Goal: Contribute content: Contribute content

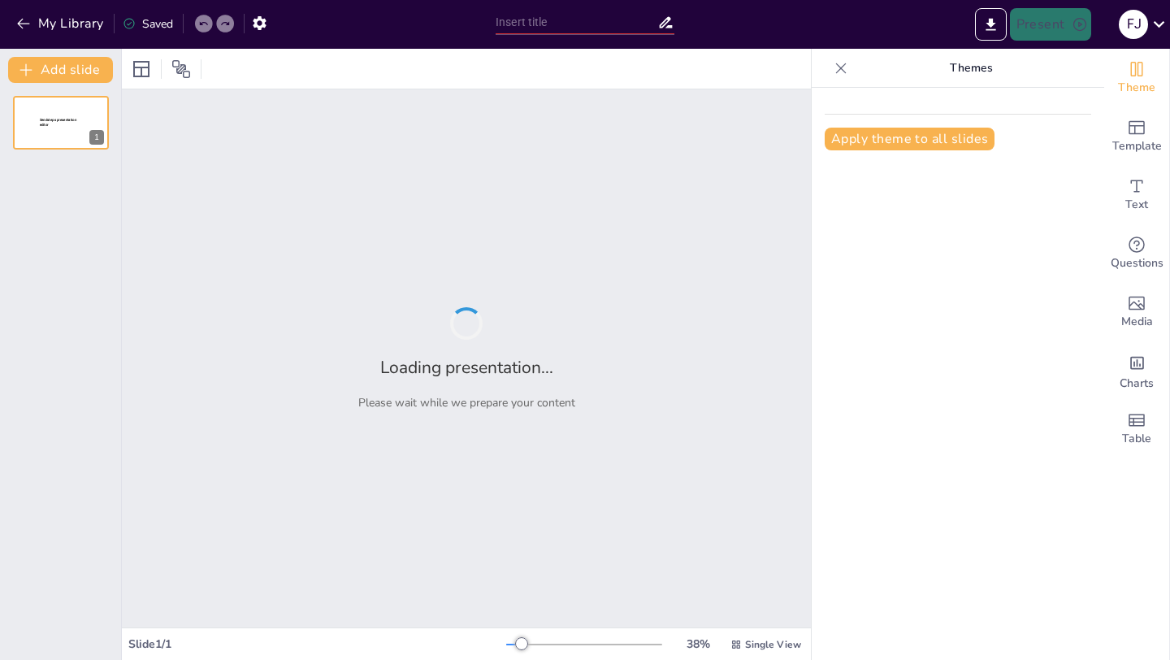
type input "Imported art in relgiion.pptx"
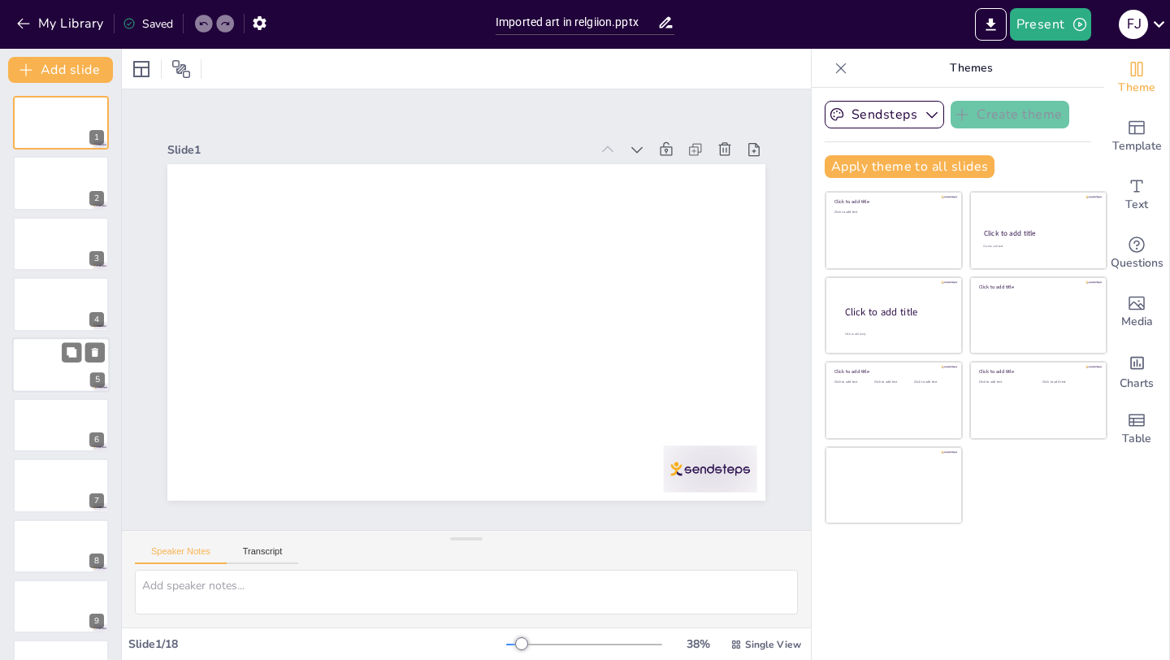
scroll to position [530, 0]
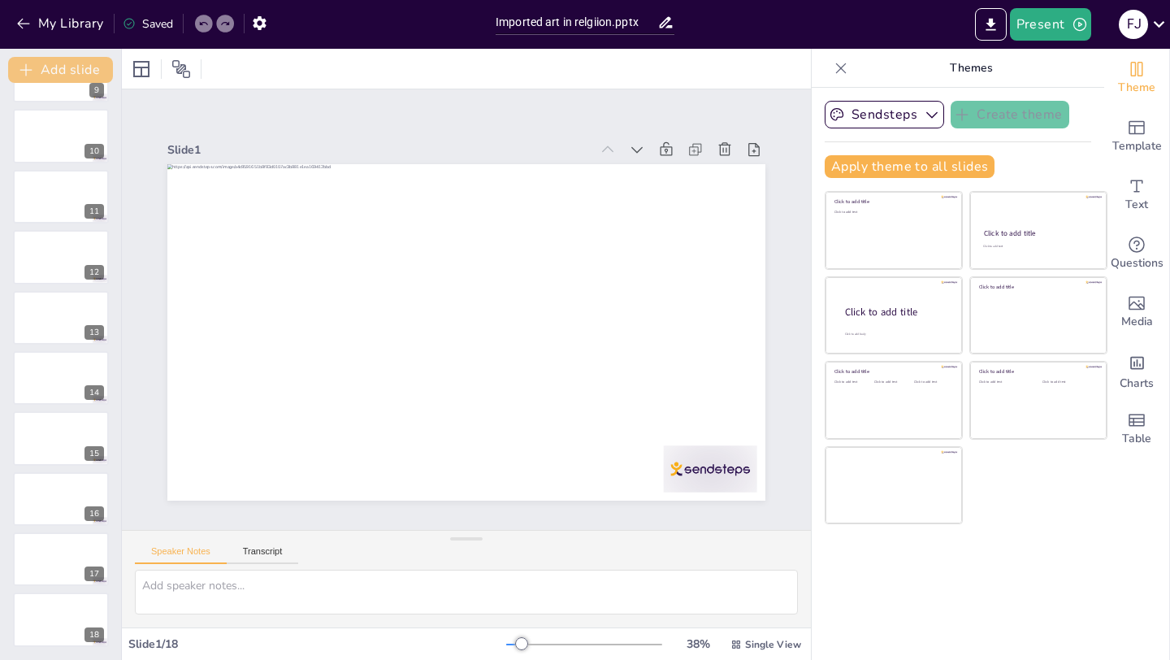
click at [50, 65] on button "Add slide" at bounding box center [60, 70] width 105 height 26
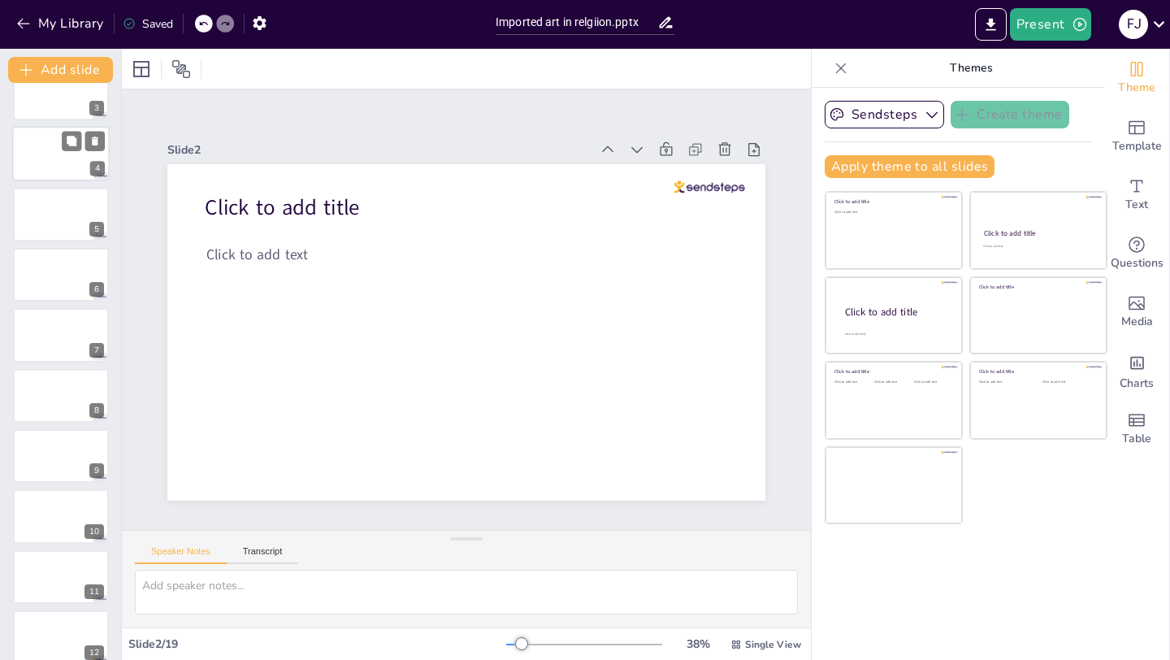
scroll to position [591, 0]
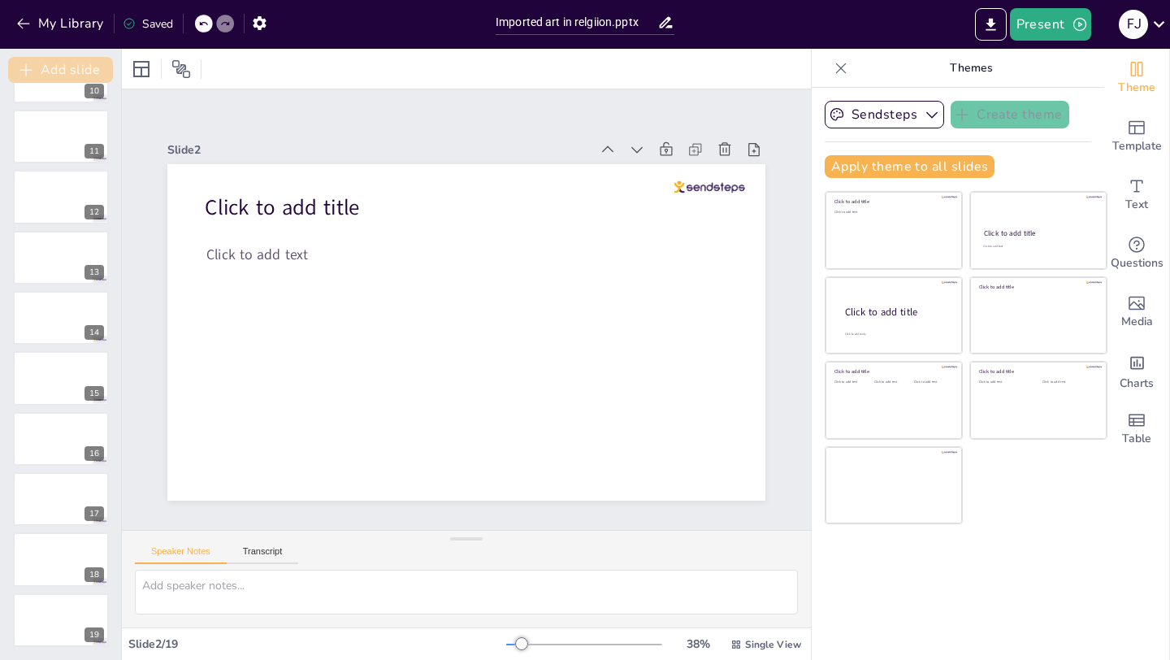
click at [89, 69] on button "Add slide" at bounding box center [60, 70] width 105 height 26
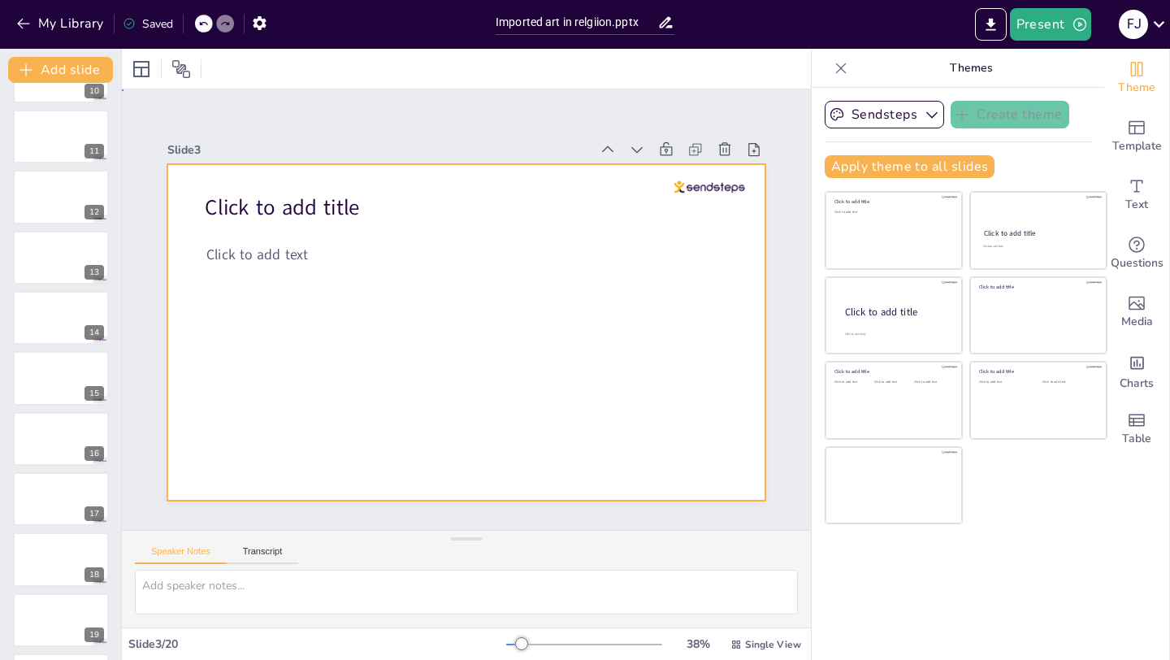
click at [335, 400] on div at bounding box center [466, 332] width 598 height 336
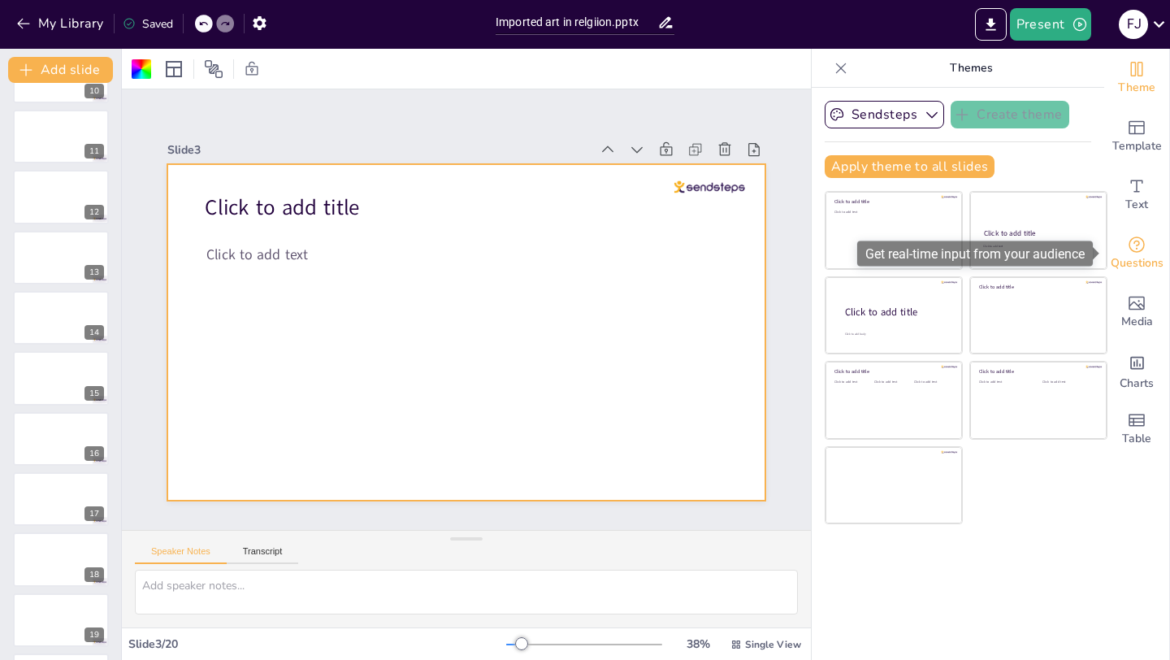
click at [1150, 238] on div "Questions" at bounding box center [1136, 253] width 65 height 58
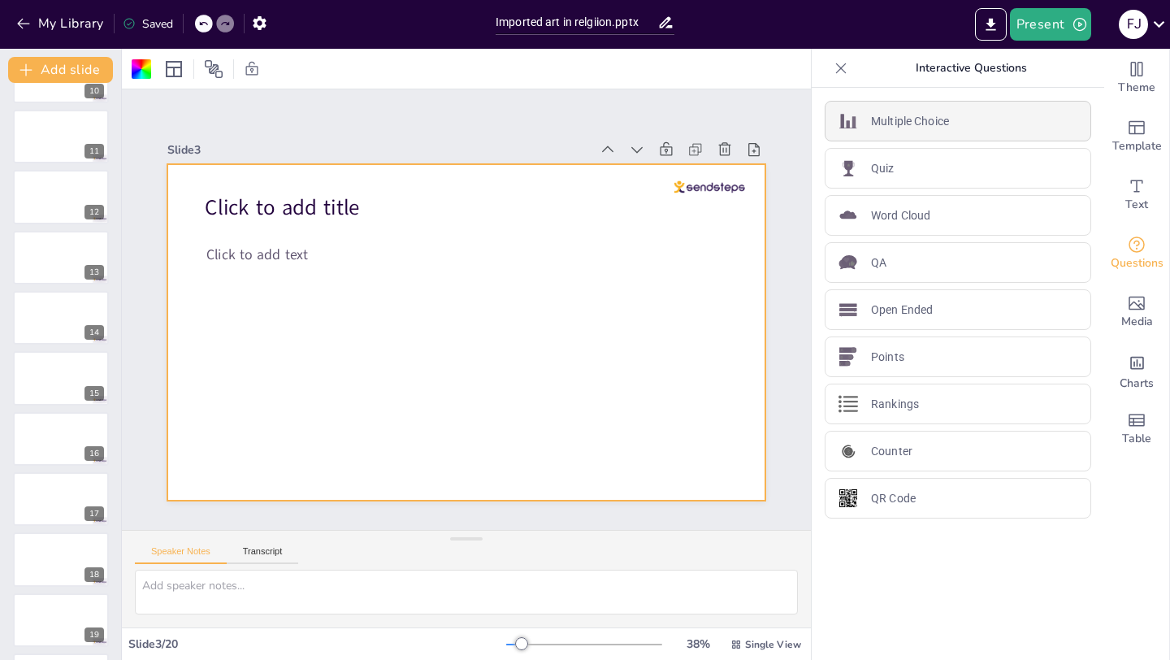
click at [935, 117] on p "Multiple Choice" at bounding box center [910, 121] width 78 height 17
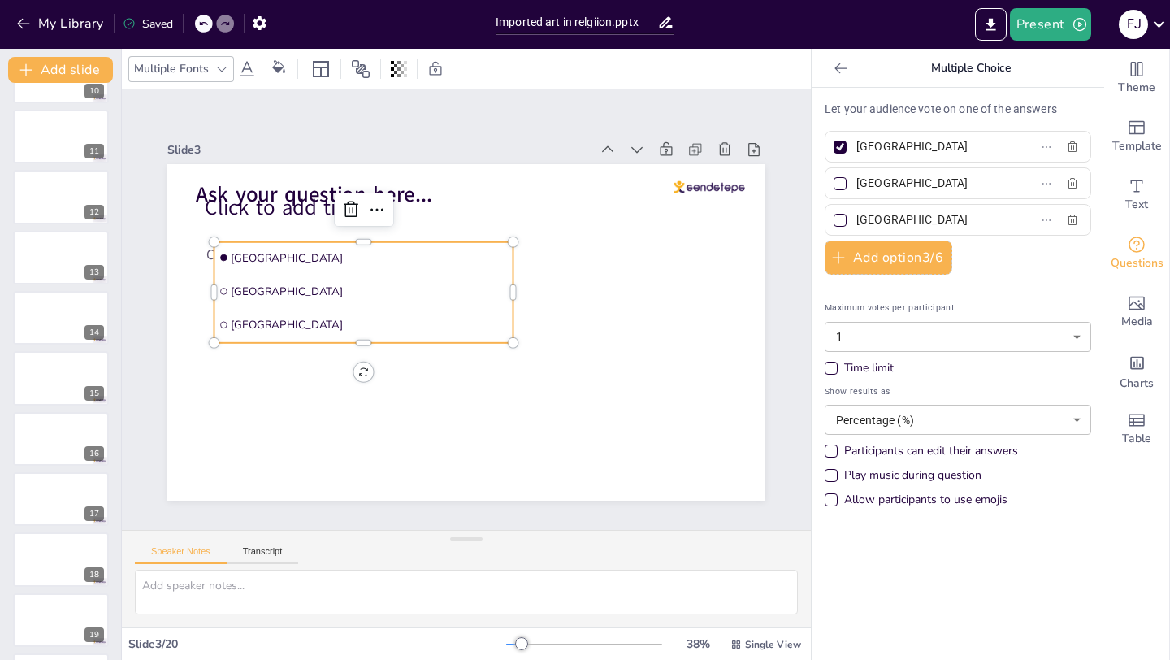
click at [845, 66] on icon at bounding box center [841, 68] width 16 height 16
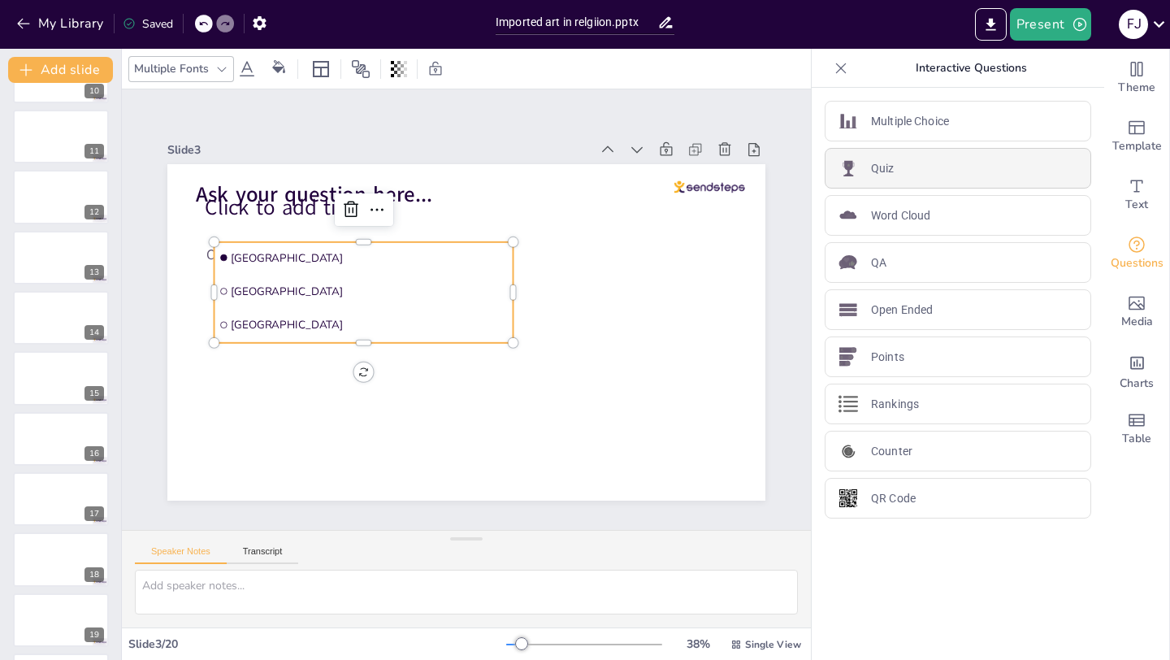
click at [894, 162] on div "Quiz" at bounding box center [957, 168] width 266 height 41
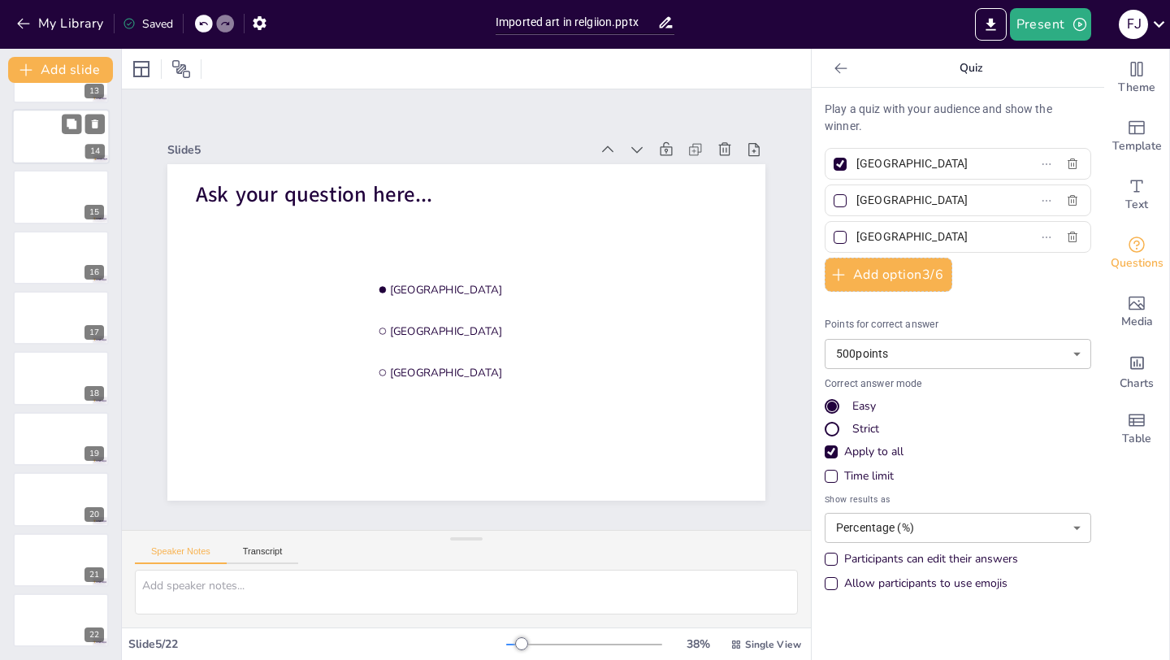
scroll to position [0, 0]
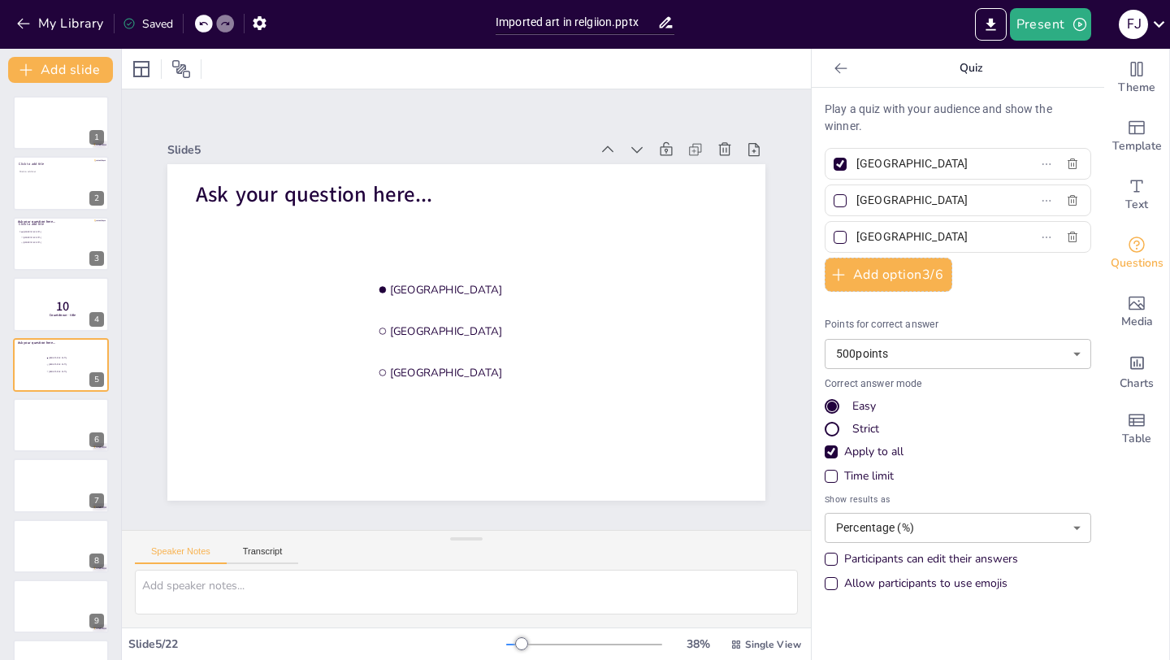
click at [841, 68] on icon at bounding box center [841, 68] width 16 height 16
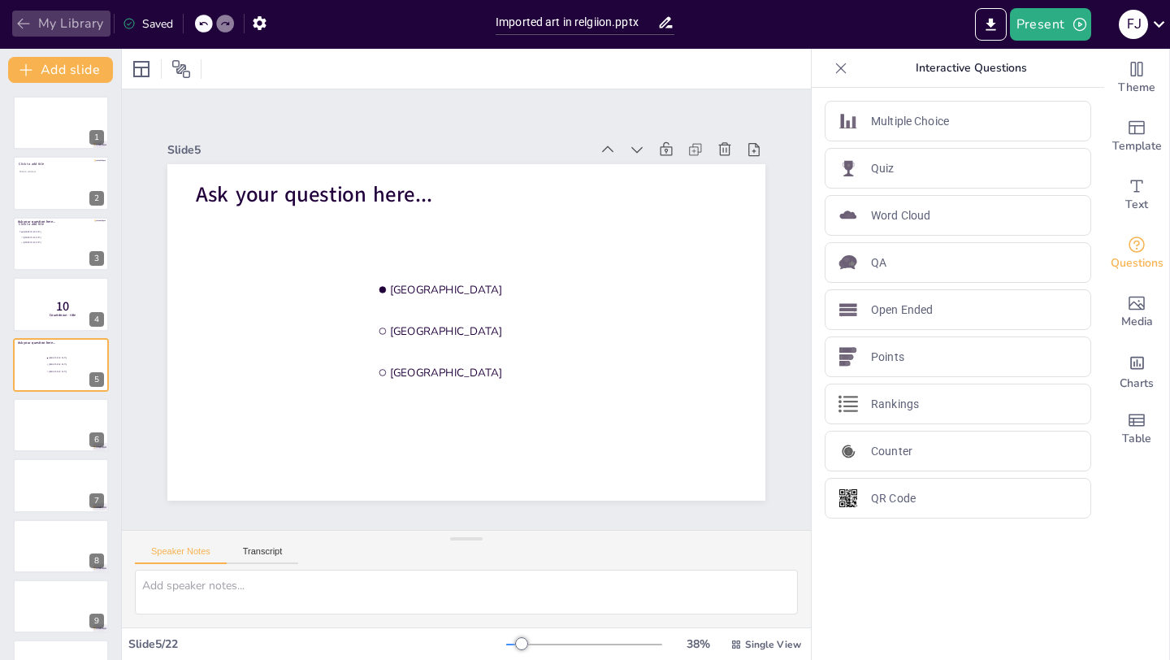
click at [29, 28] on icon "button" at bounding box center [23, 23] width 16 height 16
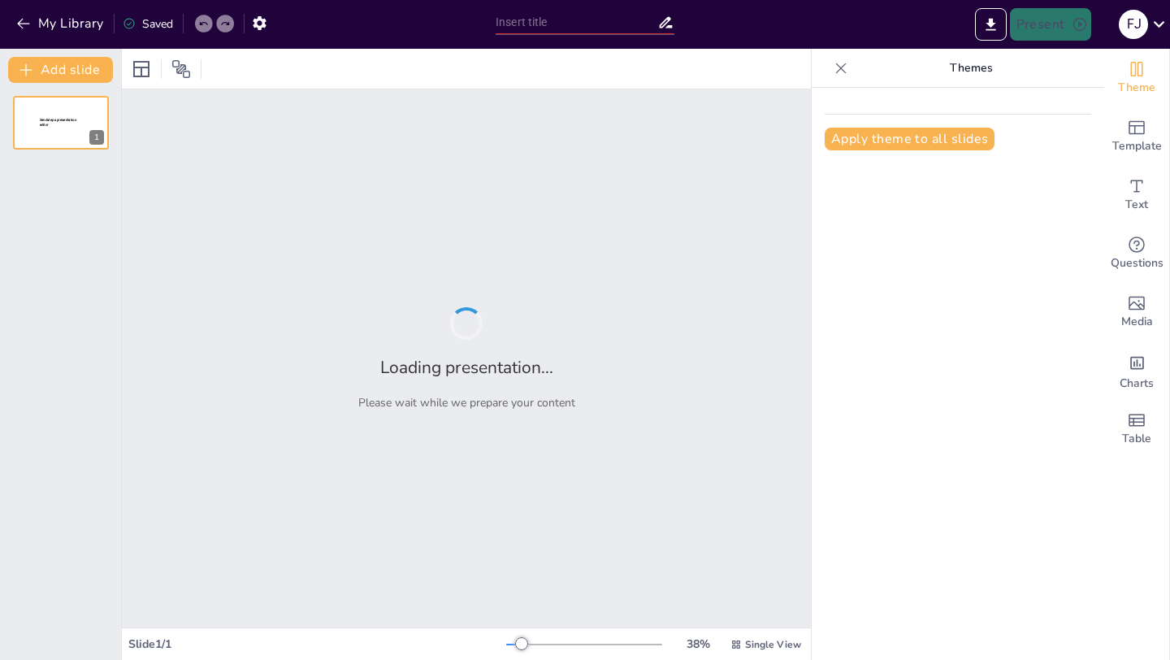
type input "Sacred Spaces: Architectural Evolution in Religious Practices"
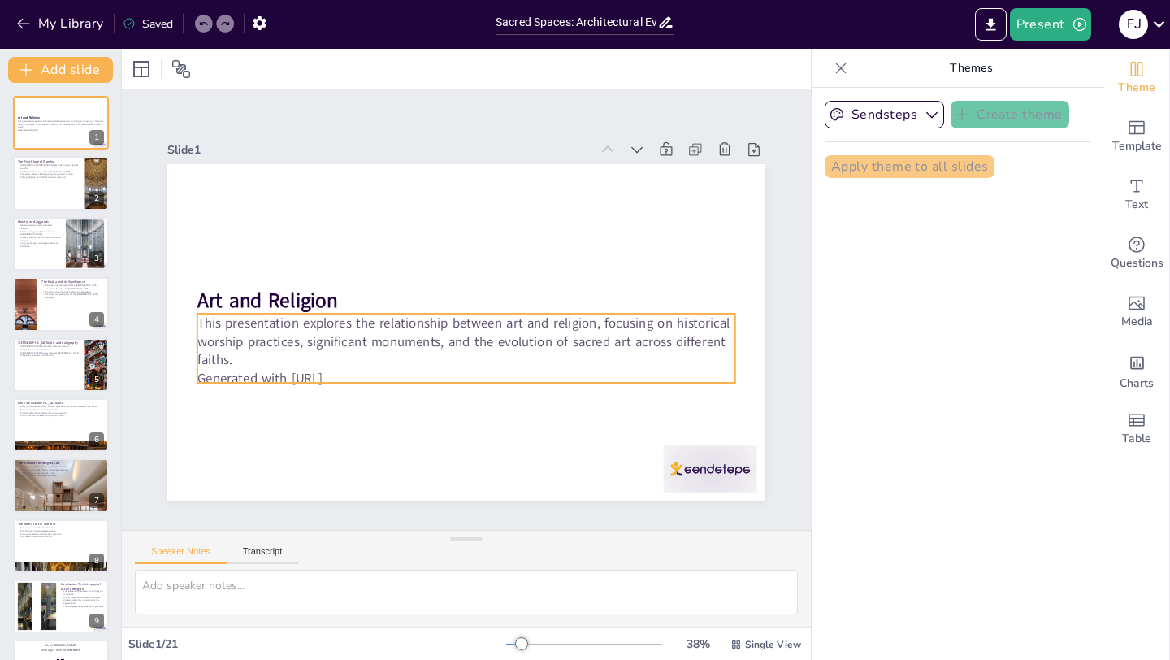
checkbox input "true"
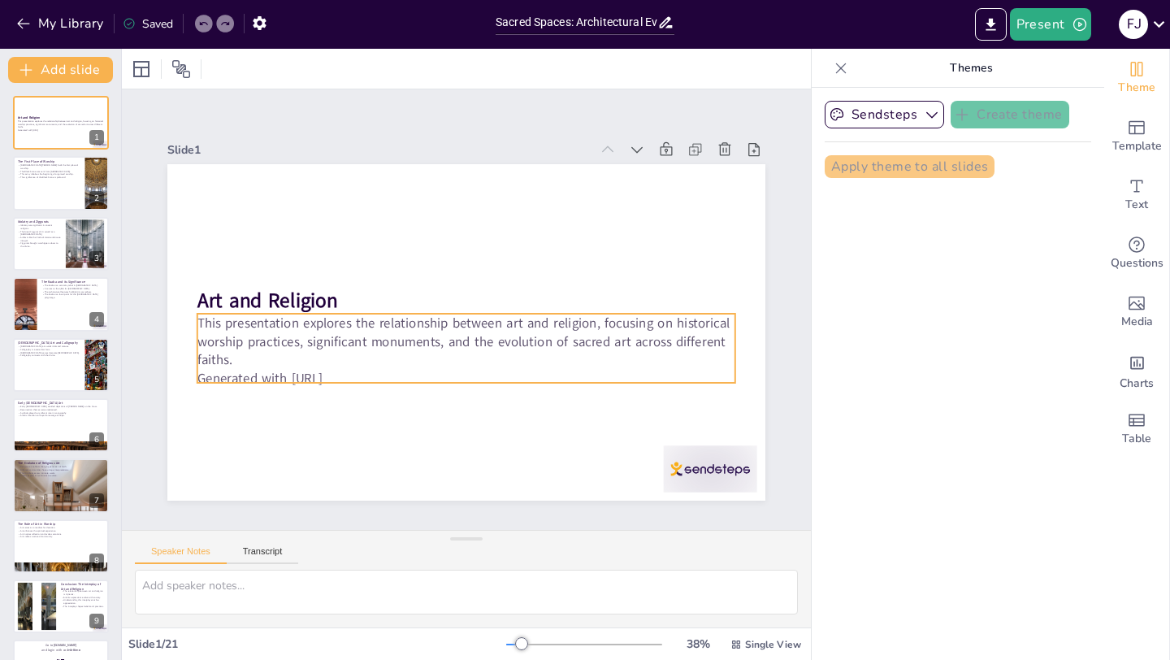
checkbox input "true"
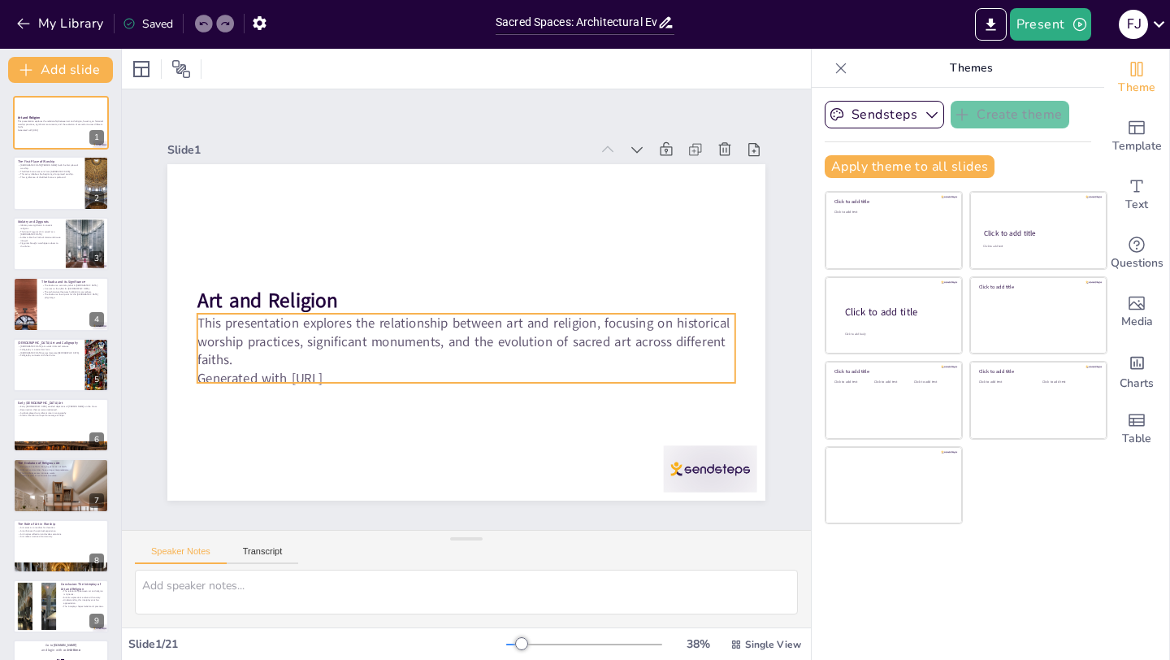
checkbox input "true"
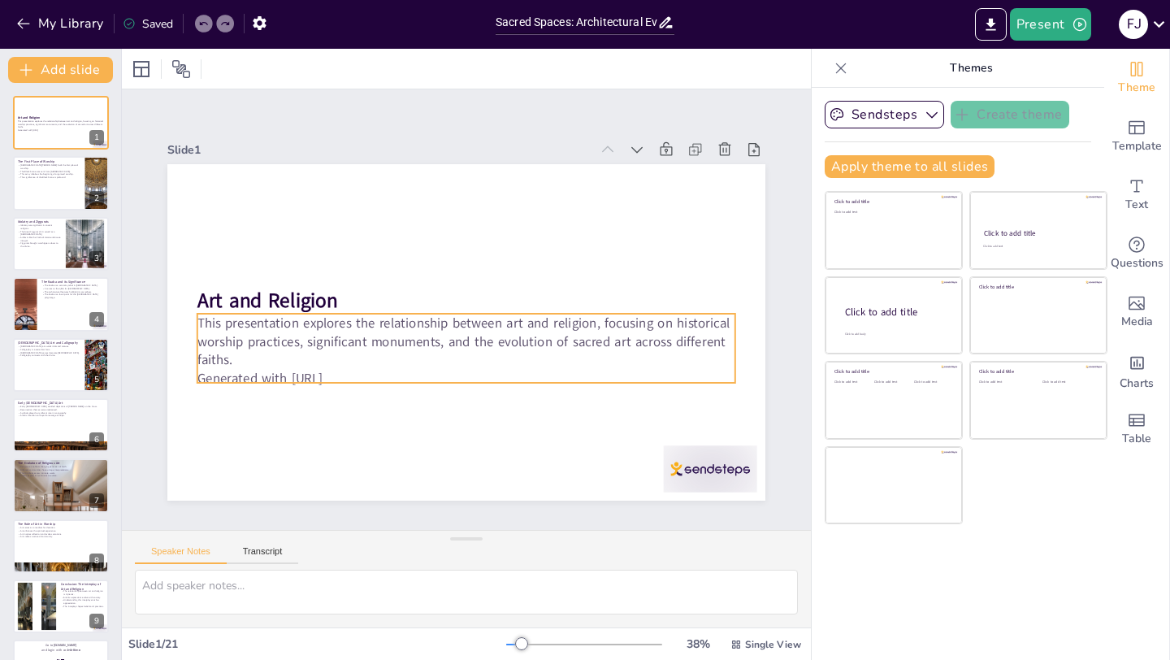
checkbox input "true"
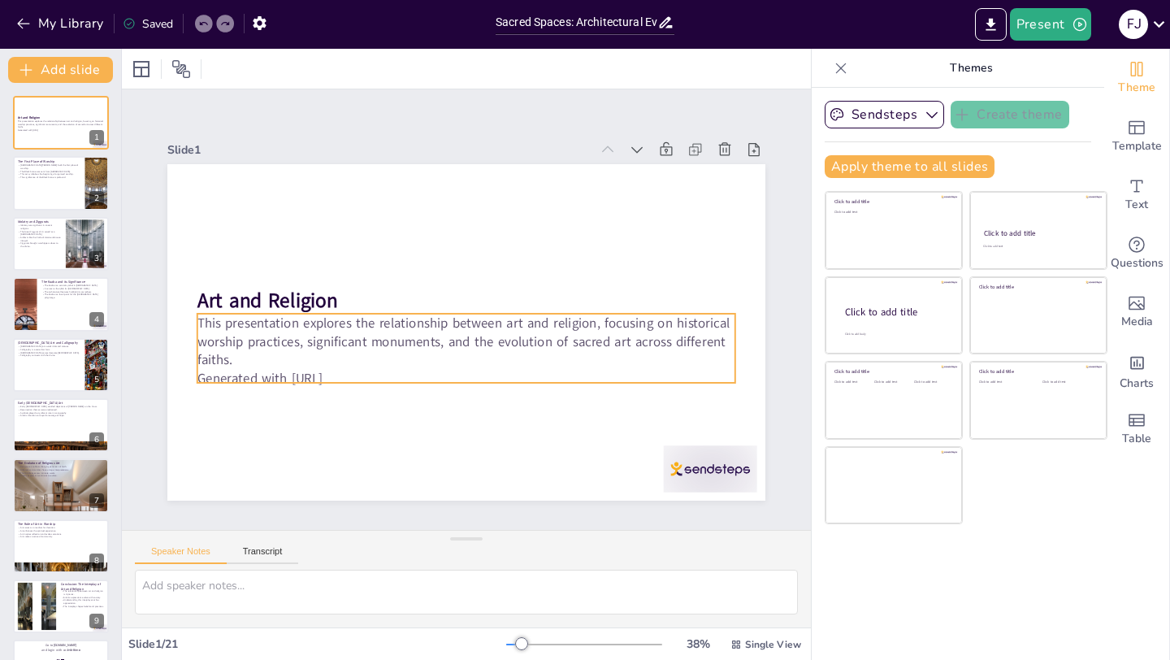
checkbox input "true"
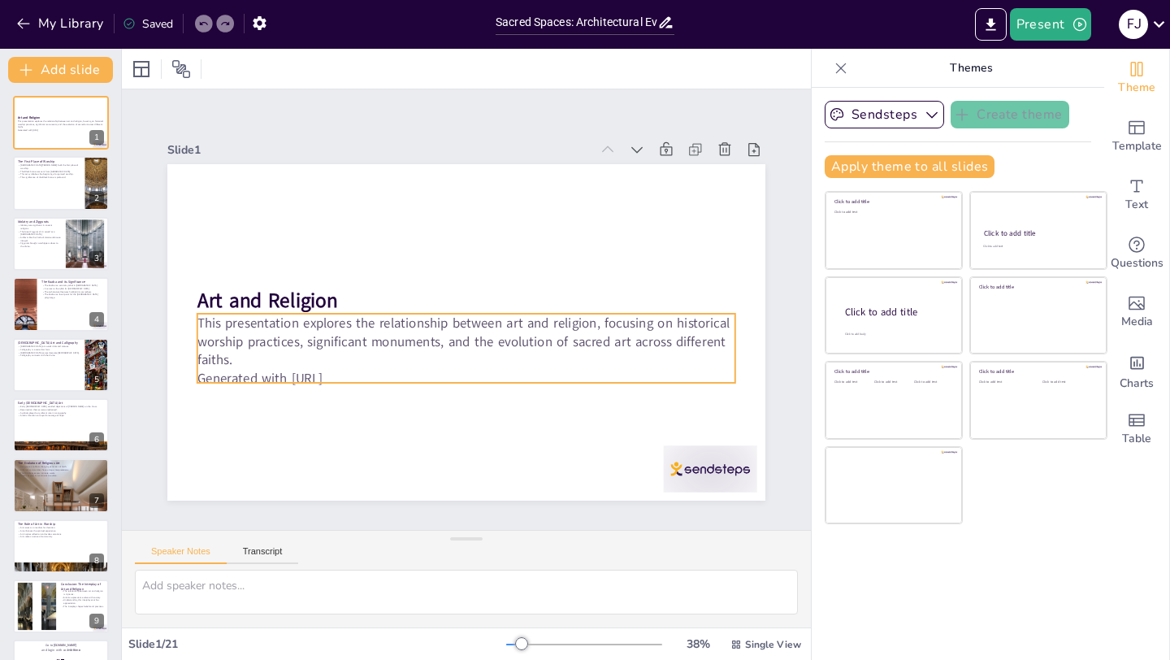
checkbox input "true"
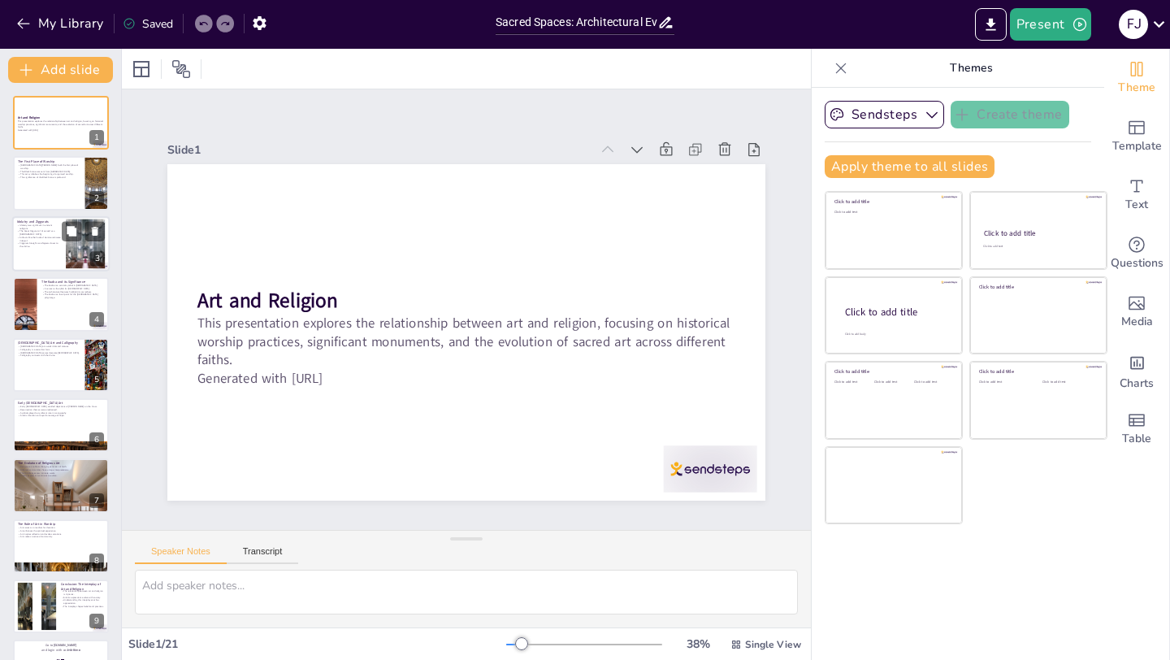
checkbox input "true"
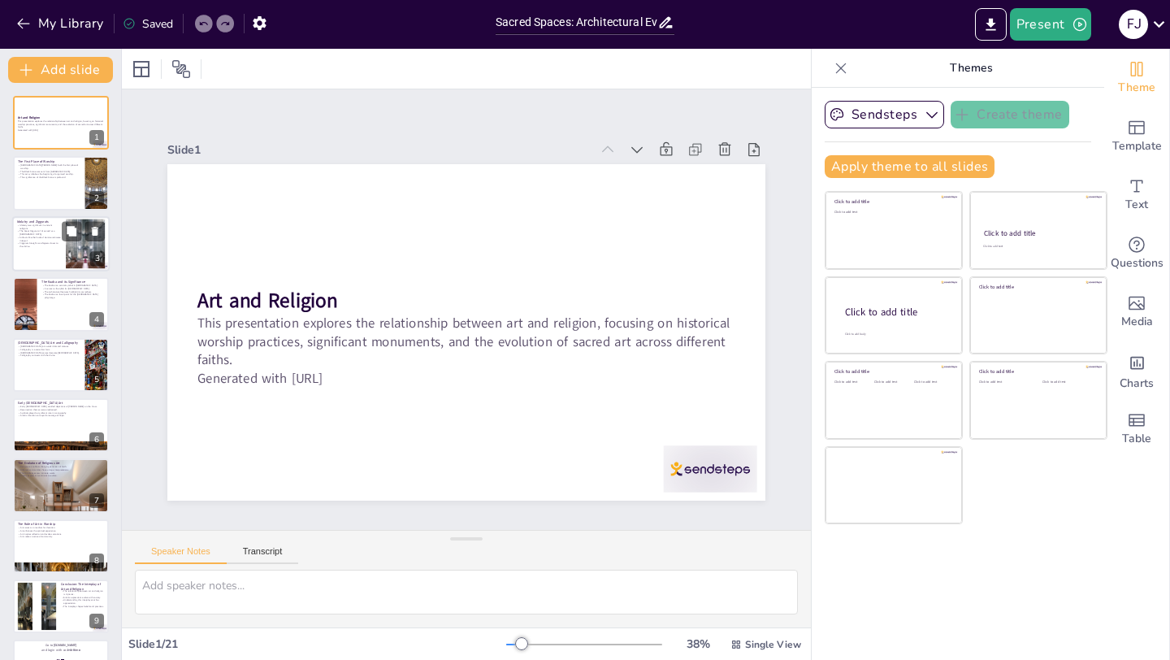
checkbox input "true"
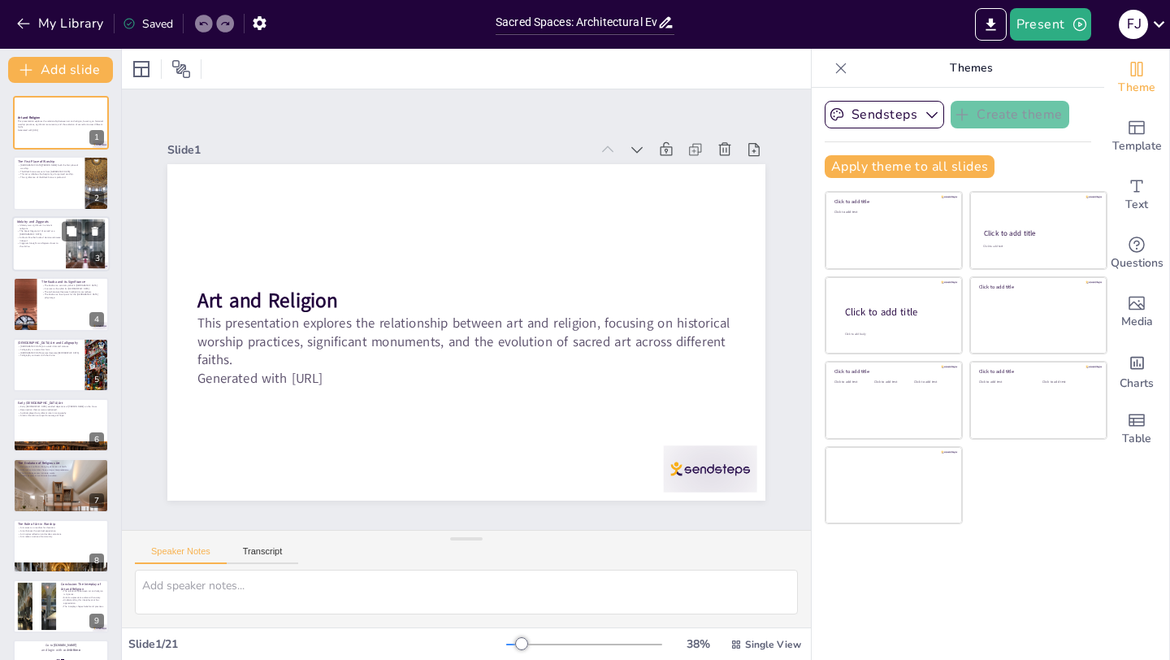
checkbox input "true"
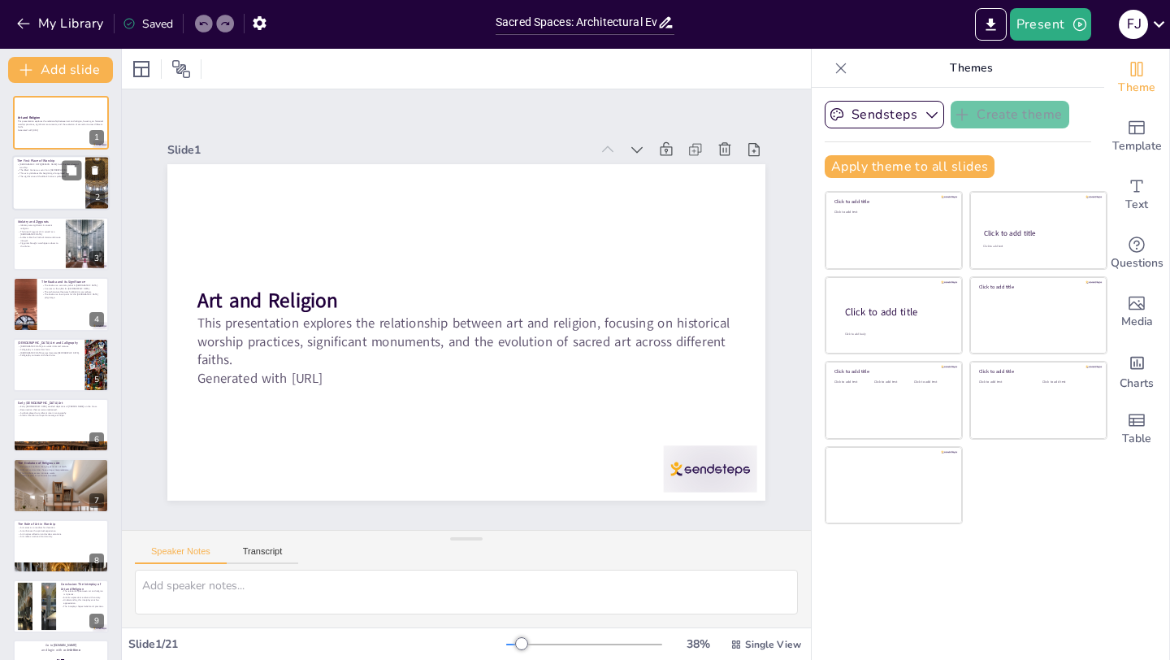
checkbox input "true"
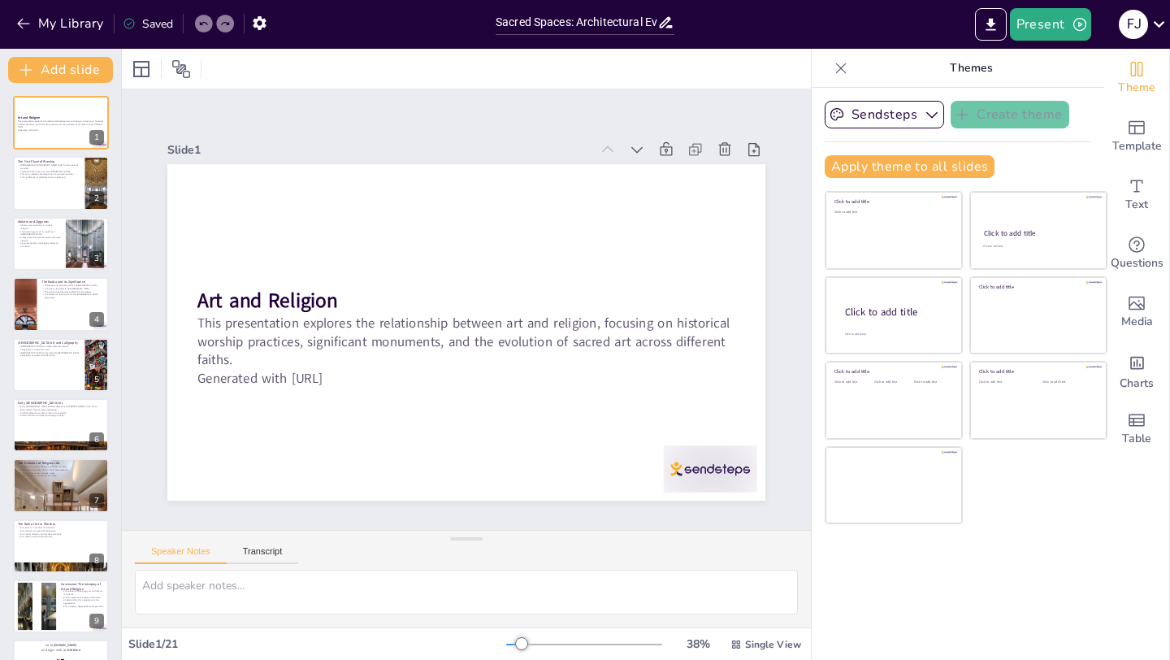
checkbox input "true"
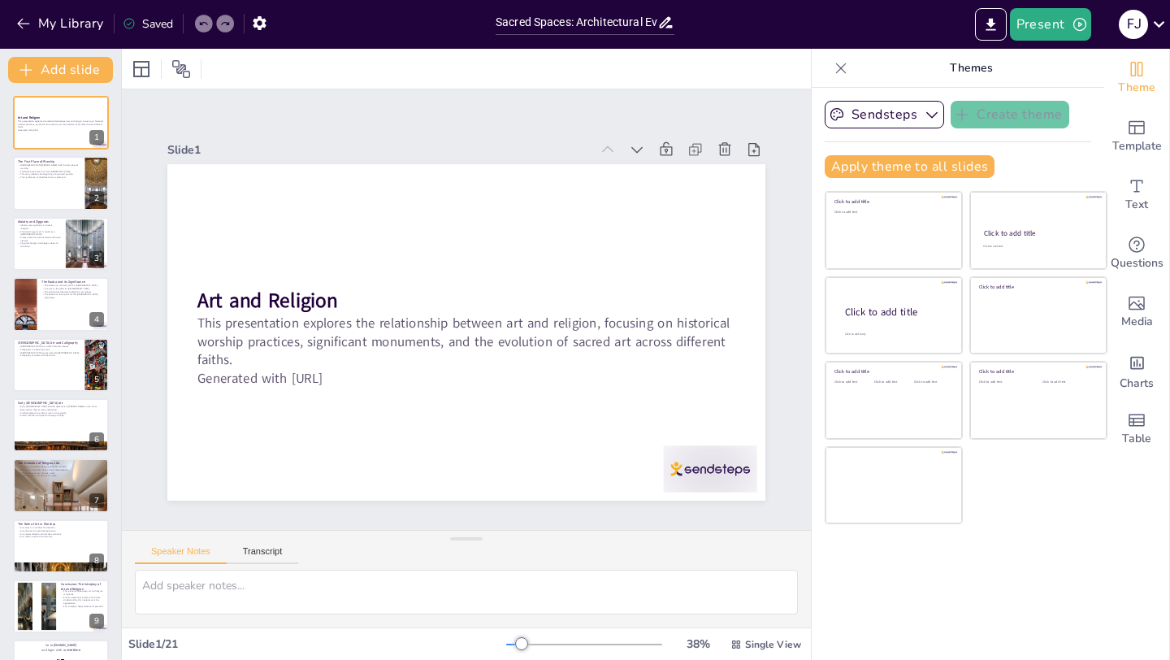
checkbox input "true"
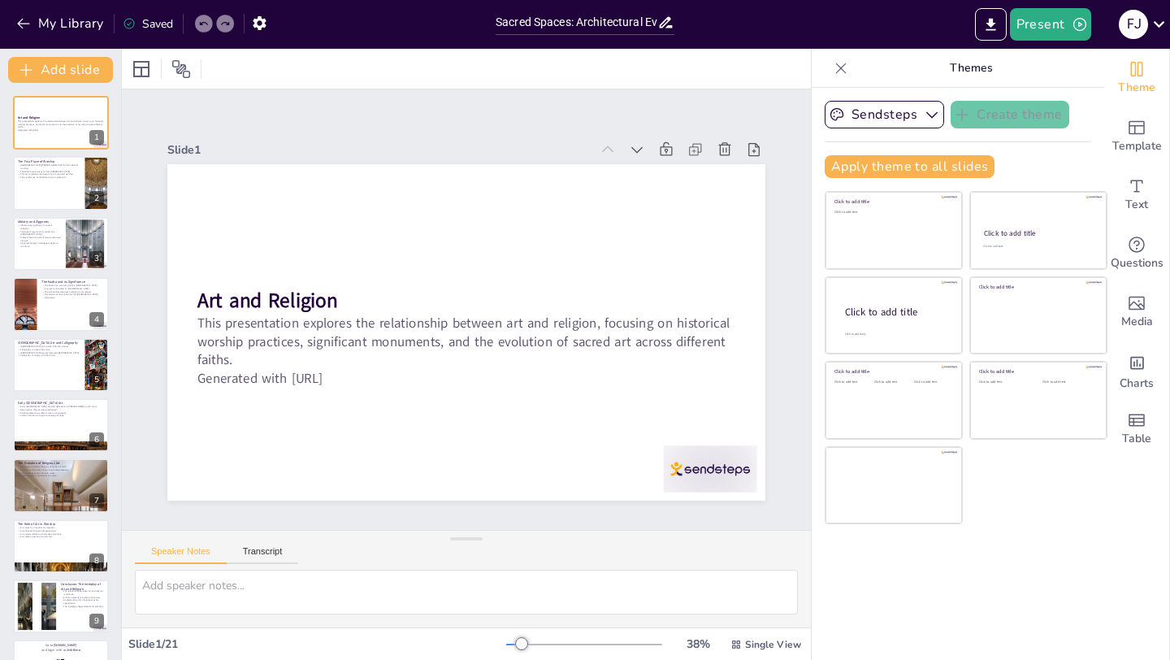
checkbox input "true"
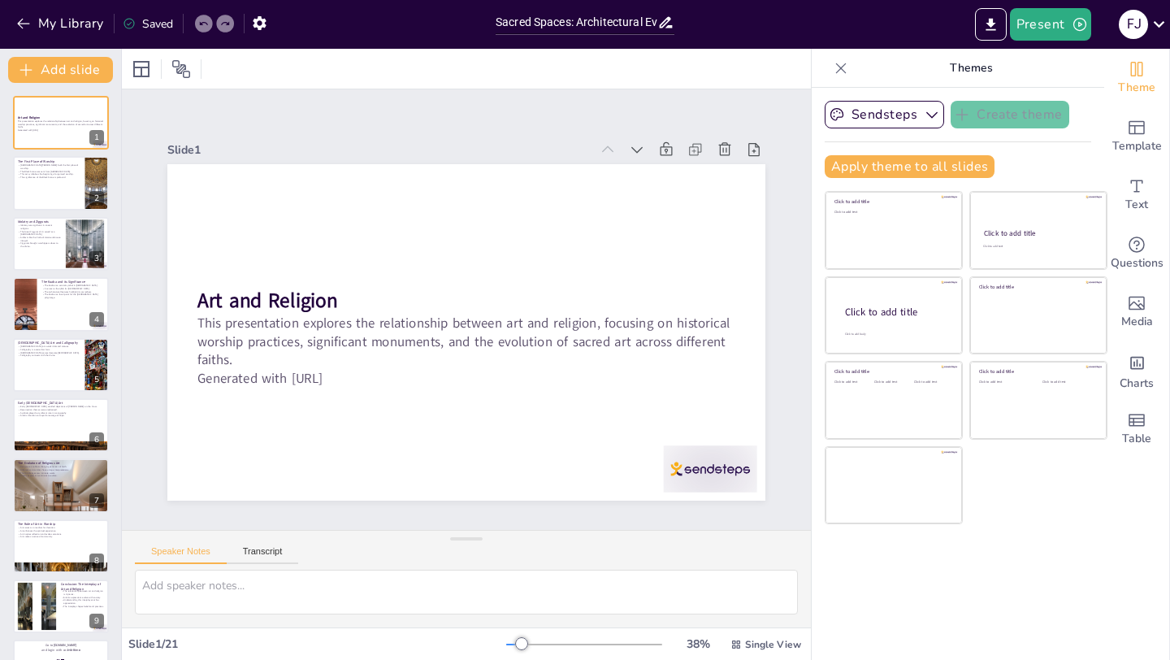
checkbox input "true"
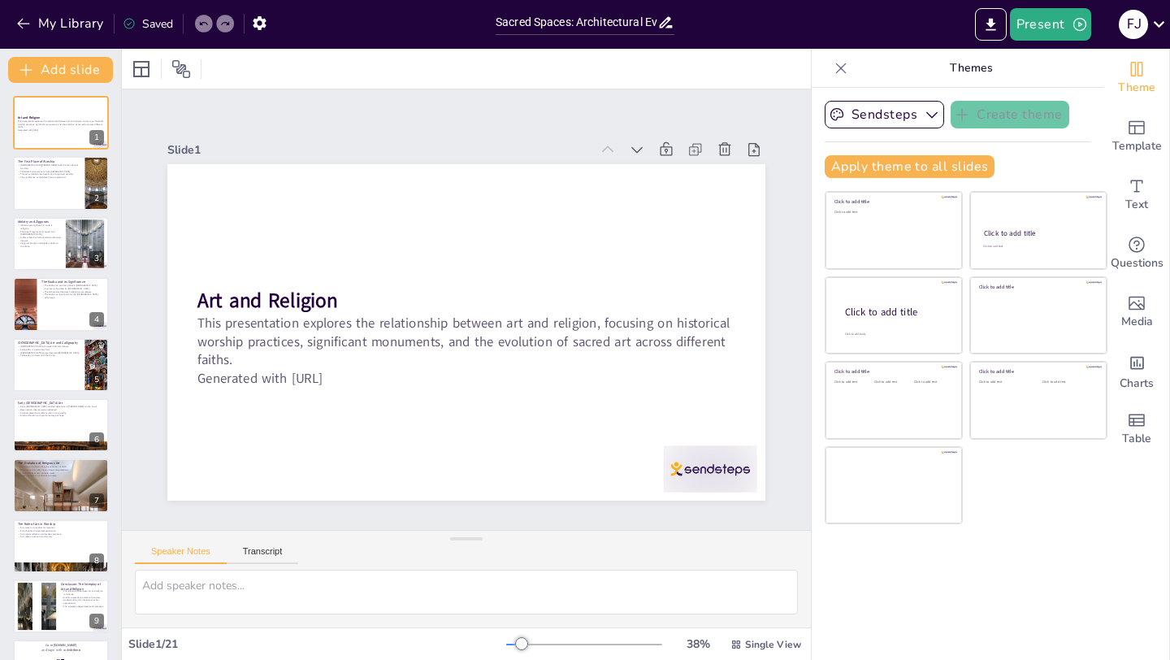
checkbox input "true"
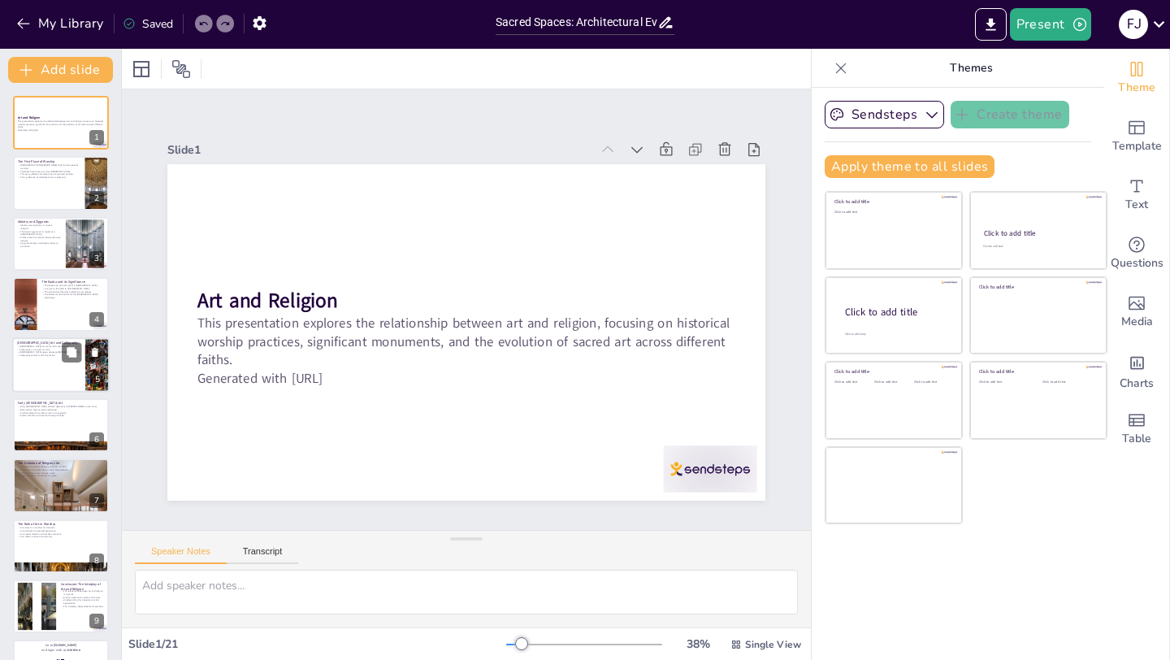
checkbox input "true"
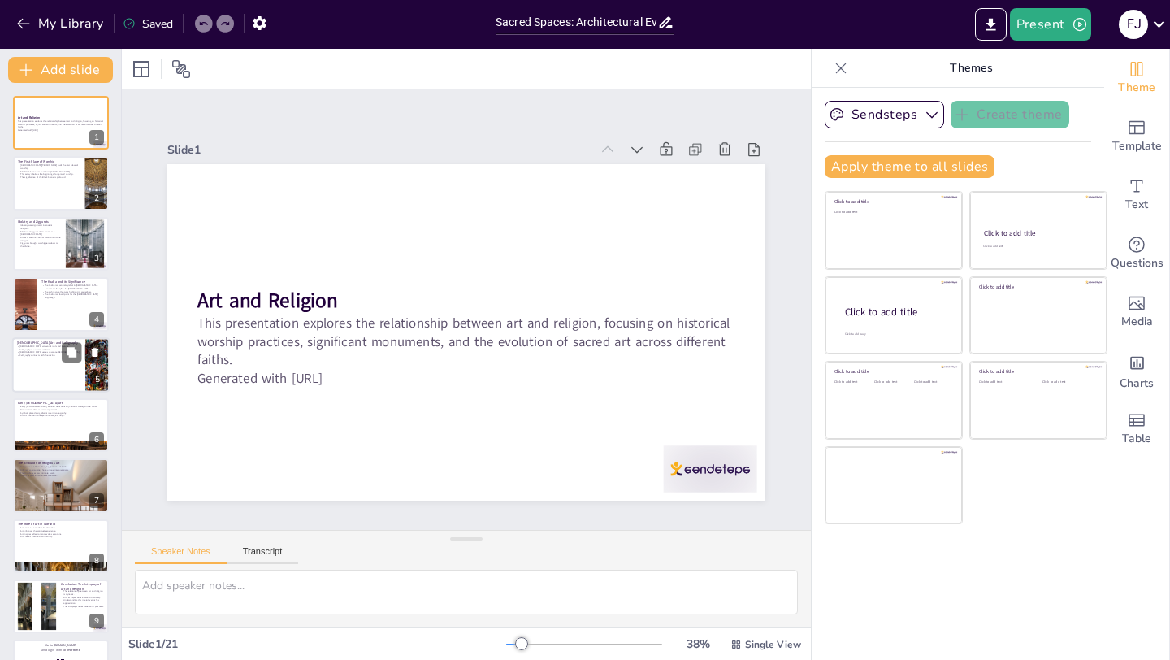
checkbox input "true"
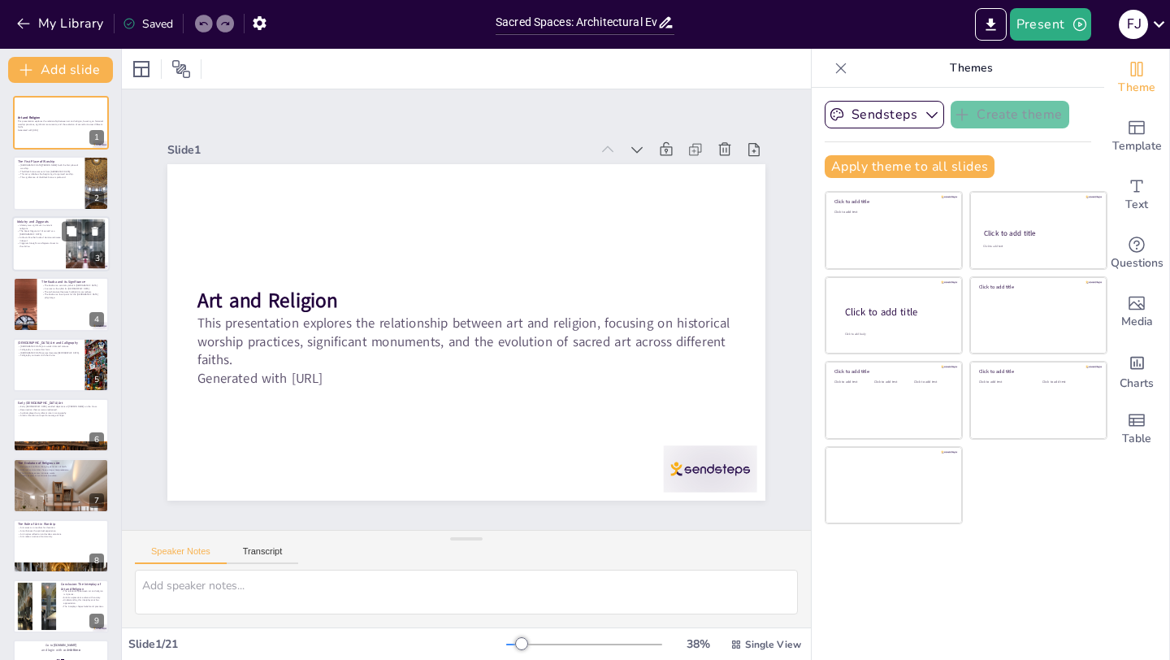
checkbox input "true"
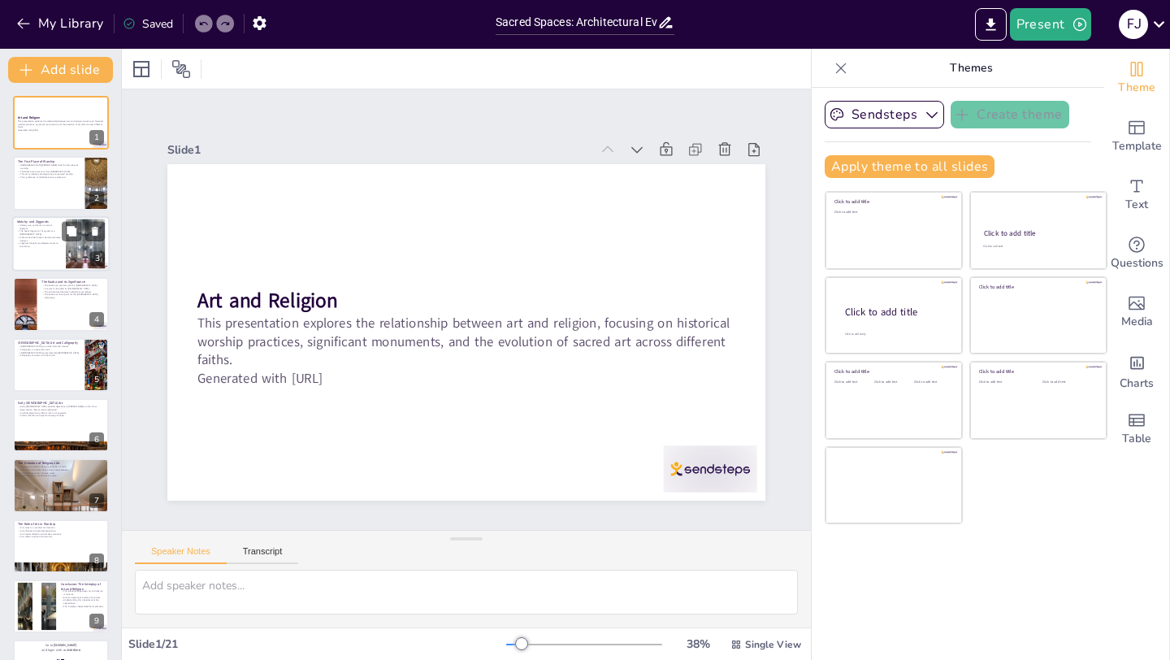
checkbox input "true"
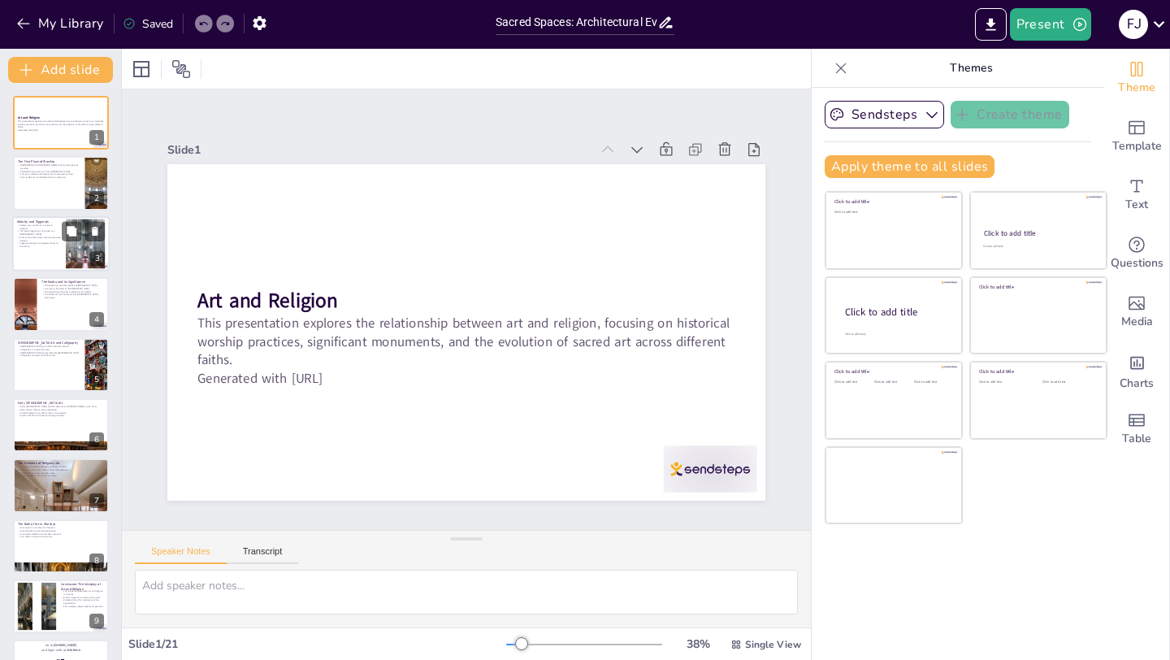
checkbox input "true"
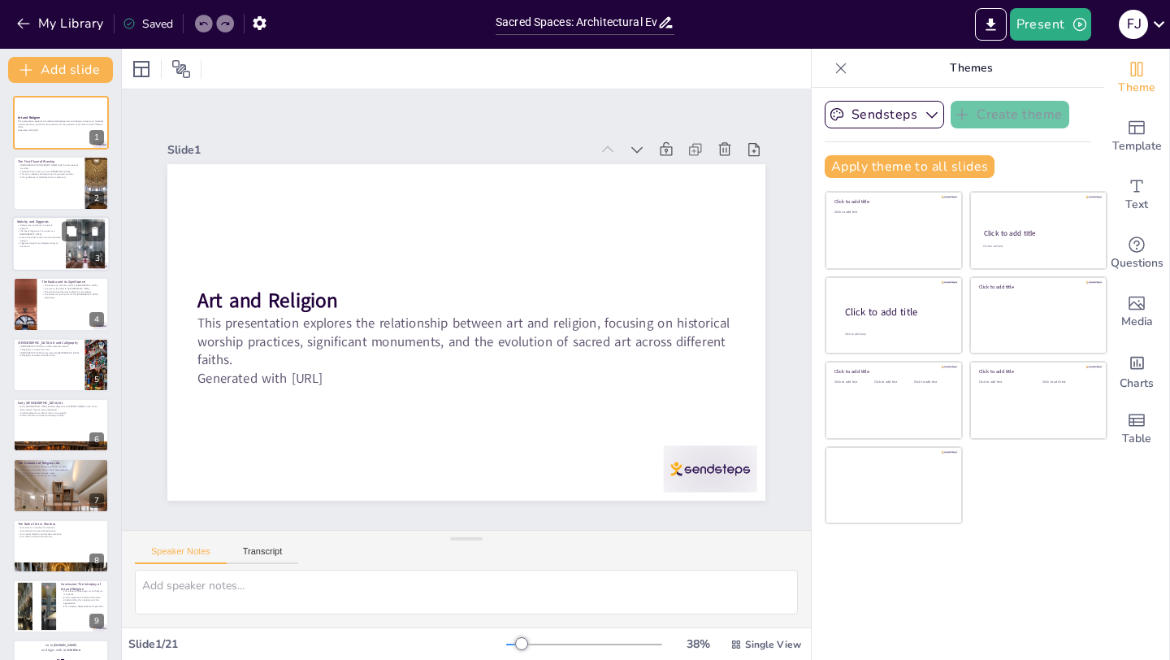
checkbox input "true"
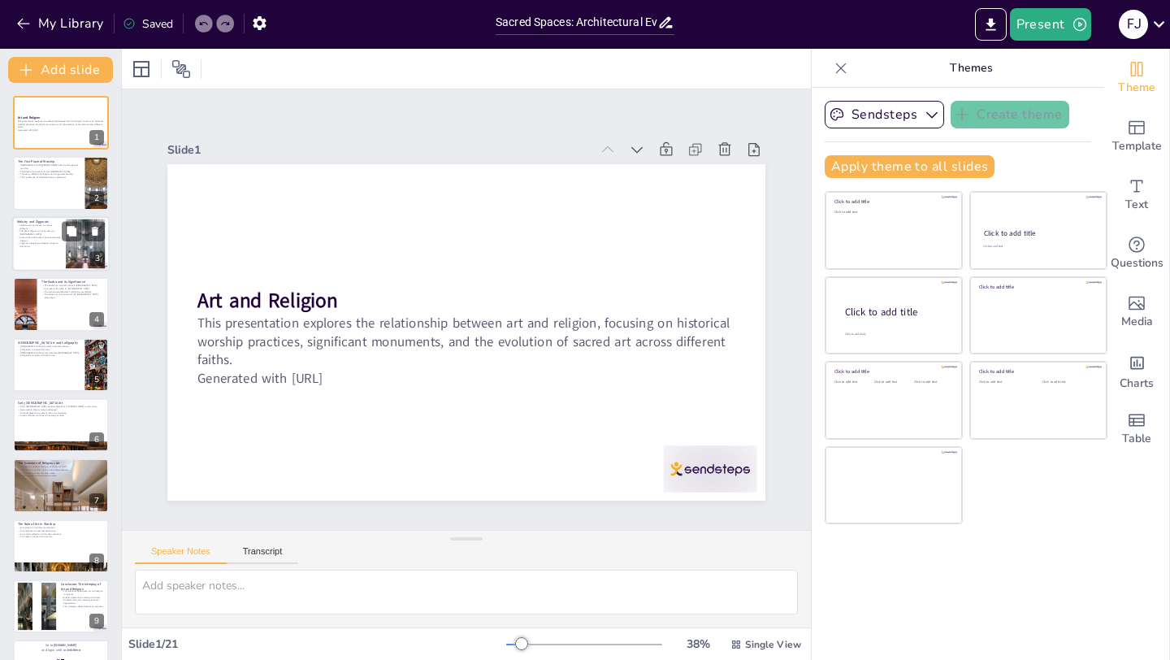
checkbox input "true"
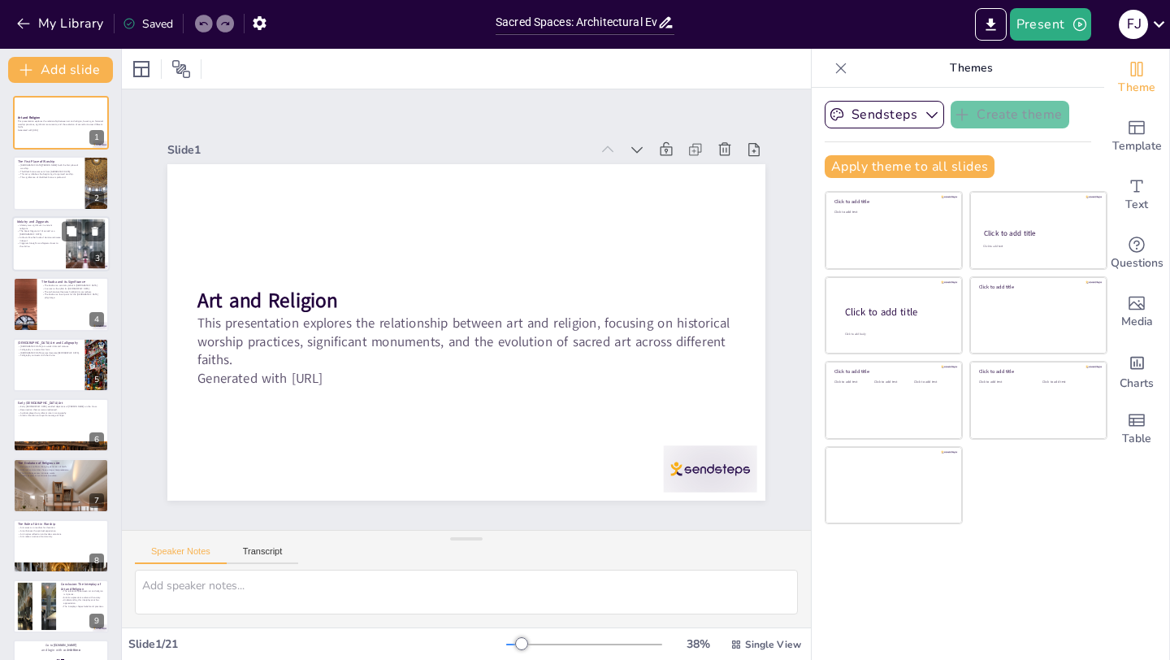
checkbox input "true"
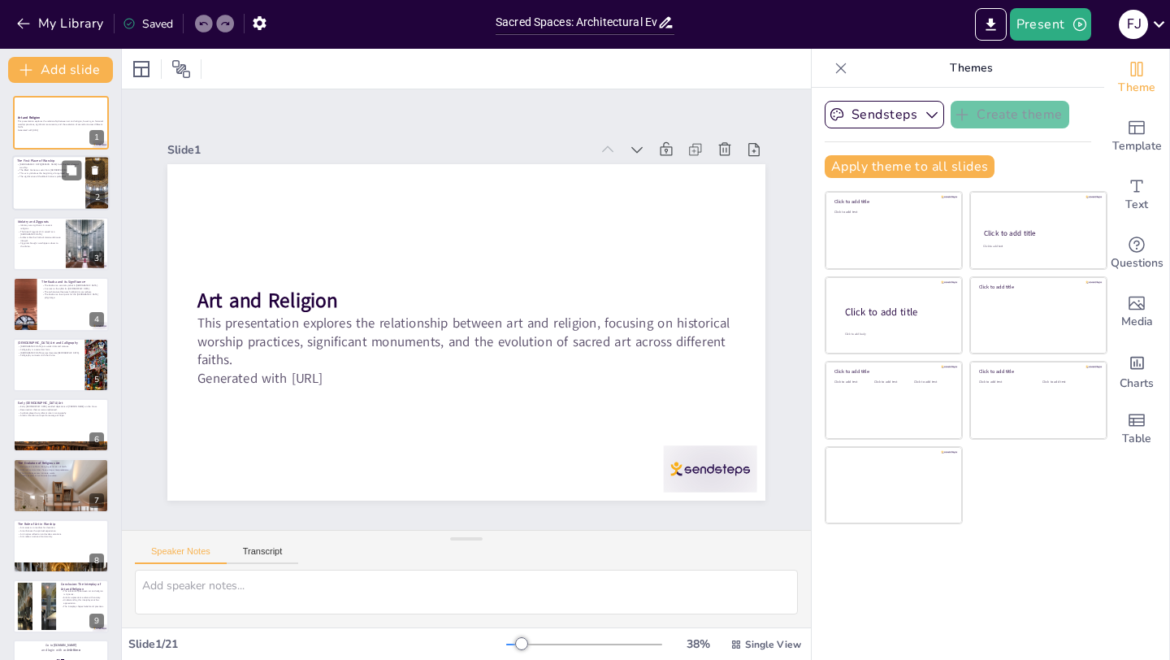
checkbox input "true"
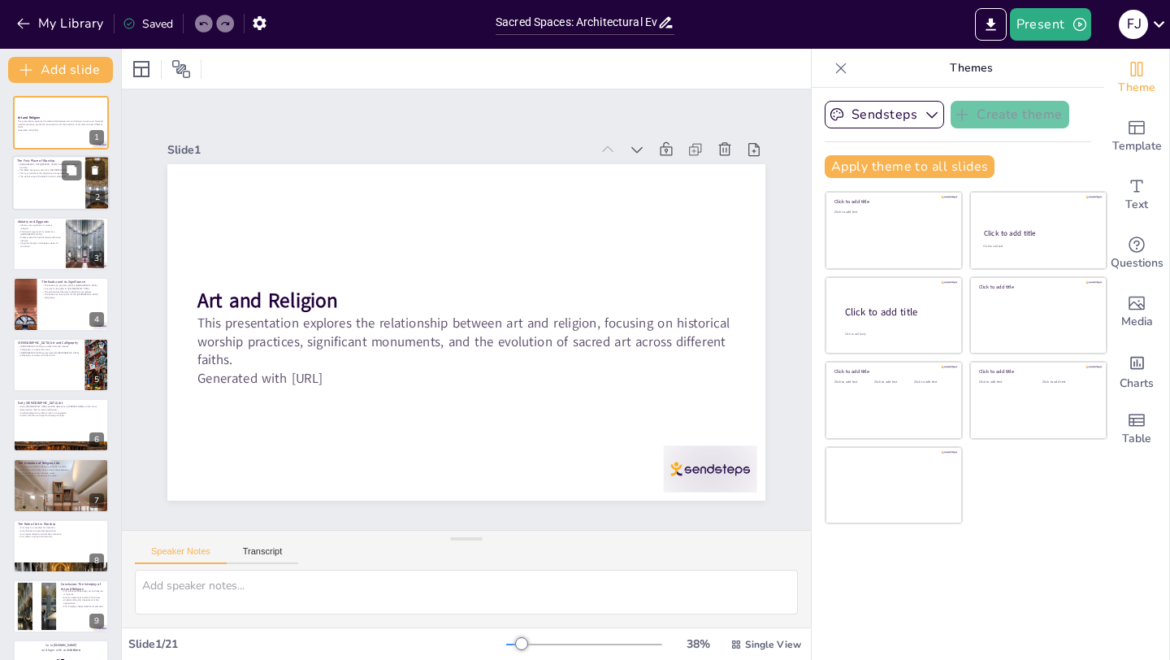
checkbox input "true"
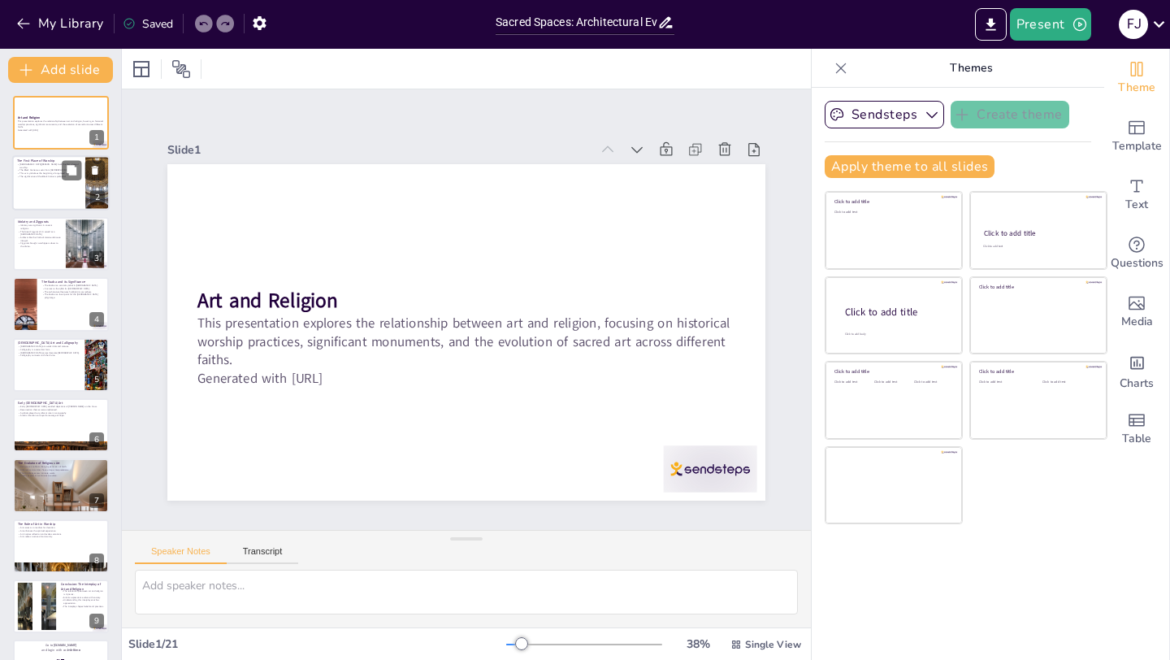
checkbox input "true"
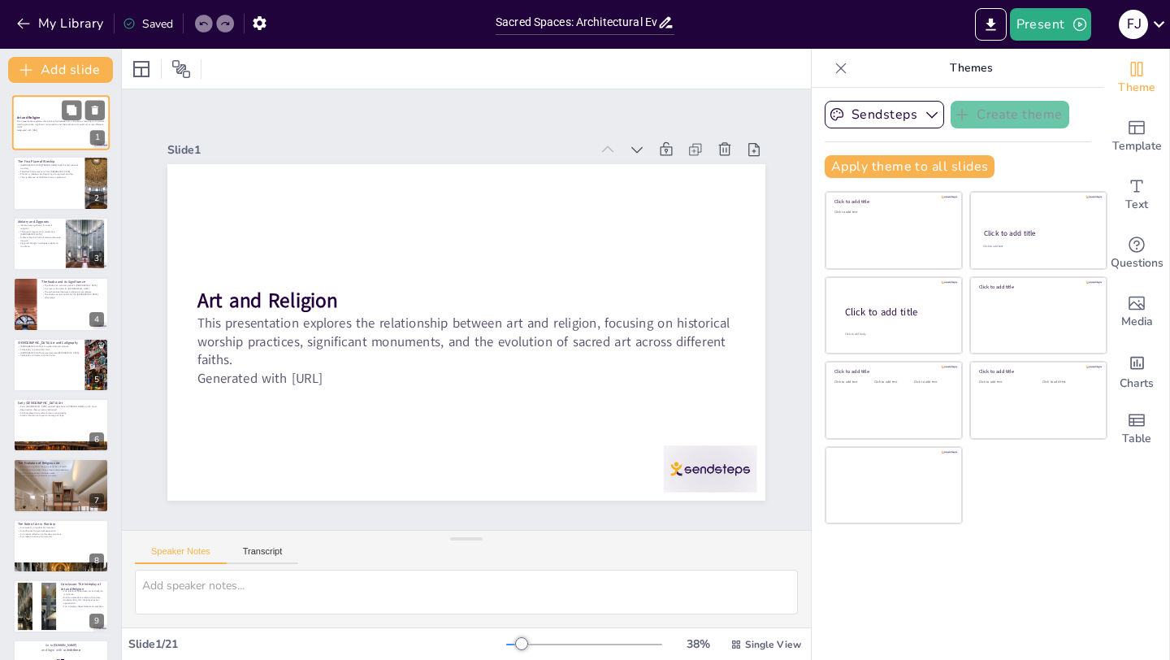
checkbox input "true"
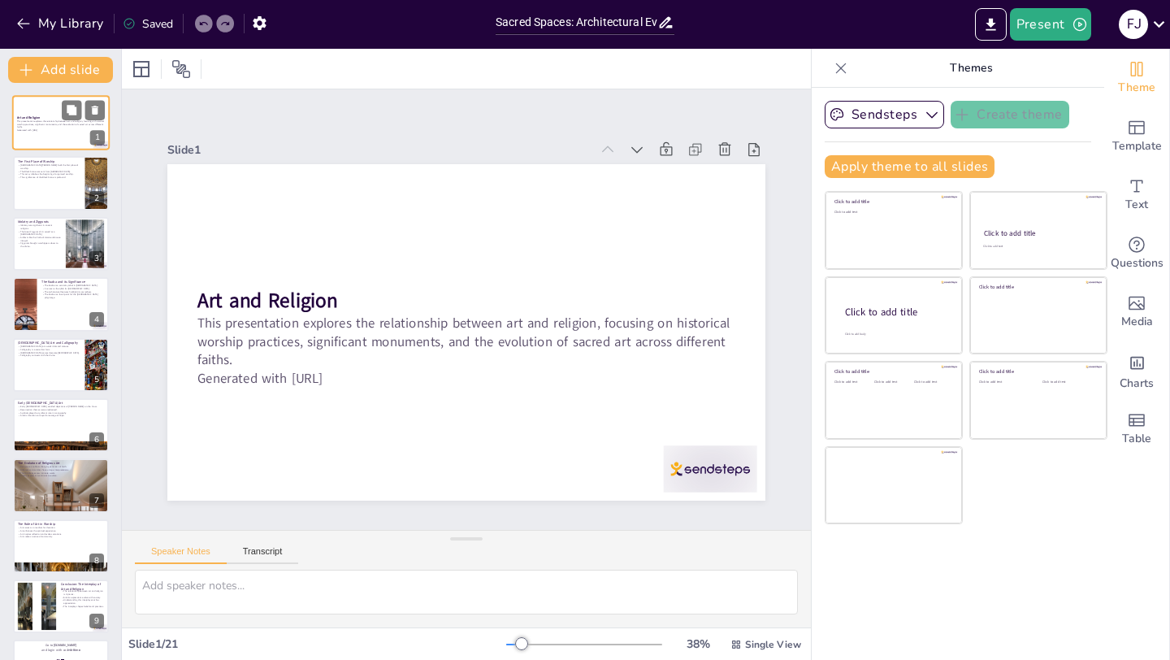
checkbox input "true"
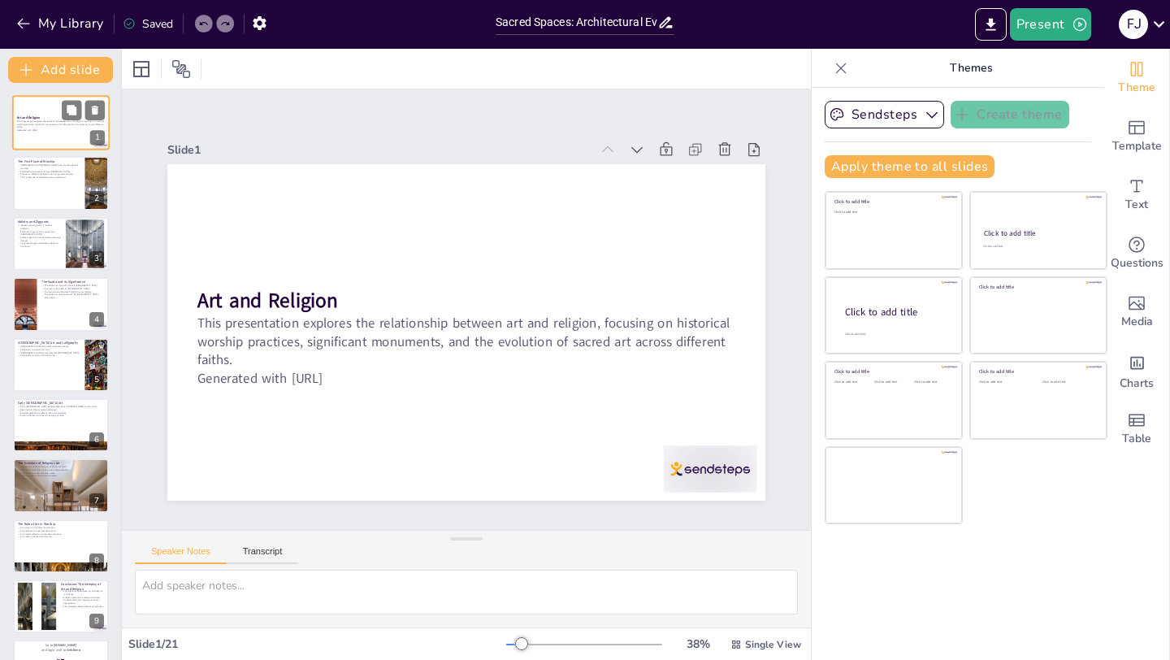
checkbox input "true"
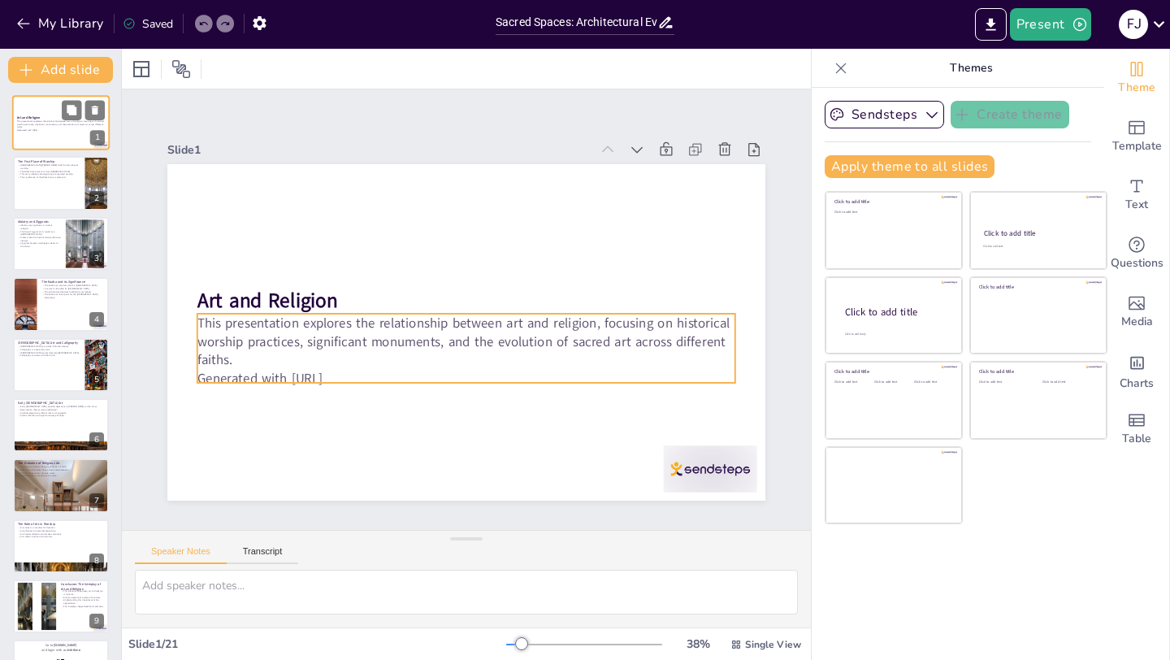
checkbox input "true"
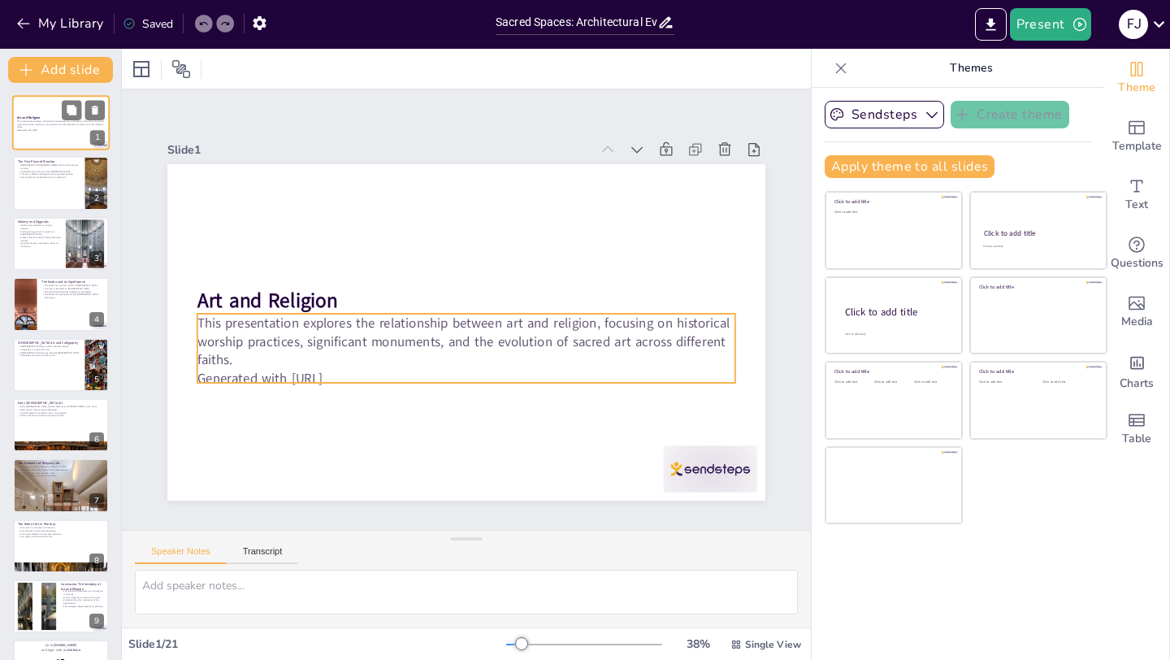
checkbox input "true"
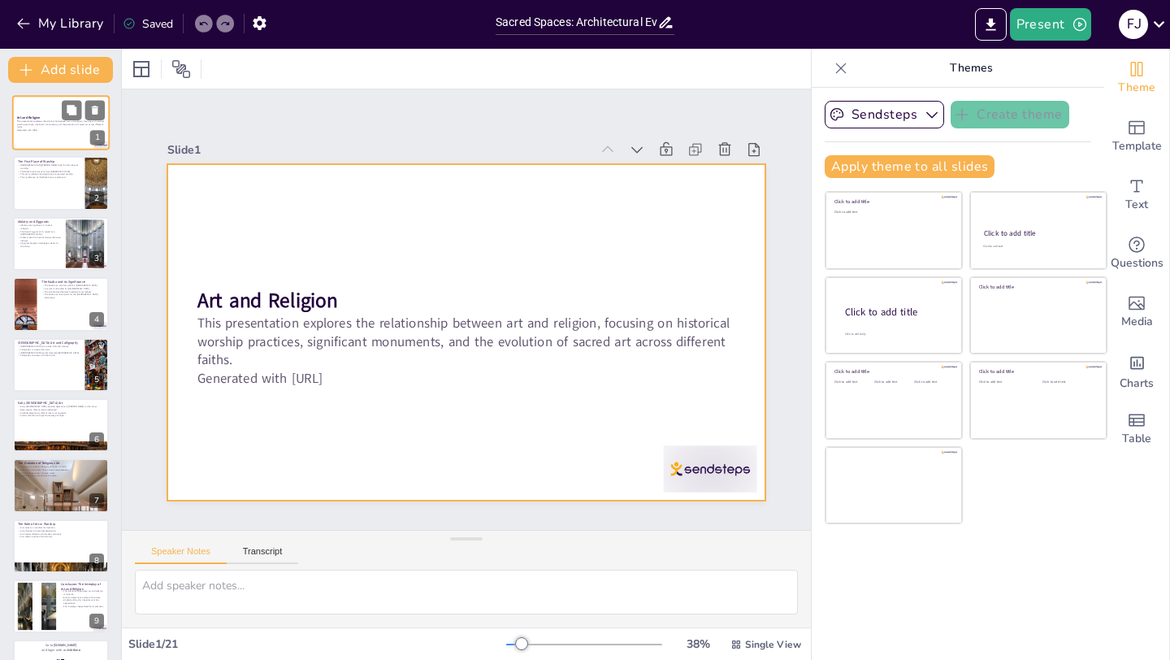
checkbox input "true"
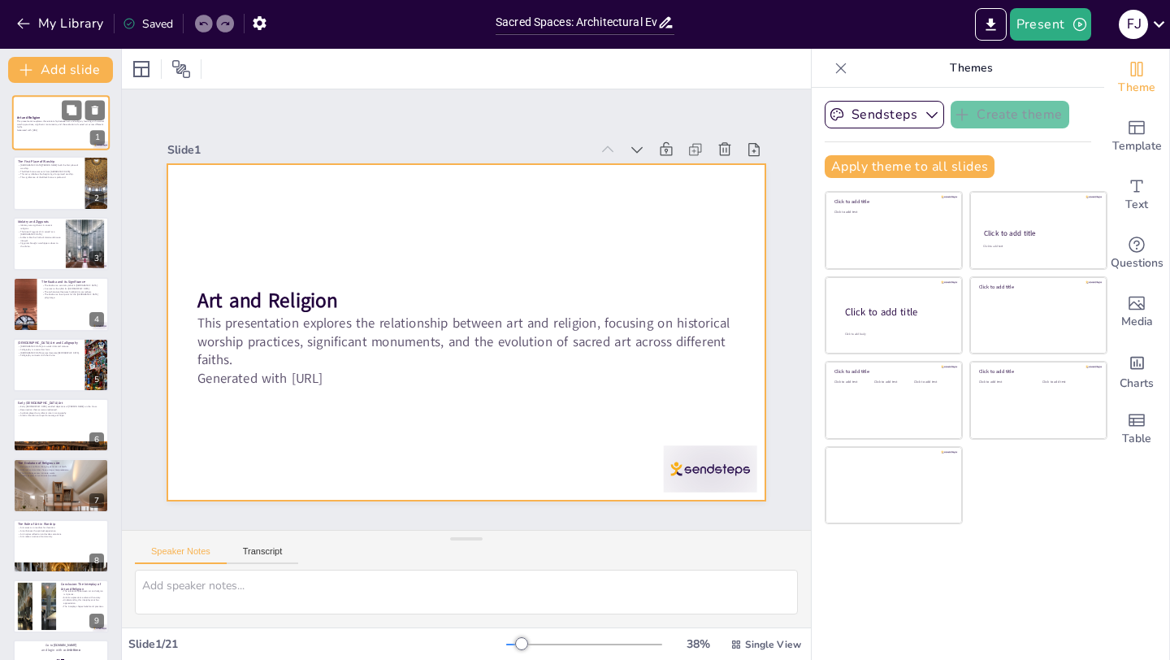
checkbox input "true"
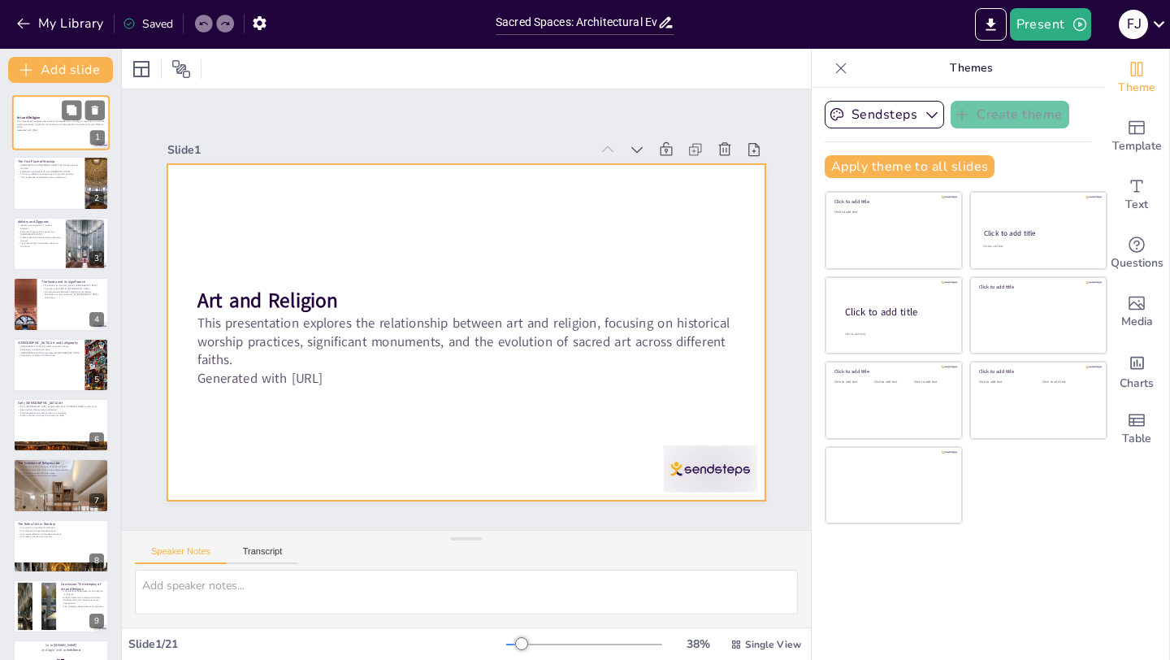
checkbox input "true"
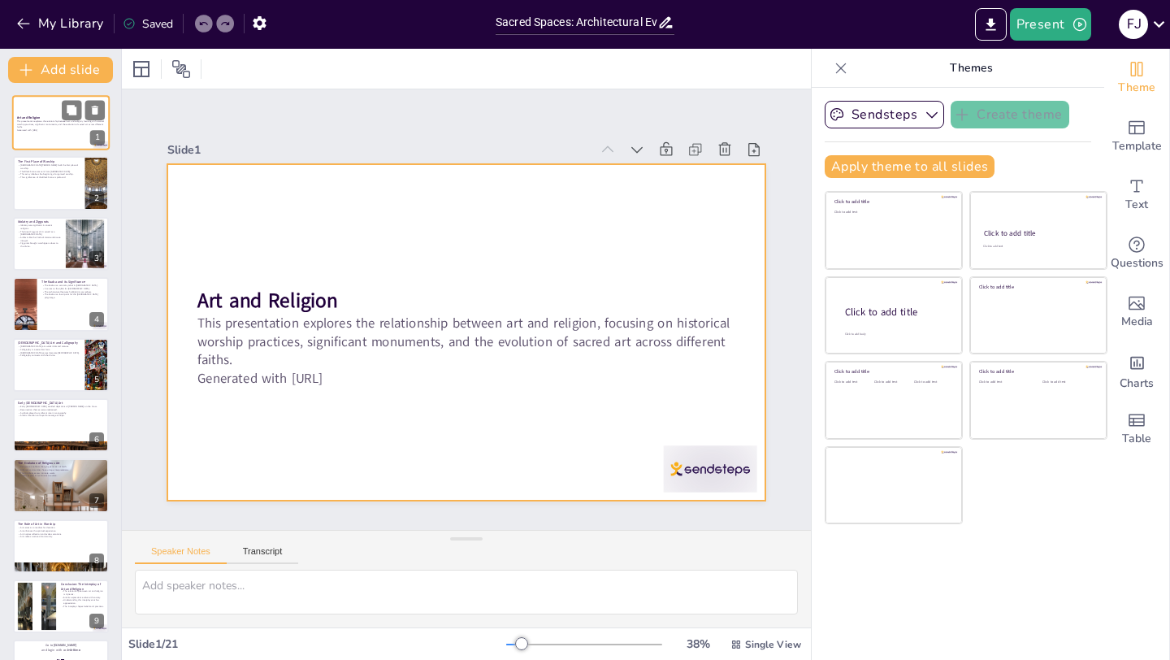
checkbox input "true"
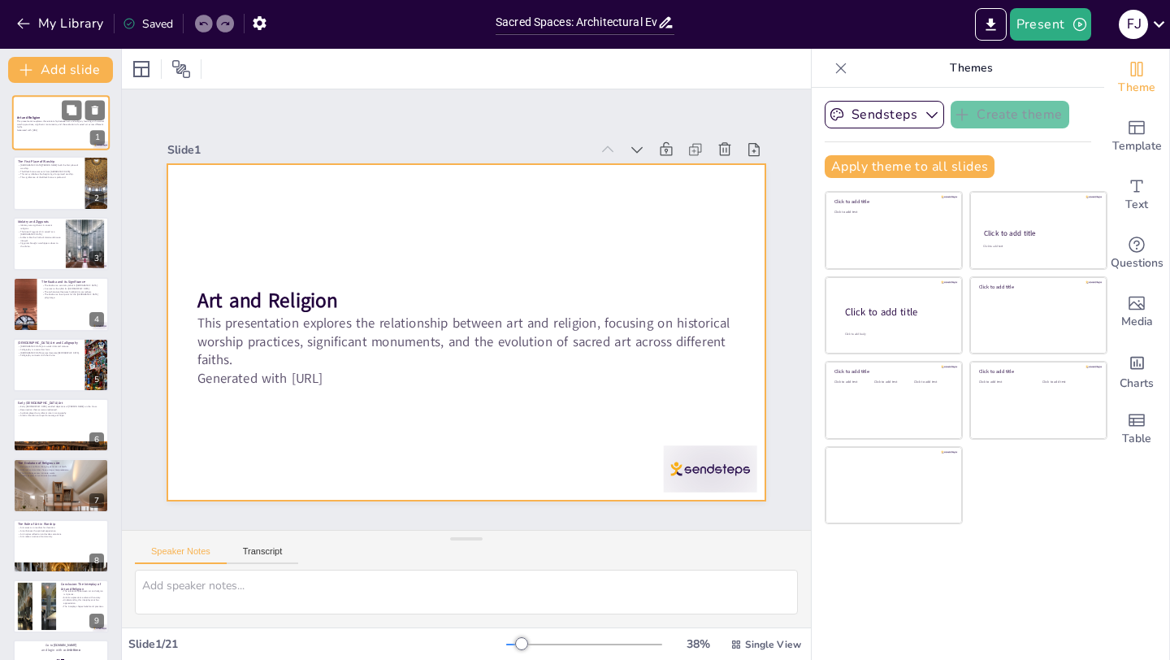
checkbox input "true"
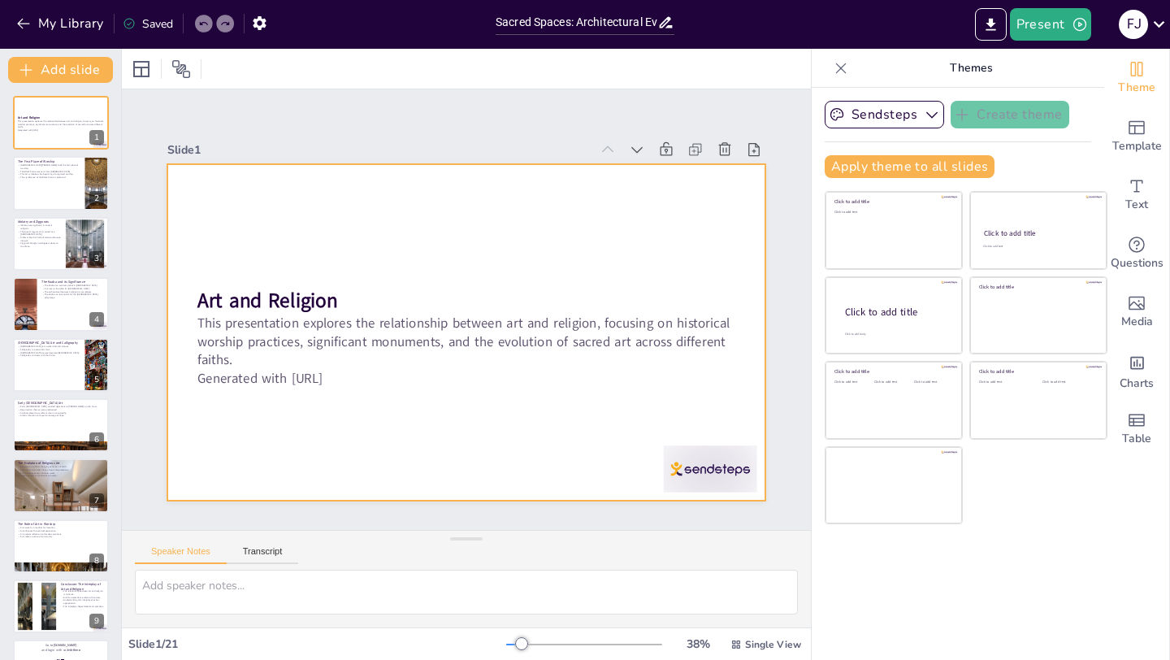
checkbox input "true"
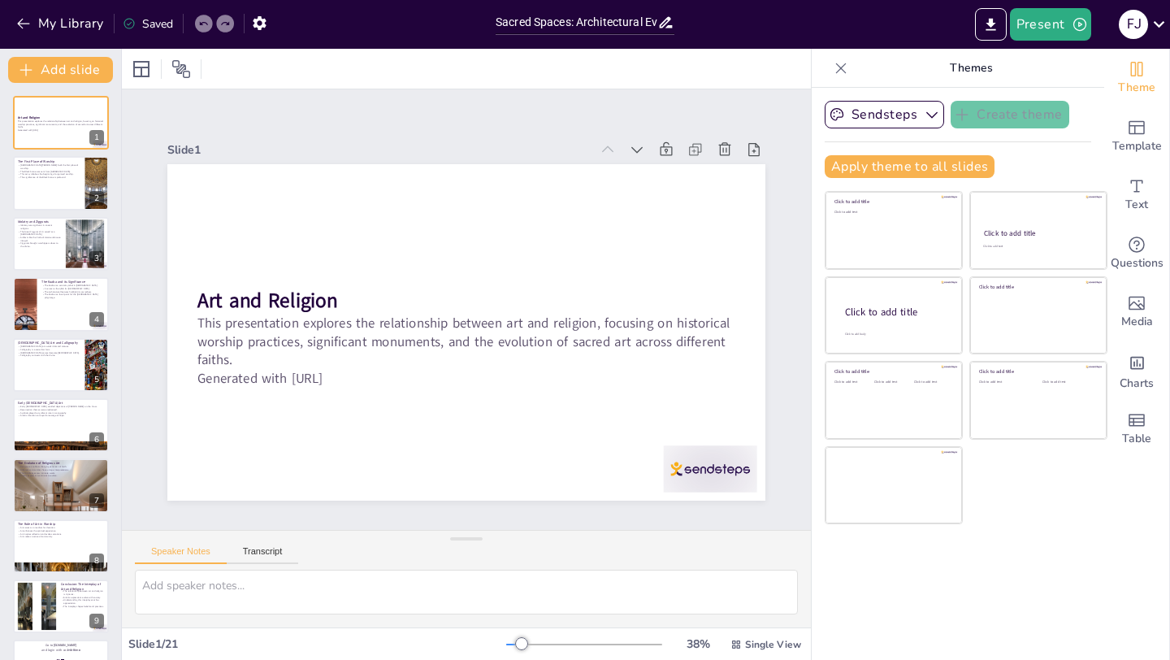
checkbox input "true"
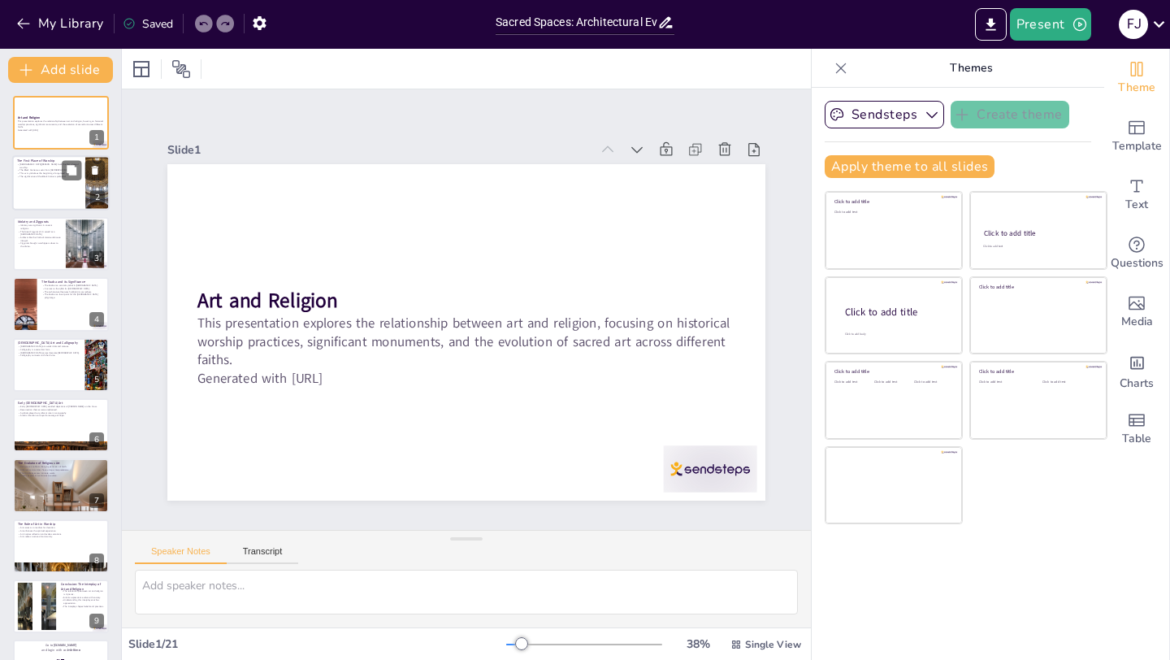
checkbox input "true"
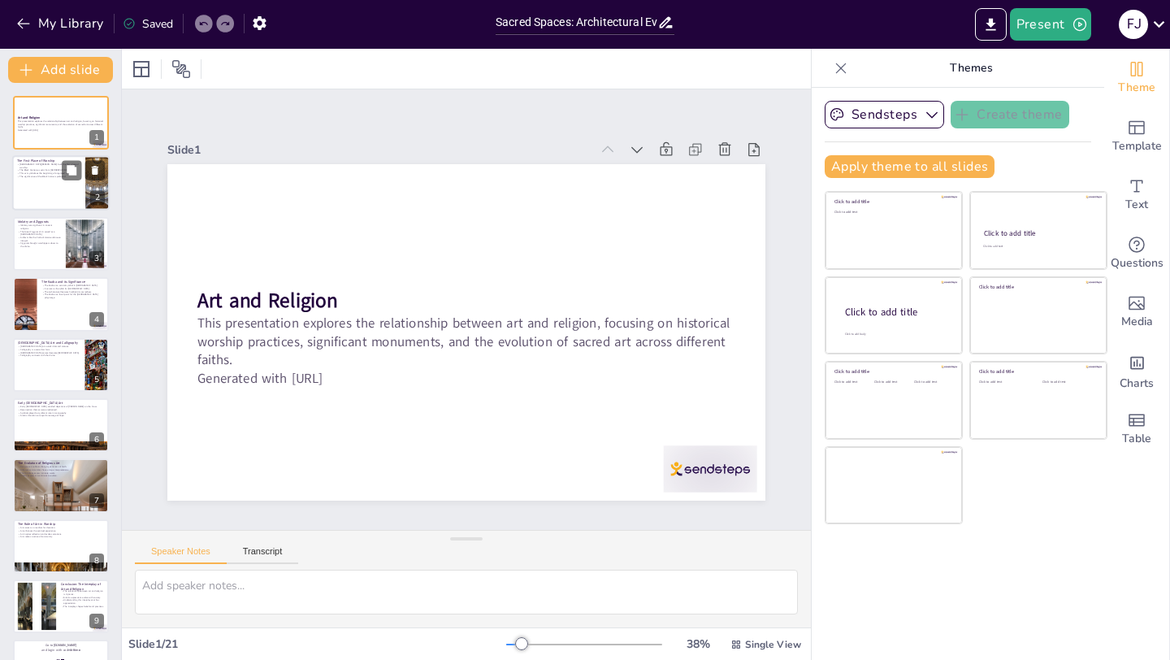
checkbox input "true"
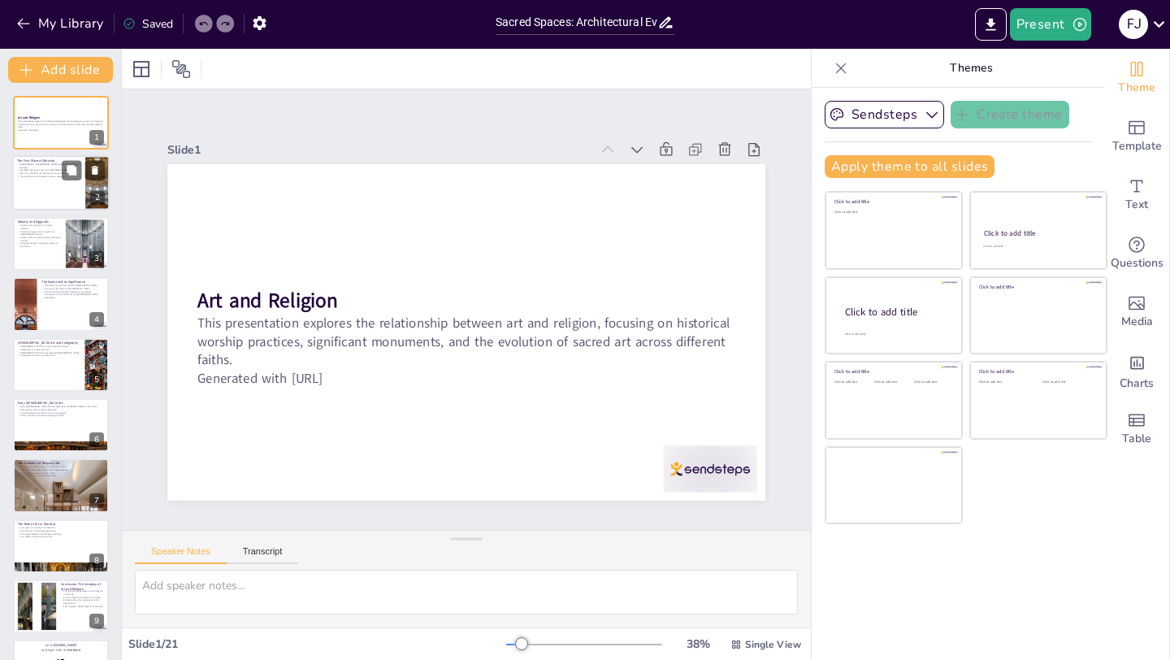
checkbox input "true"
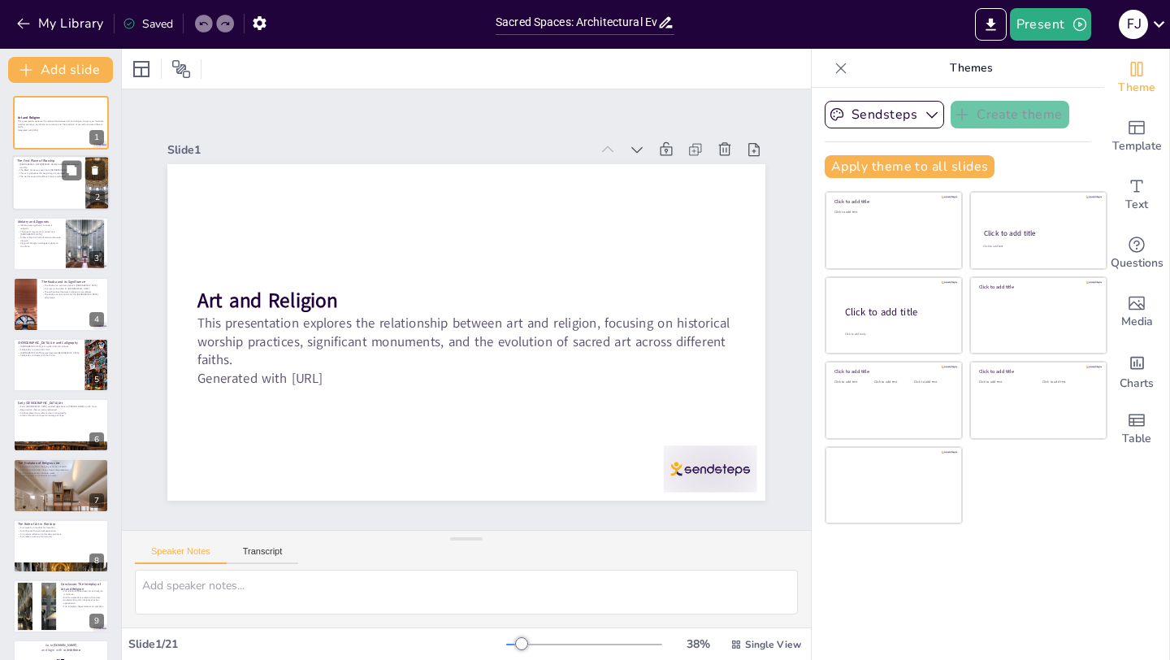
checkbox input "true"
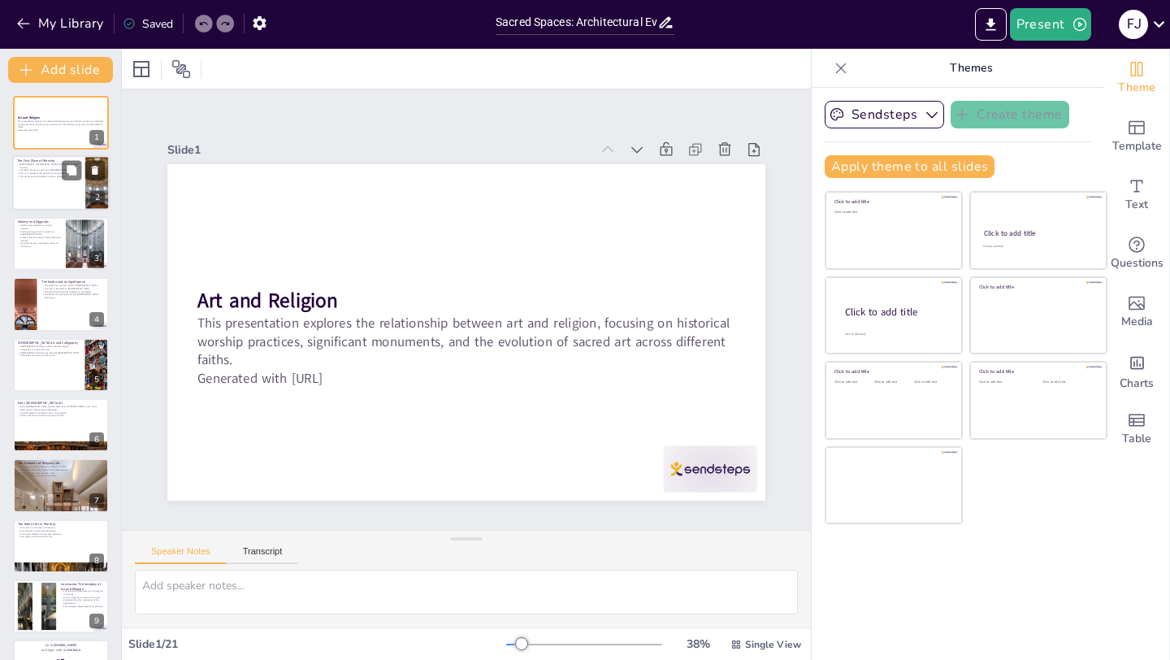
checkbox input "true"
click at [46, 197] on div at bounding box center [60, 183] width 97 height 55
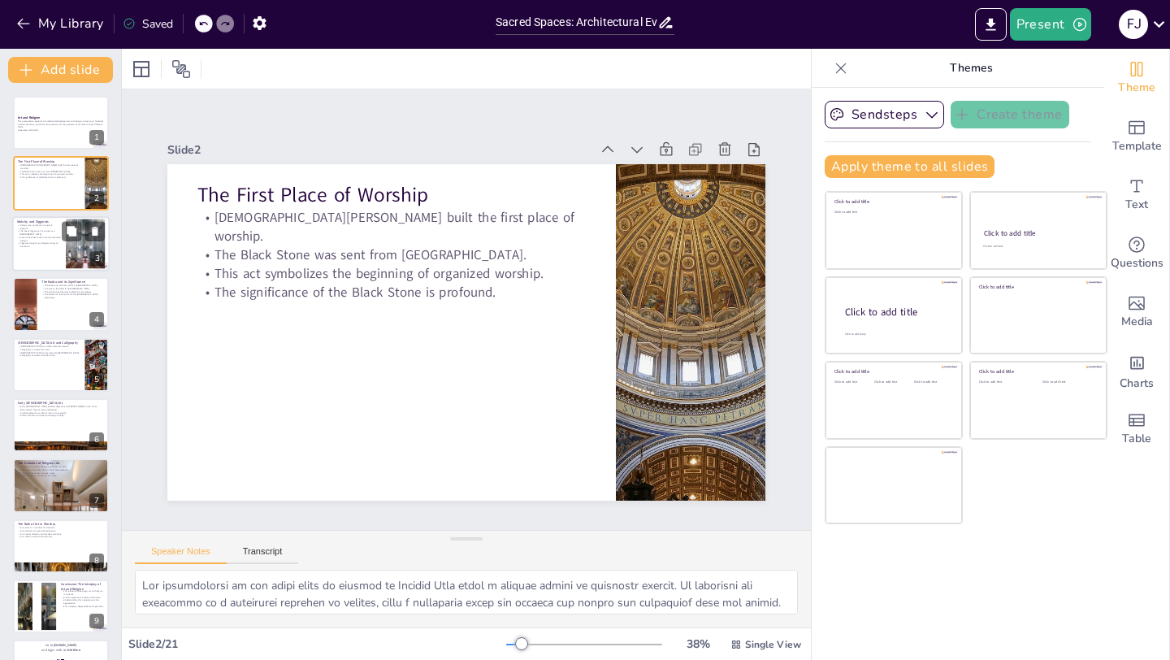
click at [50, 249] on div at bounding box center [60, 243] width 97 height 55
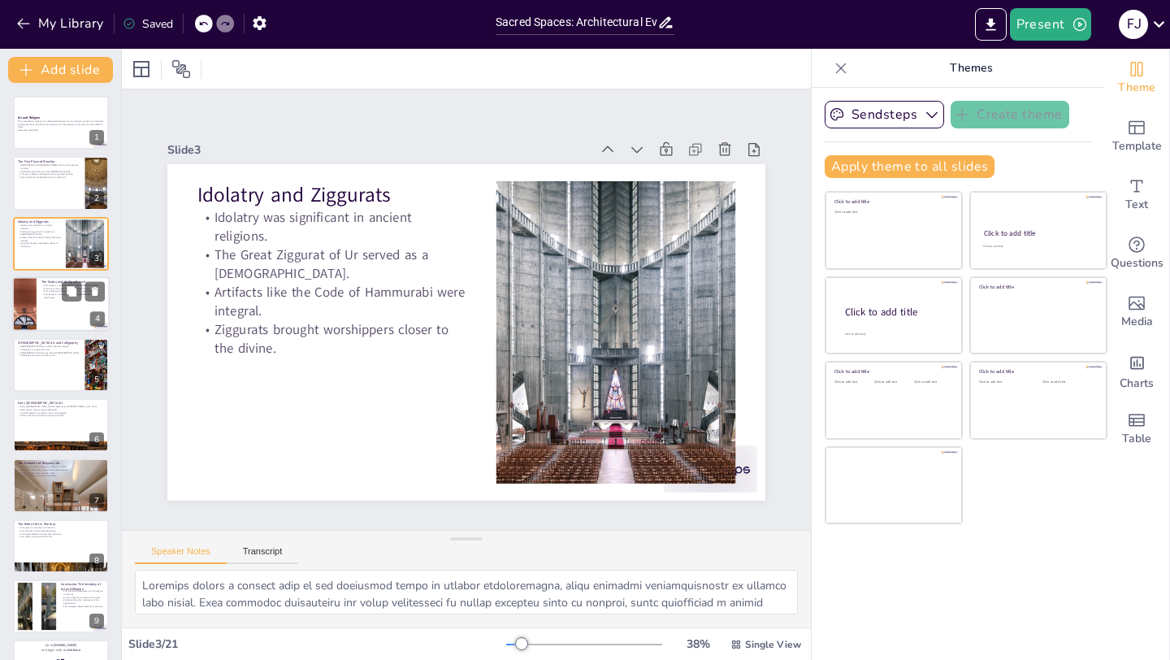
click at [57, 298] on div at bounding box center [60, 303] width 97 height 55
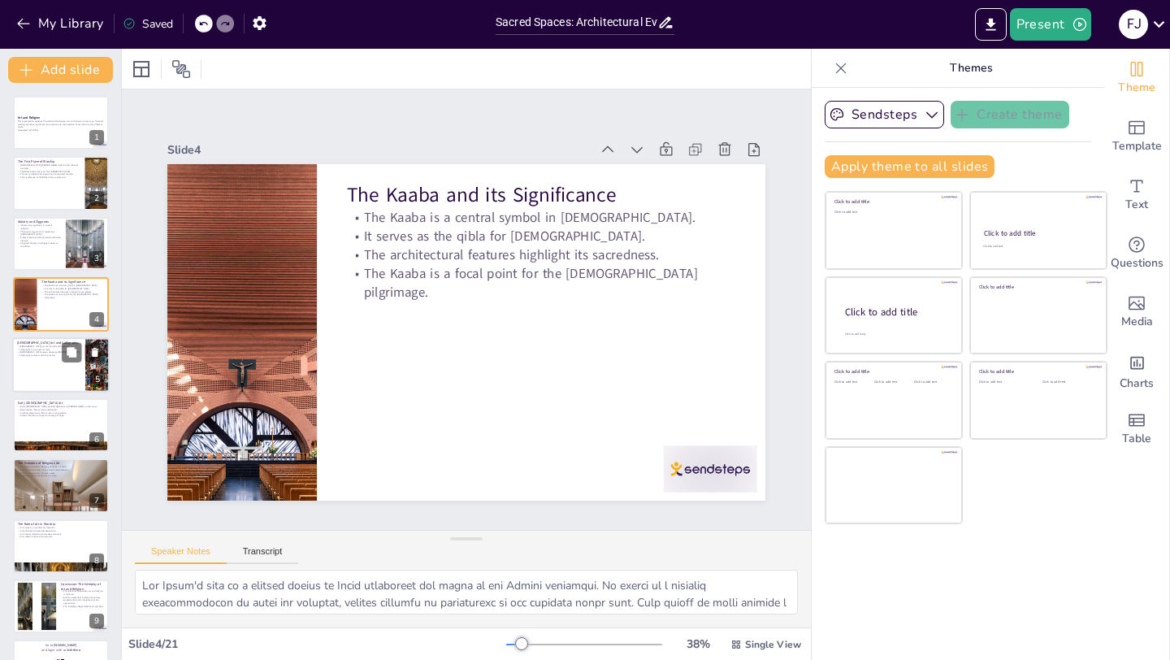
click at [56, 350] on p "[DEMOGRAPHIC_DATA] verses decorate [DEMOGRAPHIC_DATA]." at bounding box center [48, 351] width 63 height 3
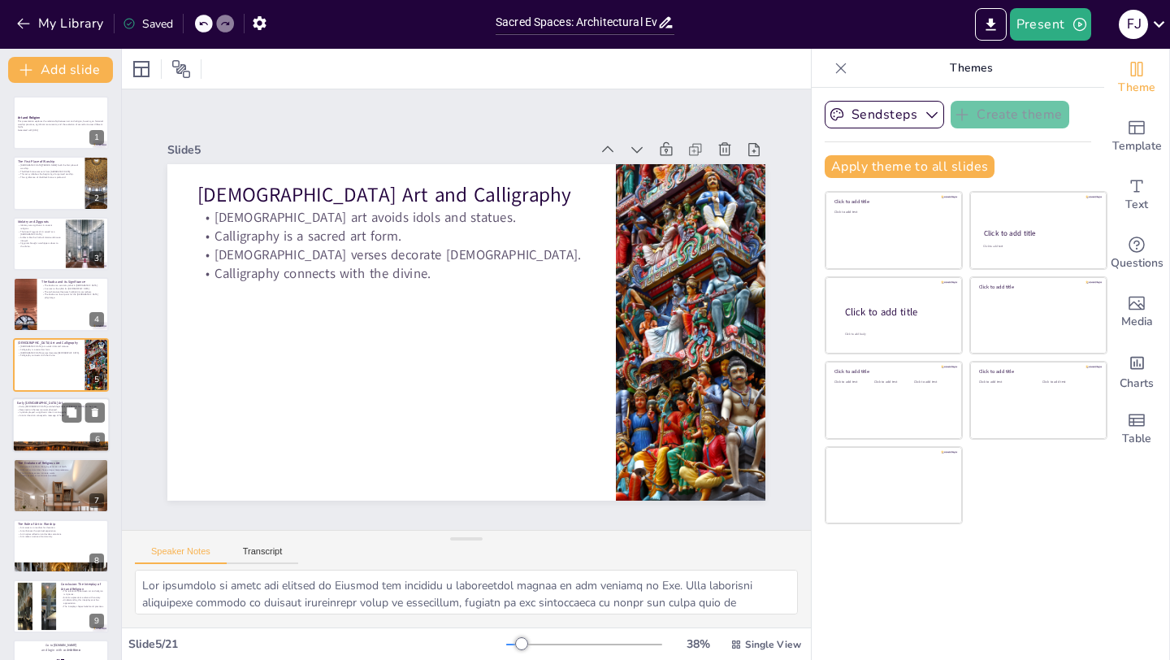
click at [51, 412] on p "Symbols played a significant role in iconography." at bounding box center [61, 412] width 88 height 3
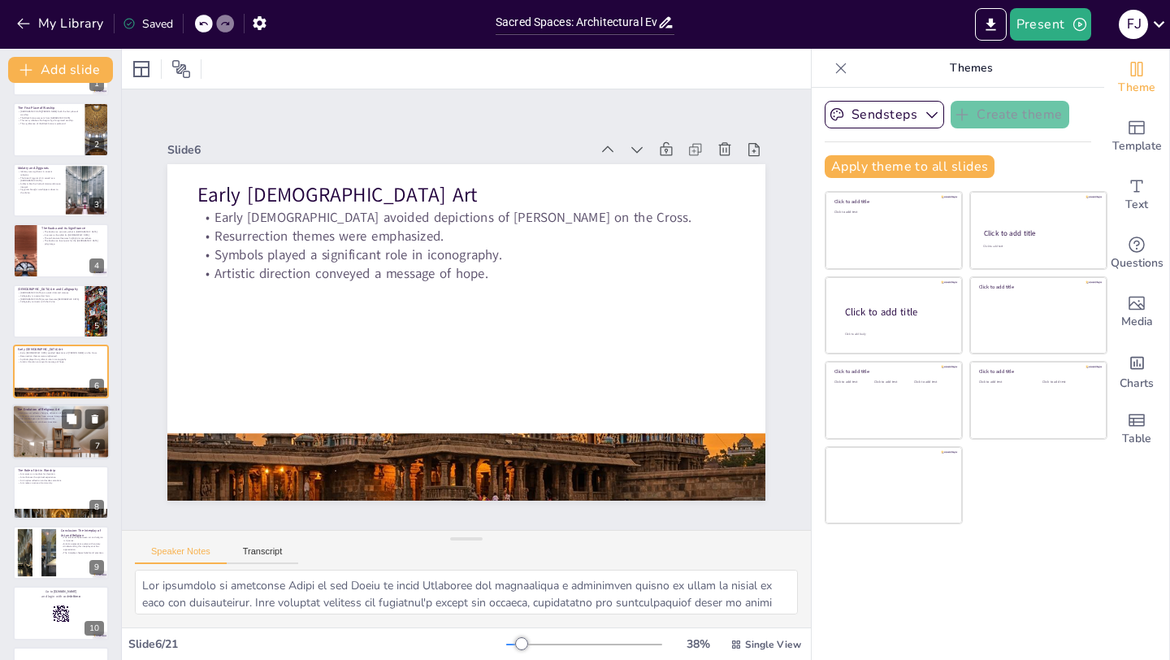
click at [42, 435] on div at bounding box center [60, 431] width 97 height 65
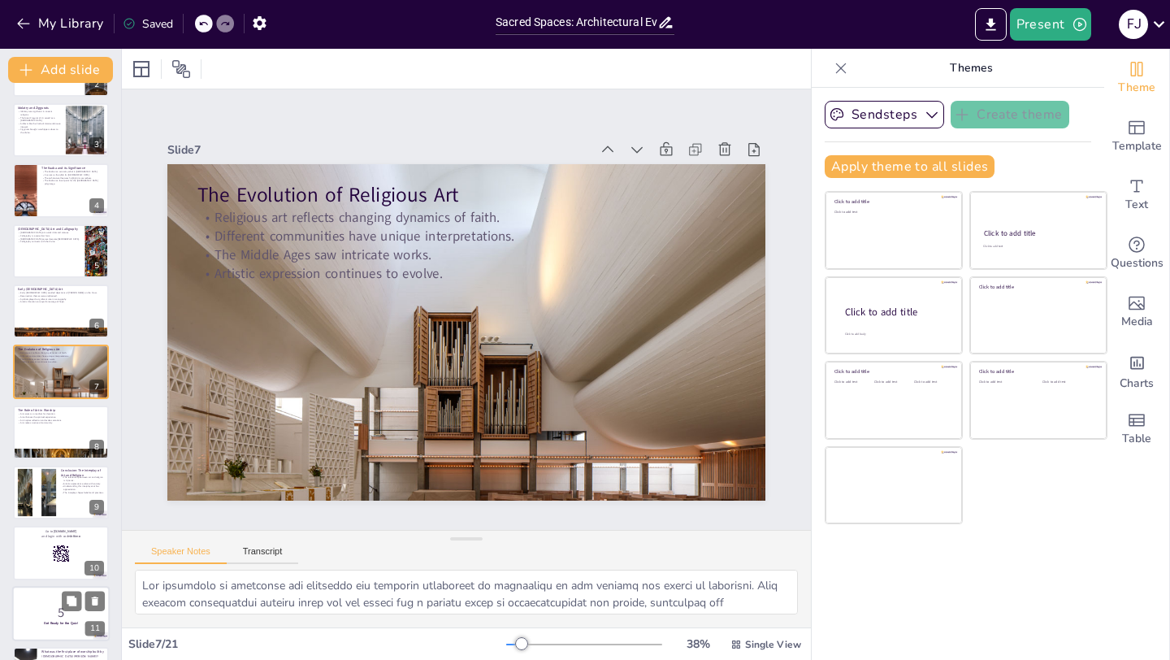
click at [41, 486] on div at bounding box center [37, 492] width 81 height 49
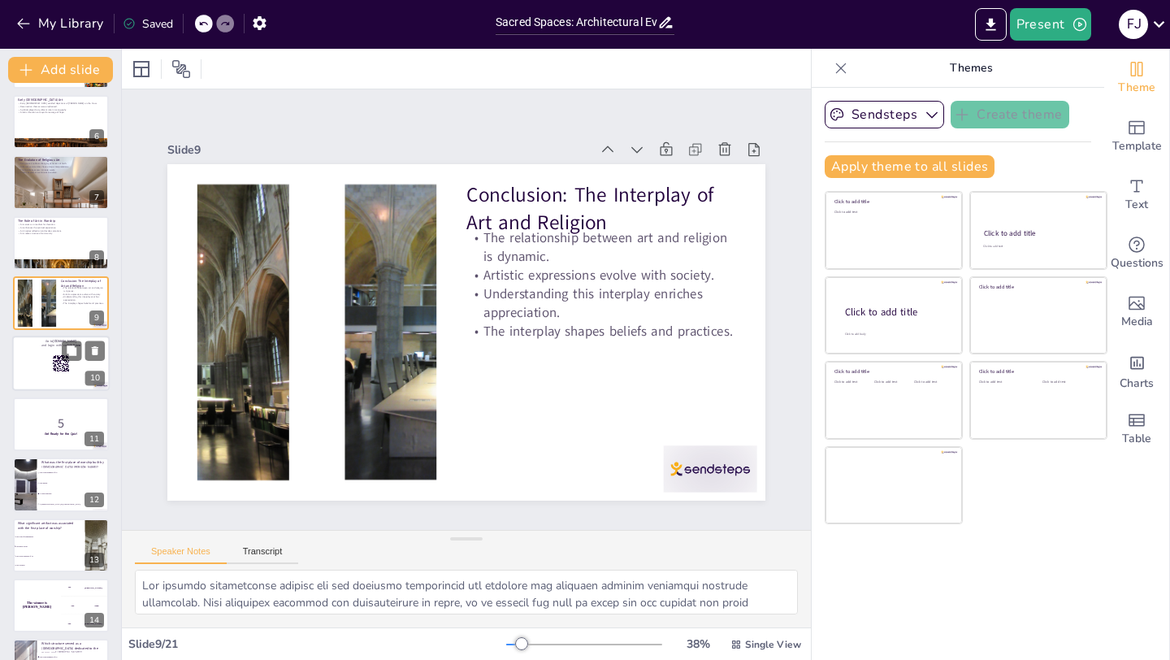
click at [38, 370] on div at bounding box center [60, 363] width 97 height 55
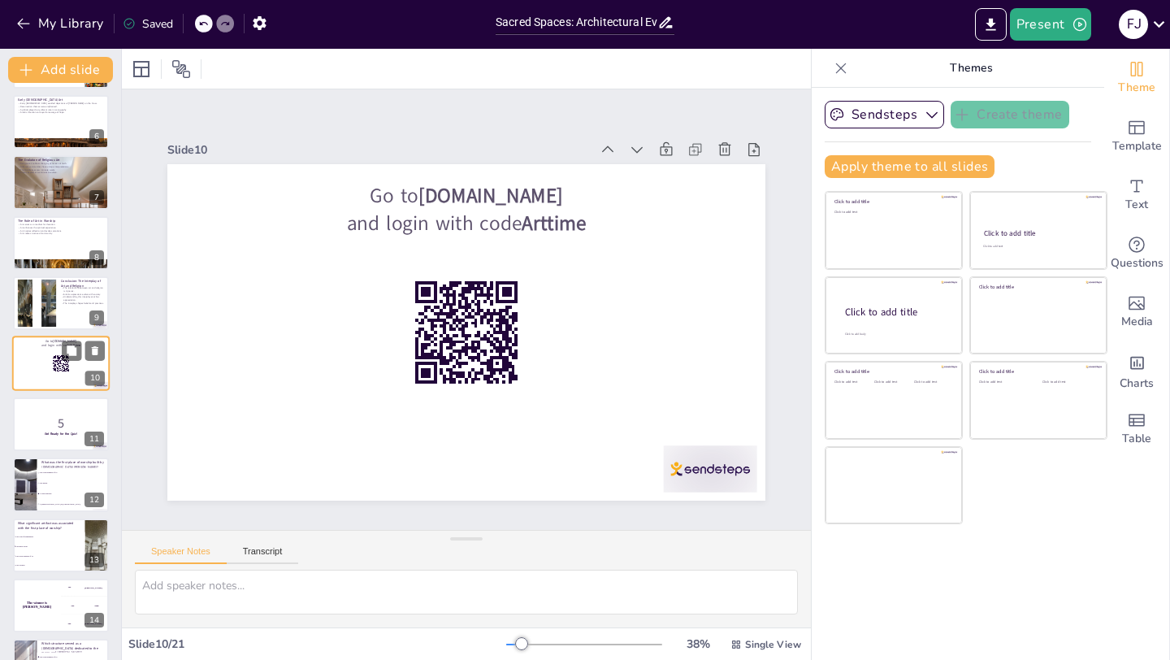
scroll to position [295, 0]
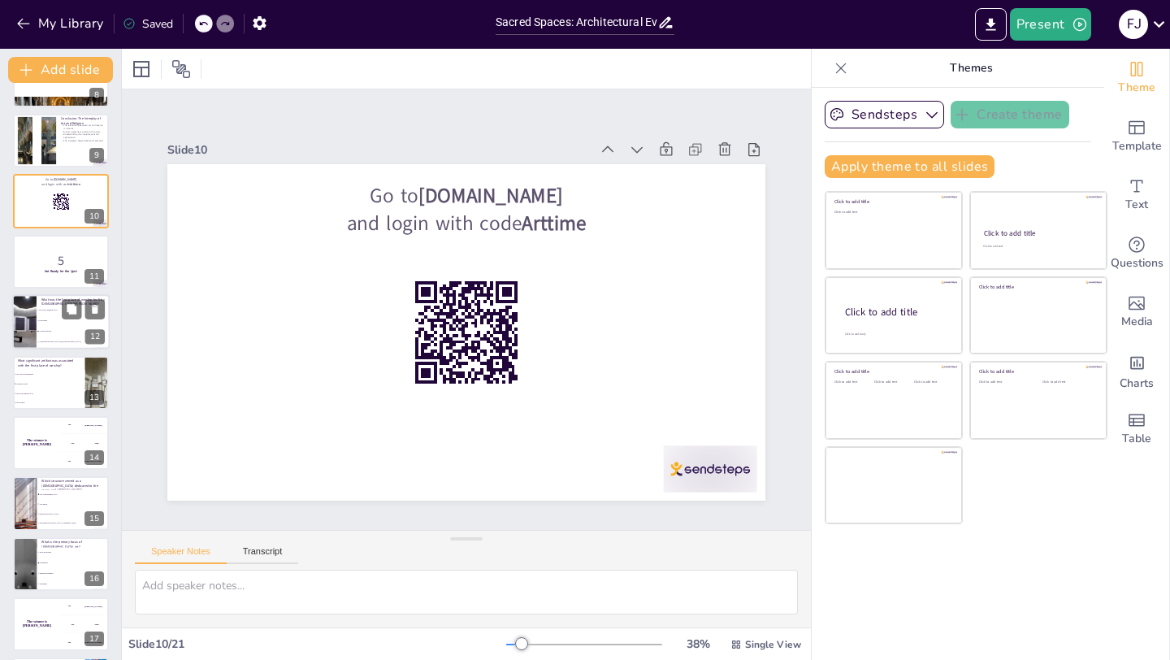
click at [26, 311] on div at bounding box center [24, 321] width 70 height 55
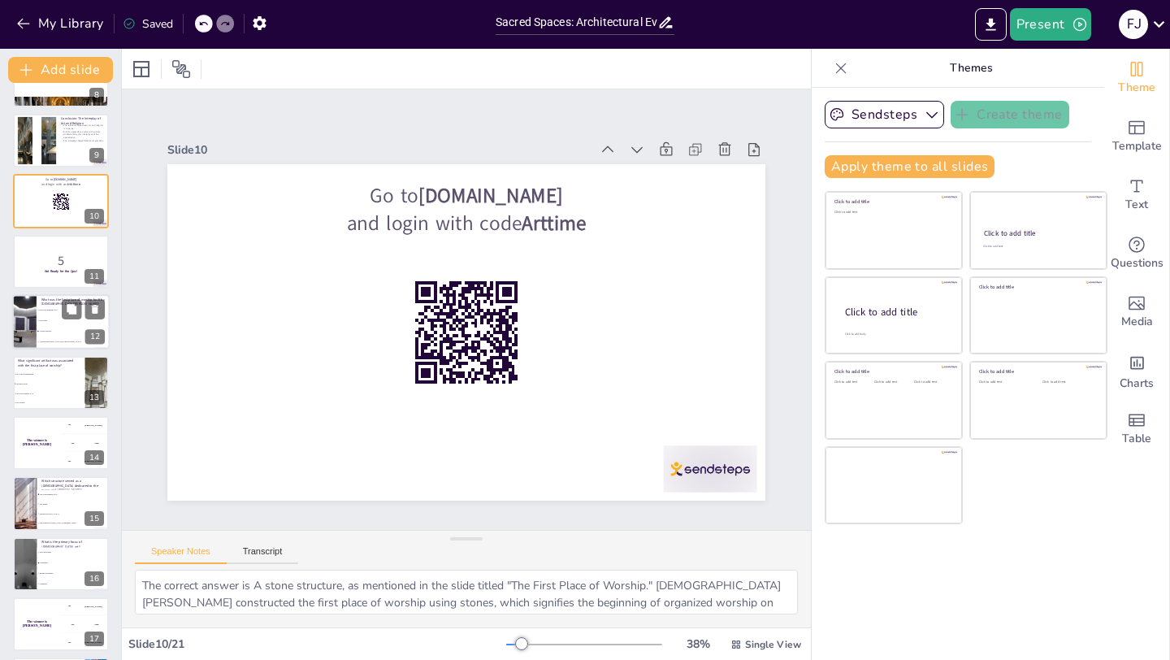
scroll to position [416, 0]
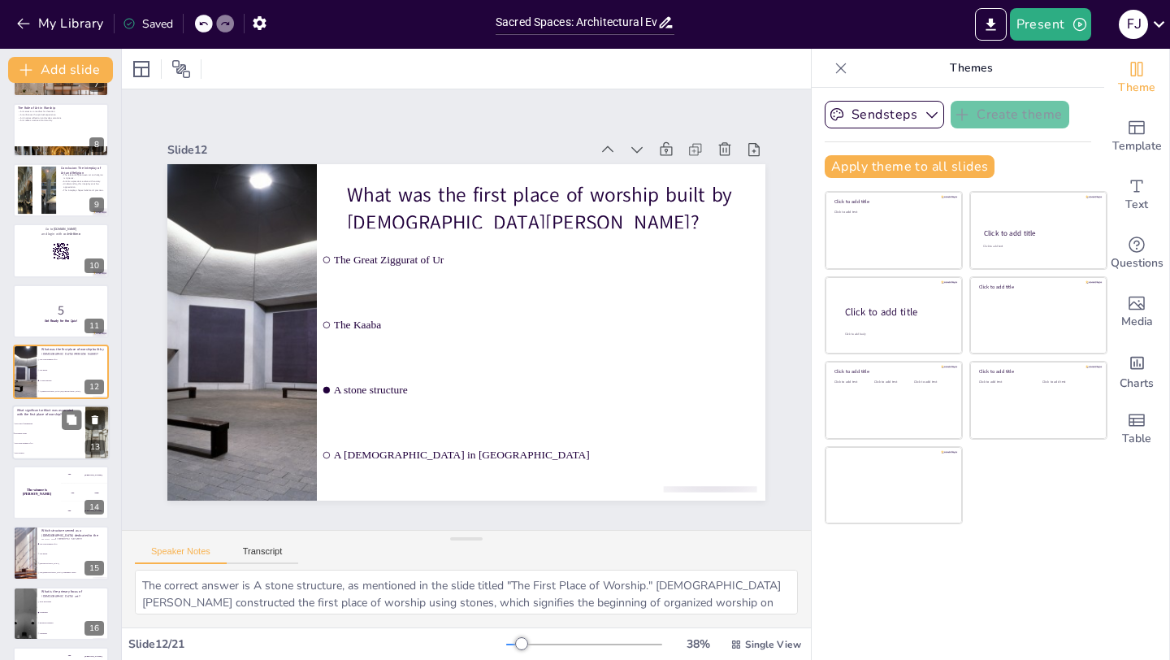
click at [37, 436] on li "The Black Stone" at bounding box center [48, 433] width 73 height 10
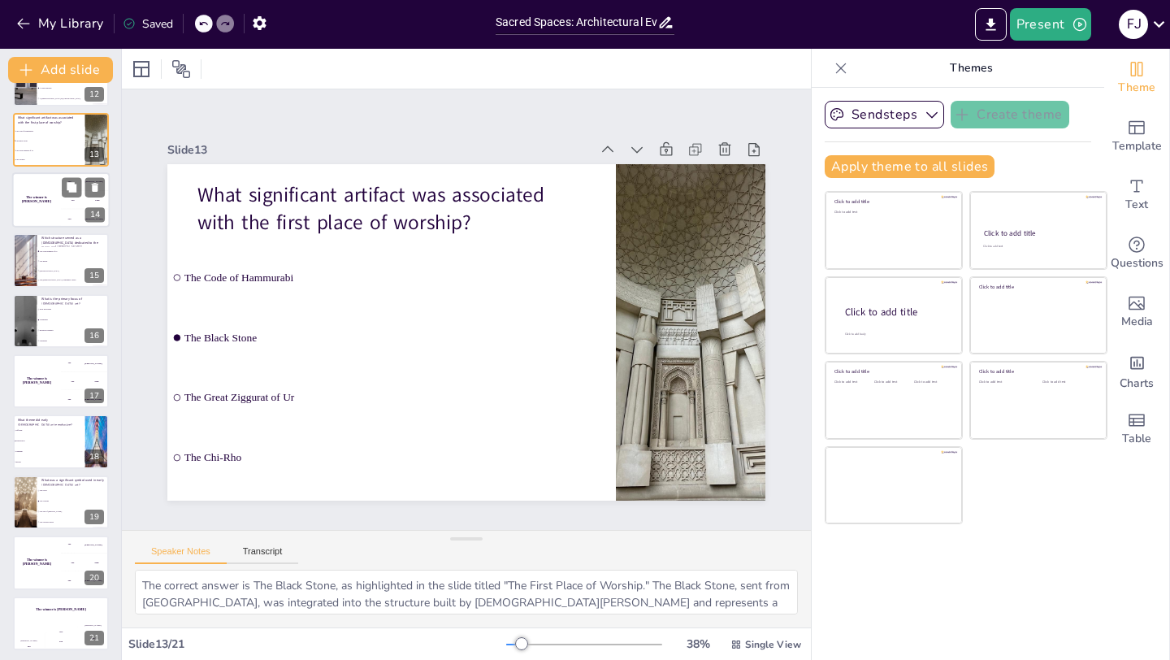
scroll to position [712, 0]
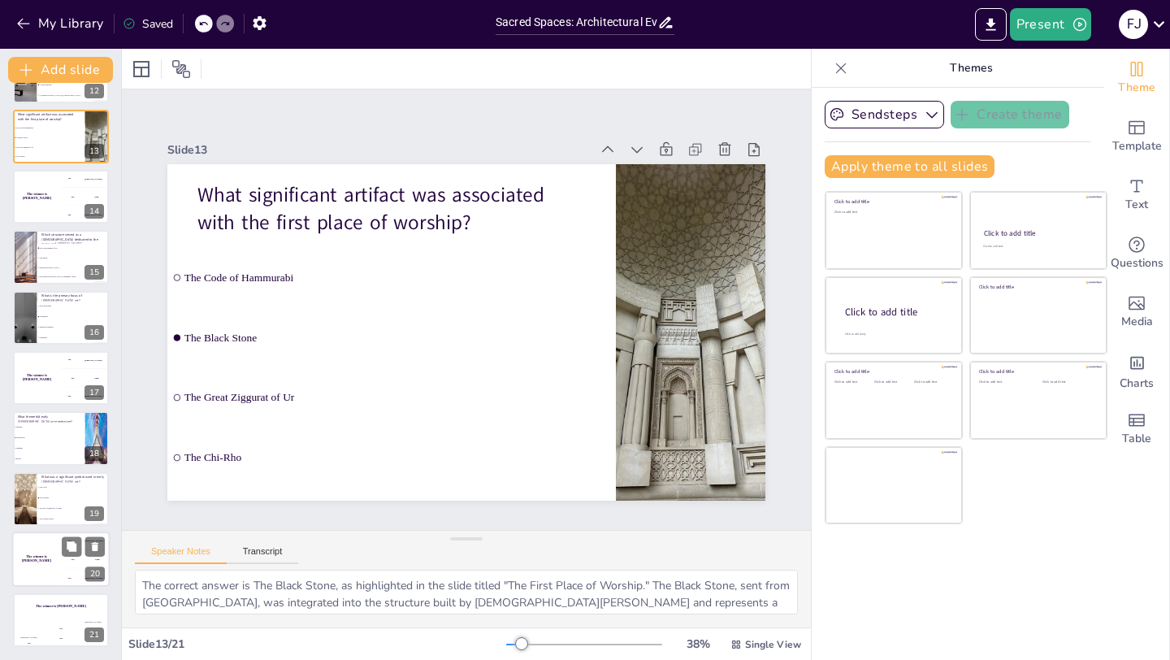
click at [38, 534] on div "The winner is Niels 🏆" at bounding box center [36, 558] width 49 height 55
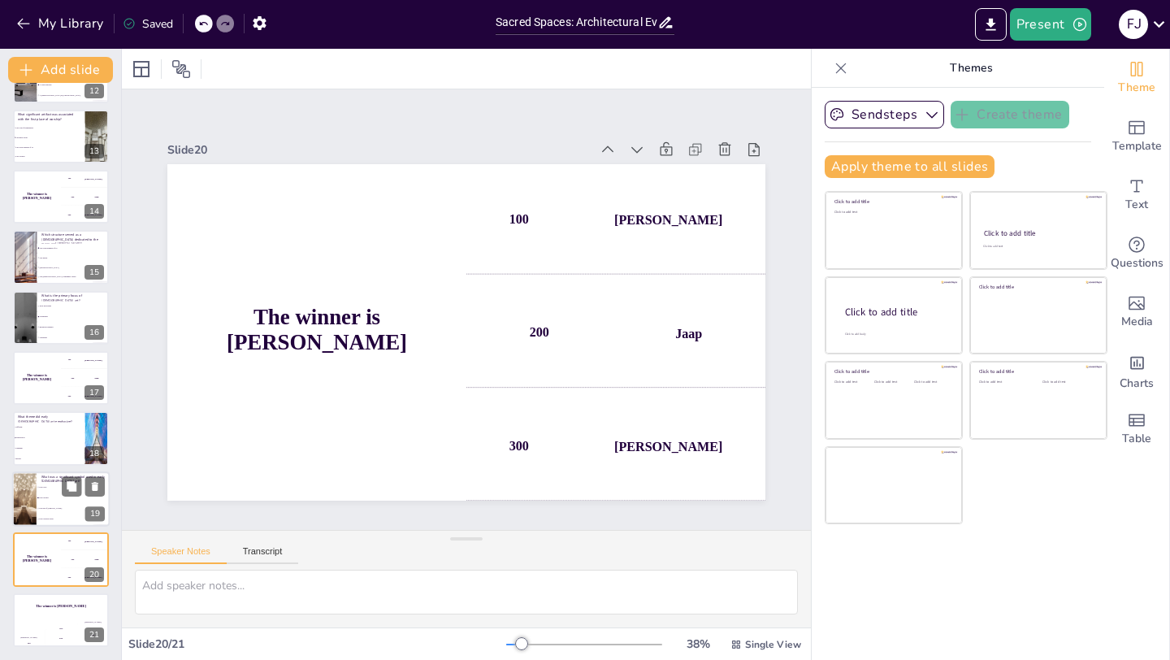
click at [33, 471] on div "What was a significant symbol used in early Christian art? The Cross The Chi-Rh…" at bounding box center [60, 498] width 97 height 55
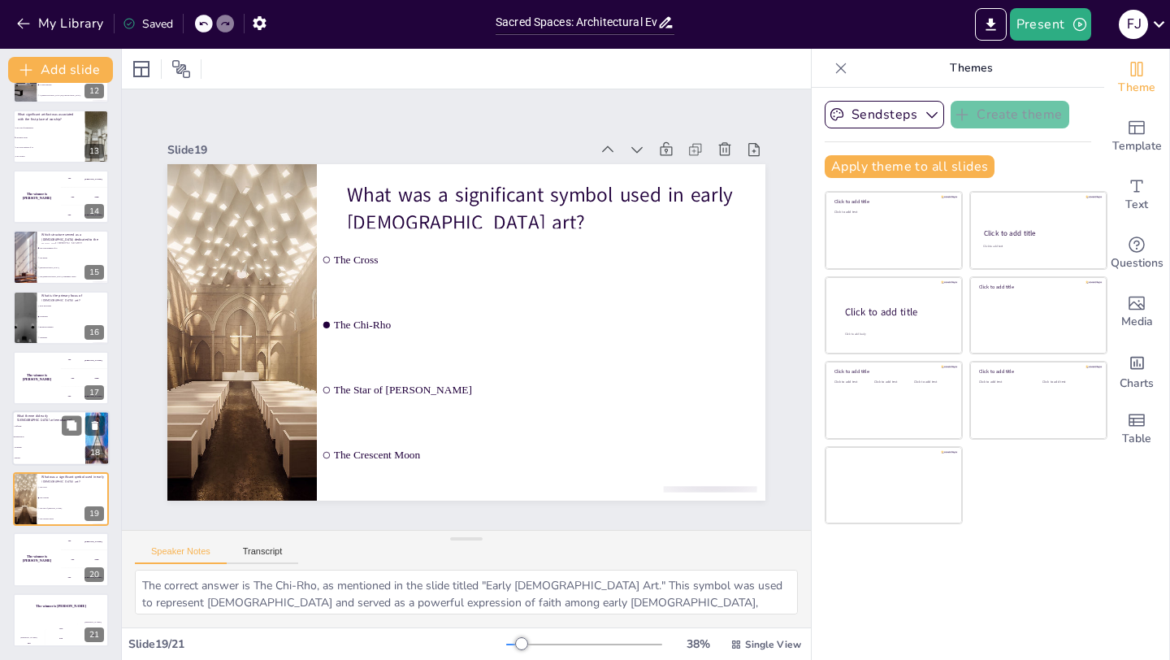
click at [29, 441] on li "Resurrection" at bounding box center [48, 437] width 73 height 11
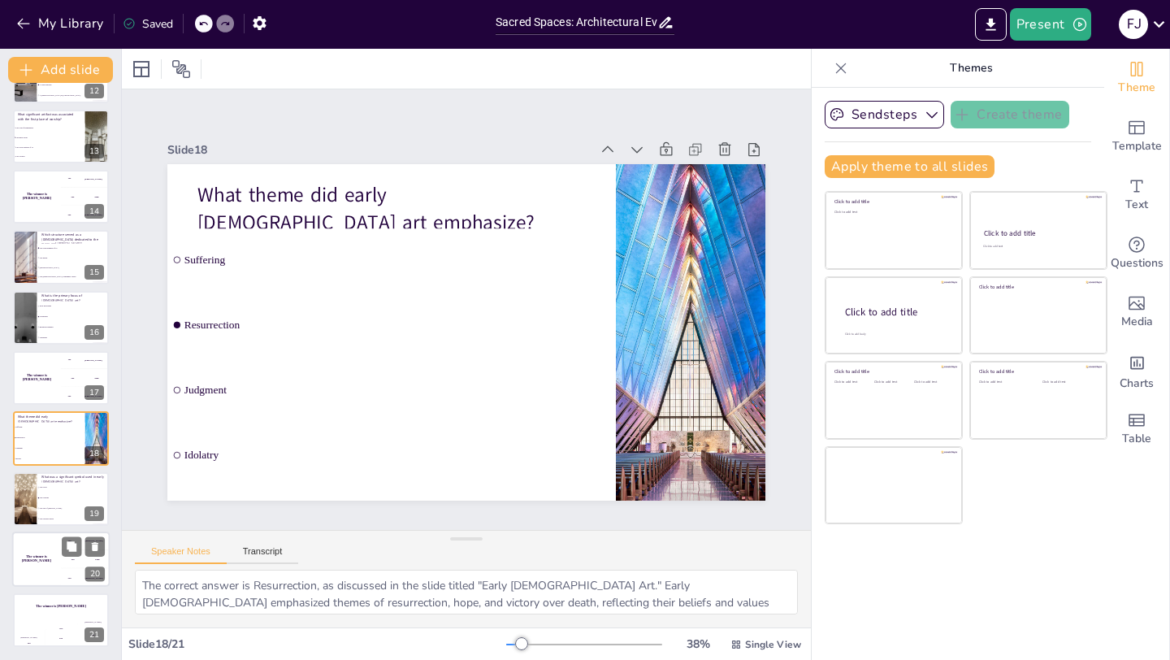
click at [38, 569] on div "The winner is Niels 🏆" at bounding box center [36, 558] width 49 height 55
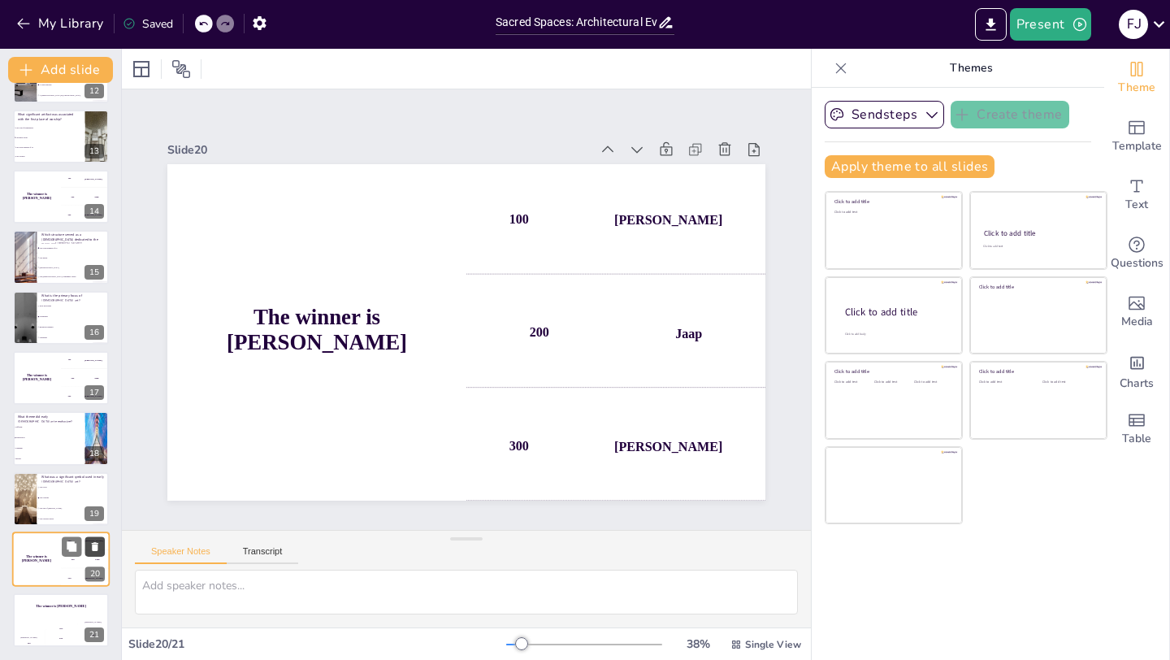
click at [93, 548] on icon at bounding box center [95, 546] width 6 height 9
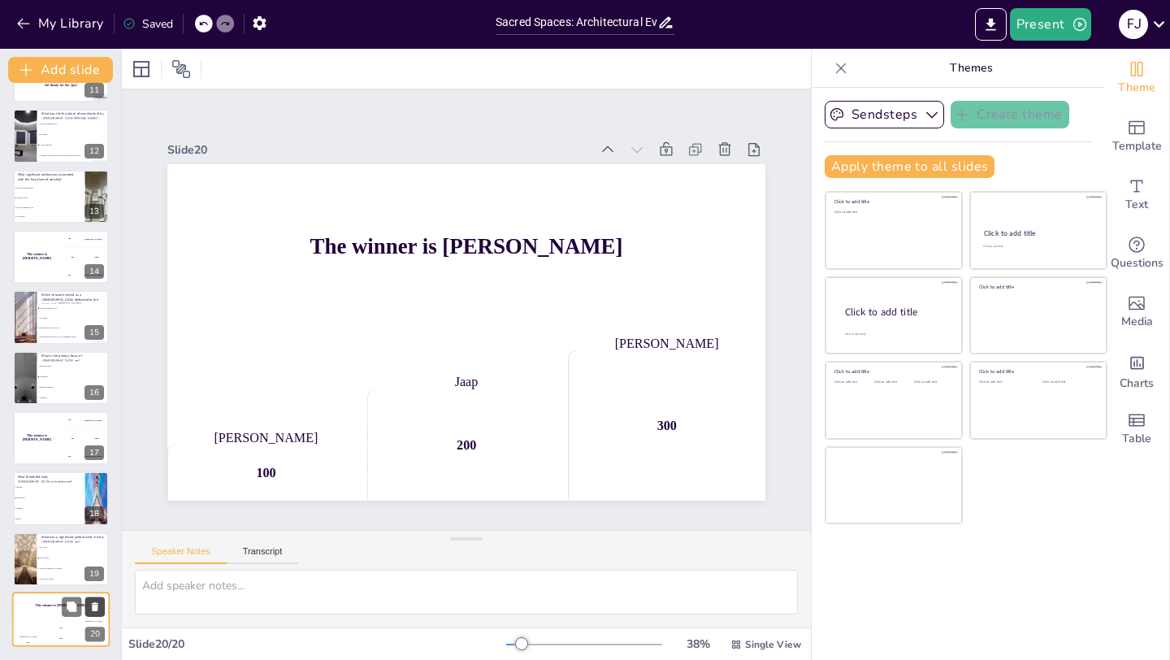
scroll to position [651, 0]
click at [94, 602] on icon at bounding box center [94, 607] width 11 height 11
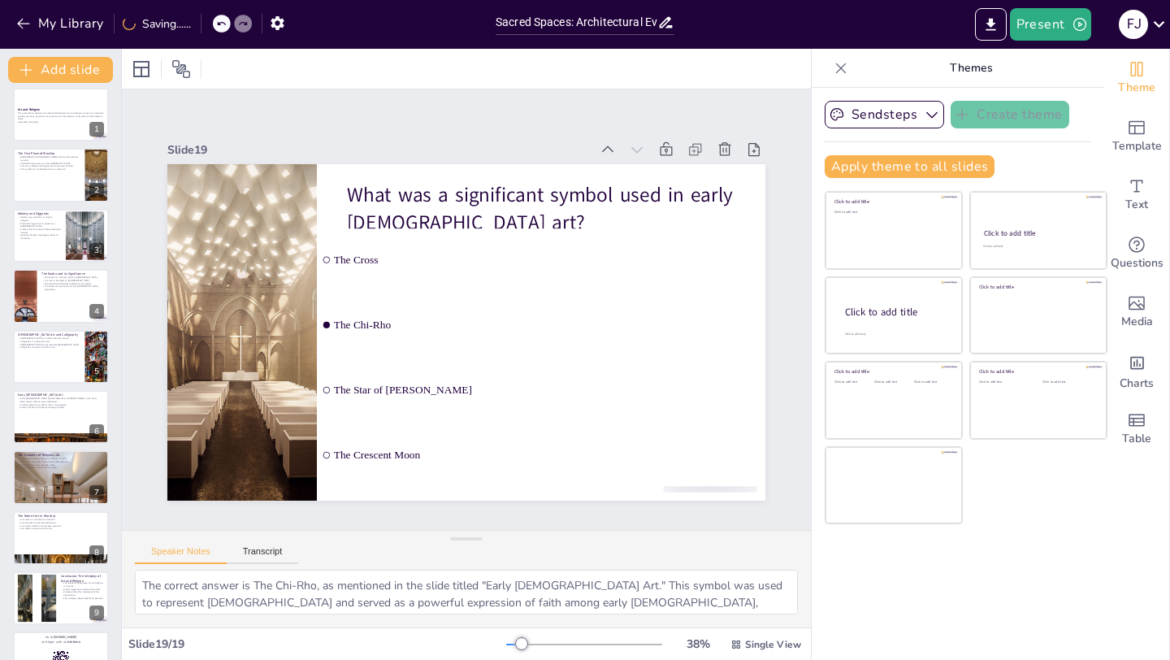
scroll to position [0, 0]
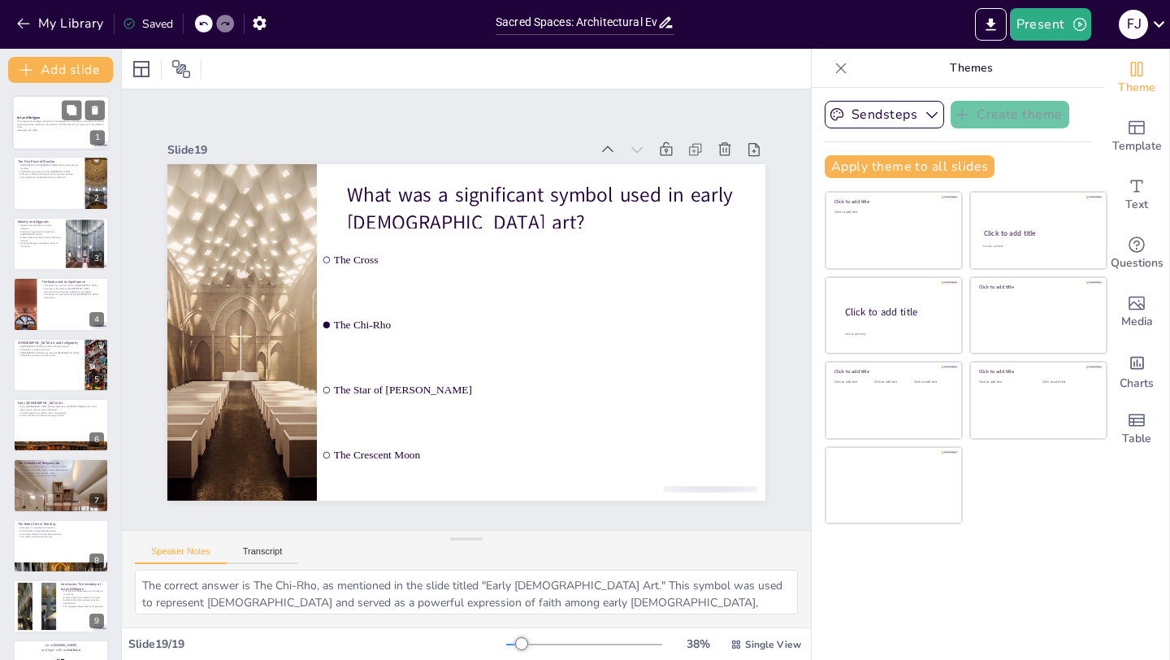
click at [38, 117] on strong "Art and Religion" at bounding box center [28, 117] width 23 height 4
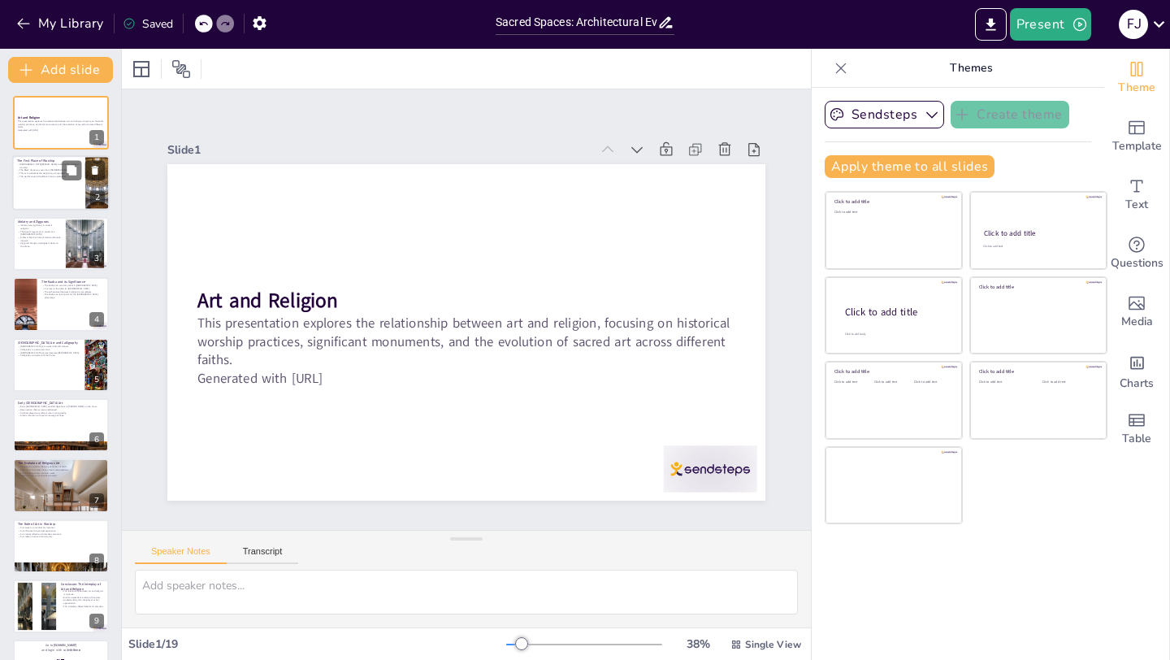
click at [41, 180] on div at bounding box center [60, 183] width 97 height 55
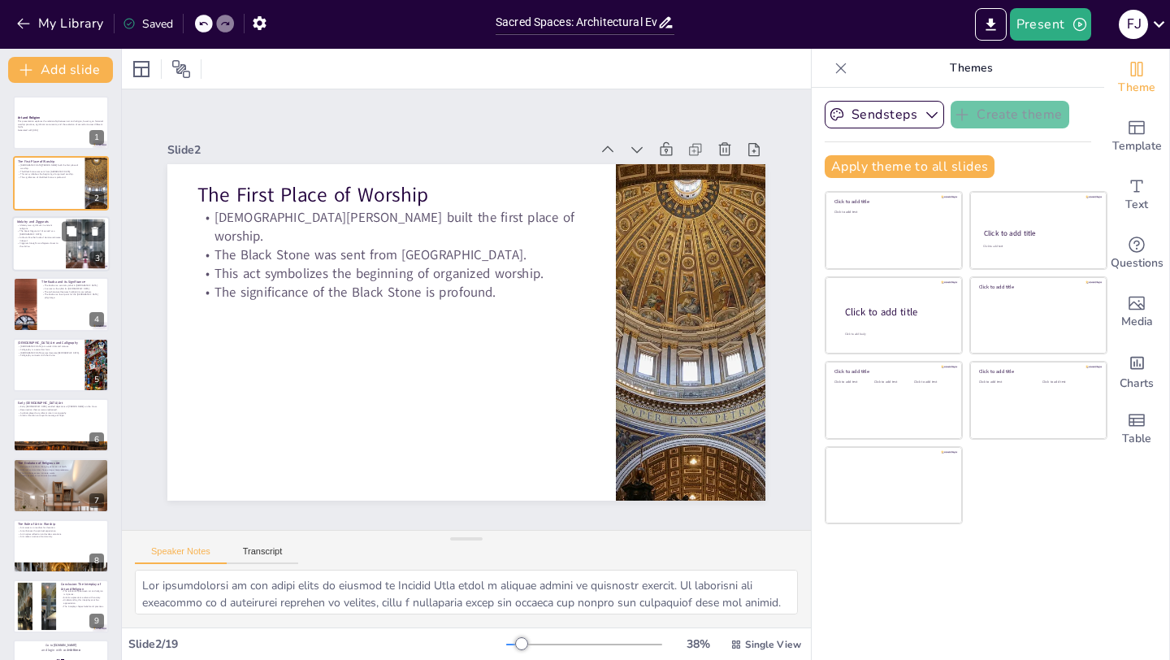
click at [32, 236] on p "Artifacts like the Code of Hammurabi were integral." at bounding box center [39, 239] width 44 height 6
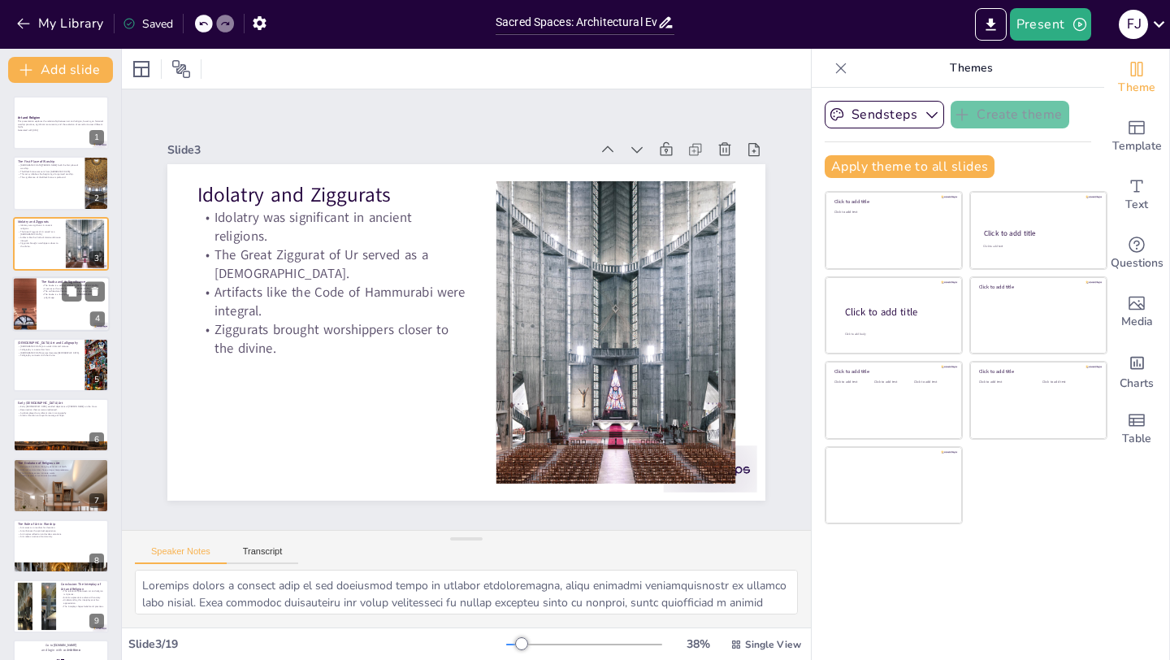
click at [32, 301] on div at bounding box center [24, 303] width 69 height 55
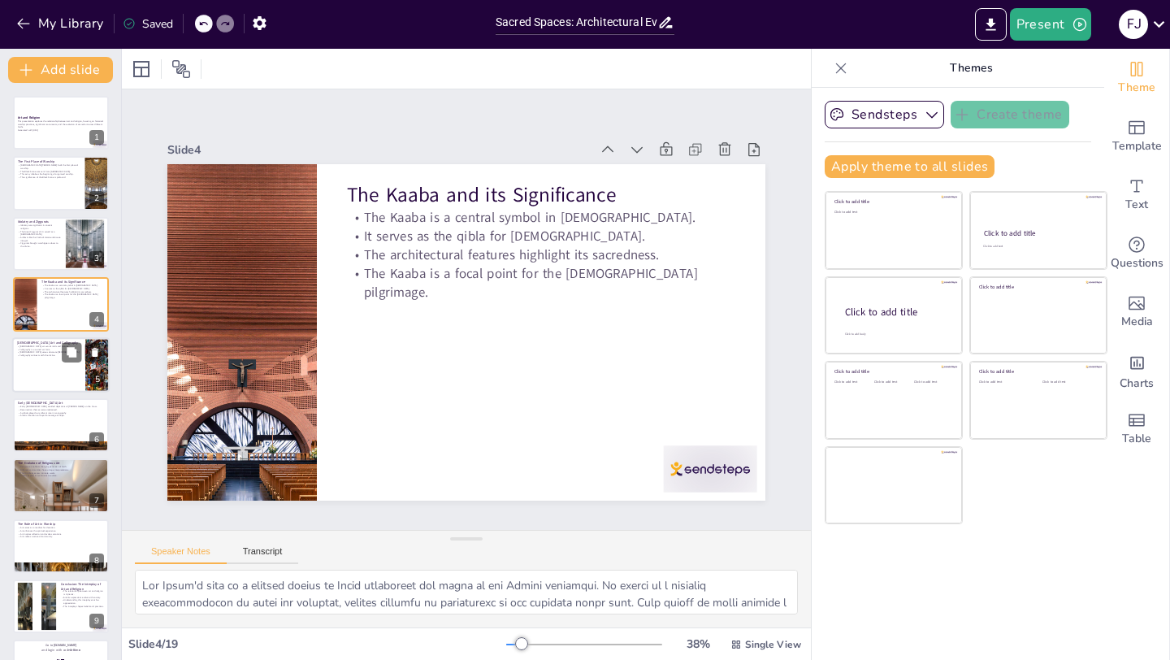
click at [39, 359] on div at bounding box center [60, 364] width 97 height 55
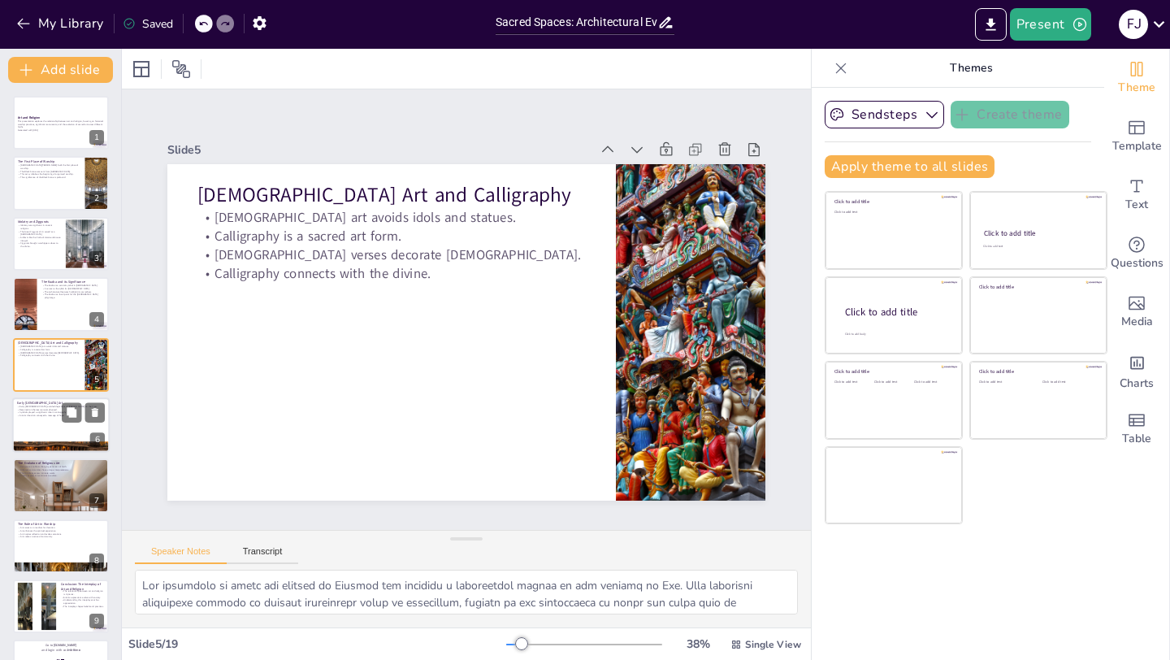
click at [41, 424] on div at bounding box center [60, 424] width 97 height 55
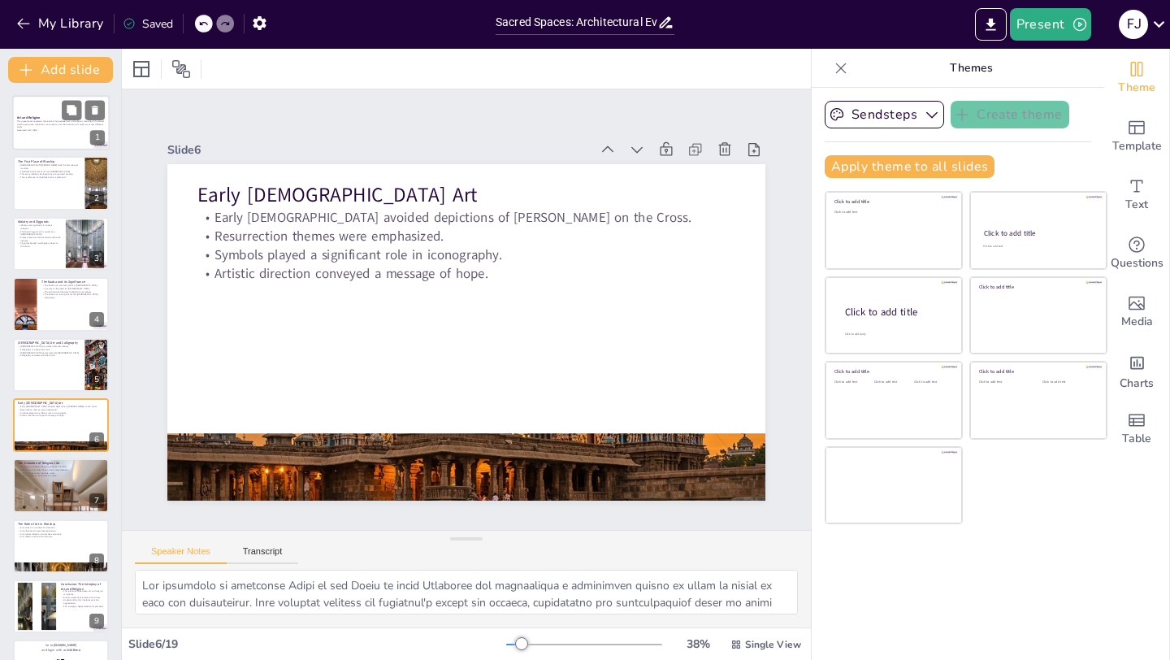
click at [45, 112] on div at bounding box center [60, 122] width 97 height 55
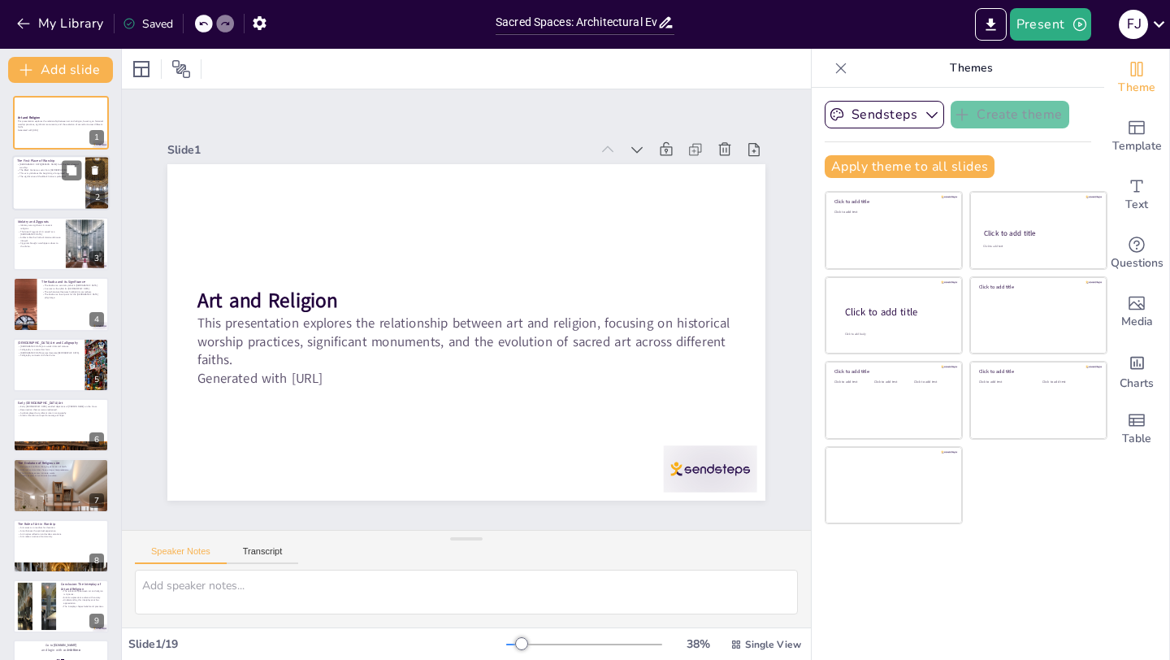
click at [20, 194] on div at bounding box center [60, 183] width 97 height 55
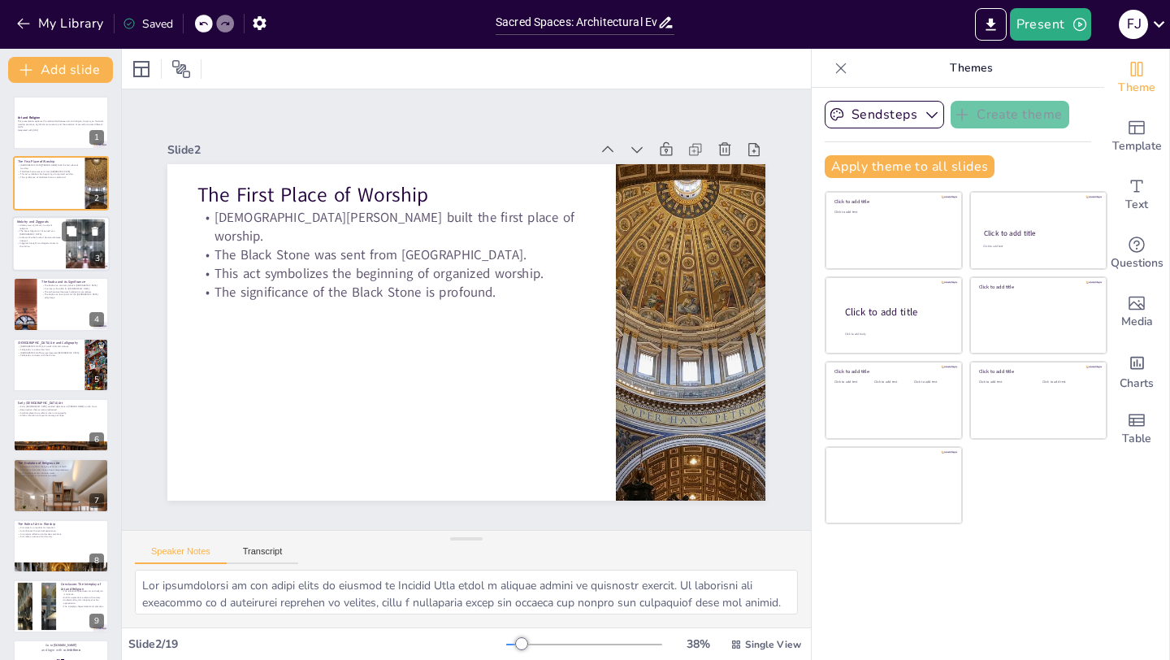
click at [41, 262] on div at bounding box center [60, 243] width 97 height 55
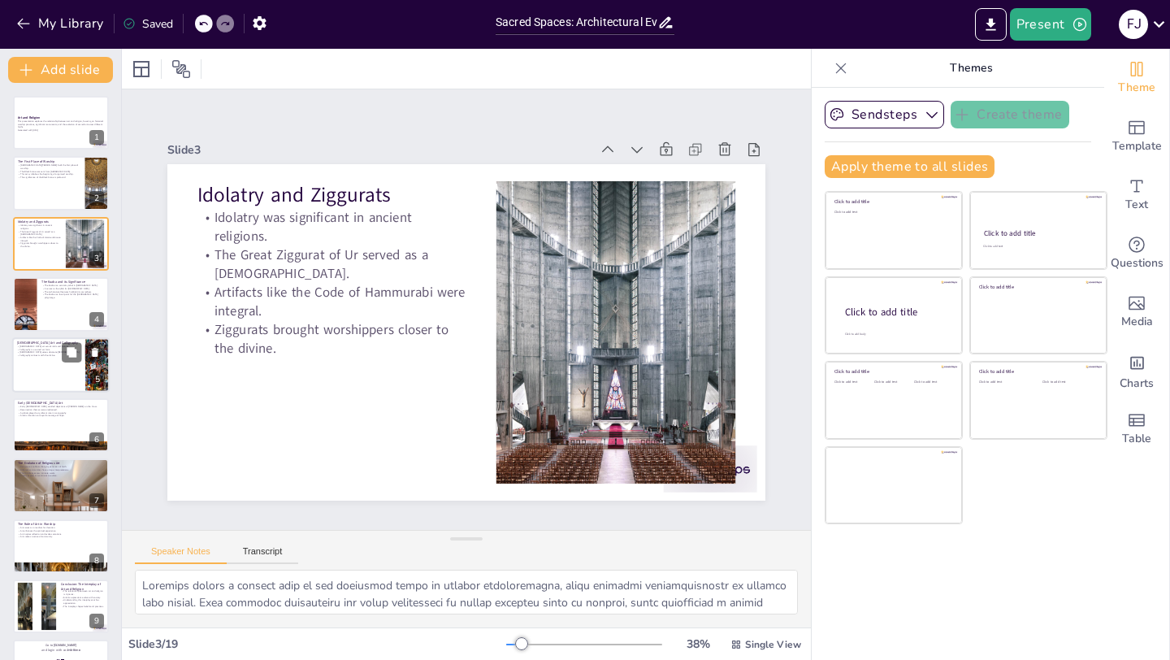
click at [56, 337] on div "Islamic Art and Calligraphy Islamic art avoids idols and statues. Calligraphy i…" at bounding box center [60, 364] width 97 height 55
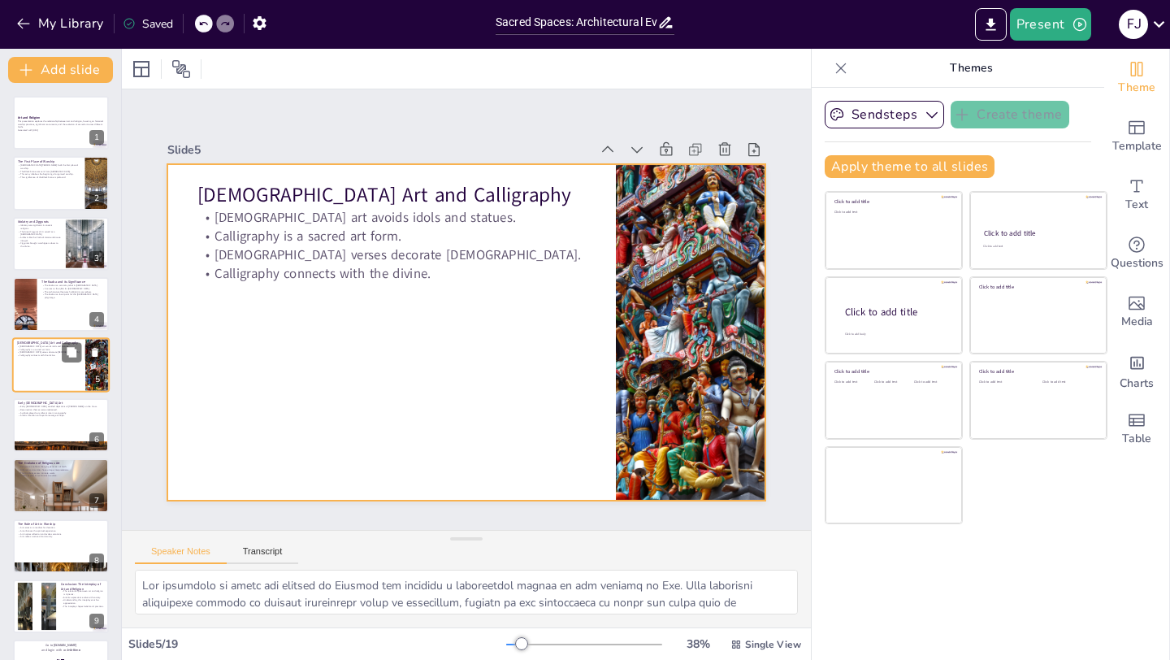
click at [56, 379] on div at bounding box center [60, 364] width 97 height 55
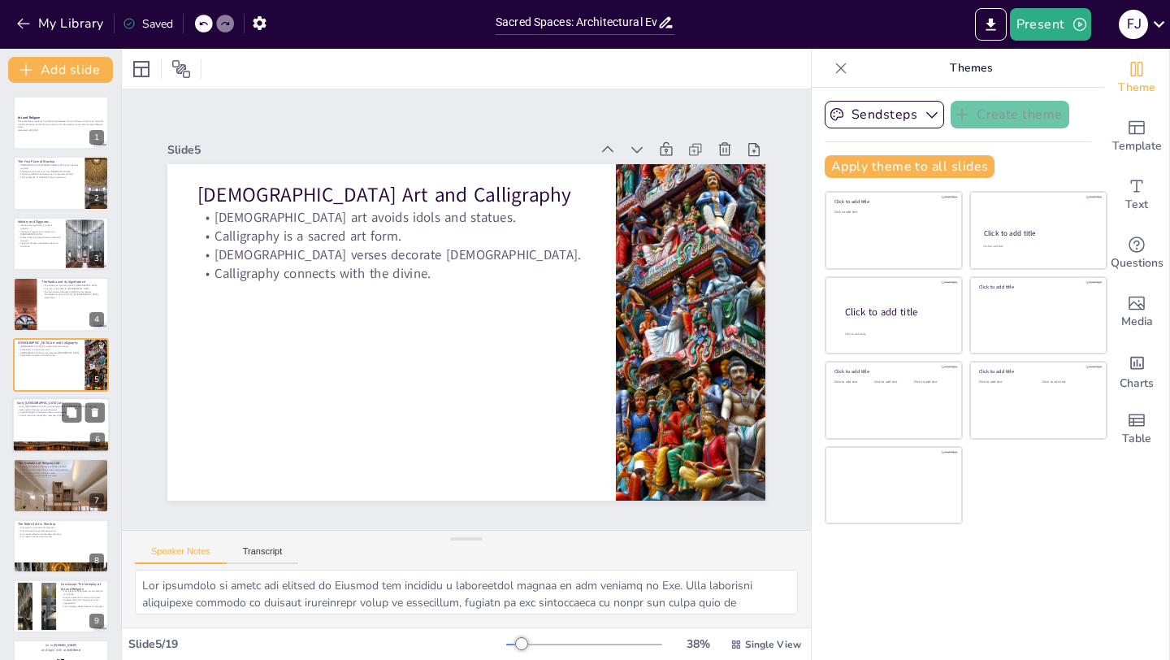
click at [55, 426] on div at bounding box center [60, 424] width 97 height 55
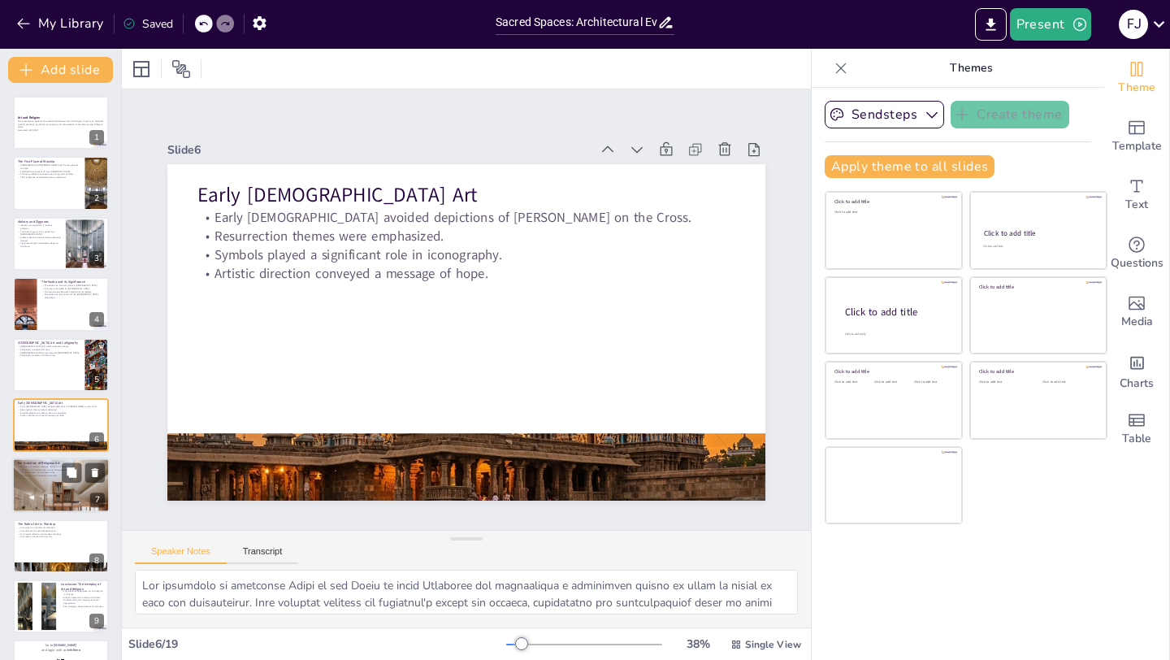
scroll to position [54, 0]
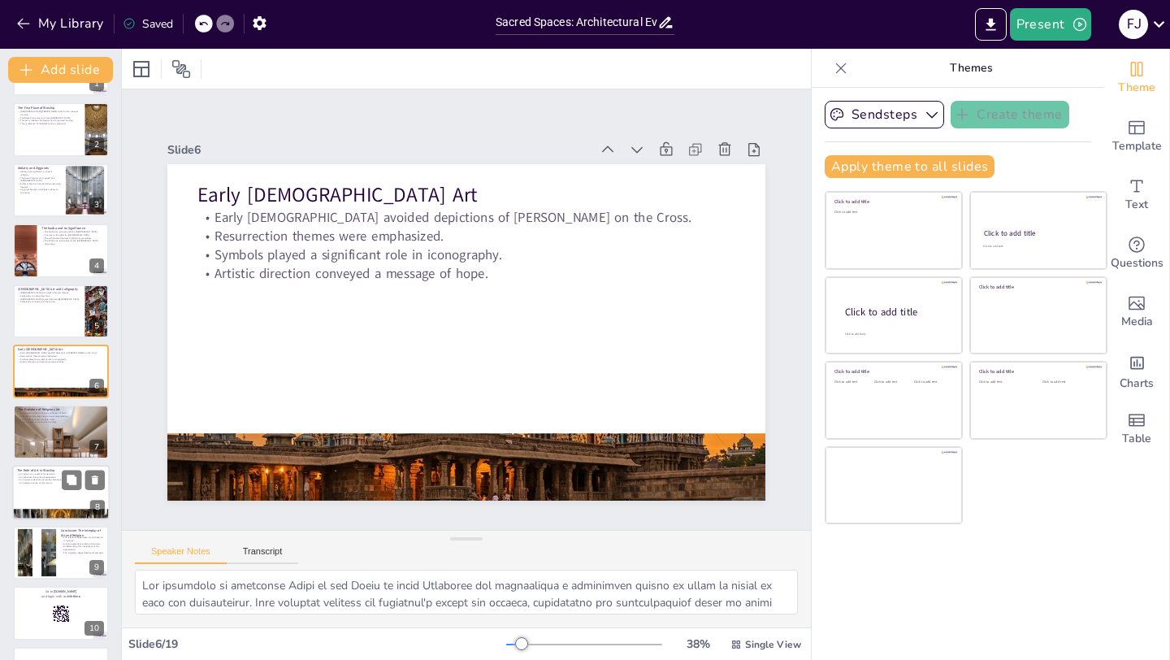
click at [41, 483] on p "Art creates a sense of community." at bounding box center [61, 482] width 88 height 3
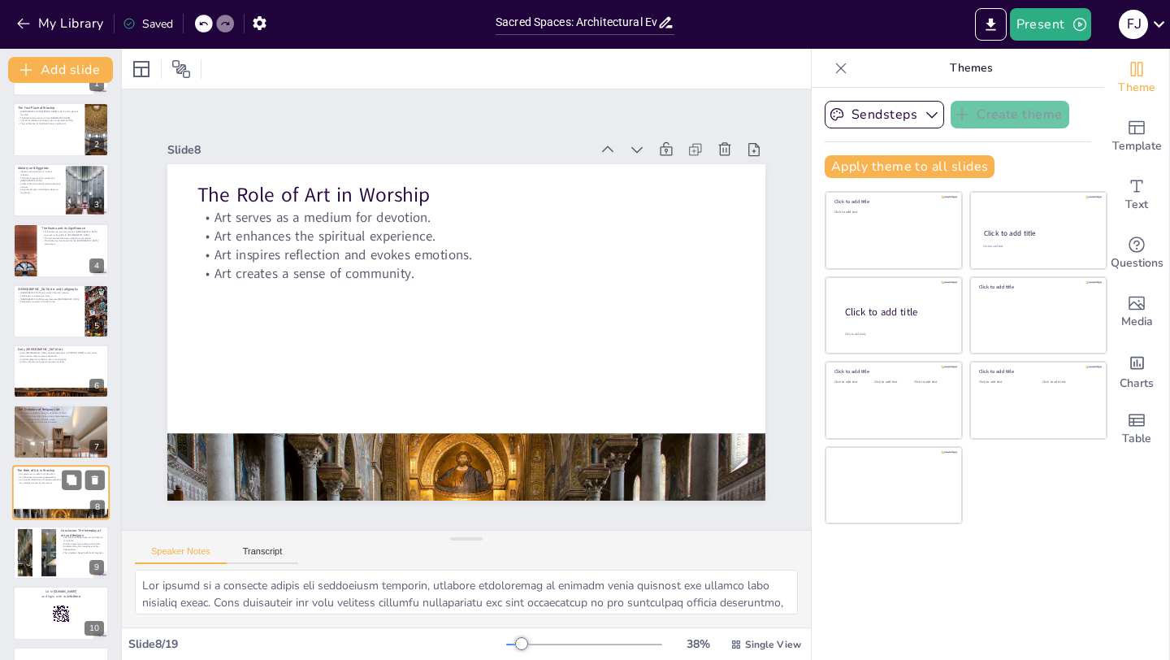
scroll to position [175, 0]
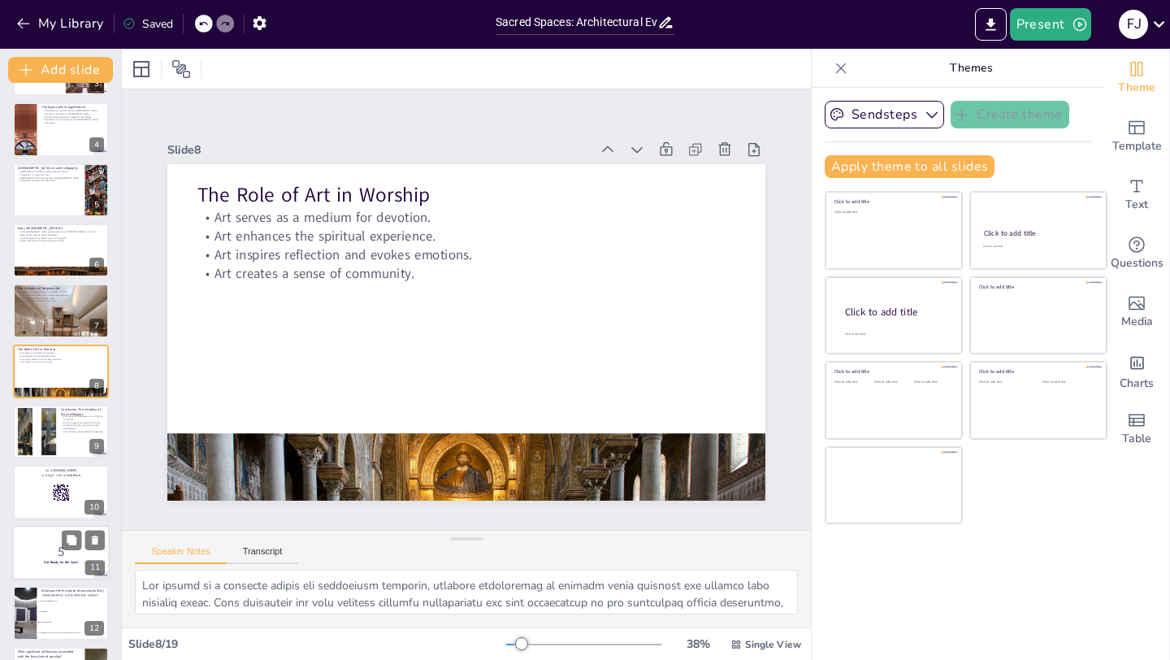
click at [41, 544] on p "5" at bounding box center [61, 552] width 88 height 18
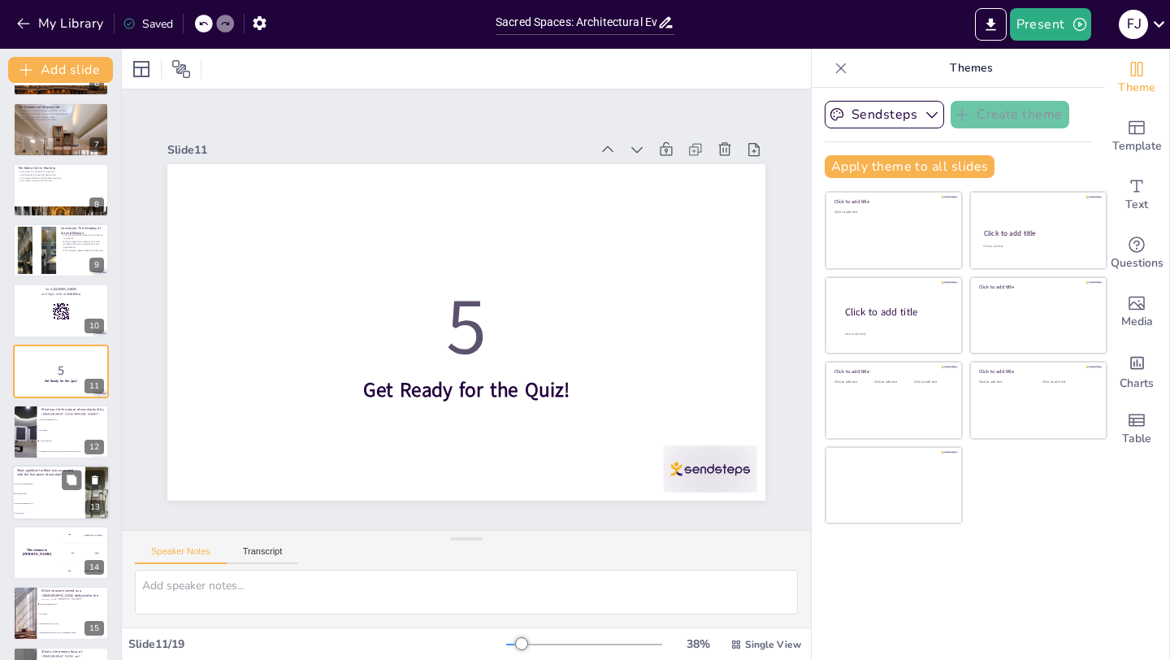
click at [37, 483] on span "The Code of Hammurabi" at bounding box center [50, 483] width 70 height 2
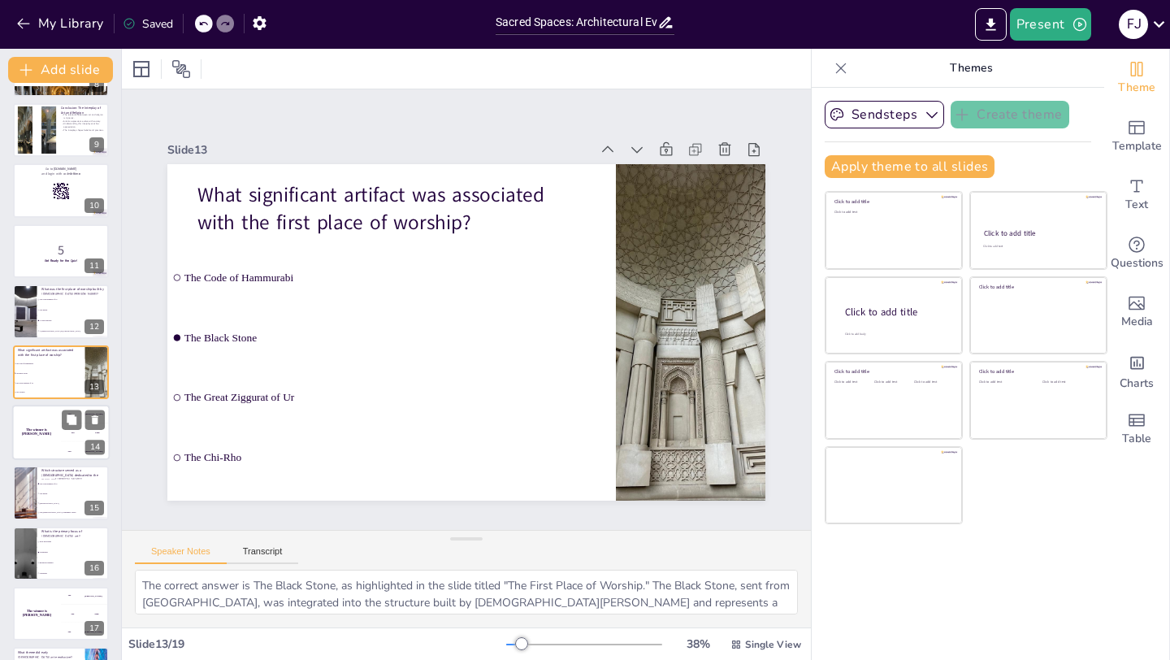
click at [38, 427] on div "The winner is Niels 🏆" at bounding box center [36, 432] width 49 height 55
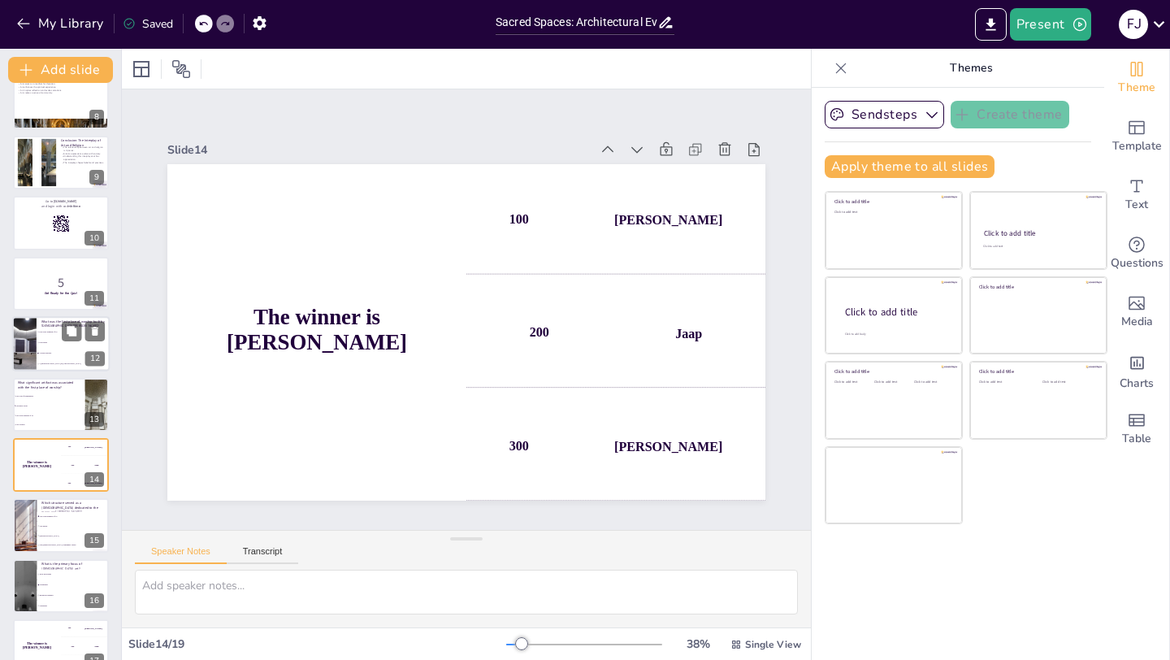
scroll to position [0, 0]
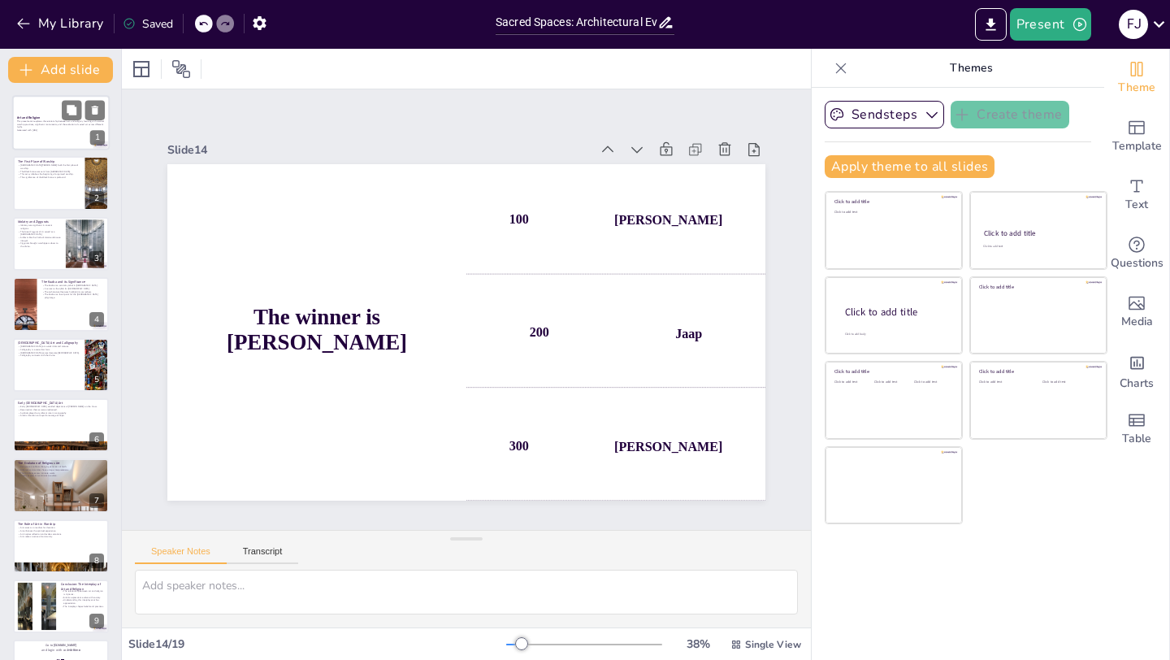
click at [55, 129] on p "Generated with [URL]" at bounding box center [61, 130] width 88 height 3
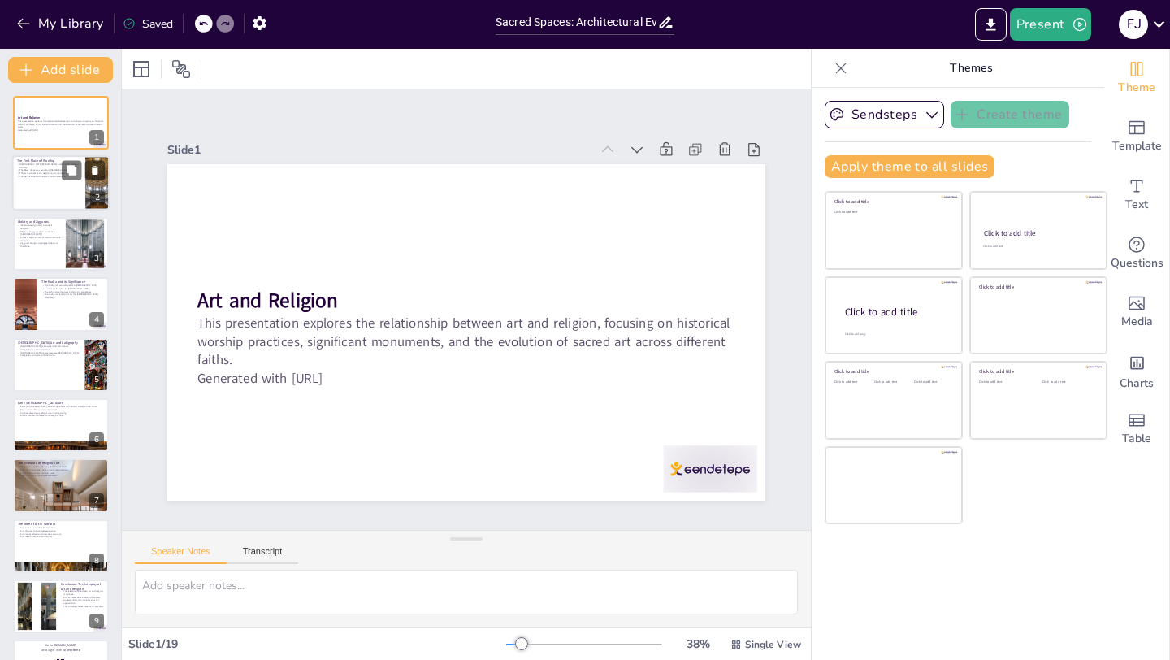
click at [48, 184] on div at bounding box center [60, 183] width 97 height 55
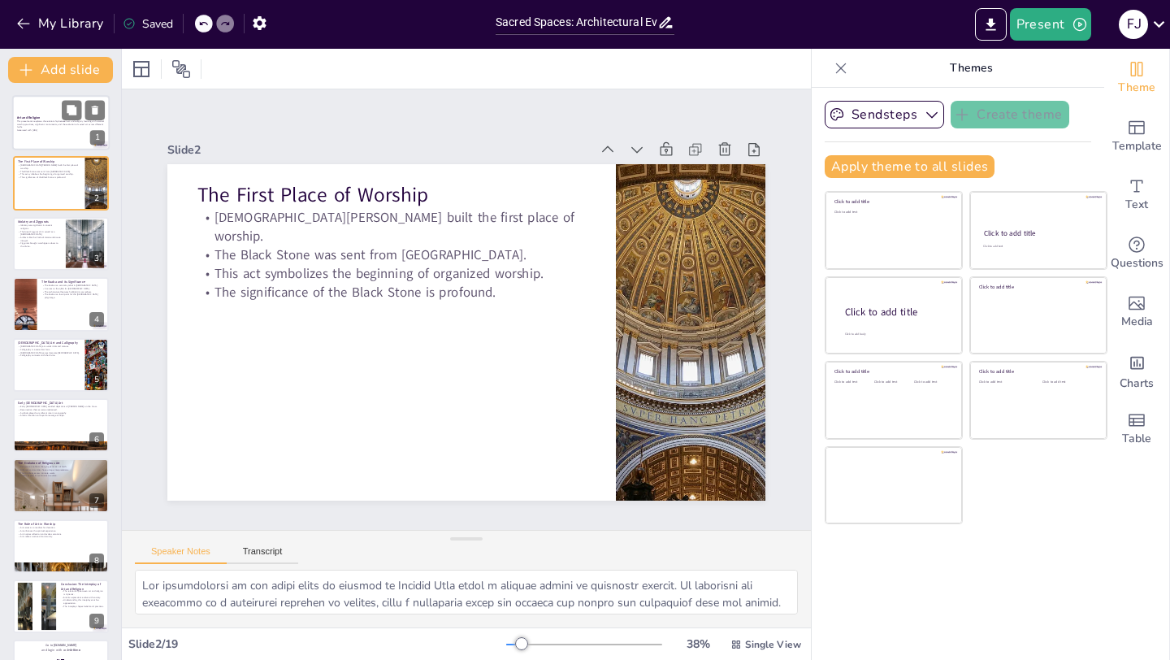
click at [37, 126] on p "This presentation explores the relationship between art and religion, focusing …" at bounding box center [61, 123] width 88 height 9
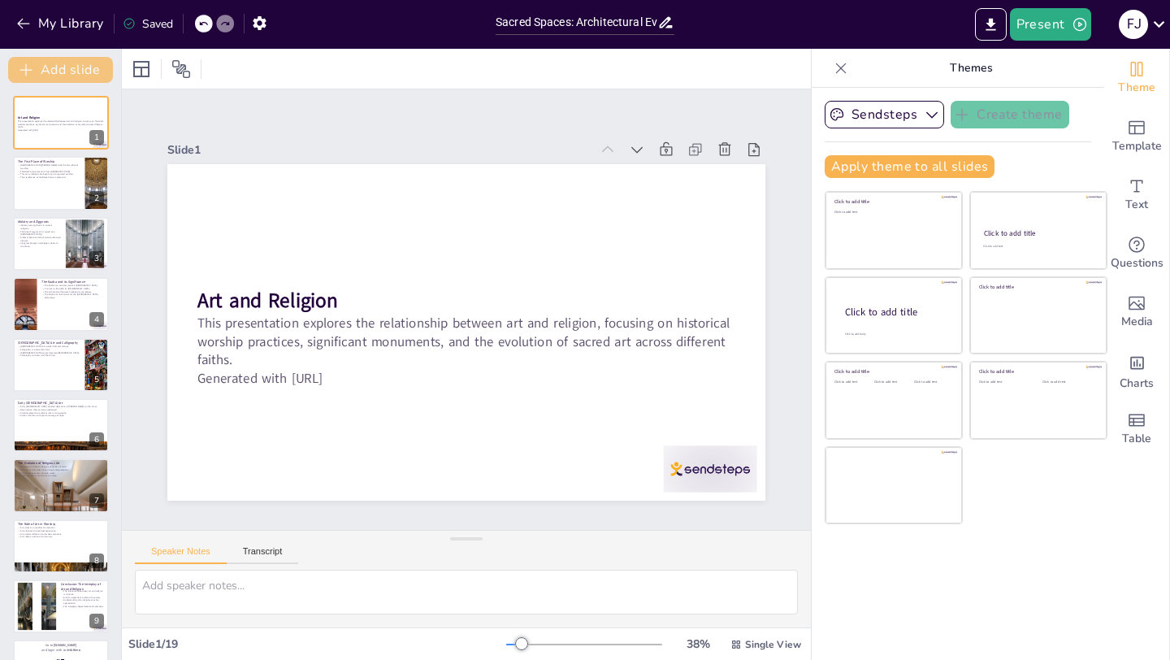
click at [58, 69] on button "Add slide" at bounding box center [60, 70] width 105 height 26
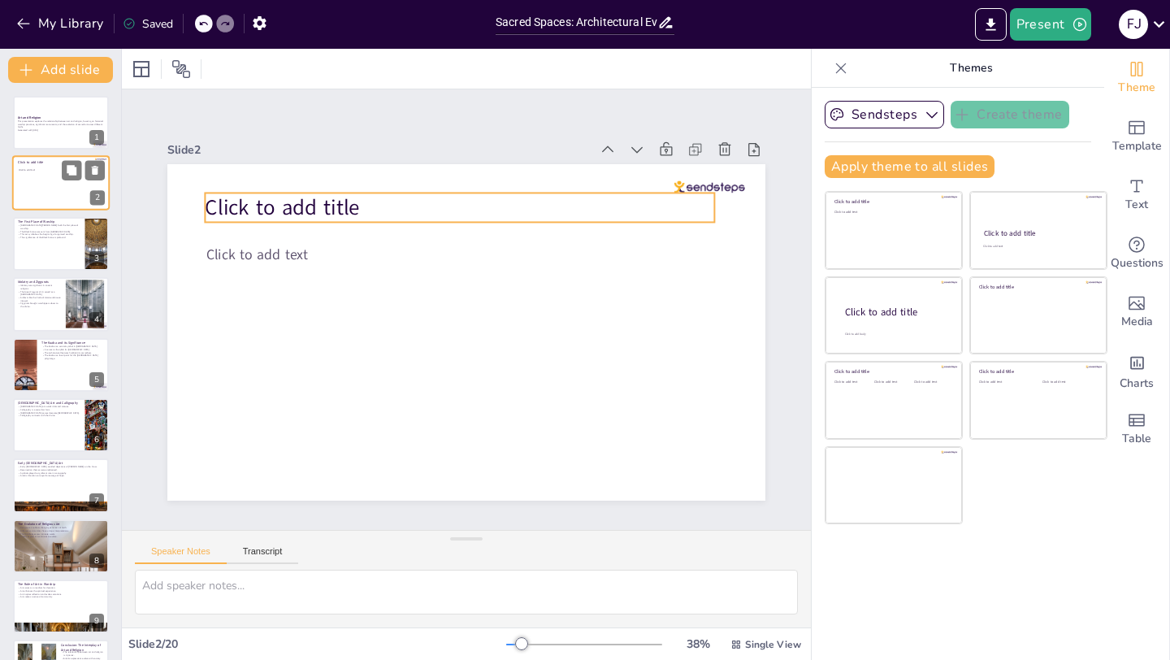
click at [58, 163] on p "Click to add title" at bounding box center [60, 163] width 84 height 5
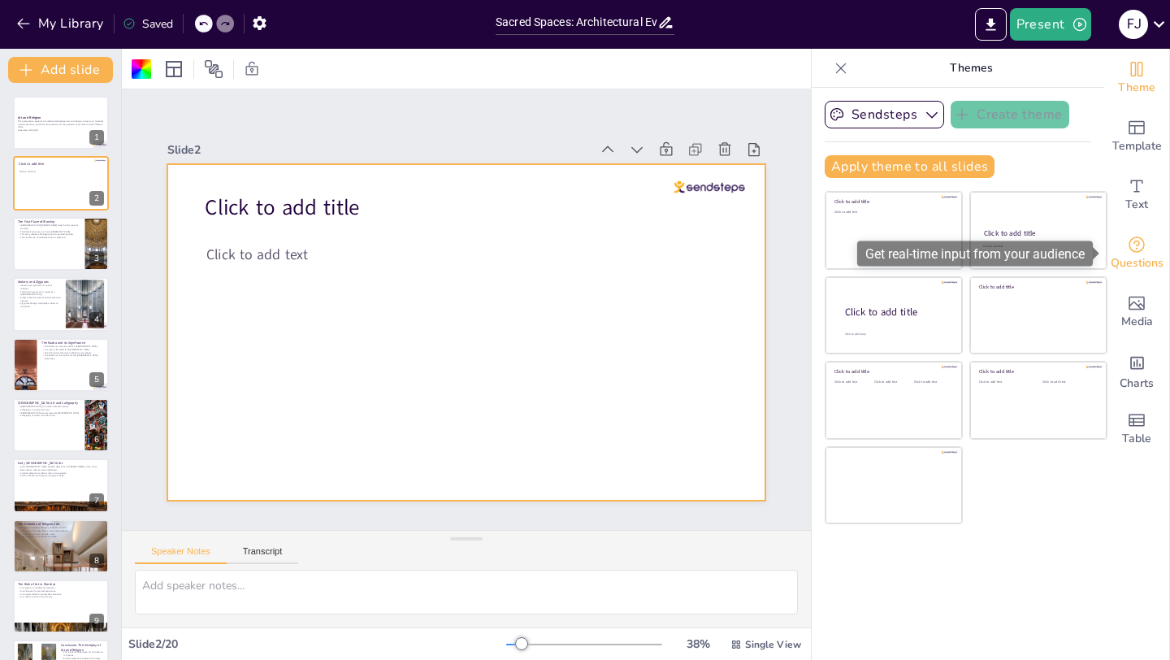
click at [1153, 241] on div "Questions" at bounding box center [1136, 253] width 65 height 58
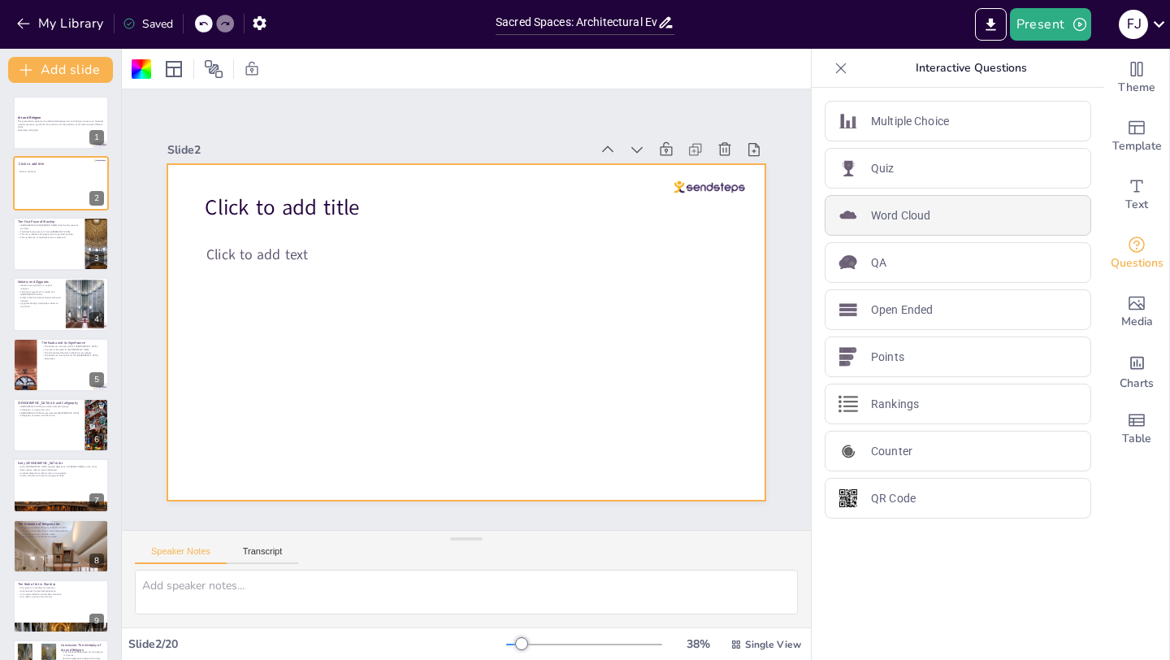
click at [910, 219] on p "Word Cloud" at bounding box center [900, 215] width 59 height 17
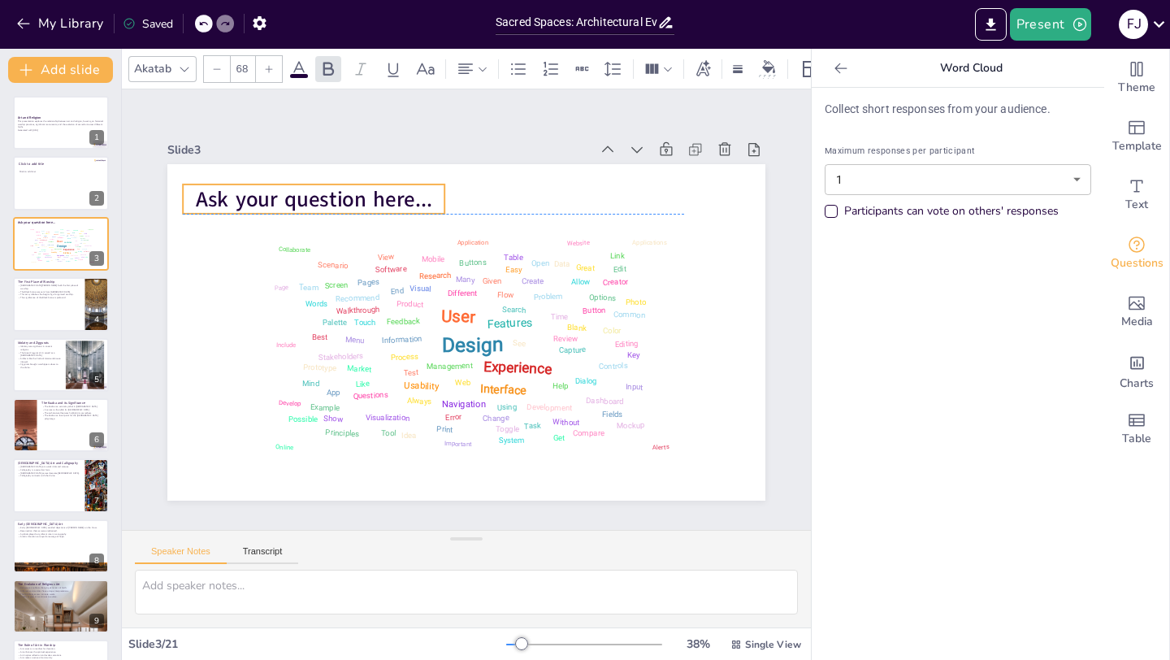
click at [520, 347] on span "Ask your question here..." at bounding box center [638, 385] width 237 height 77
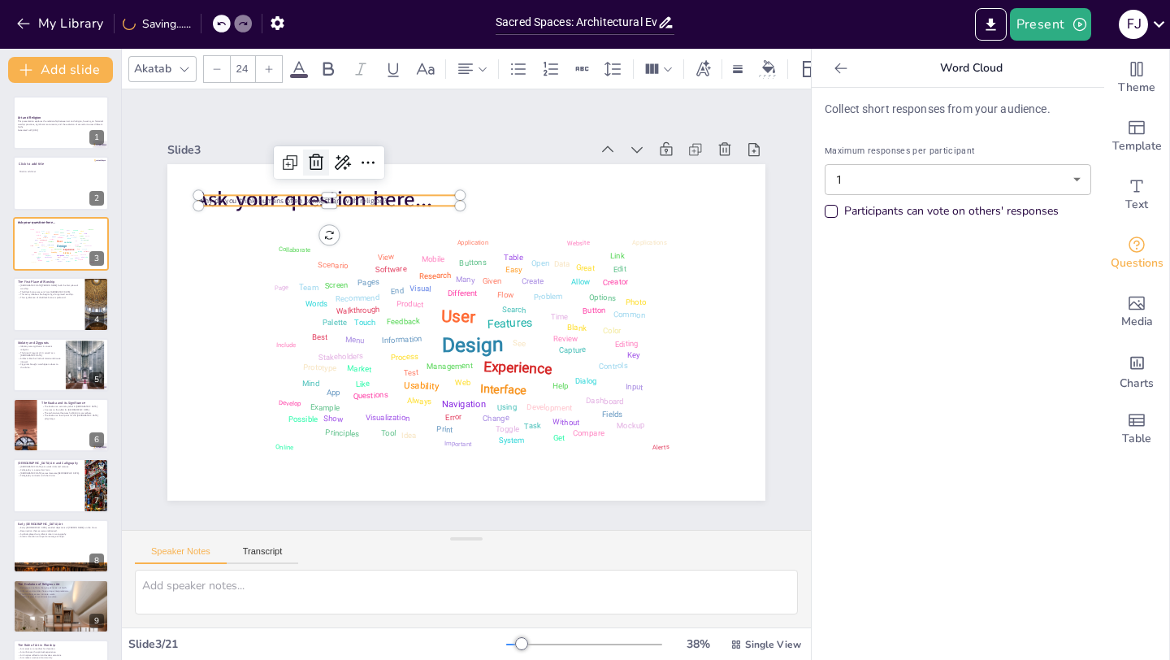
click at [315, 167] on icon at bounding box center [315, 162] width 19 height 19
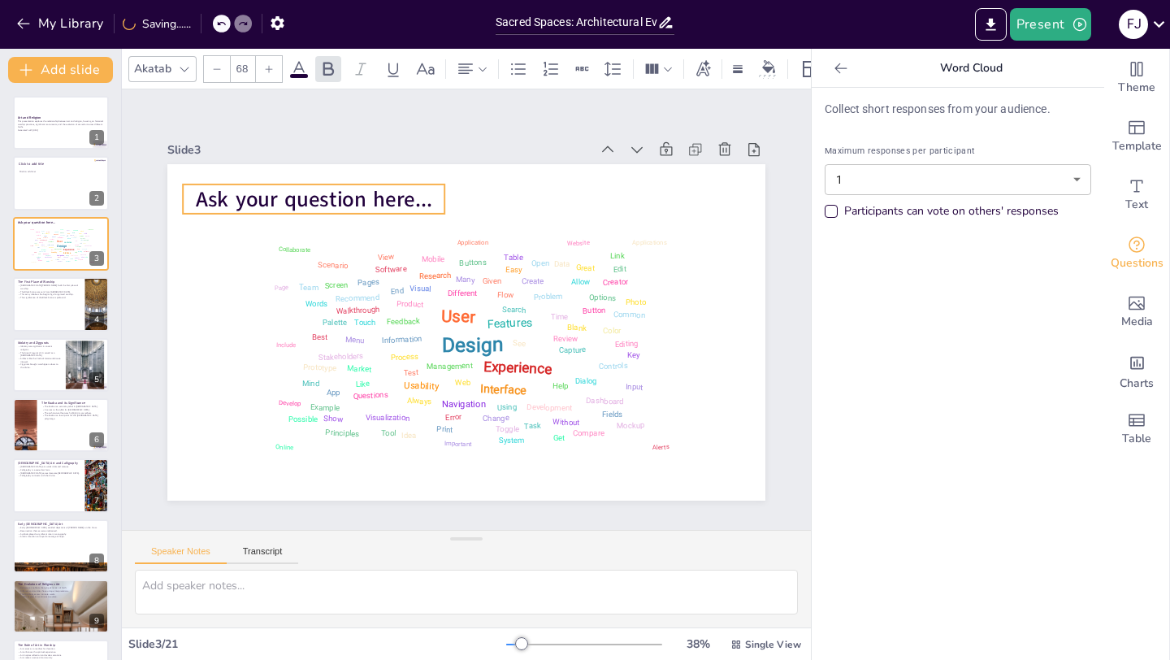
click at [340, 195] on span "Ask your question here..." at bounding box center [355, 157] width 233 height 101
click at [340, 195] on span "Ask your question here..." at bounding box center [340, 169] width 237 height 77
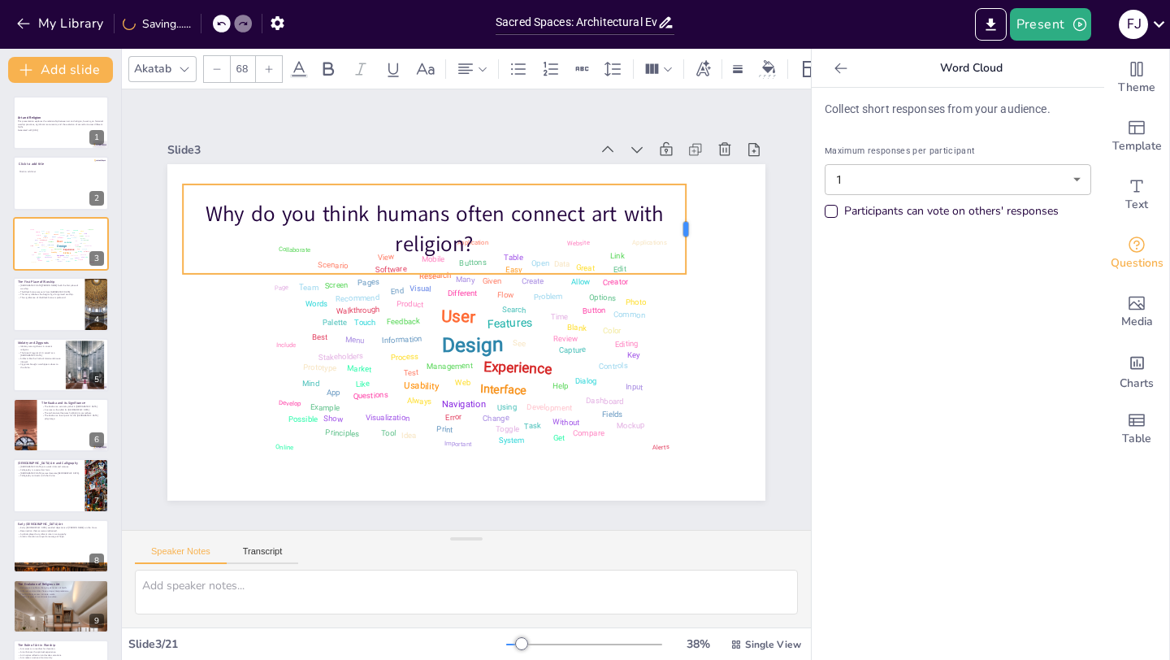
drag, startPoint x: 444, startPoint y: 228, endPoint x: 684, endPoint y: 210, distance: 240.3
click at [689, 232] on div at bounding box center [704, 277] width 31 height 90
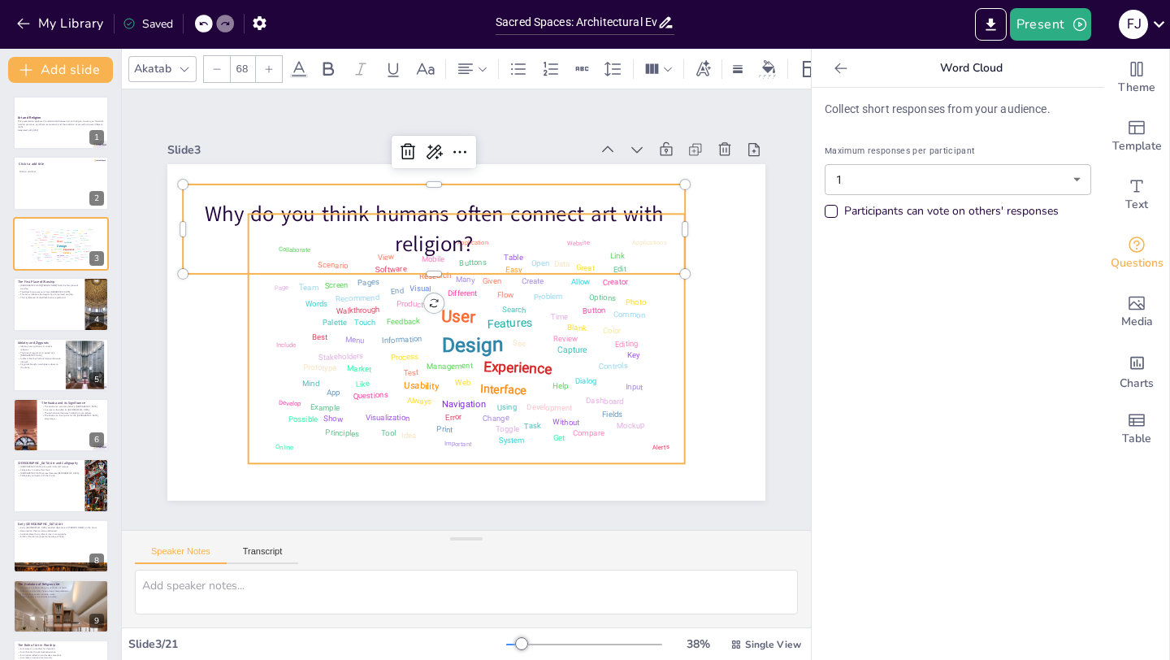
click at [559, 348] on div "Design User Experience Interface Features Navigation Usability Test Process Inf…" at bounding box center [487, 290] width 459 height 473
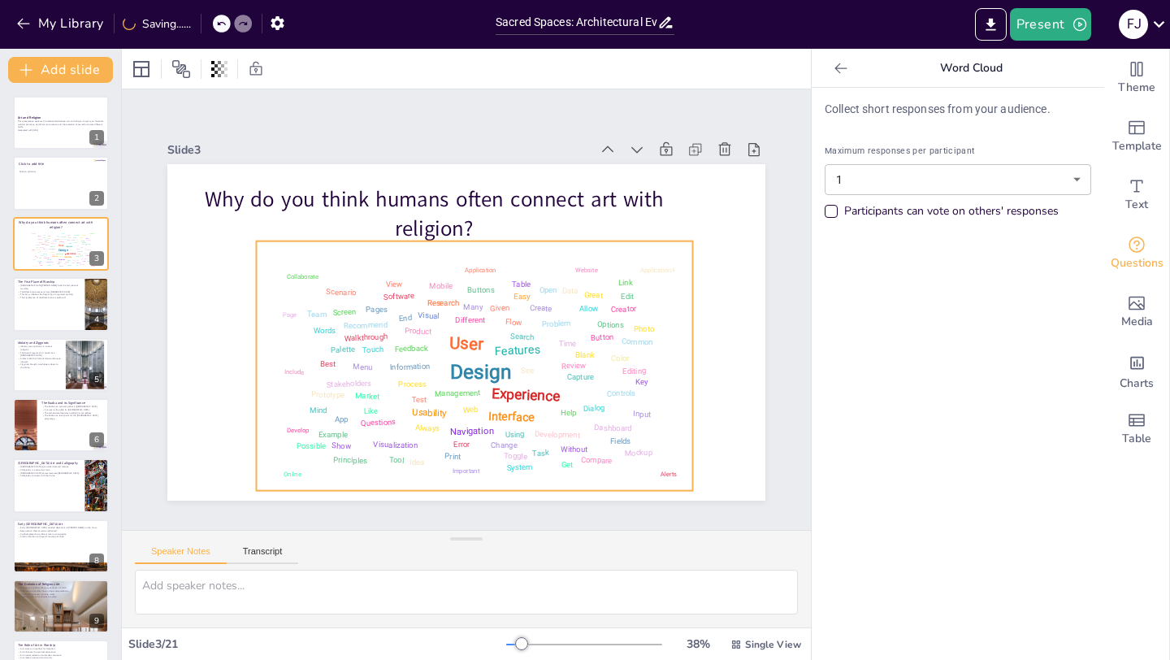
drag, startPoint x: 555, startPoint y: 340, endPoint x: 561, endPoint y: 371, distance: 31.5
click at [562, 373] on div "Design User Experience Interface Features Navigation Usability Test Process Inf…" at bounding box center [468, 365] width 446 height 279
click at [542, 297] on div "Design User Experience Interface Features Navigation Usability Test Process Inf…" at bounding box center [457, 366] width 476 height 356
click at [71, 65] on button "Add slide" at bounding box center [60, 70] width 105 height 26
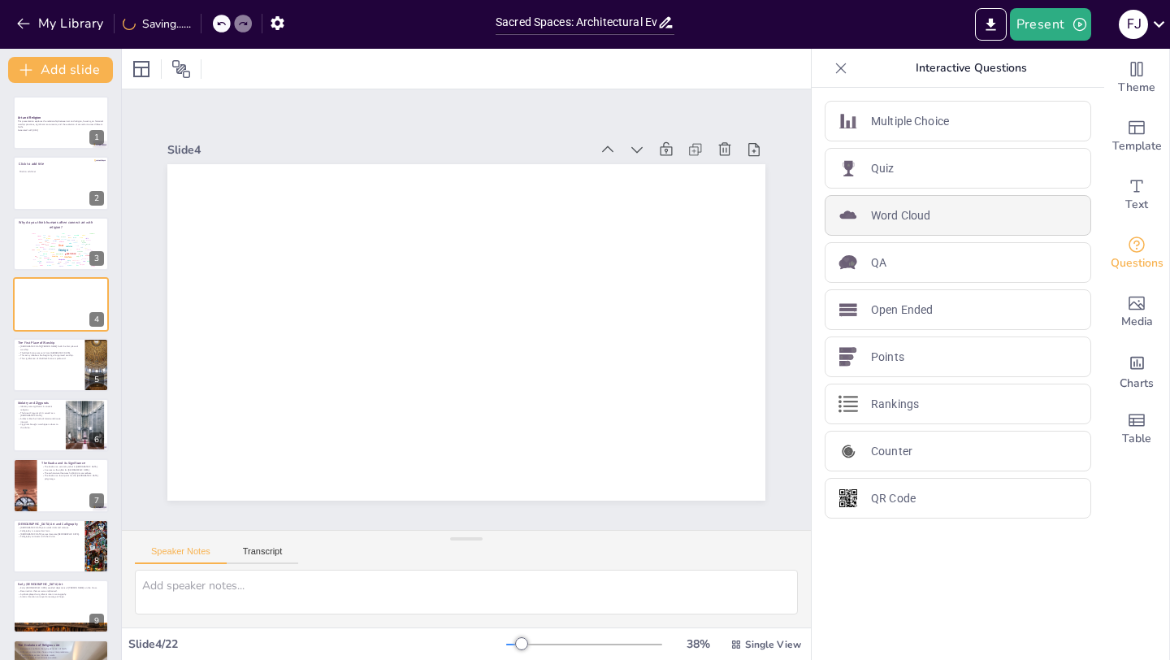
click at [939, 210] on div "Word Cloud" at bounding box center [957, 215] width 266 height 41
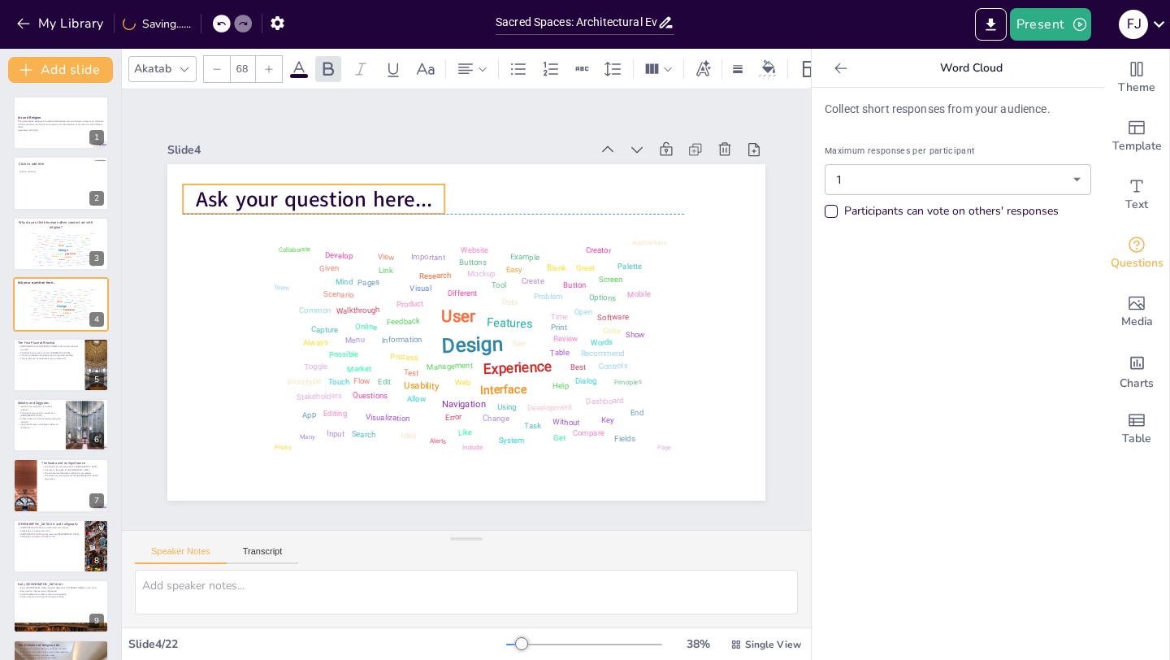
click at [461, 411] on span "Ask your question here..." at bounding box center [577, 461] width 233 height 101
click at [378, 196] on span "Ask your question here..." at bounding box center [355, 157] width 233 height 101
click at [378, 196] on span "Ask your question here..." at bounding box center [326, 184] width 238 height 54
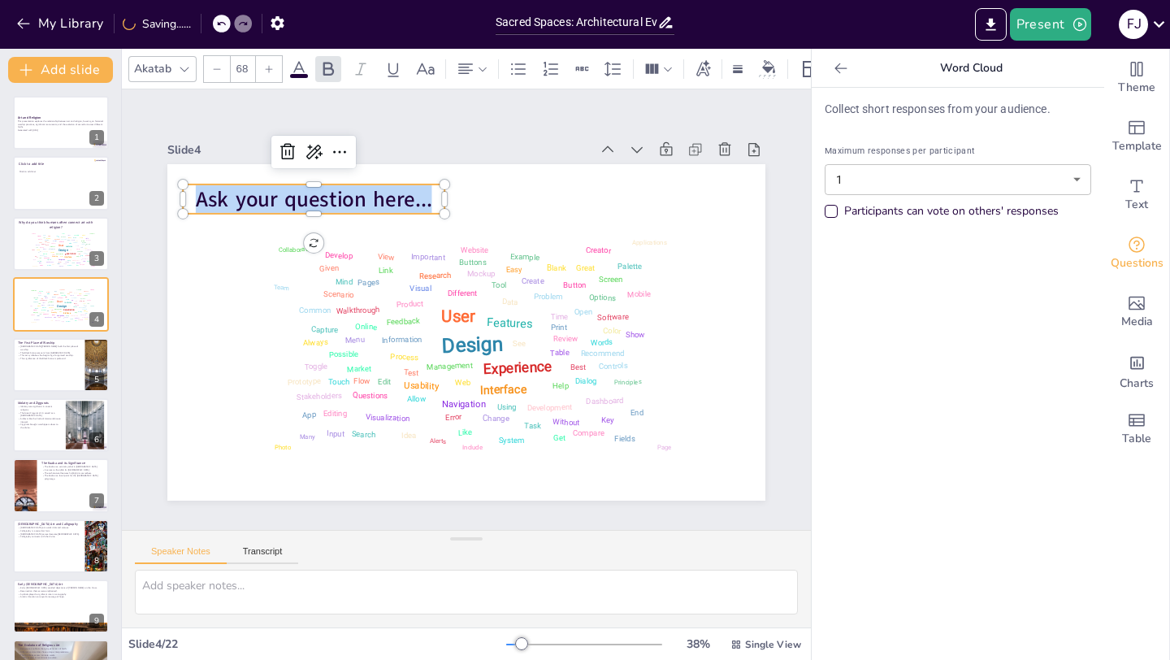
drag, startPoint x: 435, startPoint y: 198, endPoint x: 196, endPoint y: 198, distance: 238.8
click at [227, 198] on p "Ask your question here..." at bounding box center [356, 157] width 258 height 109
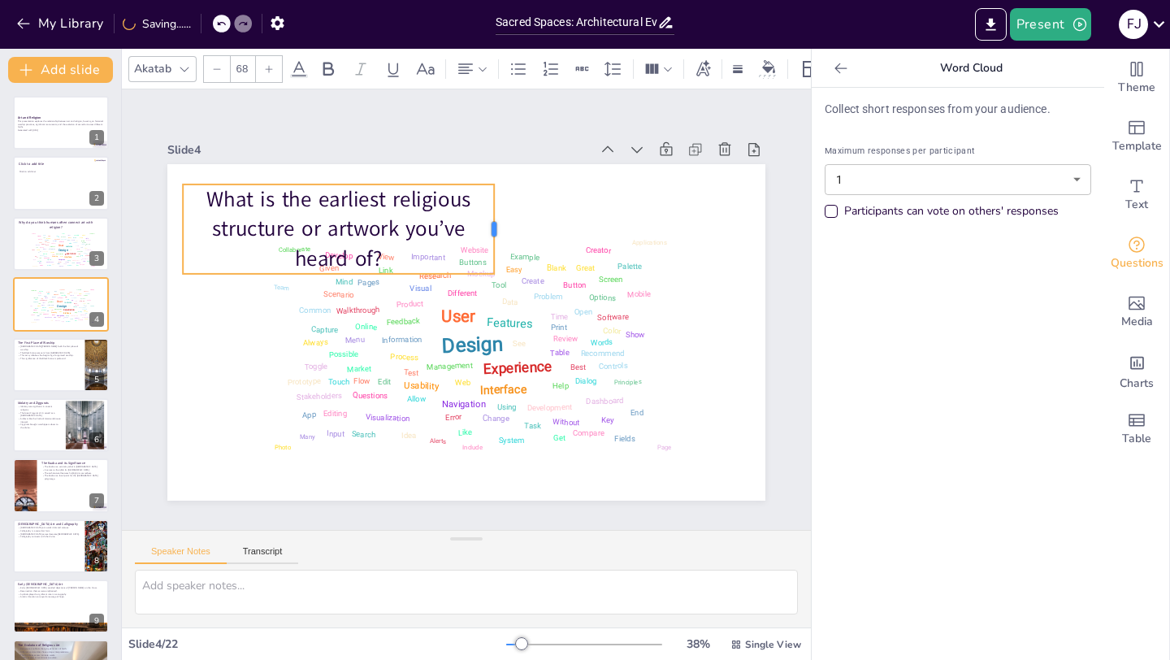
drag, startPoint x: 449, startPoint y: 228, endPoint x: 559, endPoint y: 229, distance: 109.7
click at [556, 347] on div at bounding box center [532, 367] width 89 height 40
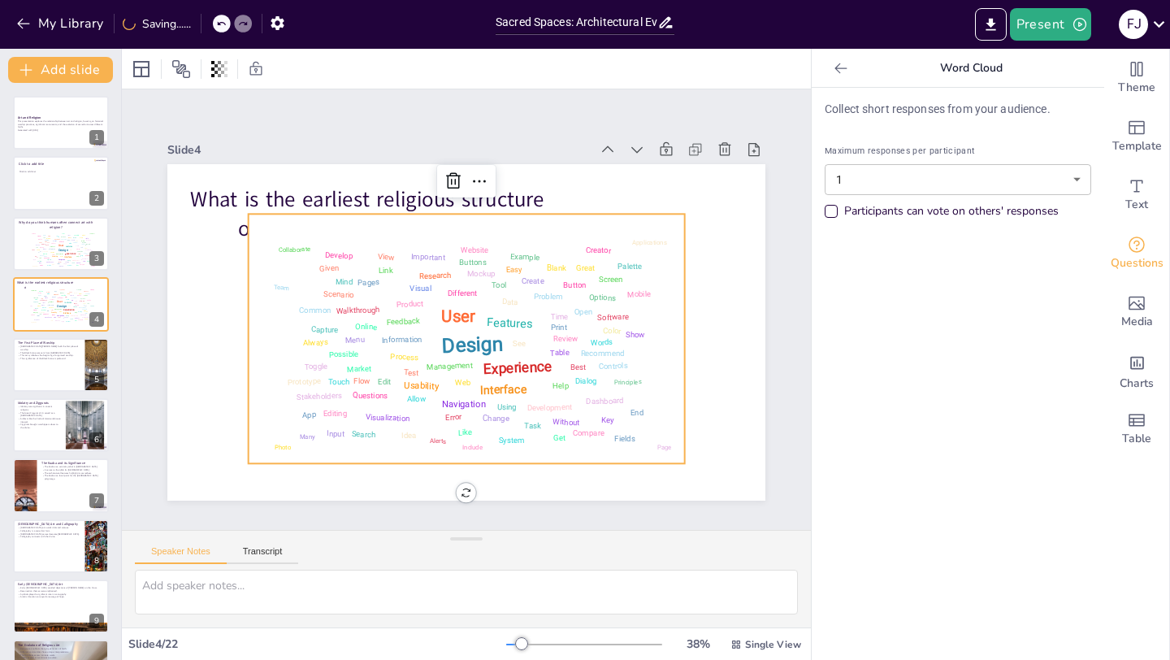
click at [560, 357] on div "Design User Experience Interface Features Navigation Usability Test Process Inf…" at bounding box center [463, 337] width 446 height 279
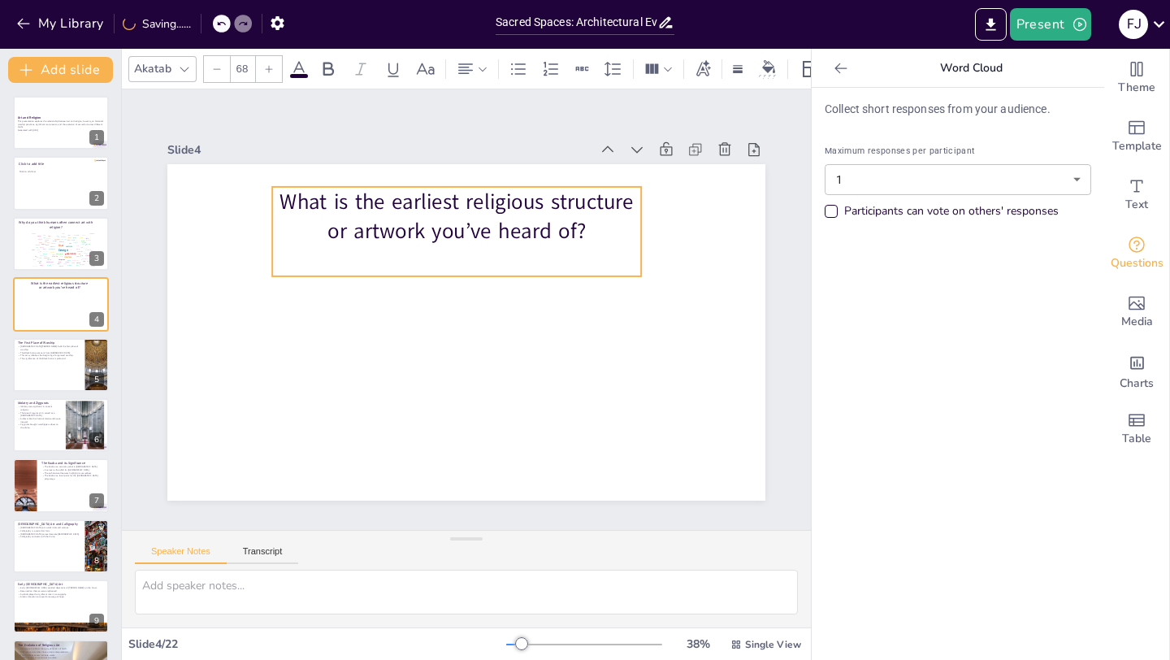
drag, startPoint x: 440, startPoint y: 236, endPoint x: 528, endPoint y: 238, distance: 87.7
click at [530, 239] on p "What is the earliest religious structure or artwork you’ve heard of?" at bounding box center [456, 216] width 369 height 59
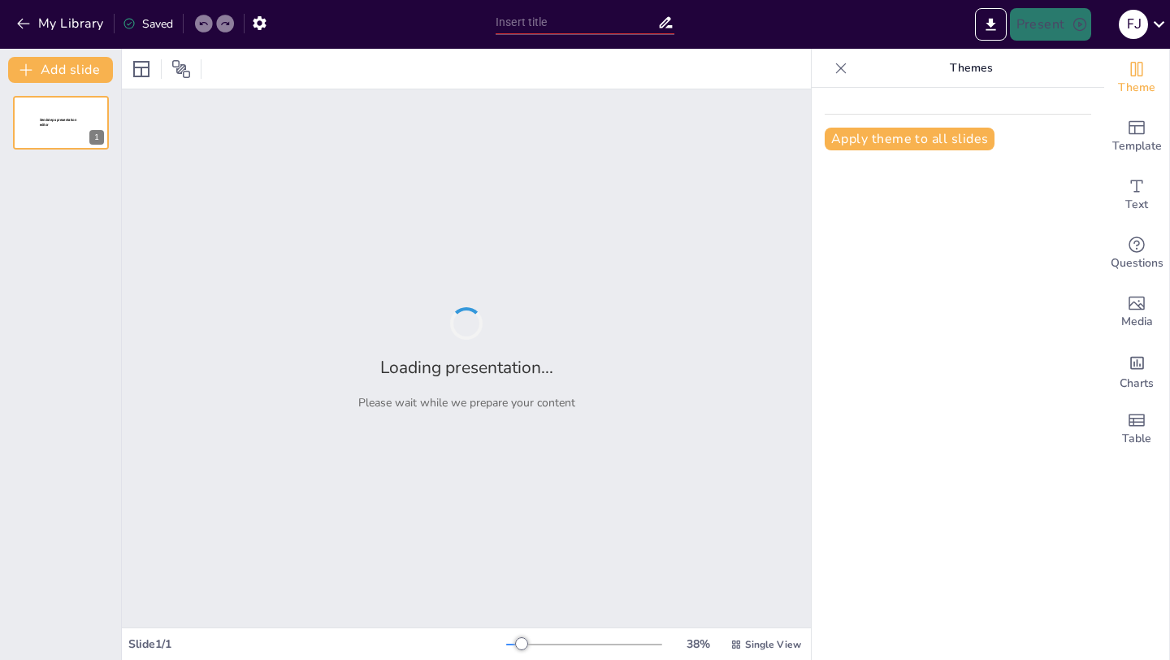
type input "Sacred Spaces: Architectural Evolution in Religious Practices"
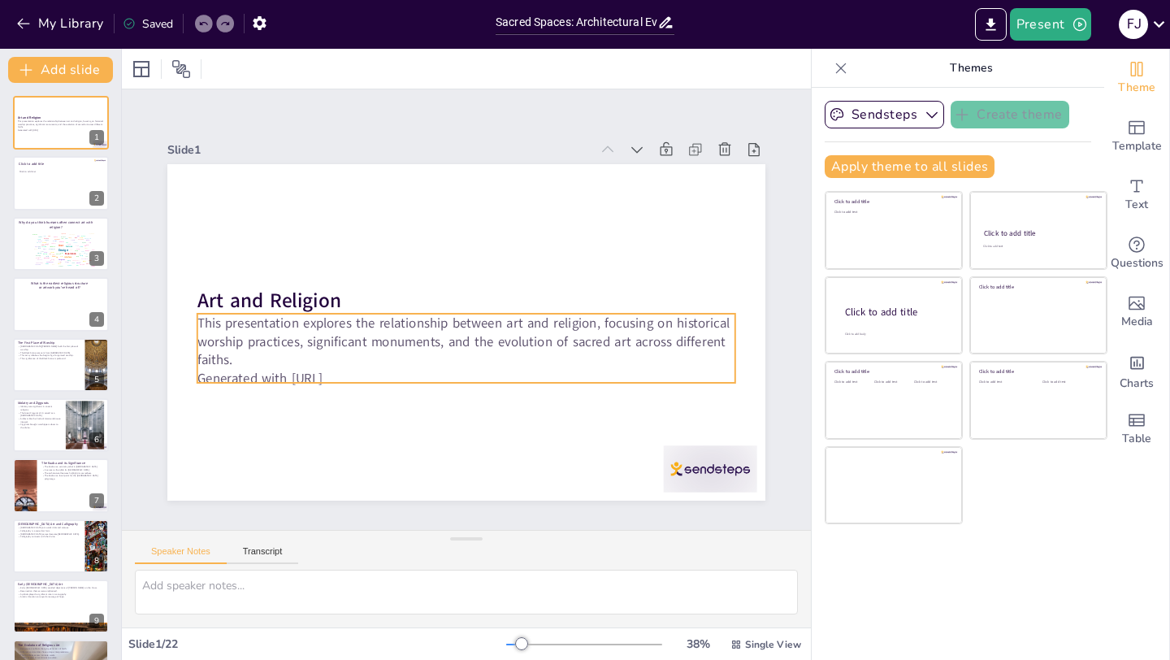
checkbox input "true"
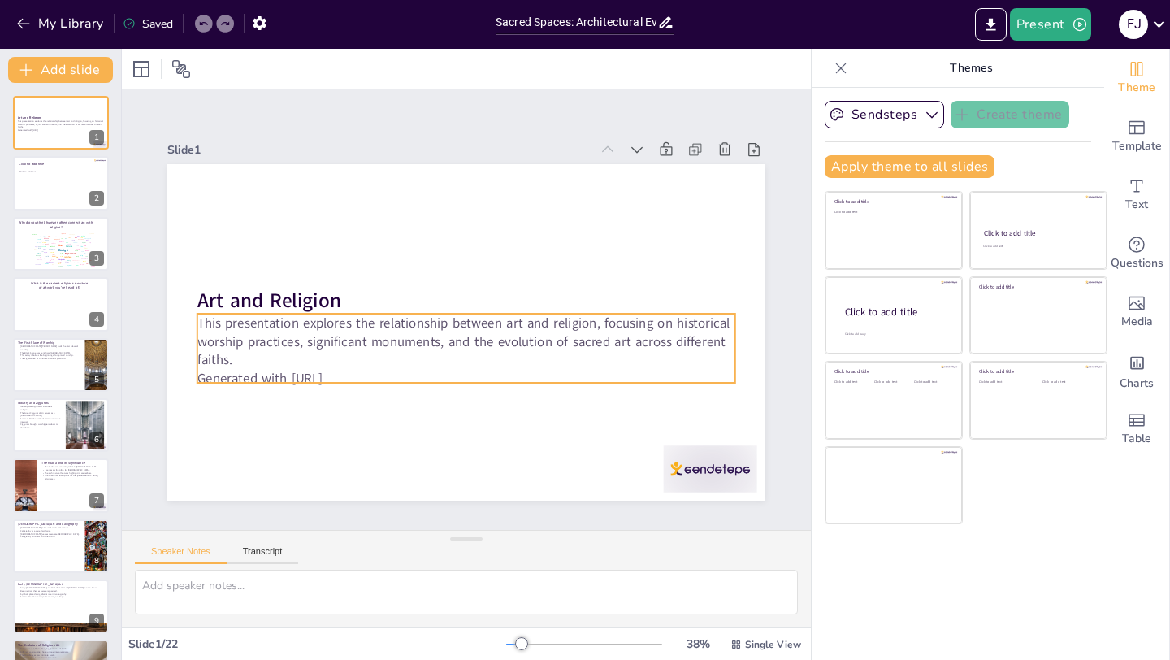
checkbox input "true"
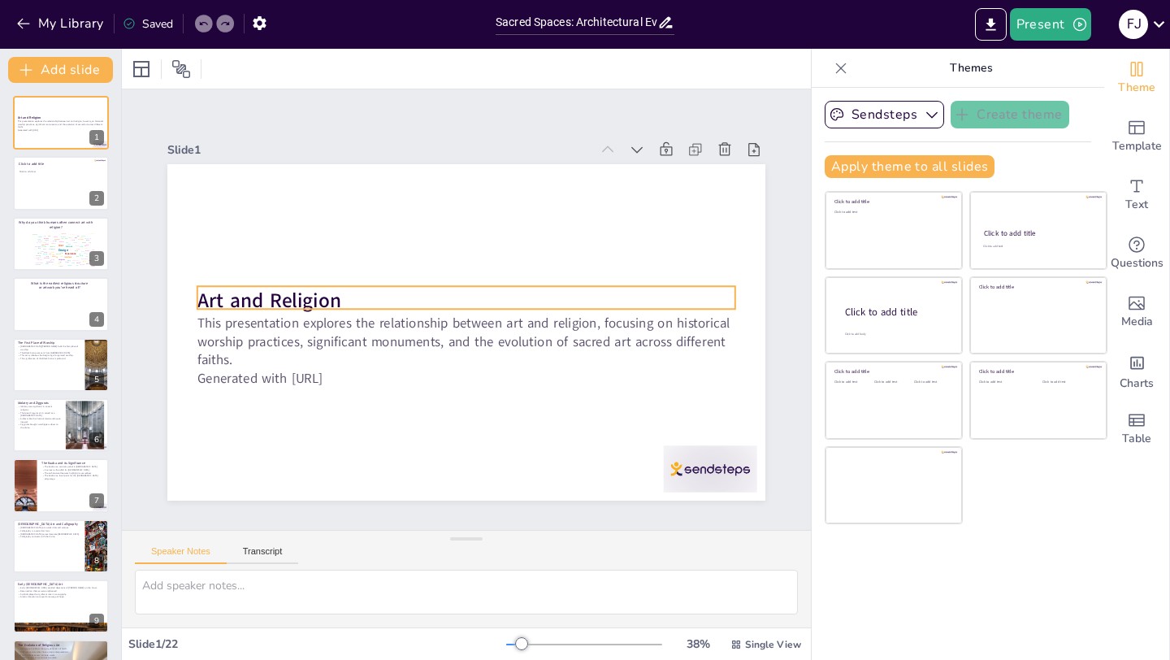
checkbox input "true"
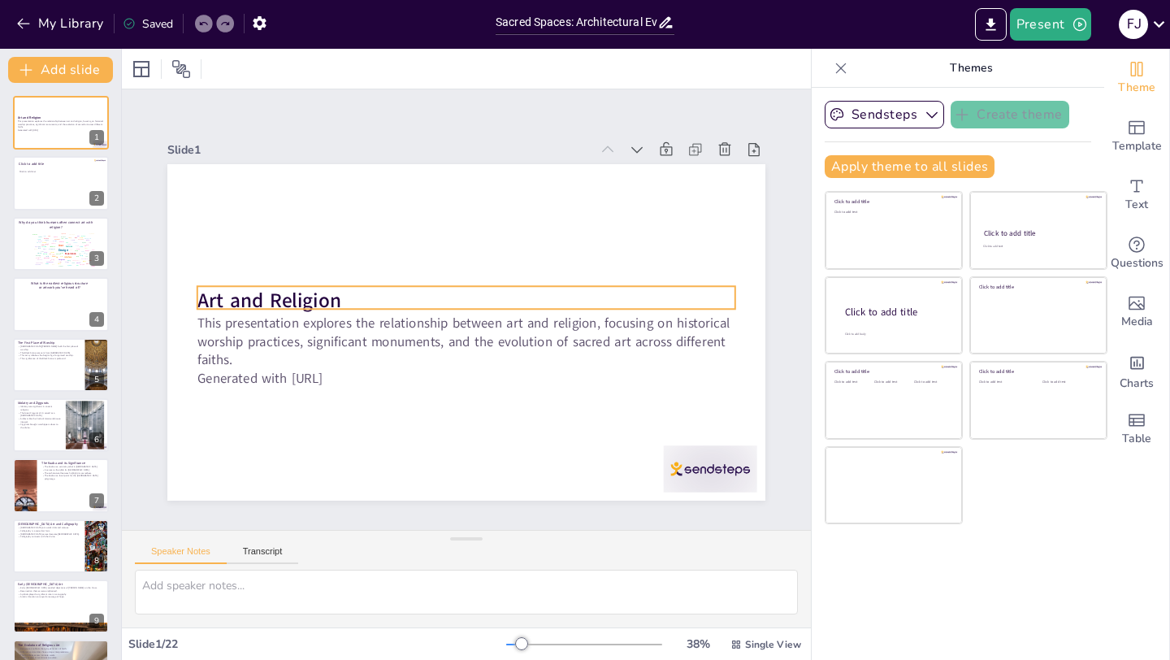
checkbox input "true"
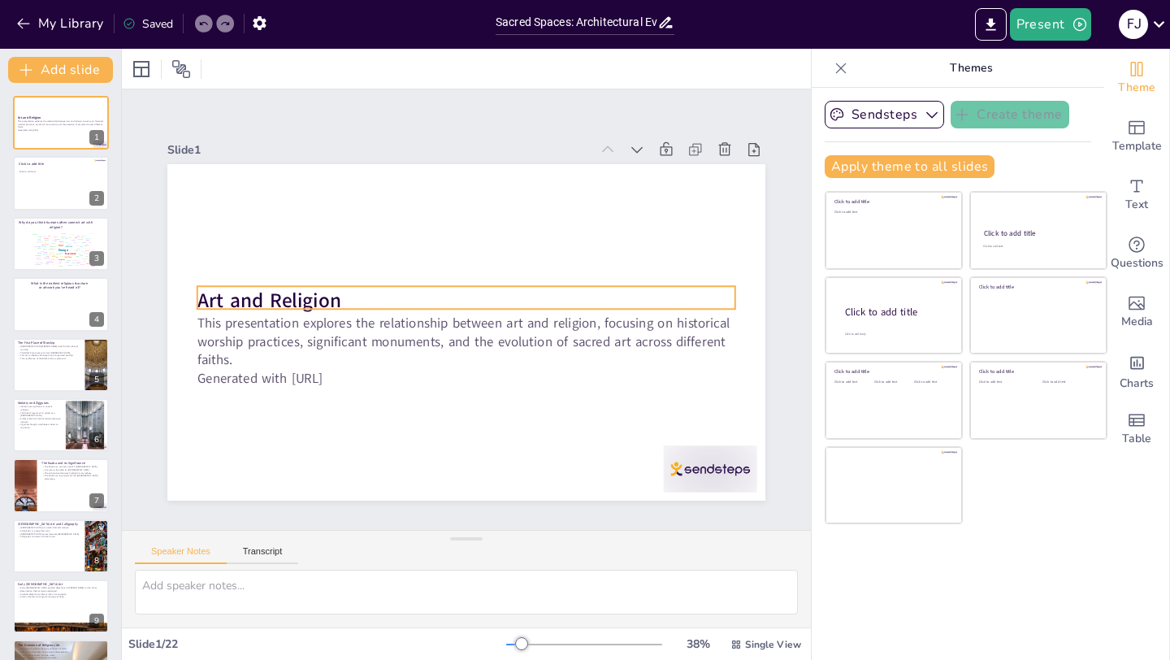
checkbox input "true"
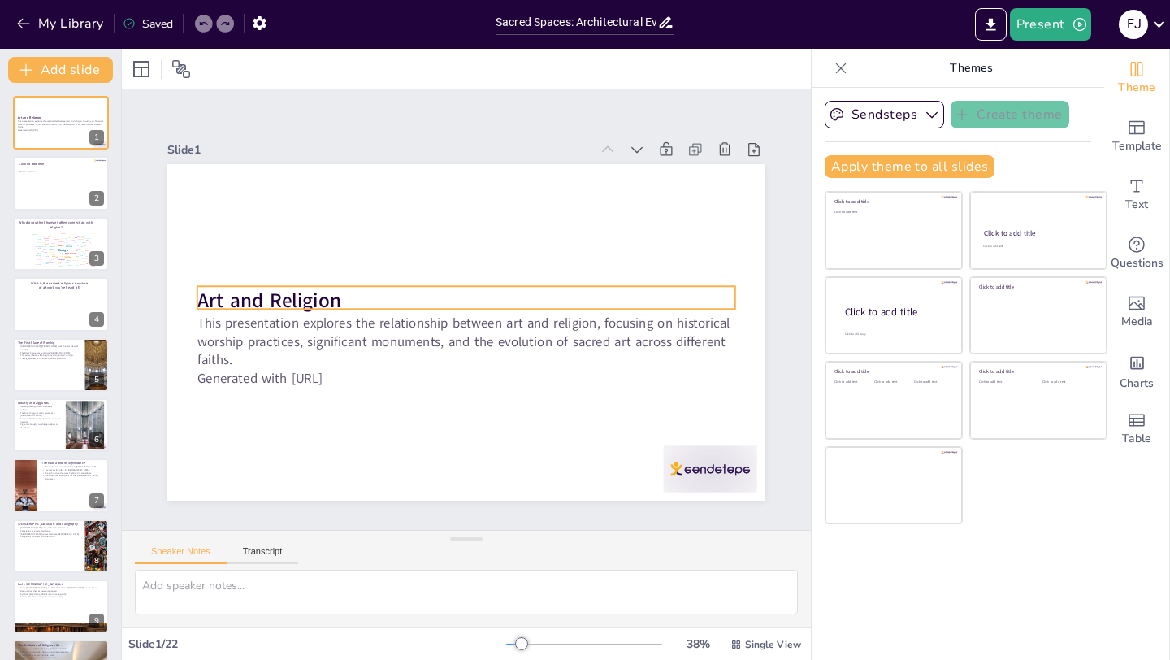
checkbox input "true"
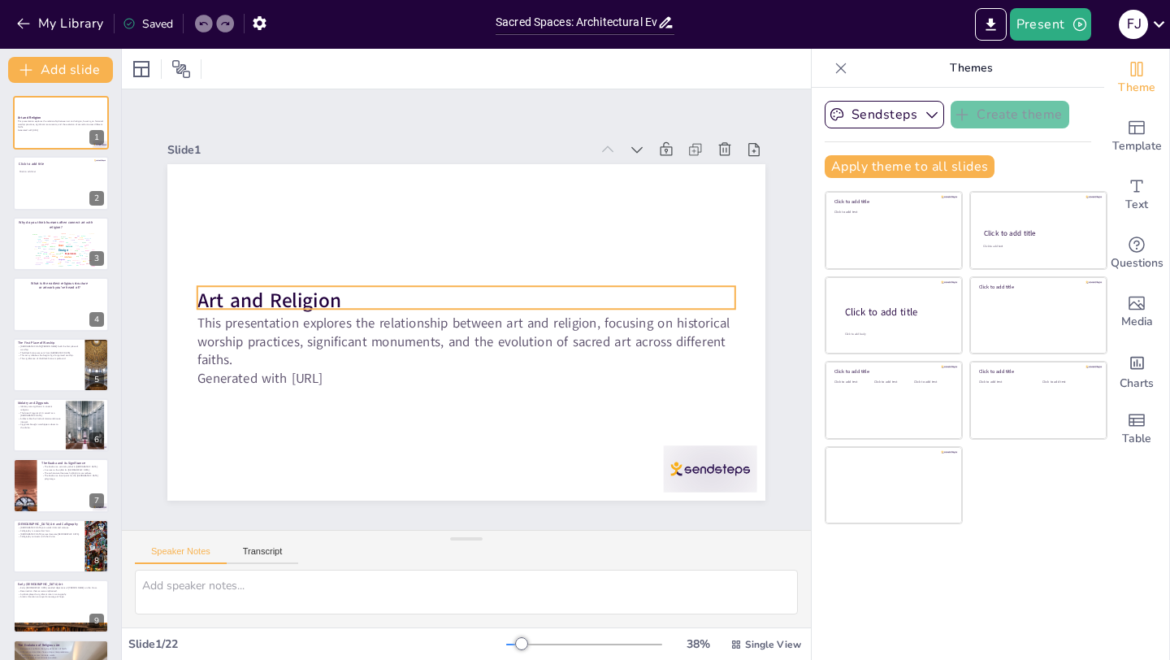
checkbox input "true"
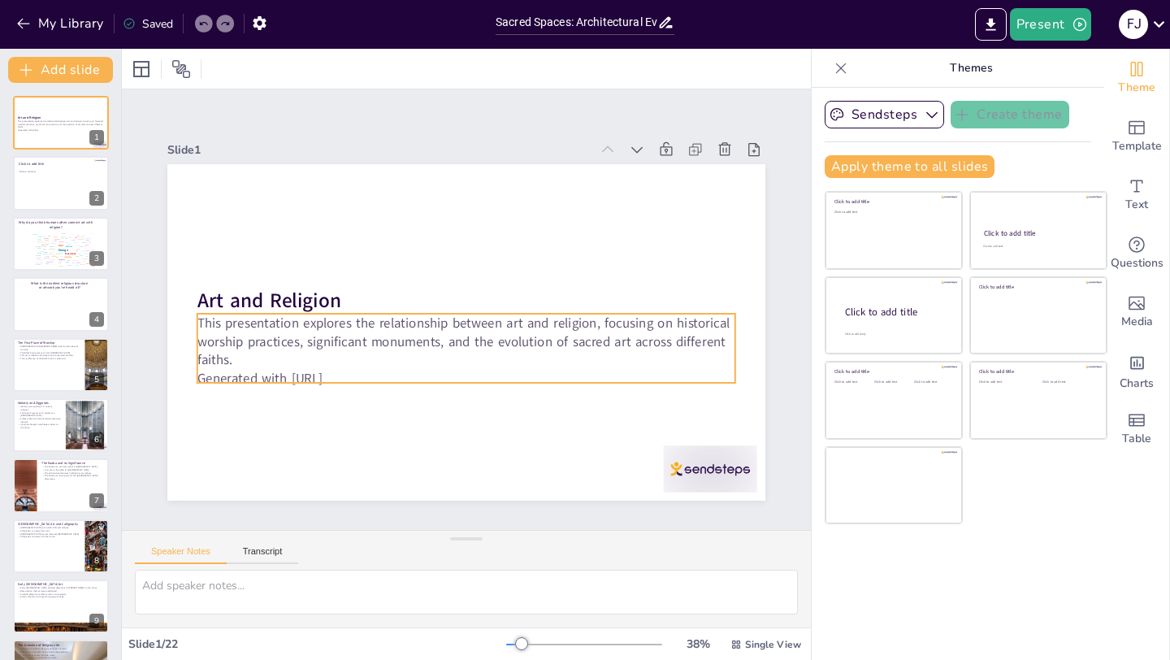
checkbox input "true"
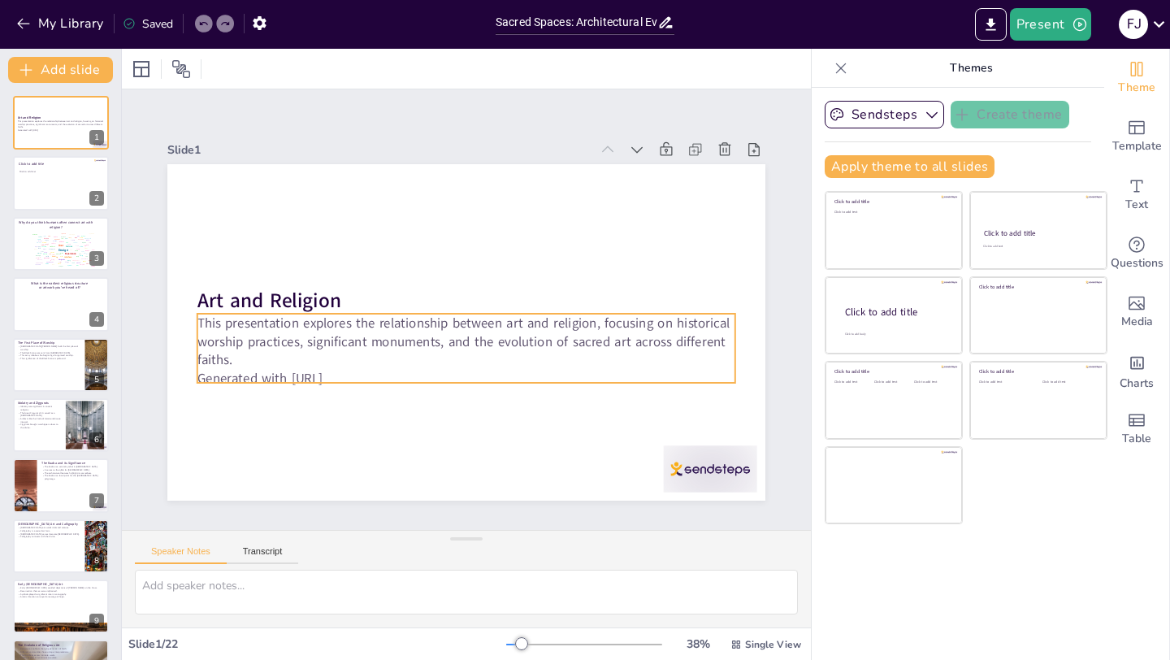
checkbox input "true"
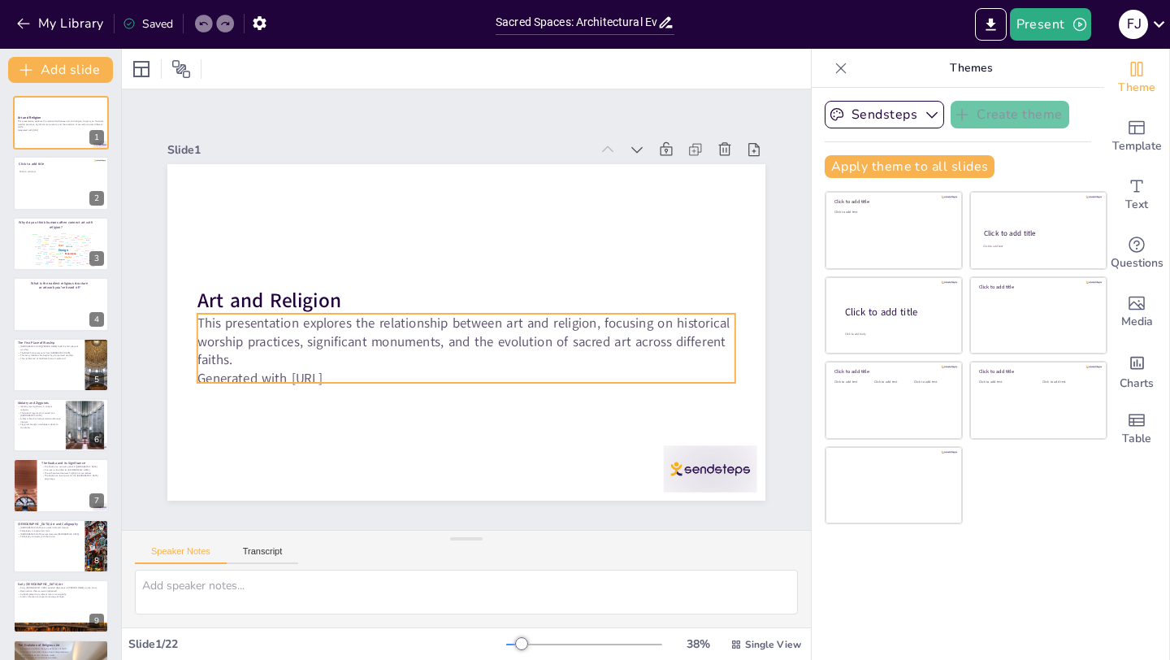
checkbox input "true"
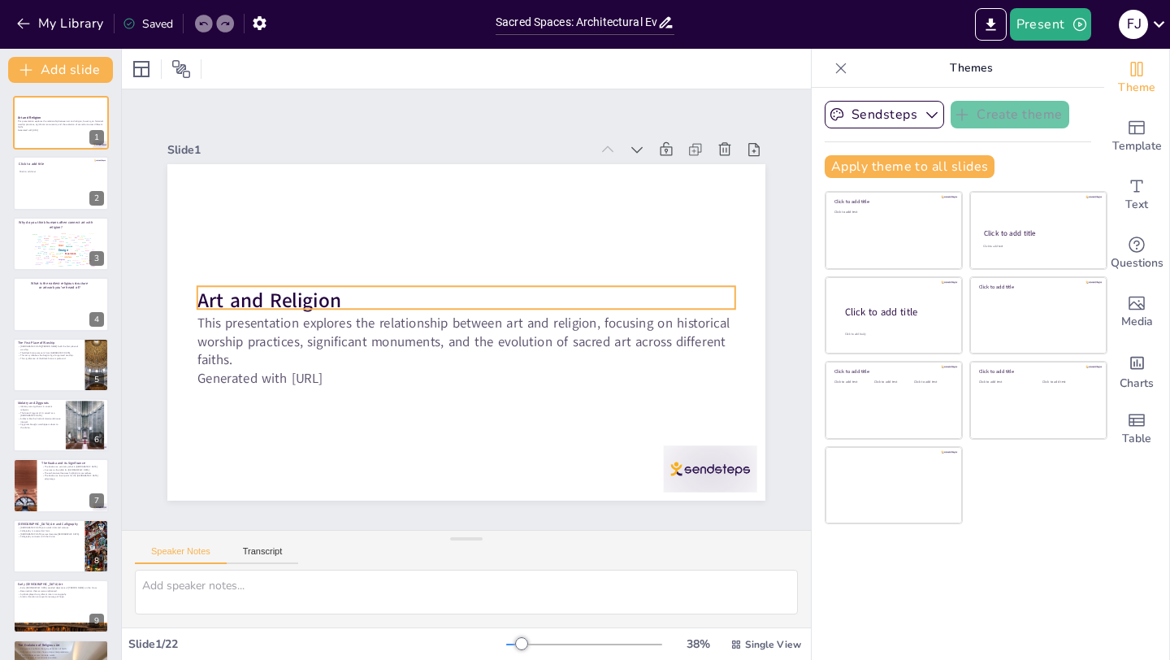
checkbox input "true"
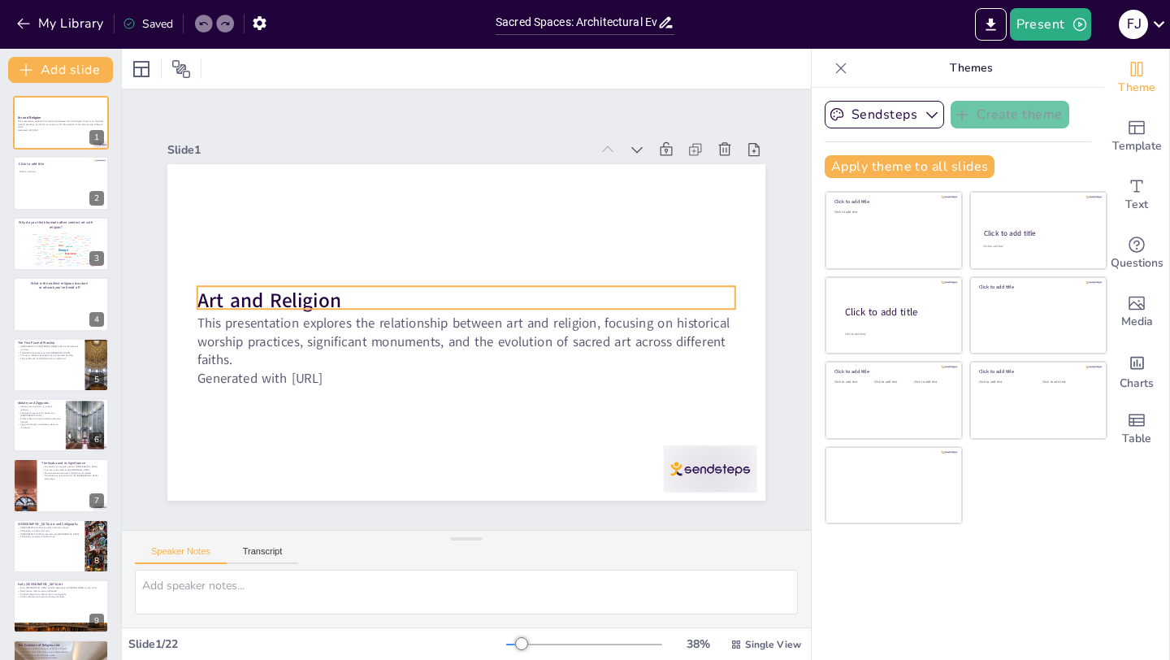
checkbox input "true"
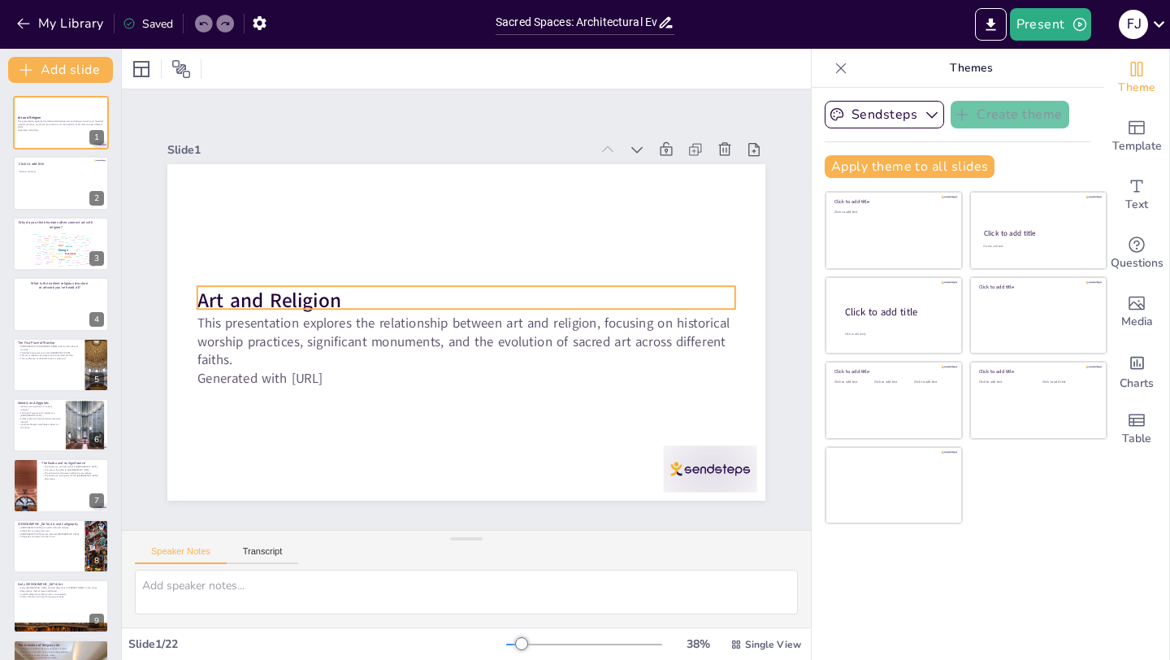
checkbox input "true"
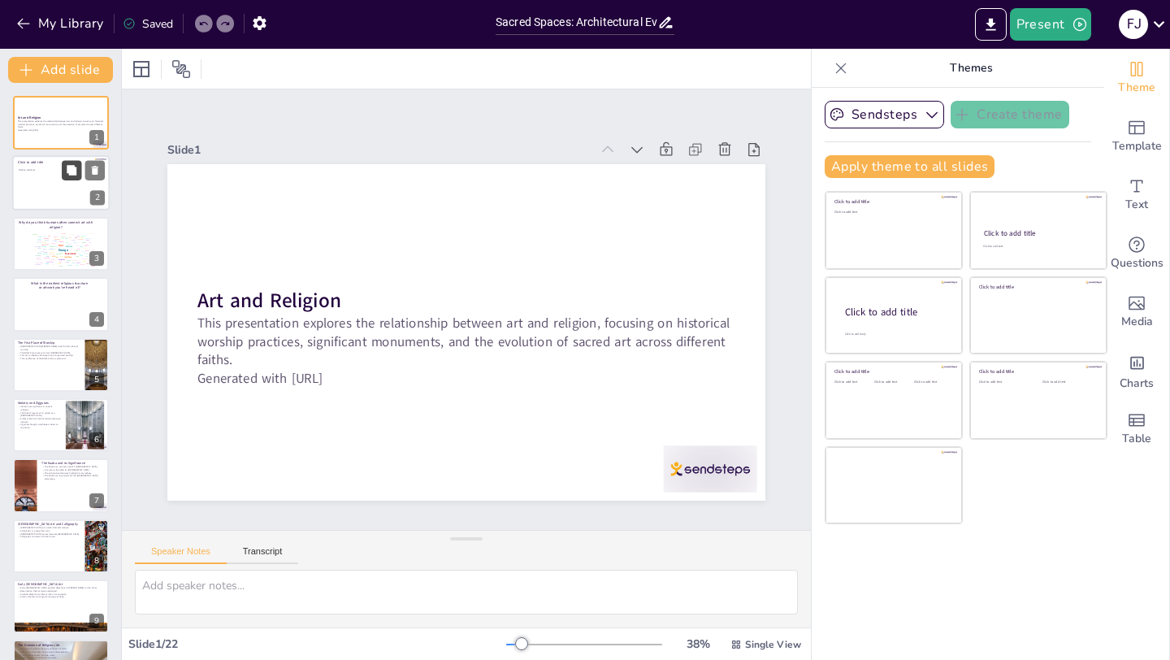
checkbox input "true"
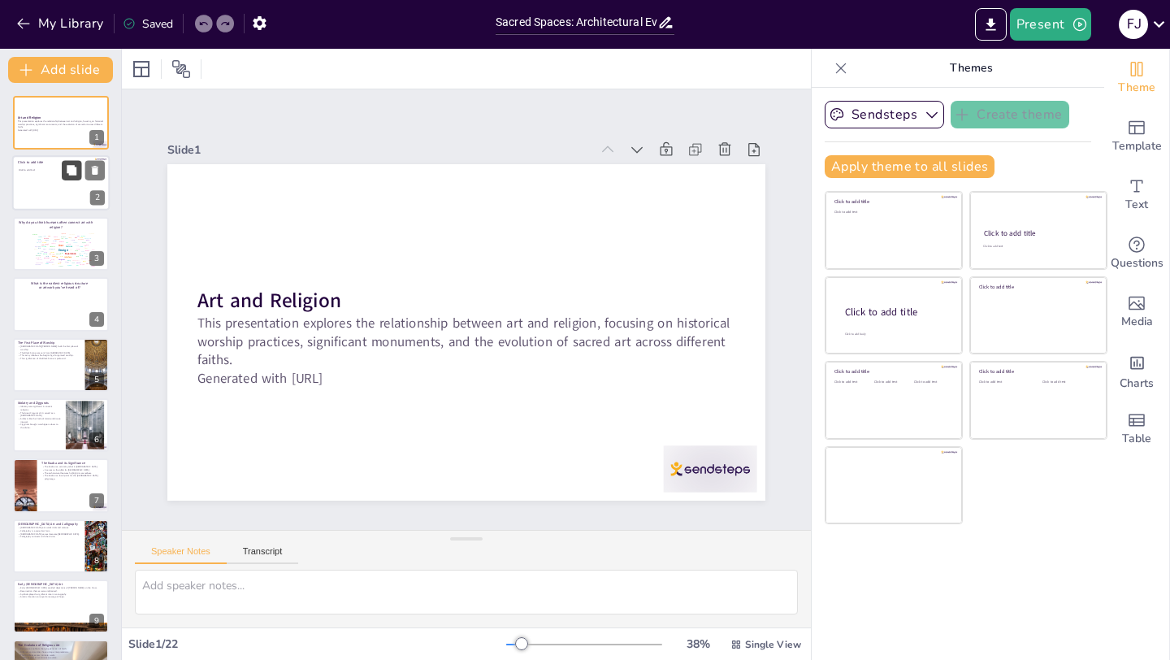
checkbox input "true"
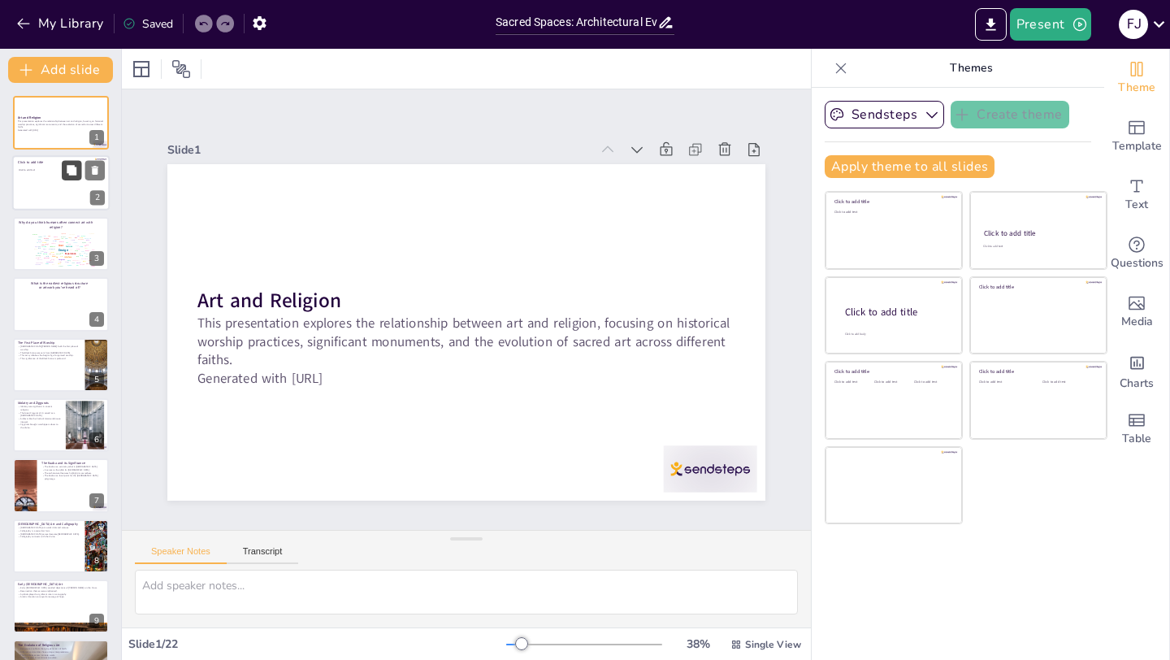
checkbox input "true"
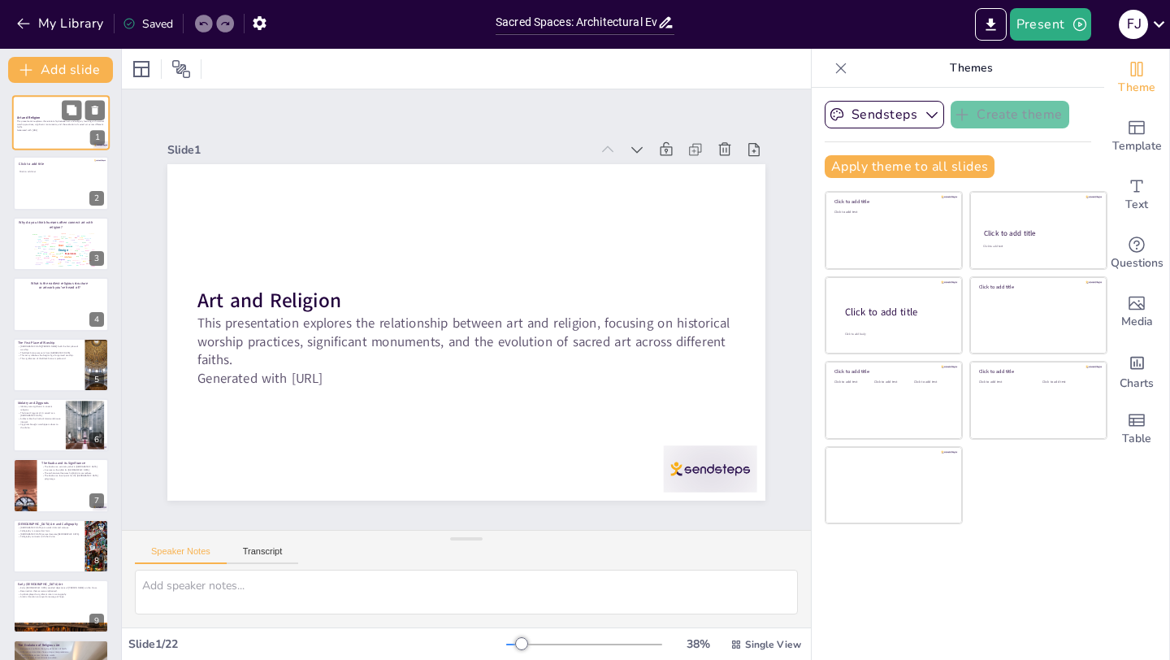
checkbox input "true"
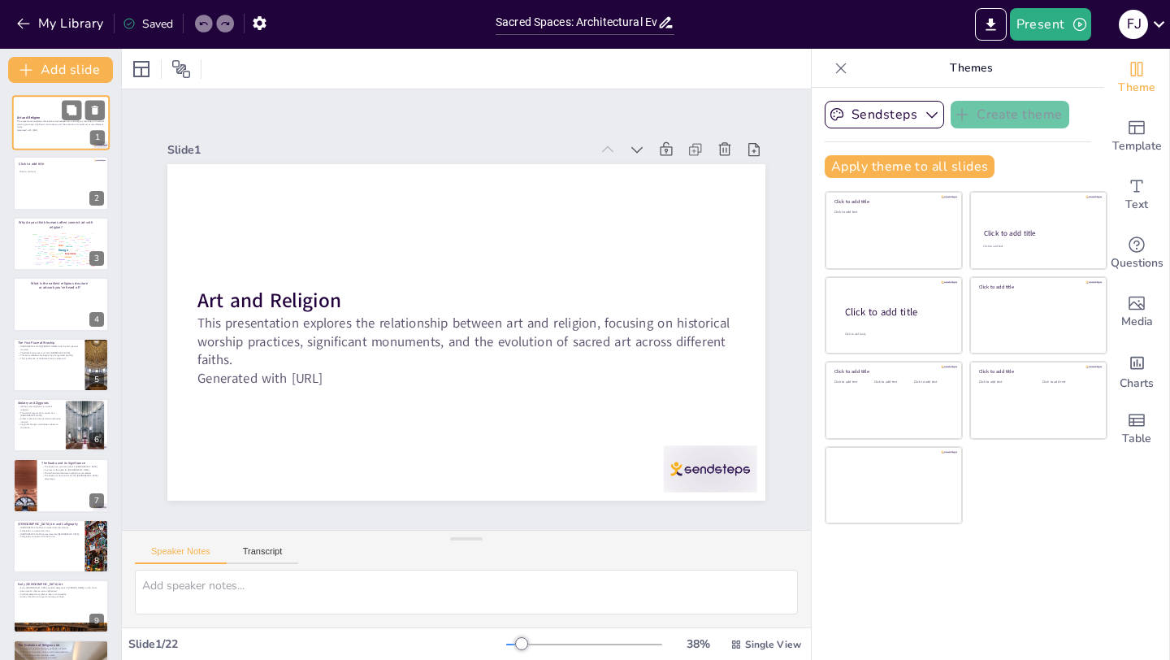
checkbox input "true"
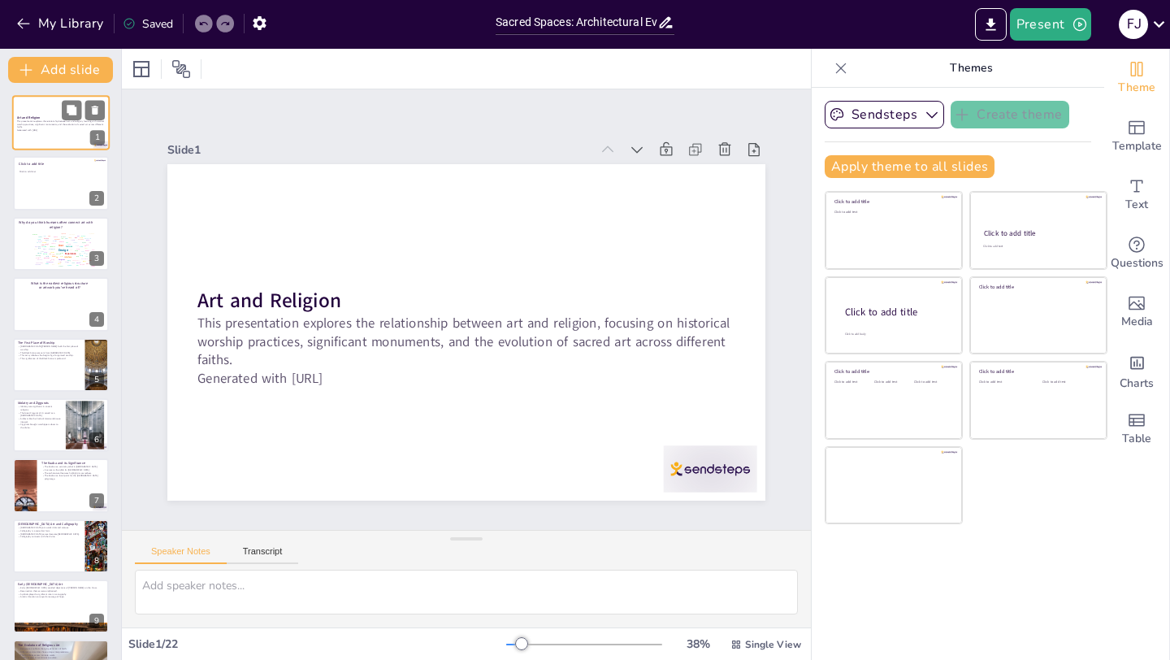
checkbox input "true"
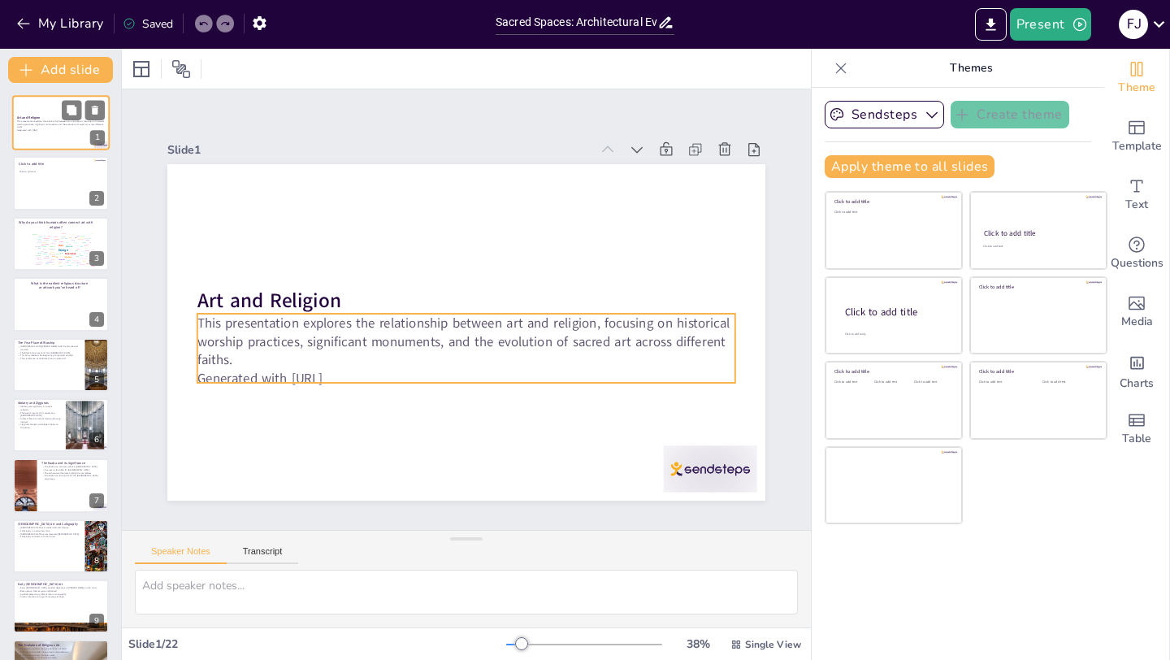
checkbox input "true"
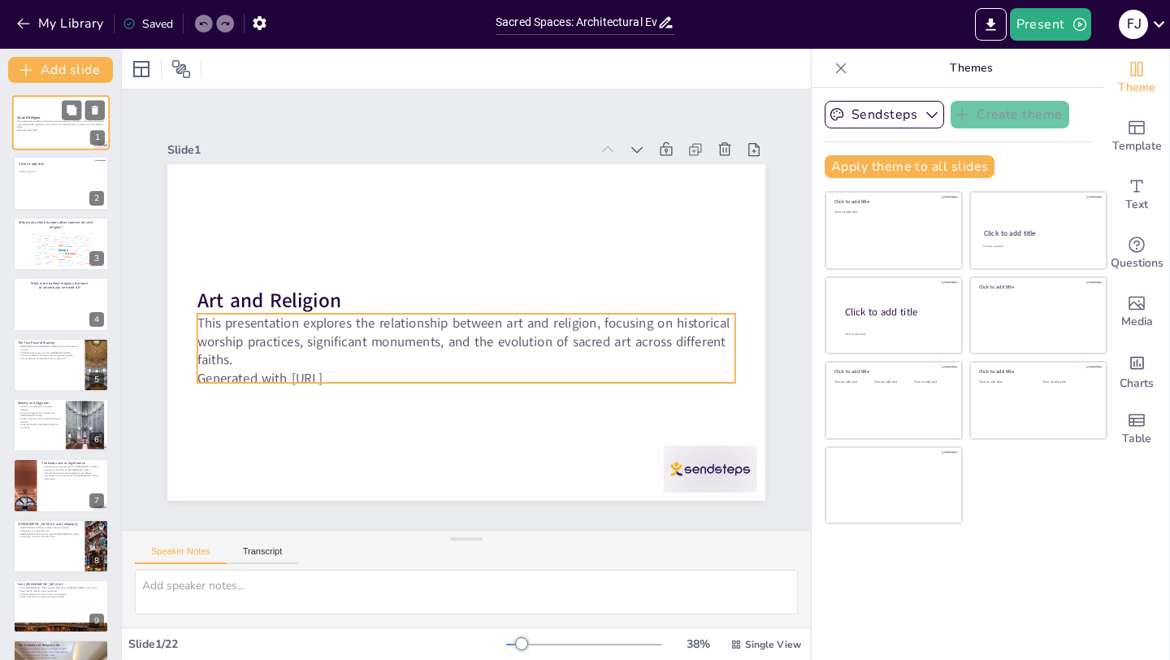
checkbox input "true"
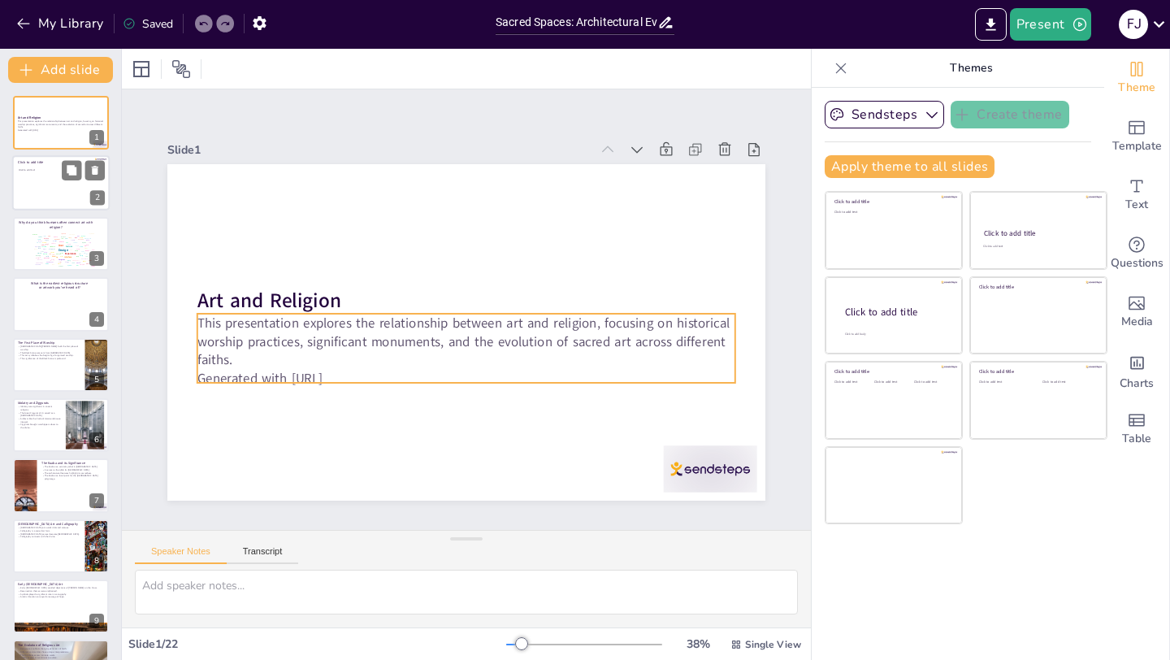
checkbox input "true"
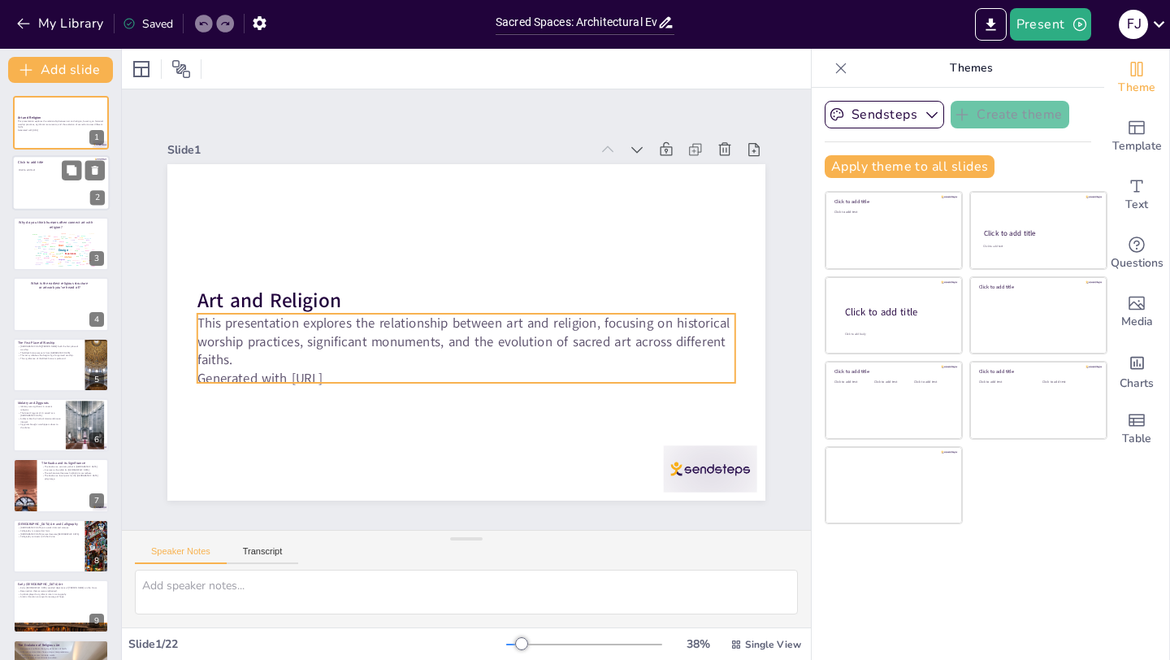
checkbox input "true"
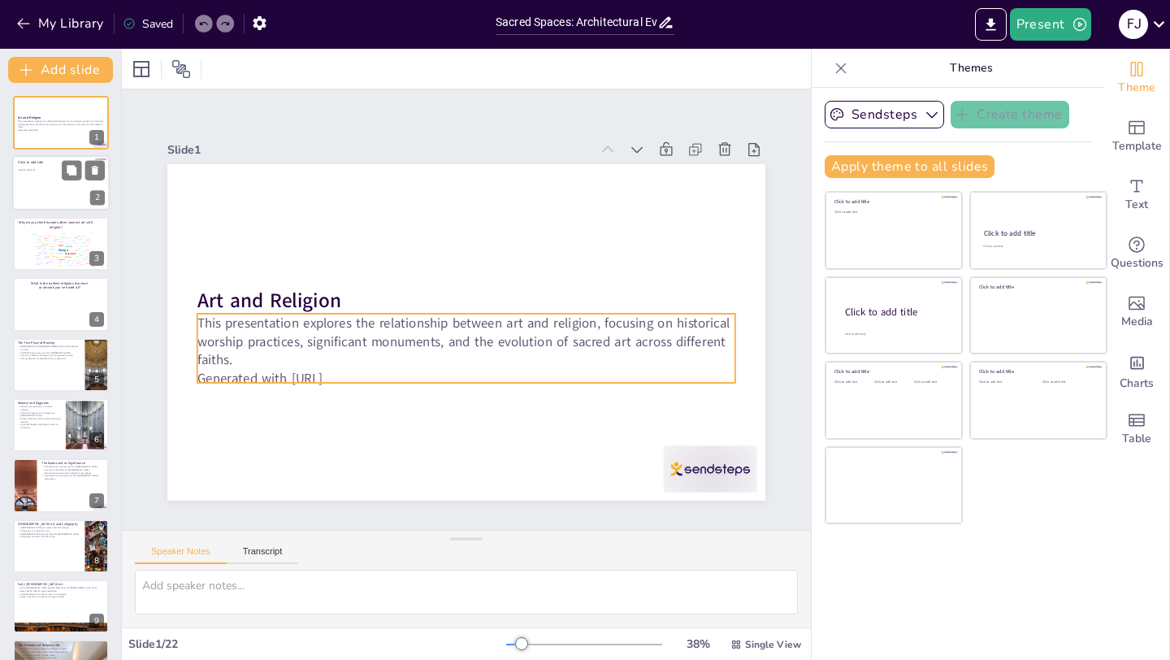
checkbox input "true"
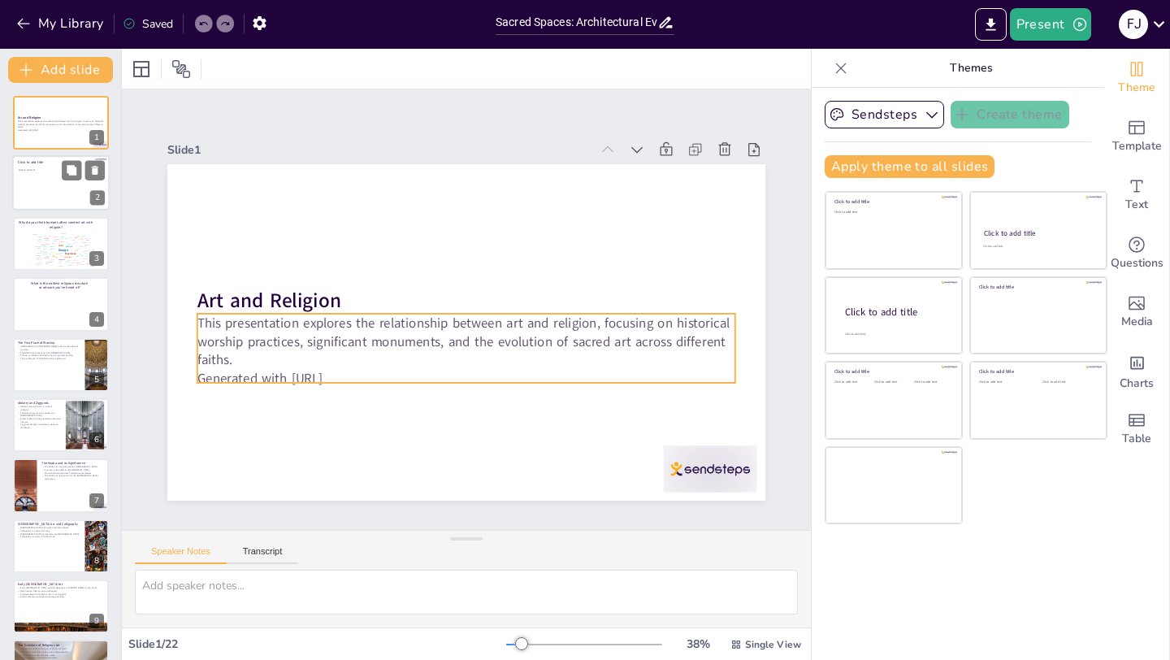
checkbox input "true"
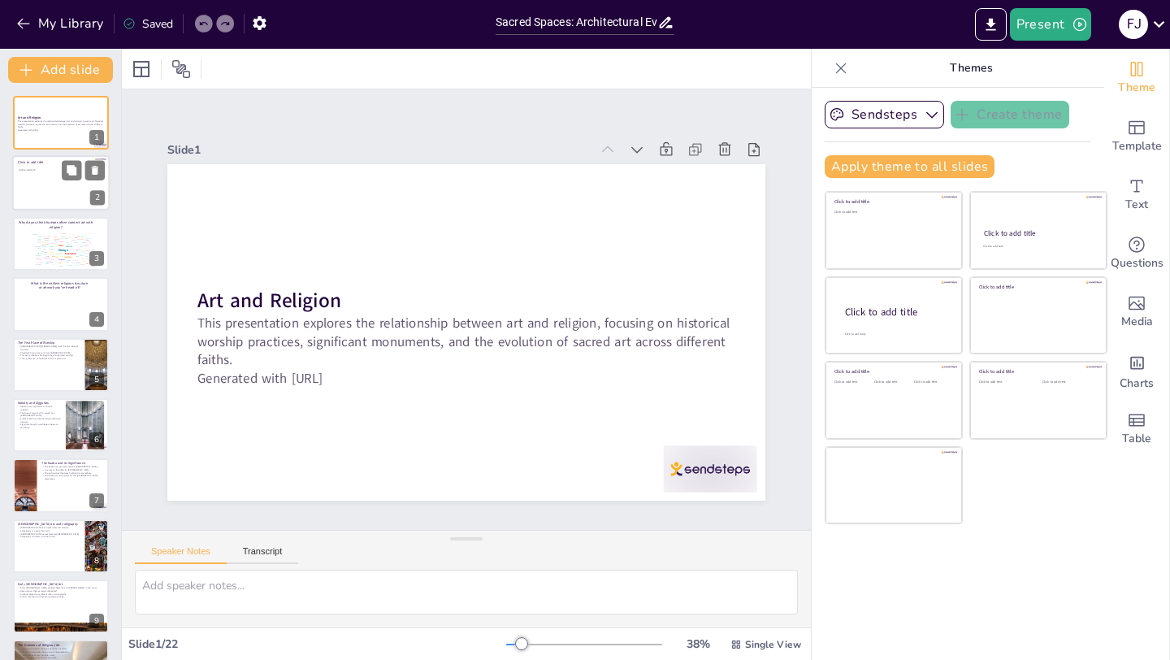
checkbox input "true"
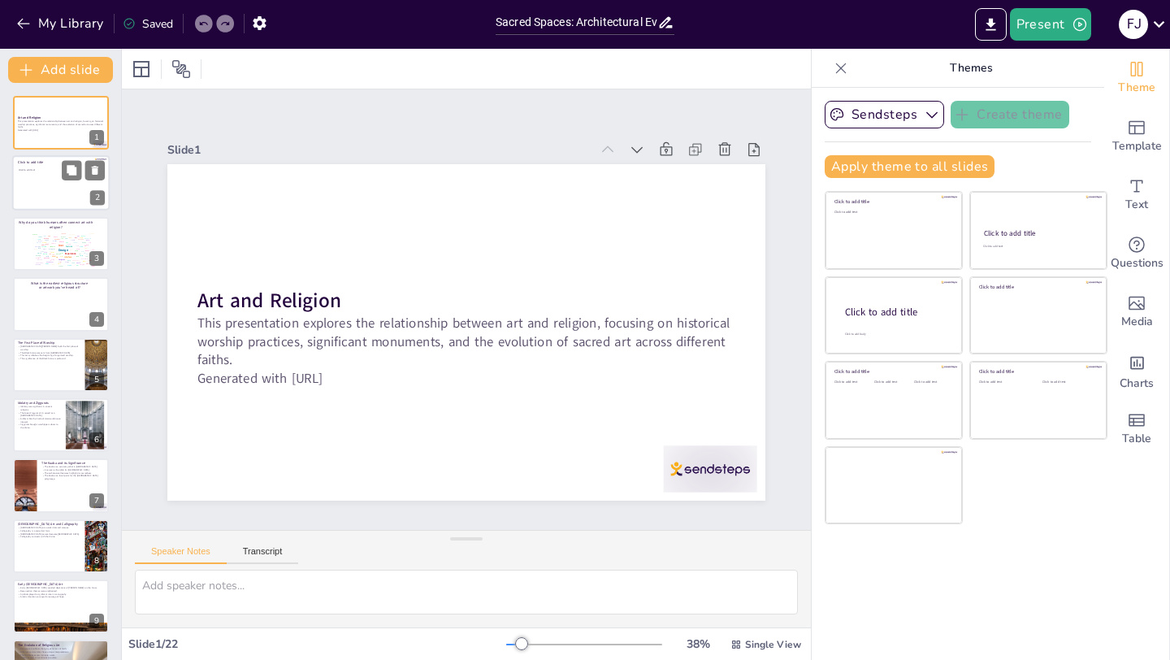
checkbox input "true"
click at [48, 156] on div "Click to add title Click to add text" at bounding box center [60, 156] width 97 height 0
checkbox input "true"
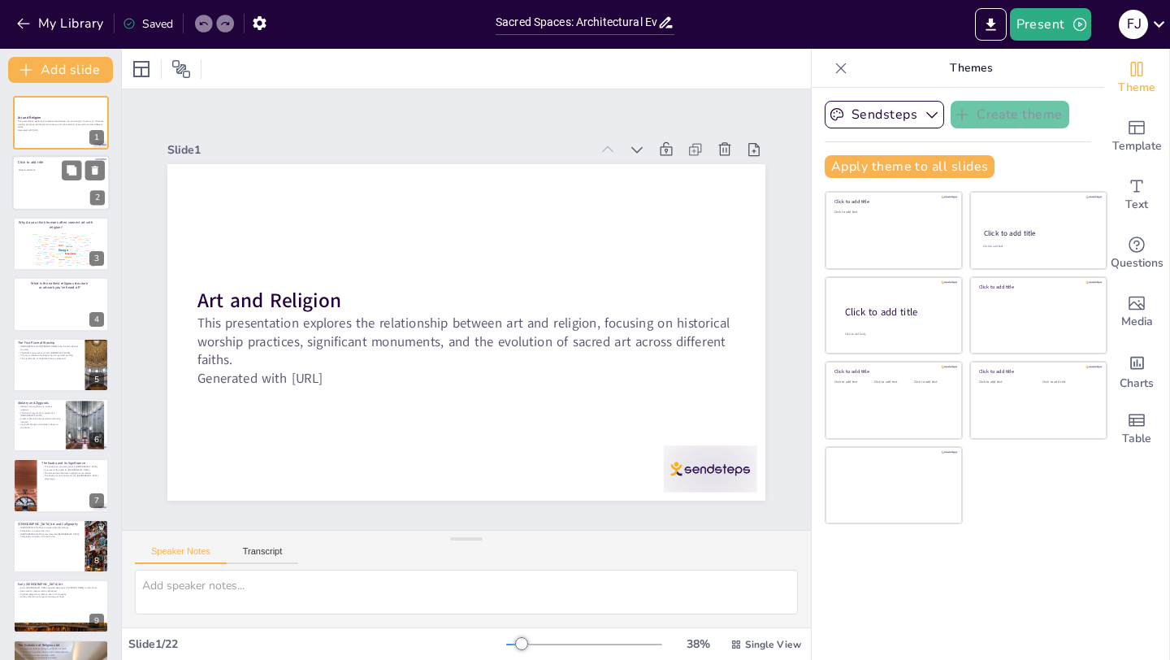
checkbox input "true"
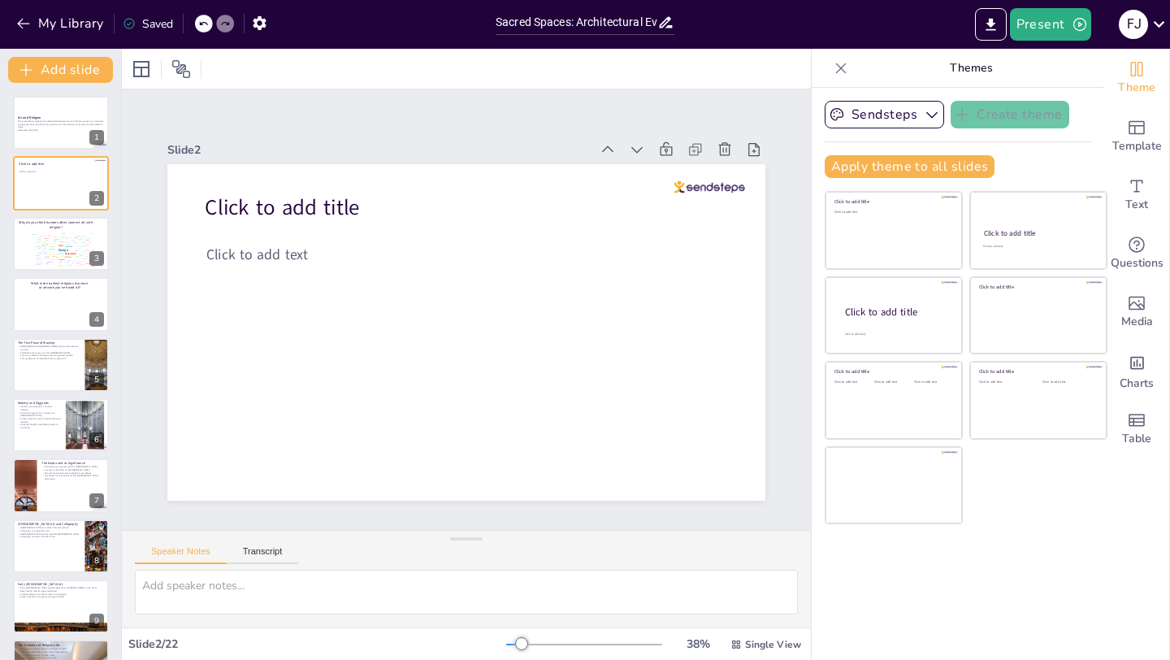
checkbox input "true"
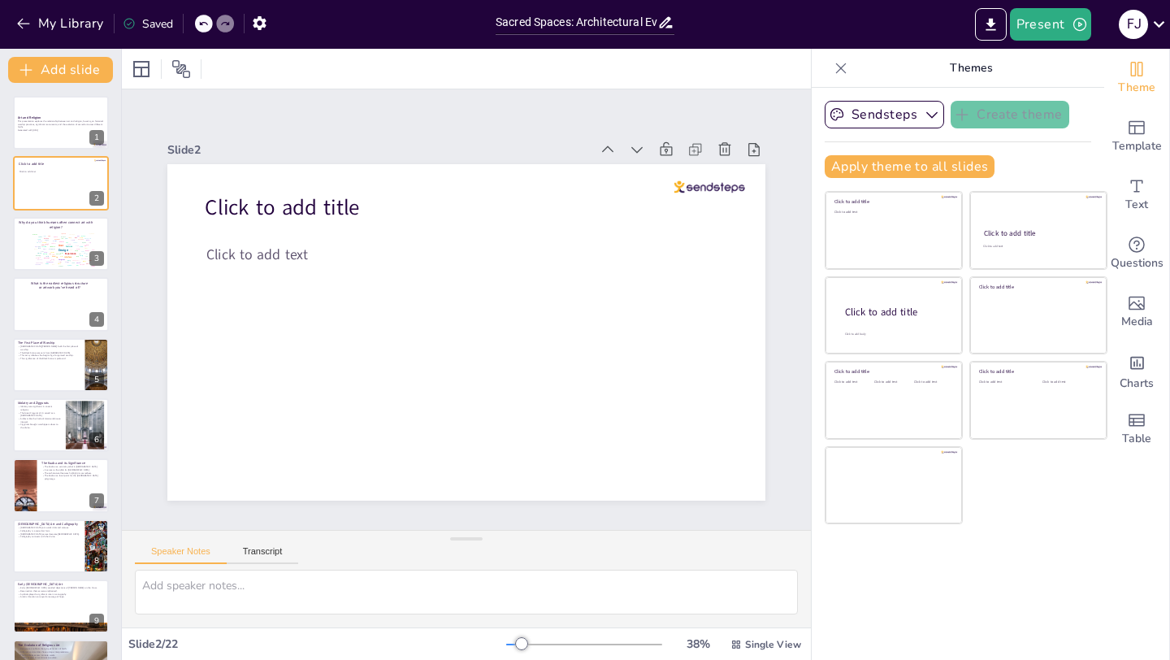
checkbox input "true"
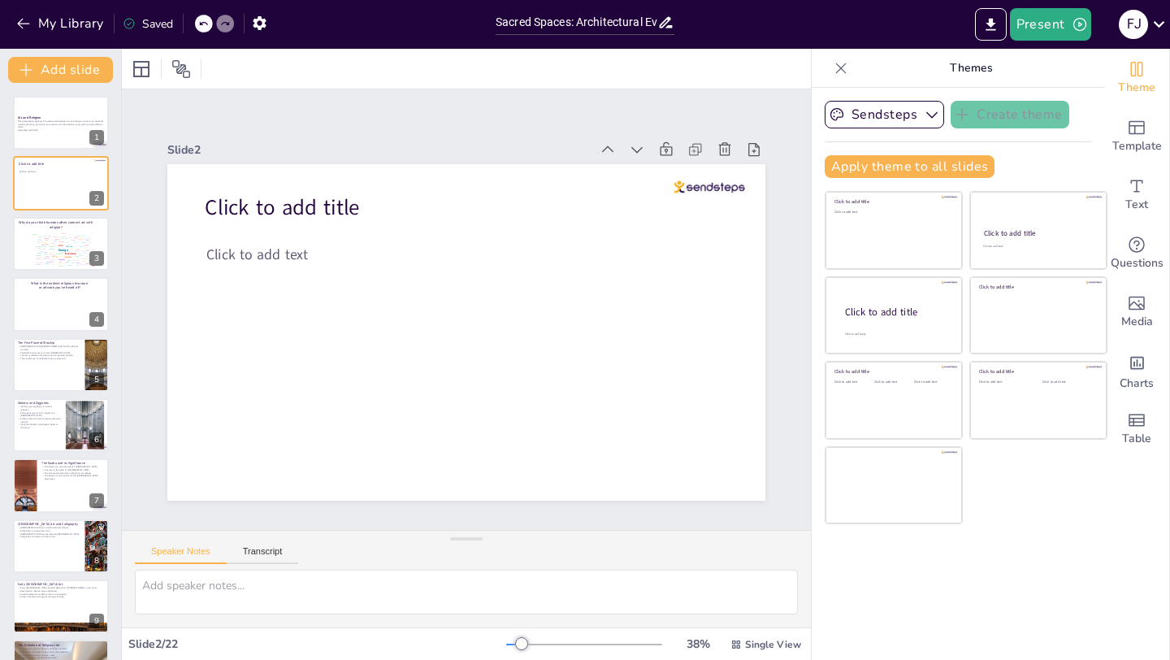
checkbox input "true"
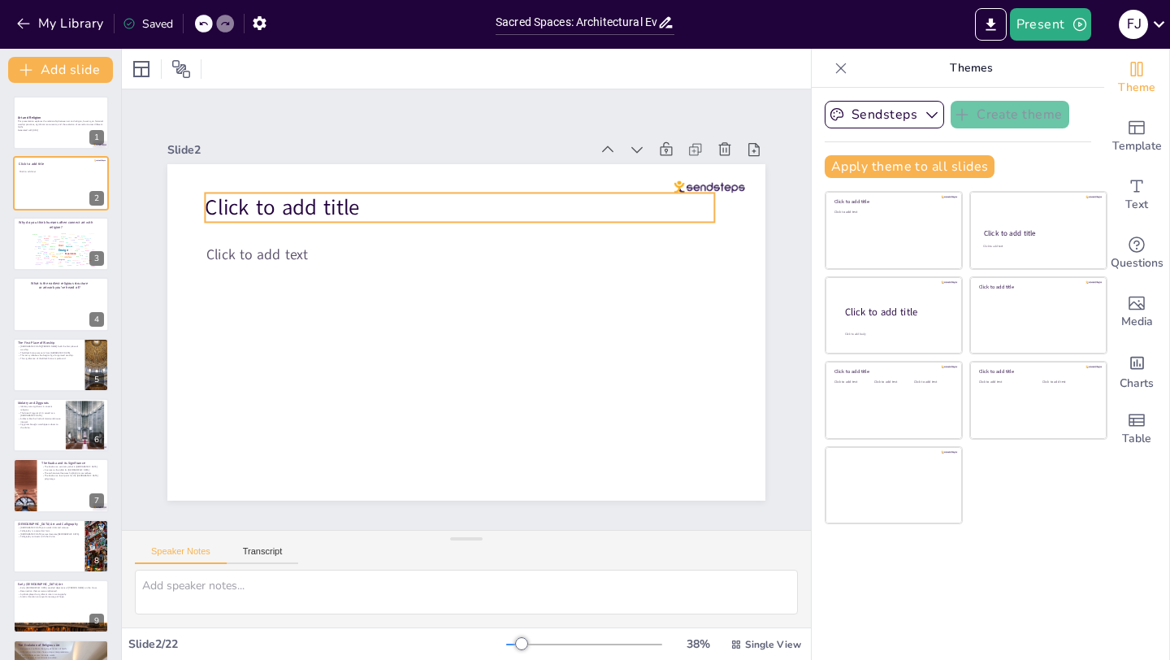
checkbox input "true"
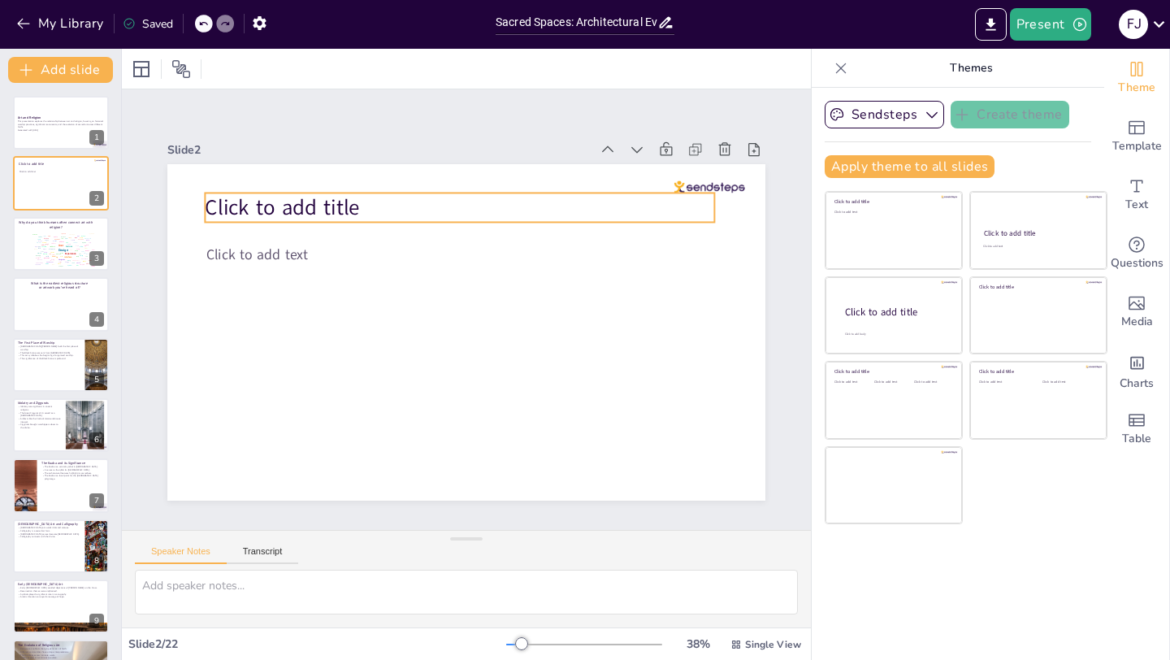
checkbox input "true"
click at [340, 202] on span "Click to add title" at bounding box center [282, 207] width 155 height 29
checkbox input "true"
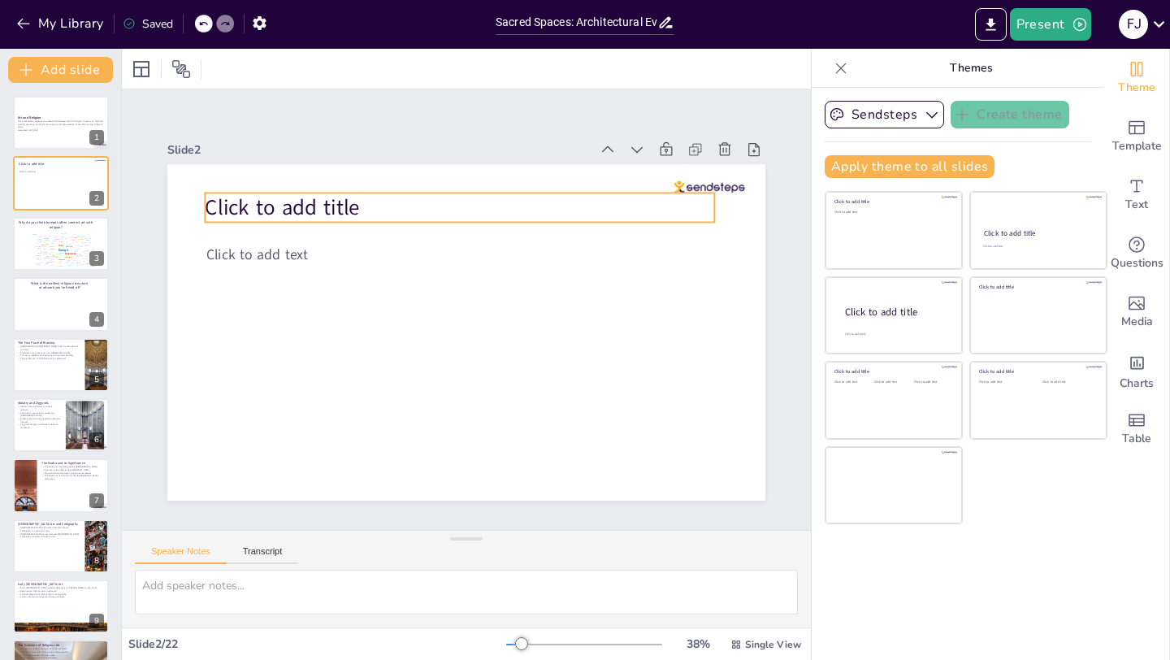
checkbox input "true"
click at [340, 202] on span "Click to add title" at bounding box center [282, 207] width 155 height 29
checkbox input "true"
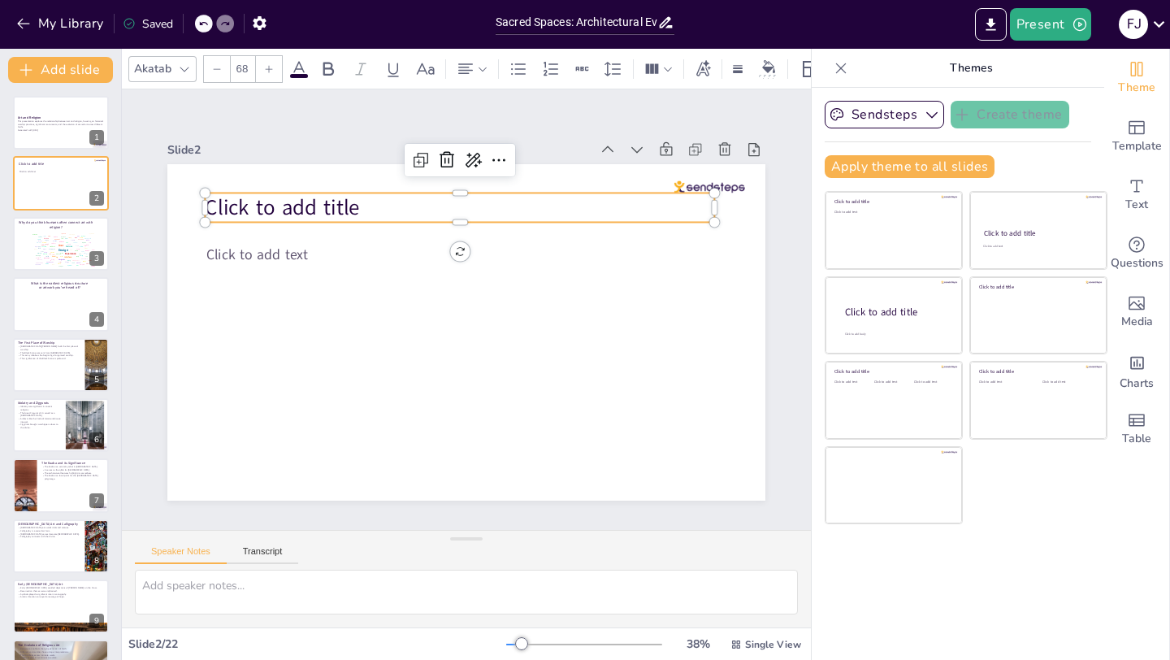
checkbox input "true"
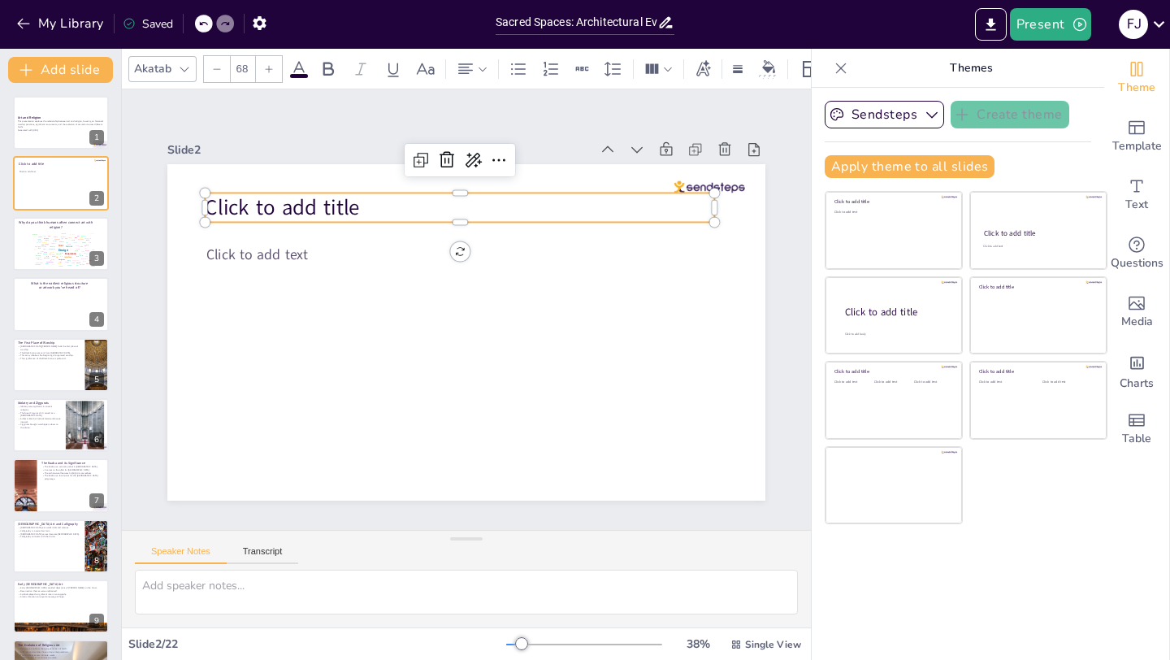
checkbox input "true"
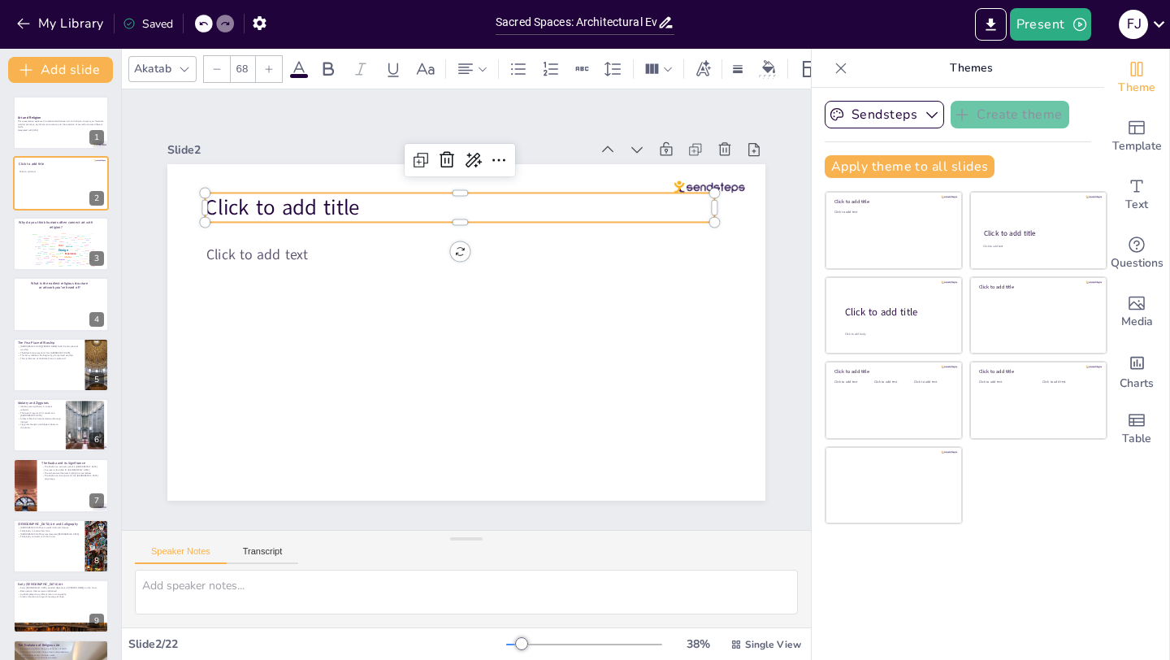
checkbox input "true"
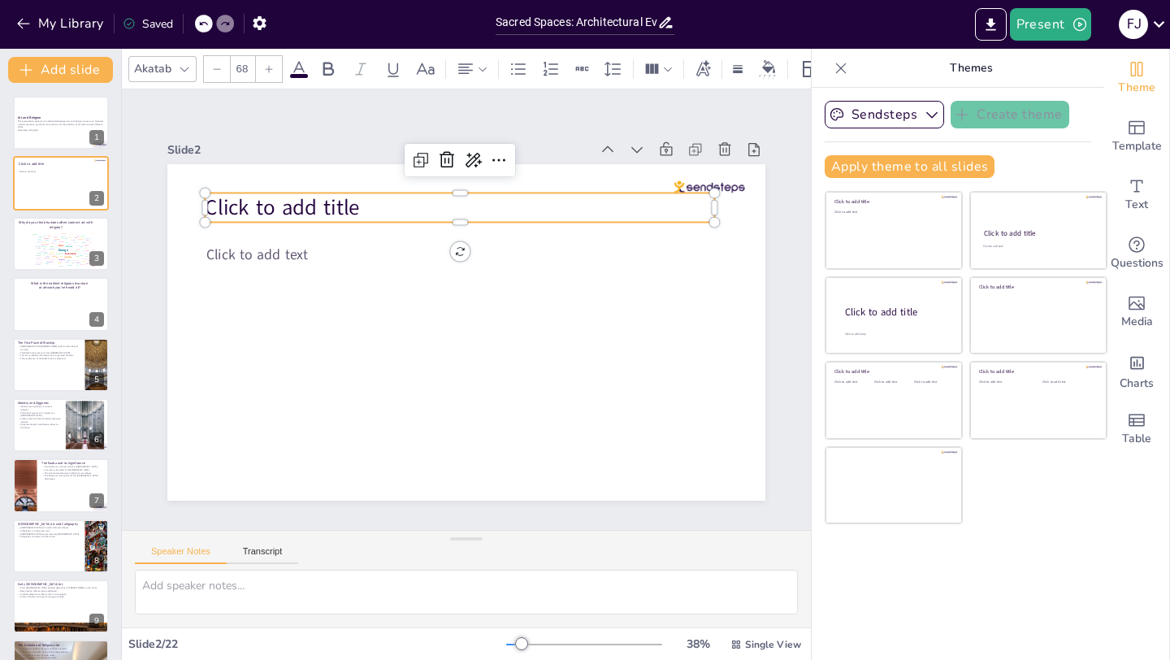
checkbox input "true"
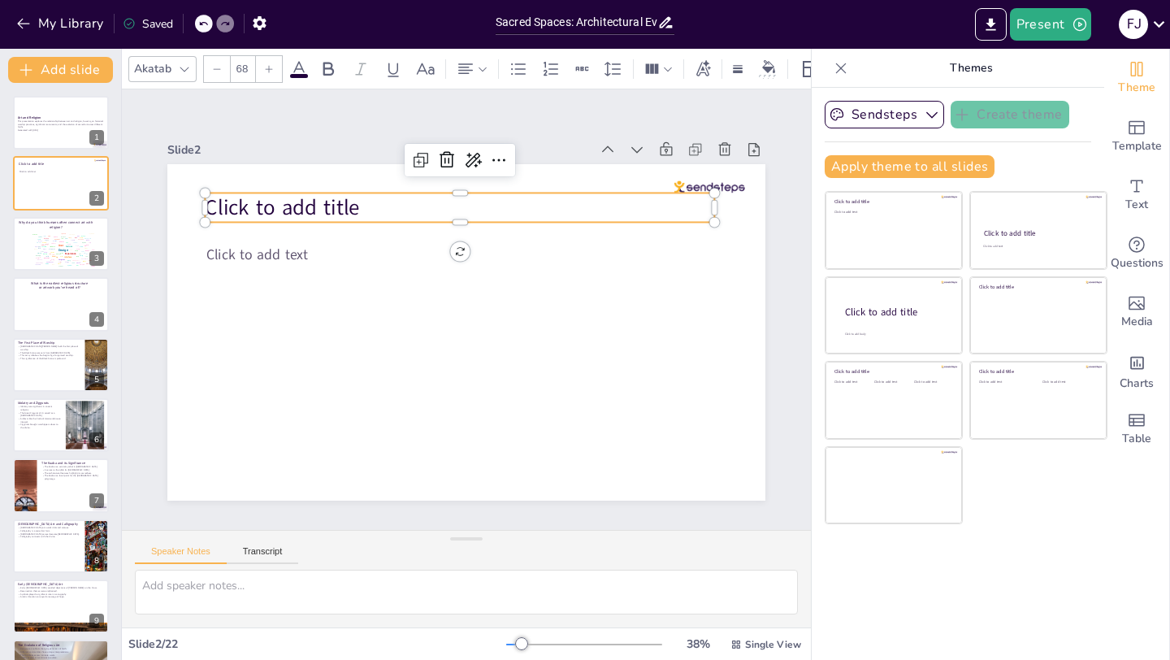
checkbox input "true"
click at [396, 205] on p "Click to add title" at bounding box center [459, 207] width 509 height 29
checkbox input "true"
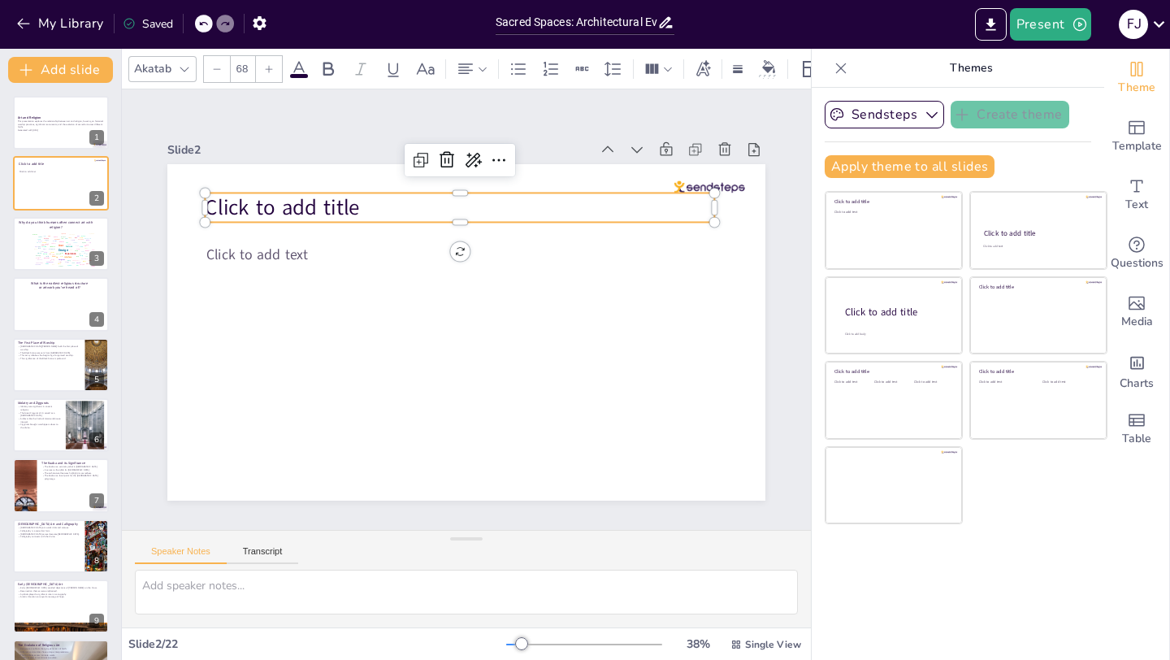
checkbox input "true"
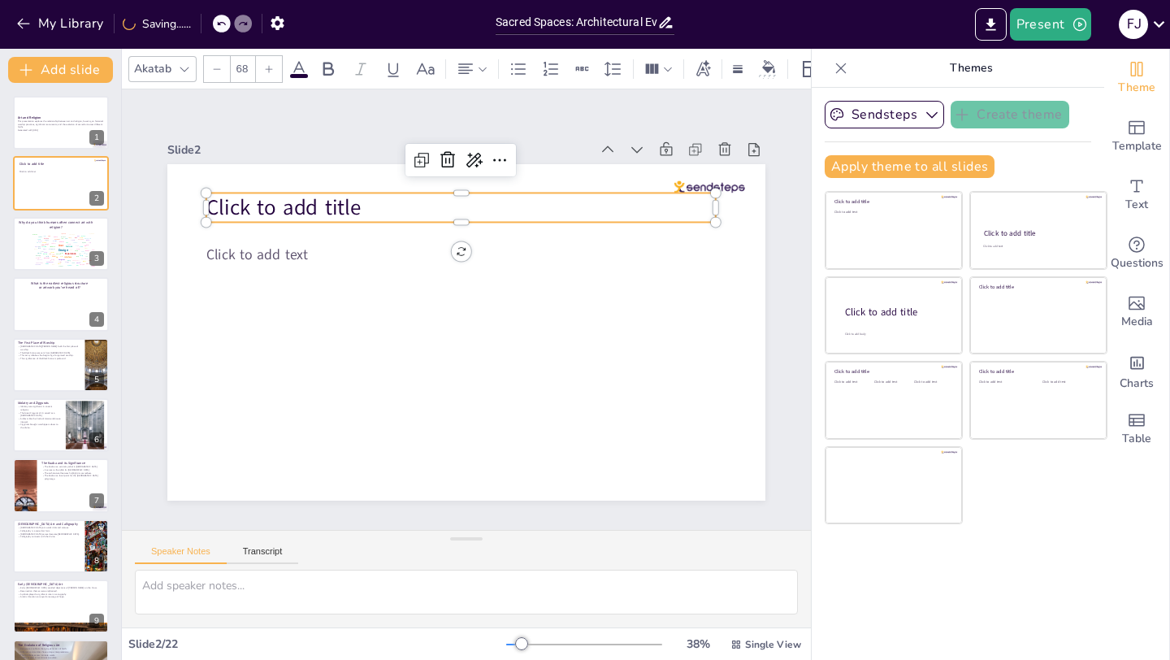
click at [396, 205] on p "Click to add title" at bounding box center [460, 207] width 509 height 29
checkbox input "true"
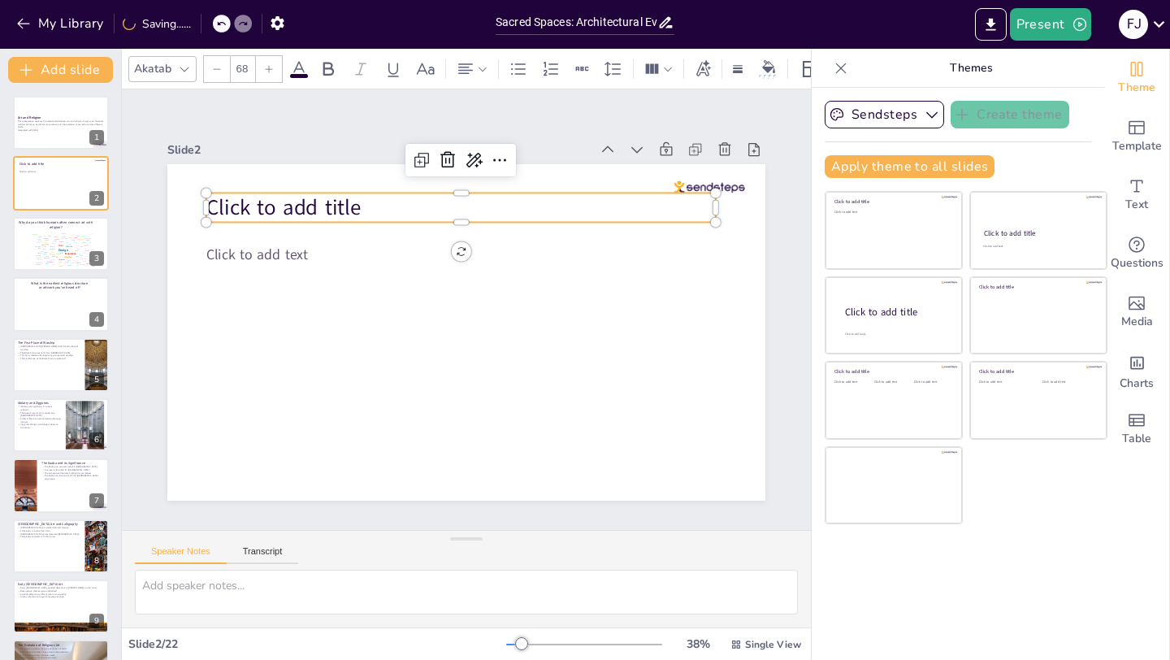
checkbox input "true"
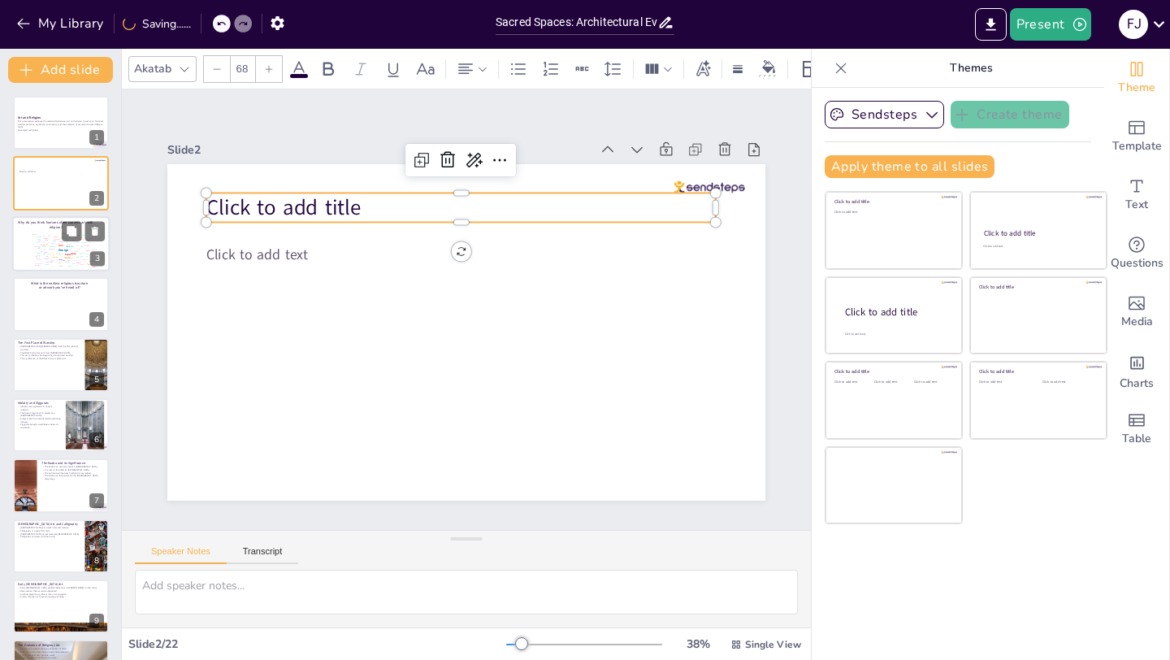
checkbox input "true"
click at [80, 243] on div "Design User Experience Interface Features Navigation Usability Test Process Inf…" at bounding box center [62, 249] width 69 height 39
checkbox input "true"
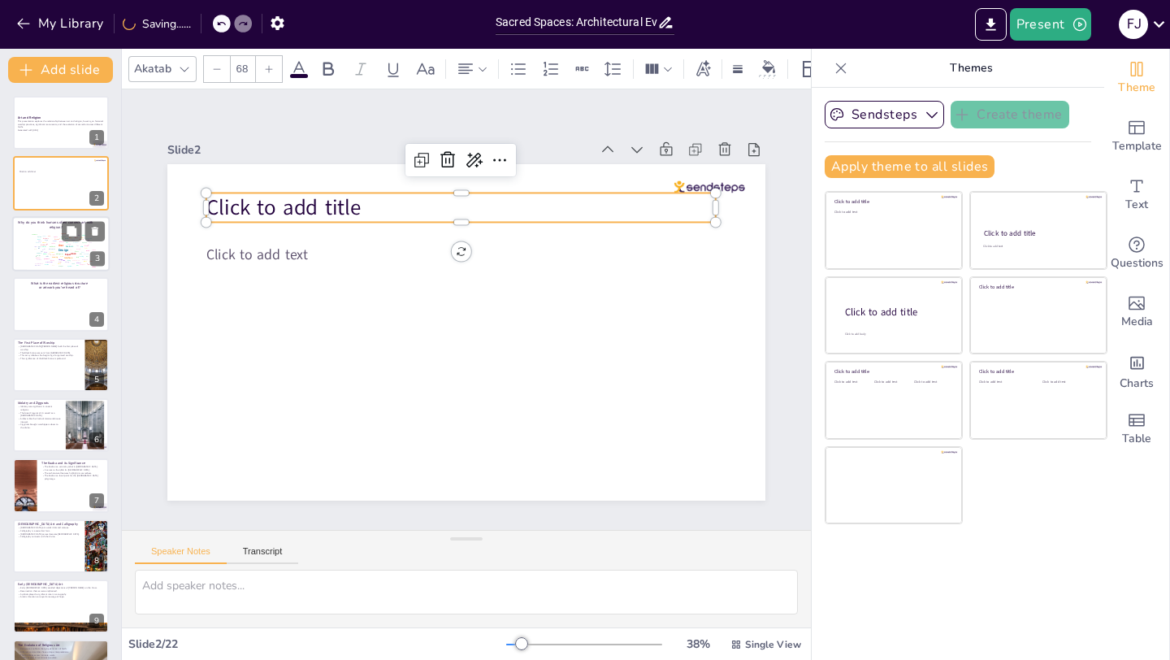
checkbox input "true"
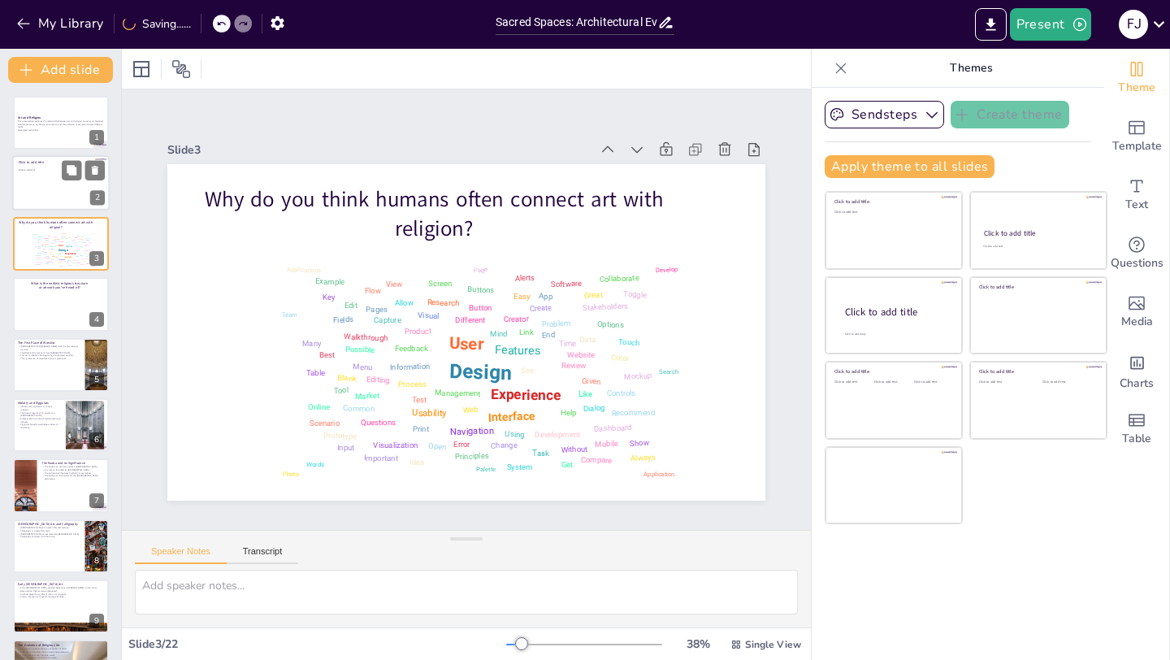
checkbox input "true"
click at [36, 172] on div at bounding box center [60, 183] width 97 height 55
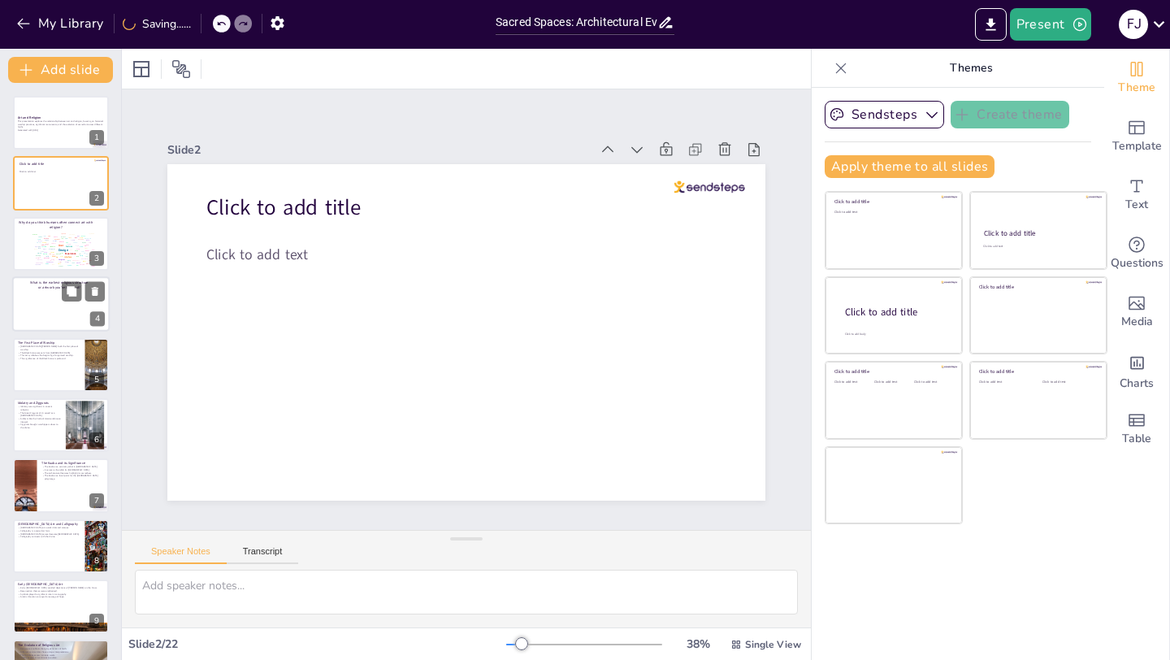
click at [42, 280] on p "What is the earliest religious structure or artwork you’ve heard of?" at bounding box center [59, 285] width 60 height 10
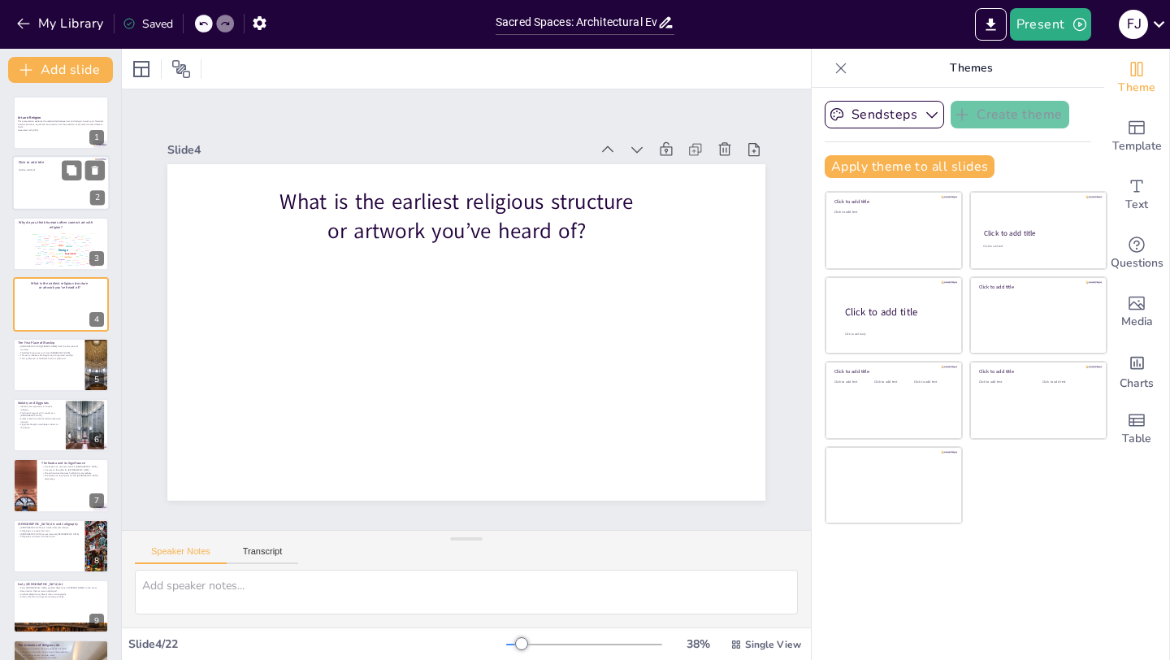
click at [32, 185] on div at bounding box center [60, 183] width 97 height 55
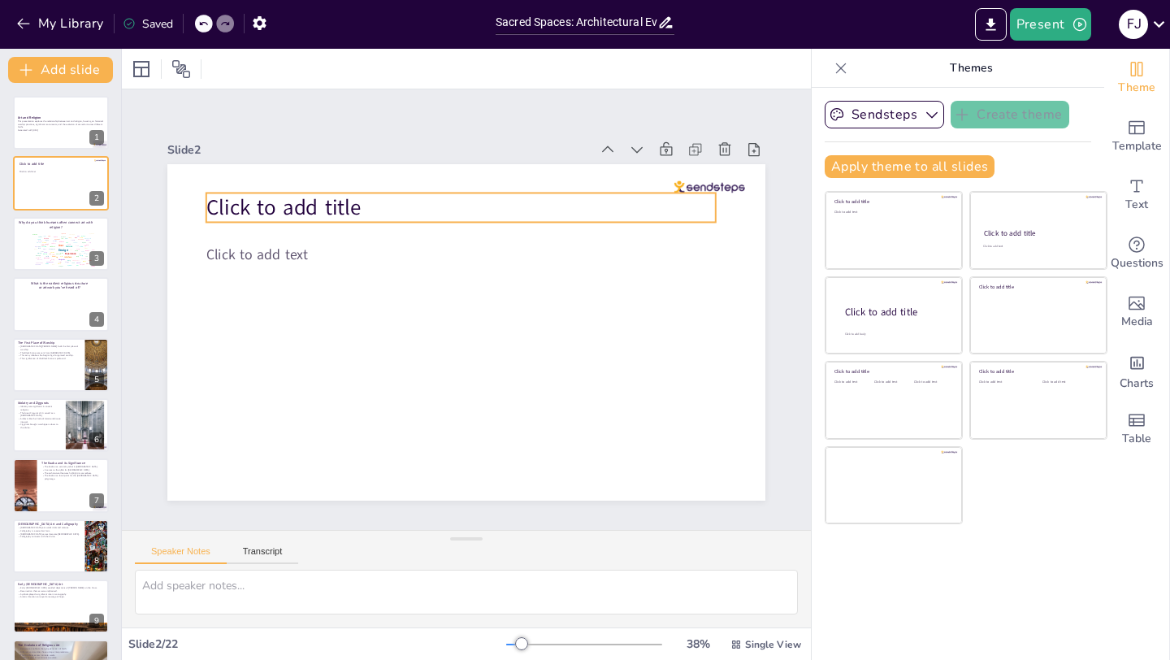
click at [377, 207] on p "Click to add title" at bounding box center [460, 207] width 509 height 29
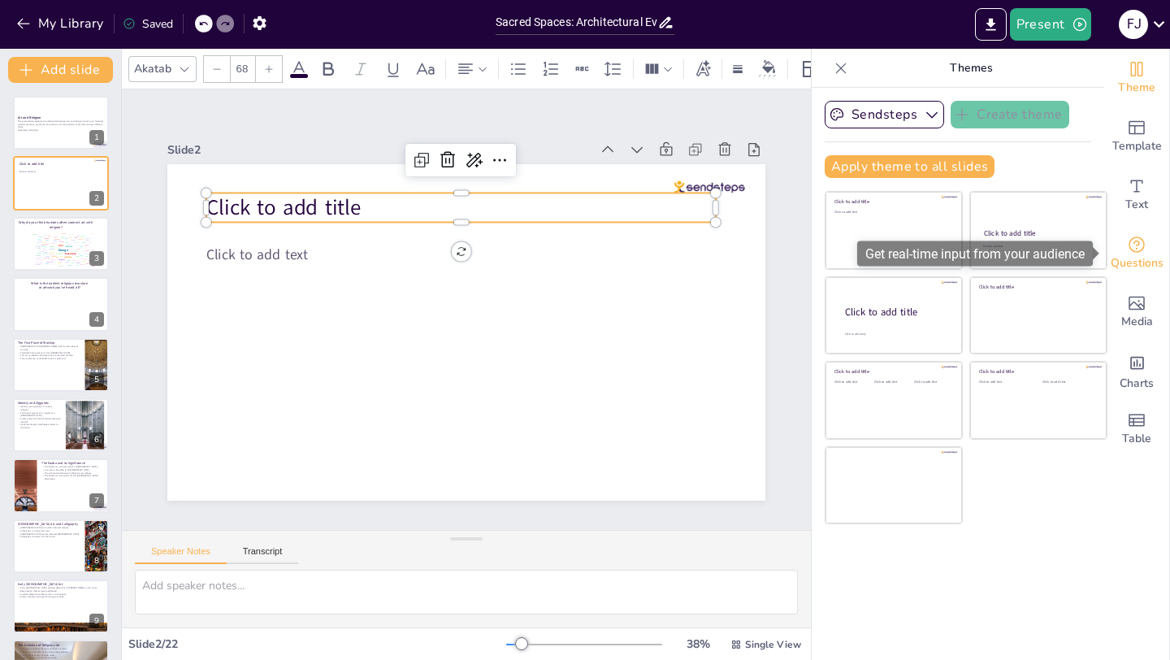
click at [1140, 240] on icon "Get real-time input from your audience" at bounding box center [1136, 244] width 19 height 19
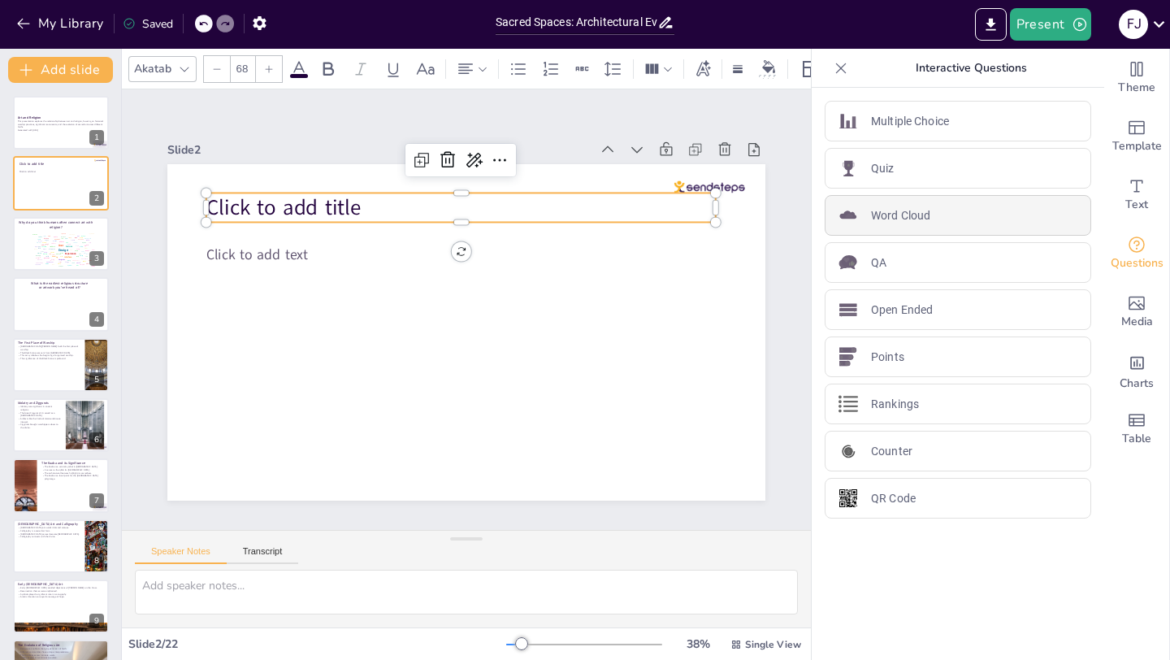
click at [850, 221] on img at bounding box center [847, 215] width 19 height 19
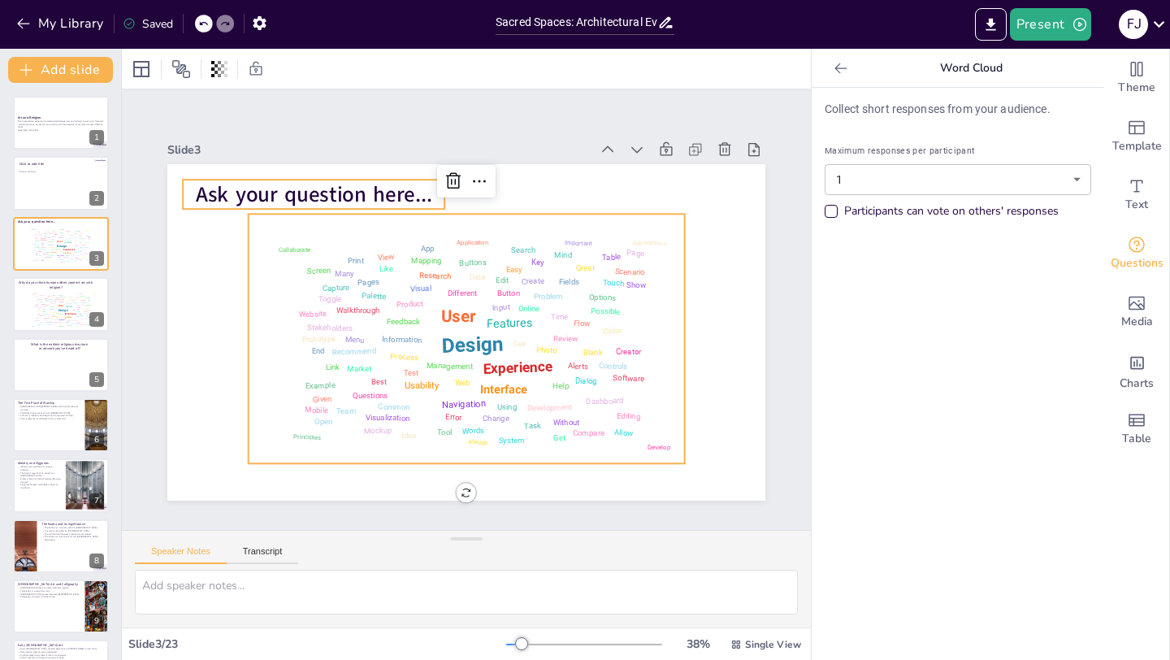
click at [349, 194] on span "Ask your question here..." at bounding box center [327, 180] width 238 height 54
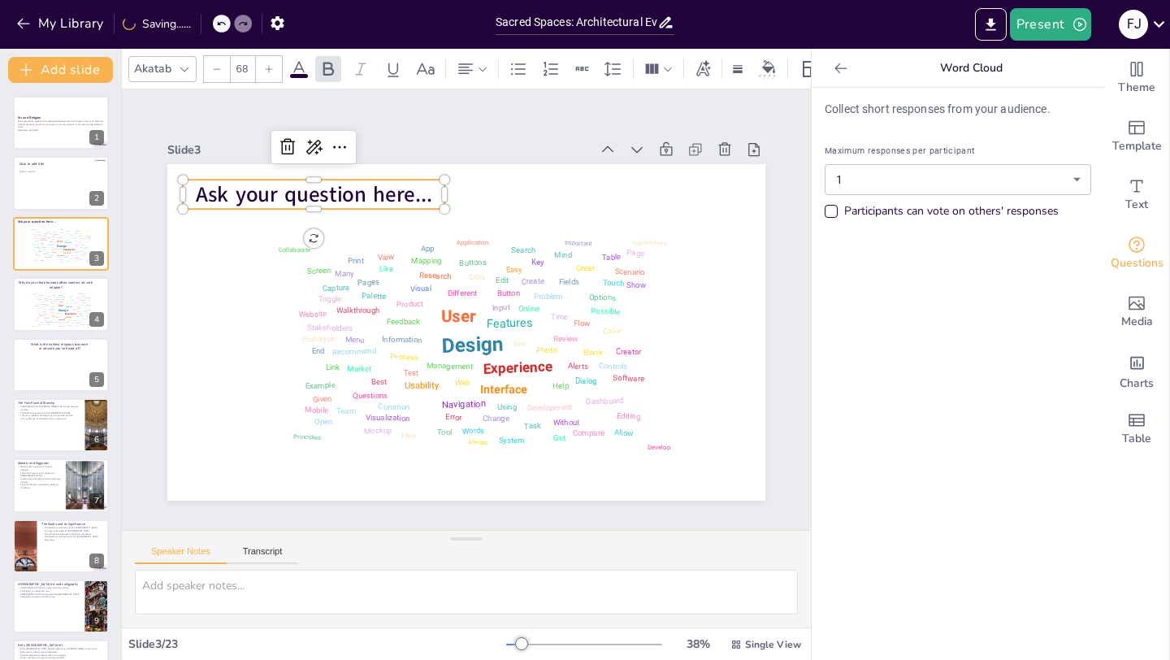
click at [349, 194] on span "Ask your question here..." at bounding box center [327, 180] width 238 height 54
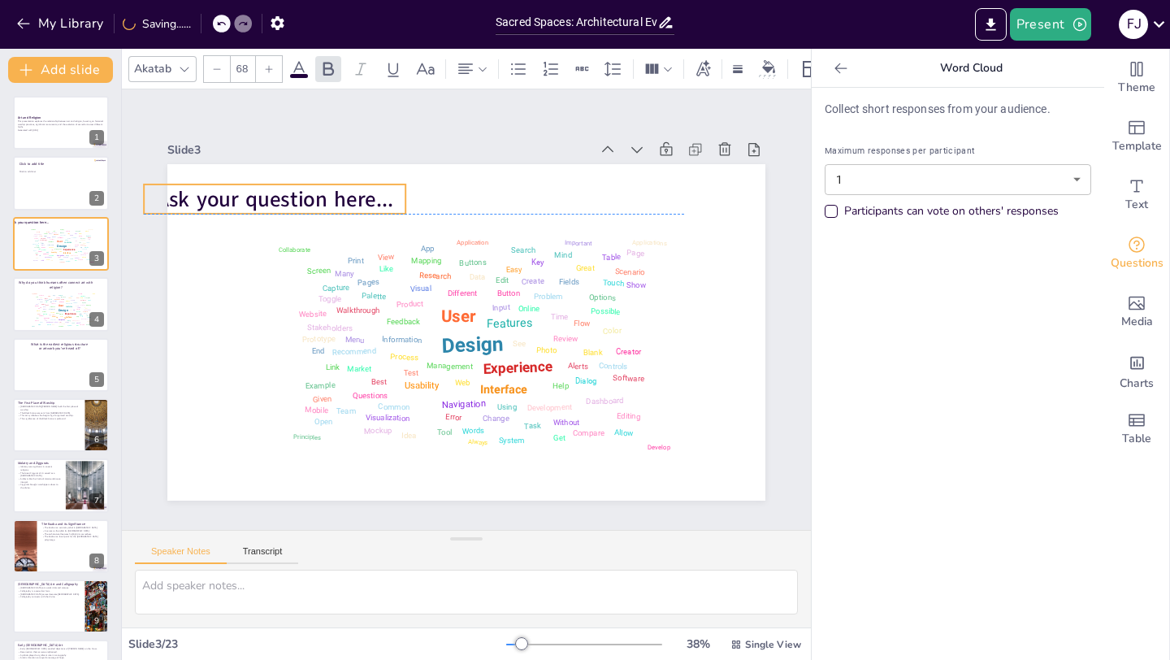
drag, startPoint x: 430, startPoint y: 194, endPoint x: 392, endPoint y: 193, distance: 38.2
click at [392, 193] on span "Ask your question here..." at bounding box center [275, 198] width 236 height 29
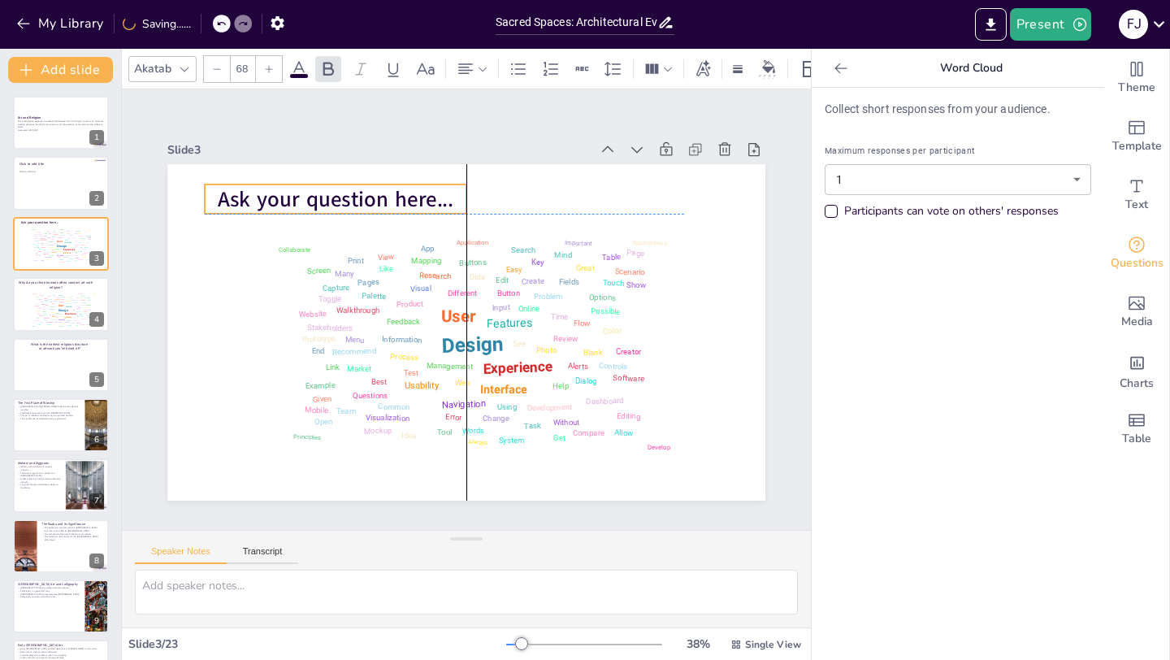
drag, startPoint x: 368, startPoint y: 184, endPoint x: 426, endPoint y: 184, distance: 57.7
click at [426, 184] on p "Ask your question here..." at bounding box center [336, 198] width 262 height 29
click at [404, 197] on span "Ask your question here..." at bounding box center [348, 186] width 238 height 54
click at [404, 197] on span "Ask your question here..." at bounding box center [336, 198] width 236 height 29
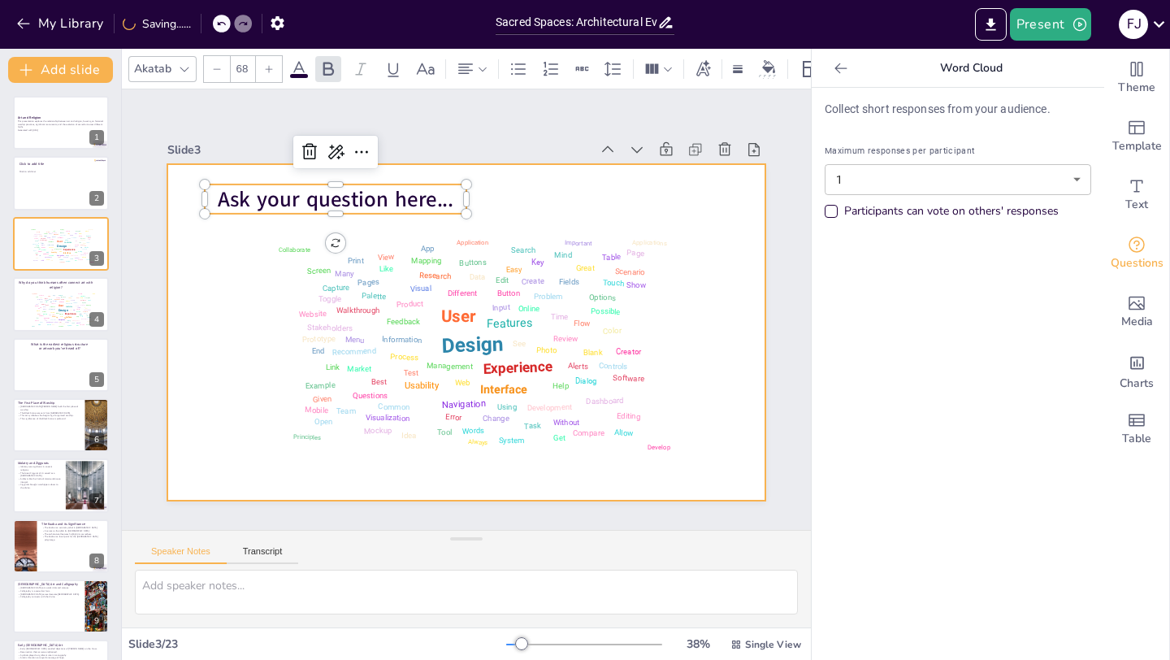
drag, startPoint x: 454, startPoint y: 201, endPoint x: 189, endPoint y: 201, distance: 264.8
click at [188, 201] on div "Design User Experience Interface Features Navigation Usability Test Process Inf…" at bounding box center [466, 332] width 598 height 336
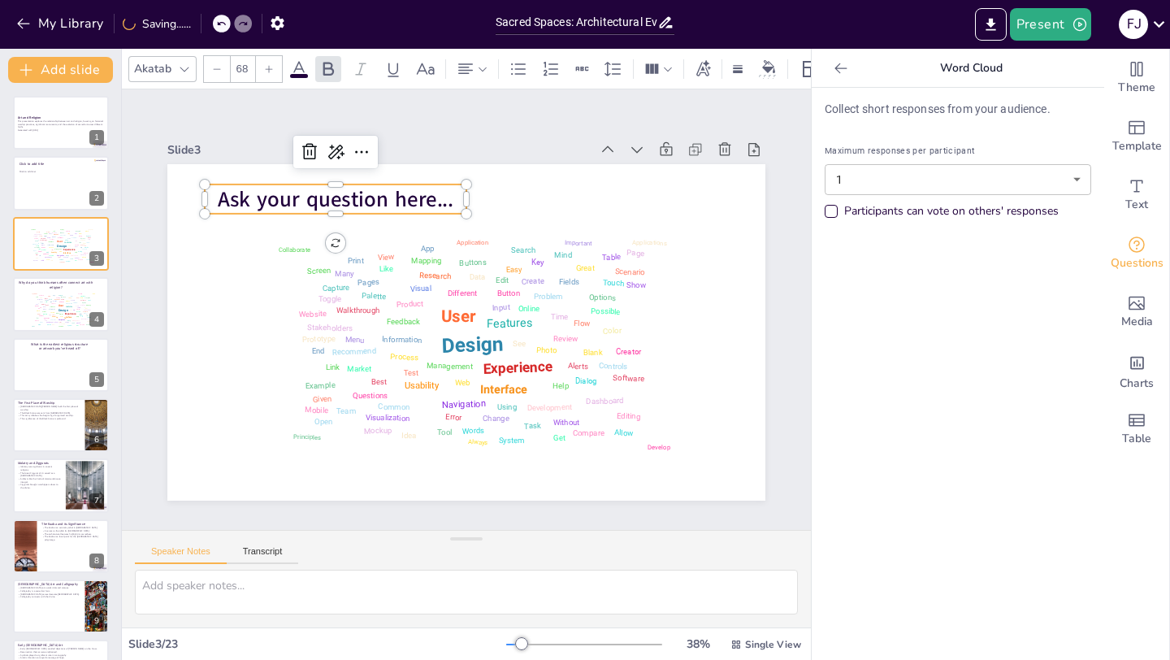
click at [215, 200] on p "Ask your question here..." at bounding box center [336, 198] width 262 height 29
drag, startPoint x: 215, startPoint y: 200, endPoint x: 443, endPoint y: 206, distance: 227.5
click at [443, 206] on p "Ask your question here..." at bounding box center [347, 186] width 263 height 57
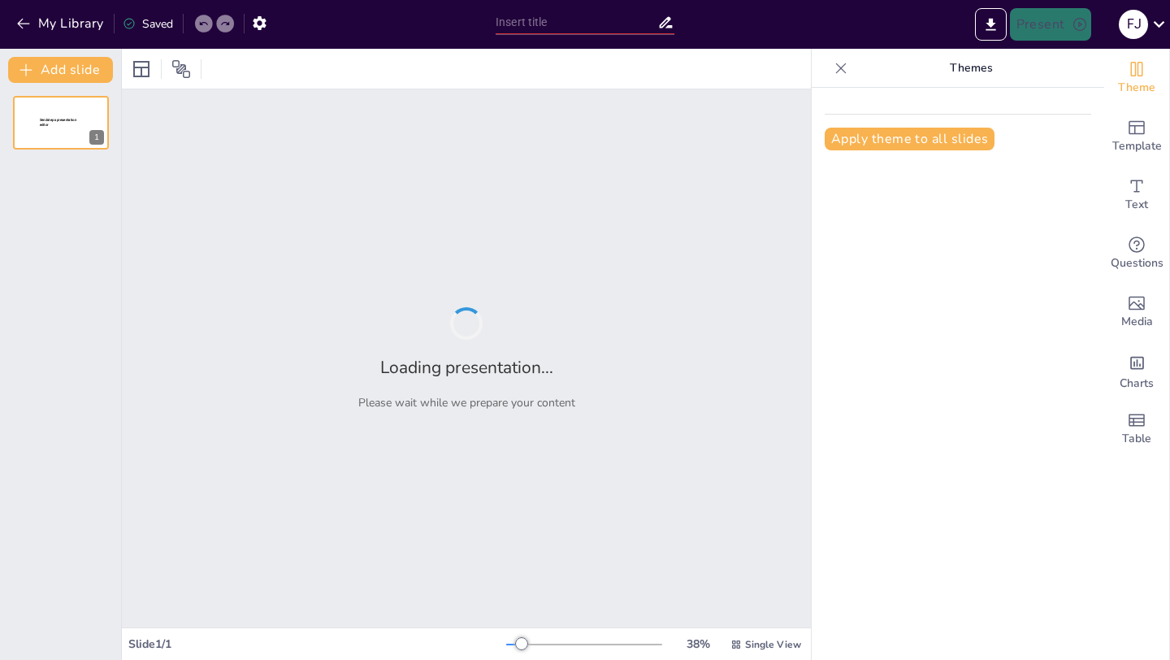
type input "Sacred Spaces: Architectural Evolution in Religious Practices"
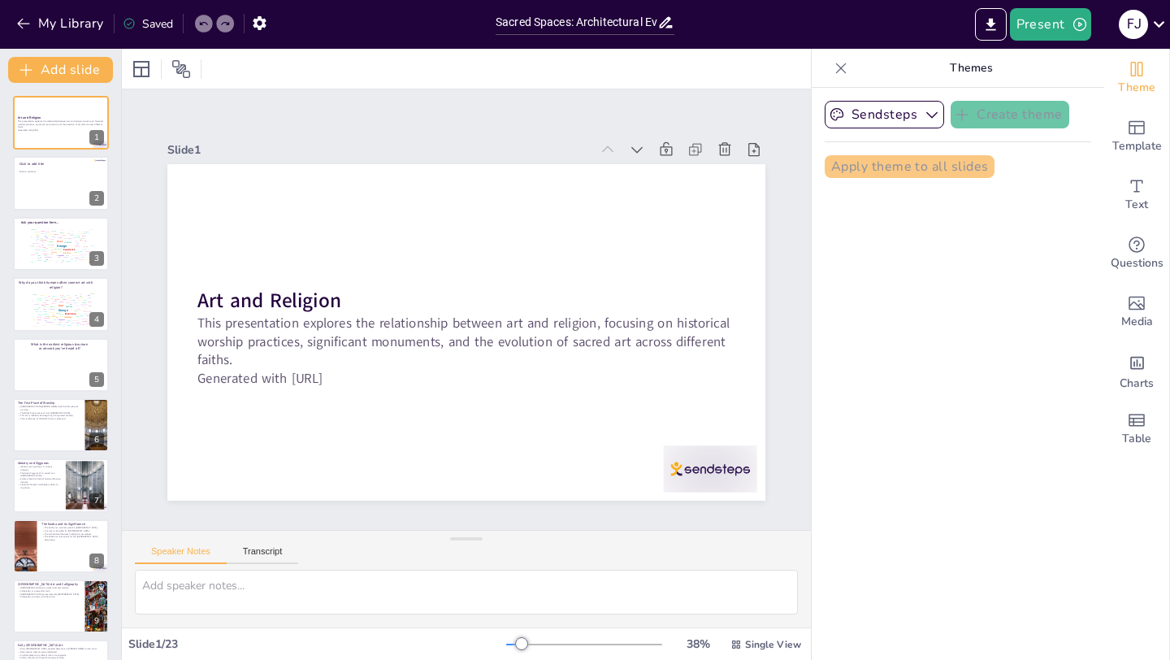
checkbox input "true"
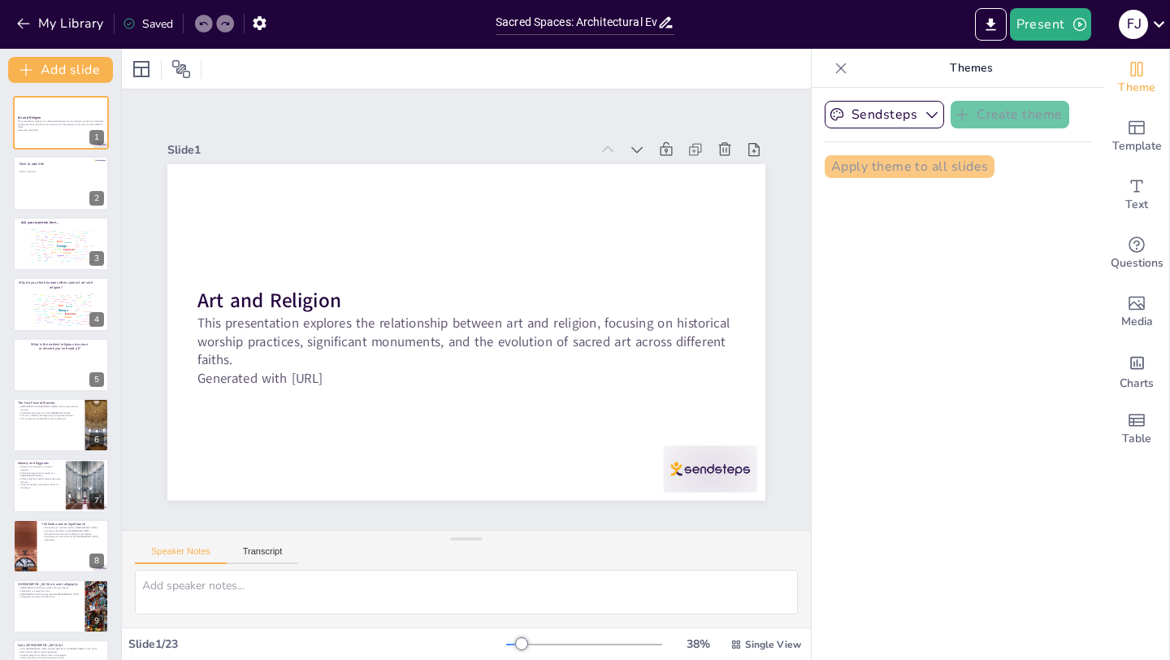
checkbox input "true"
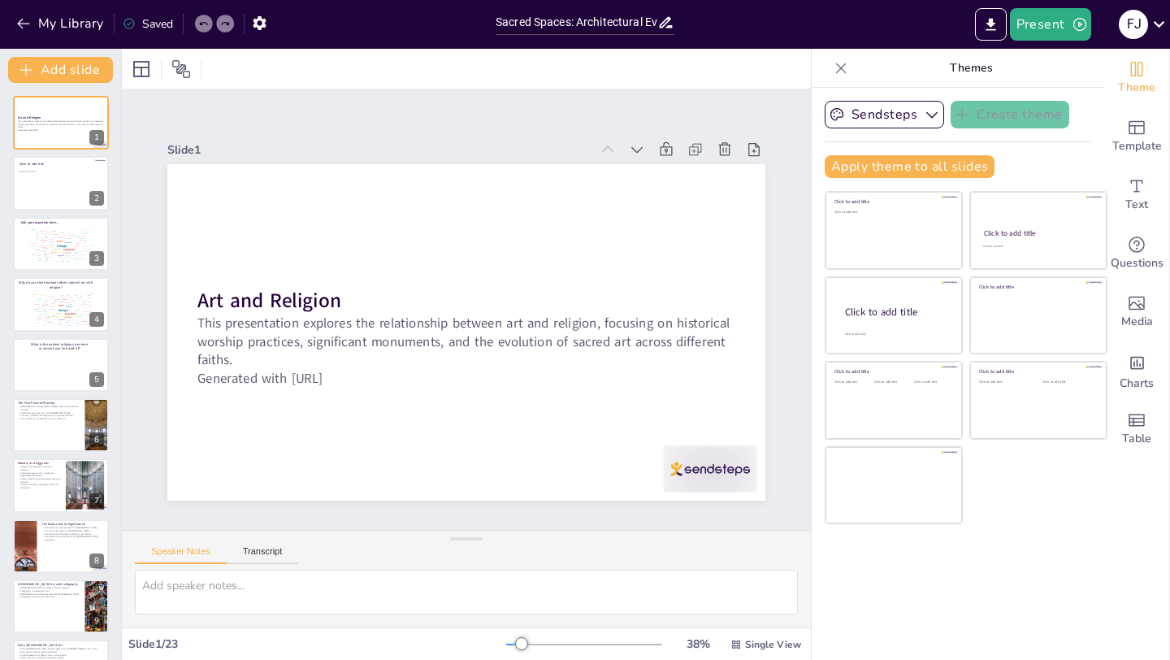
checkbox input "true"
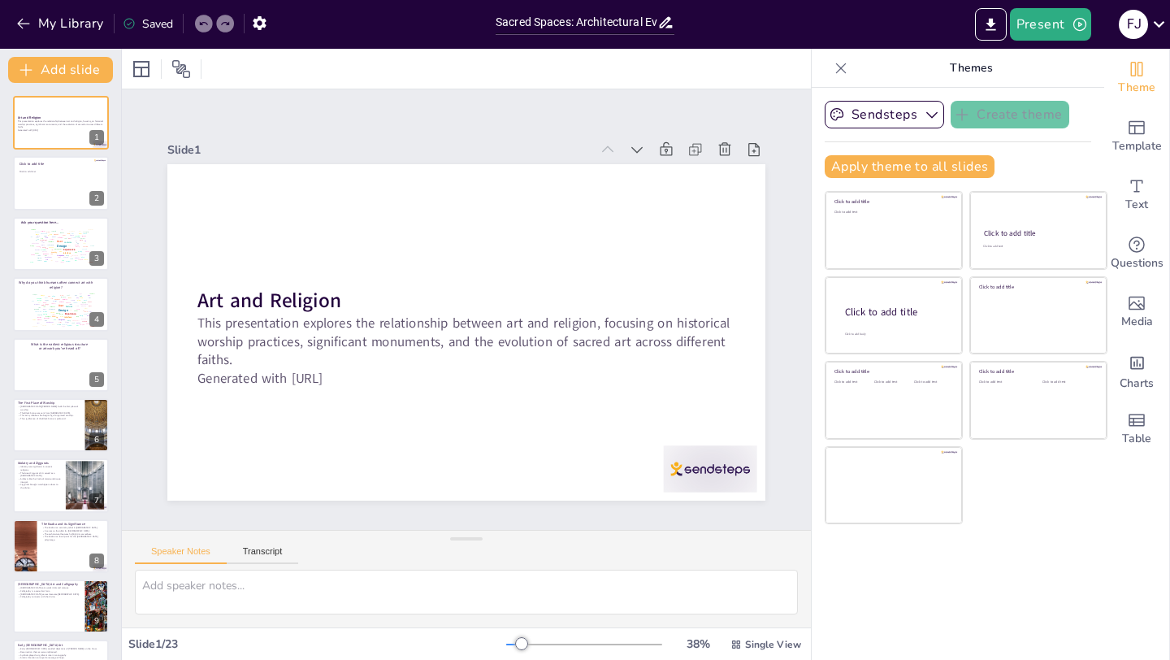
checkbox input "true"
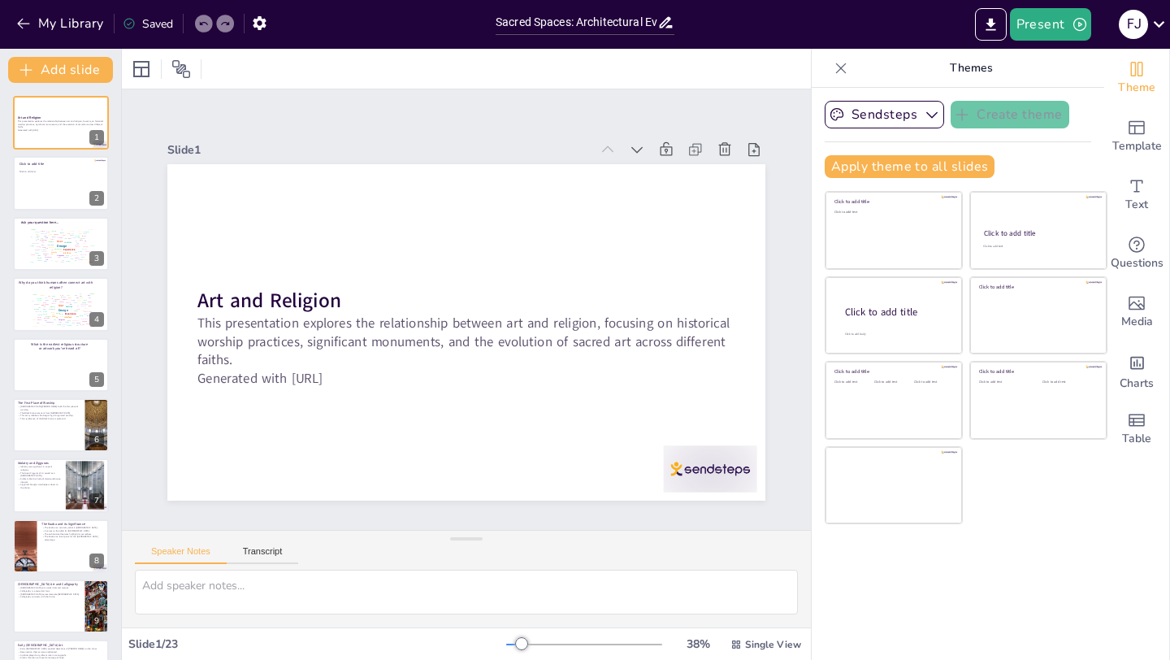
checkbox input "true"
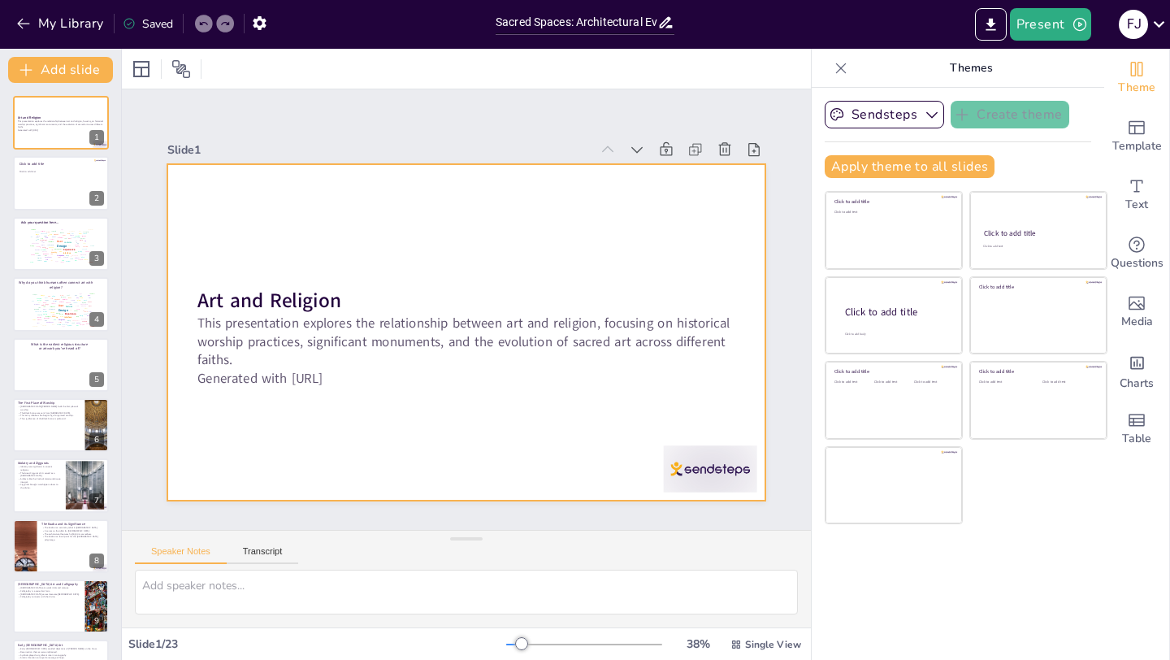
checkbox input "true"
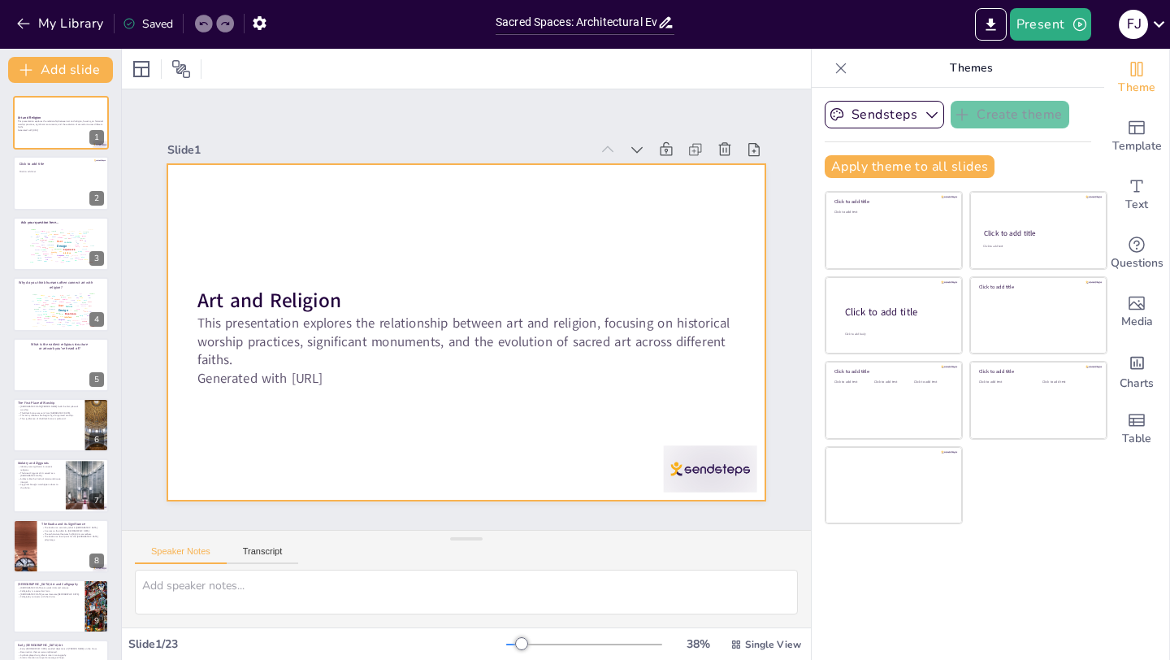
checkbox input "true"
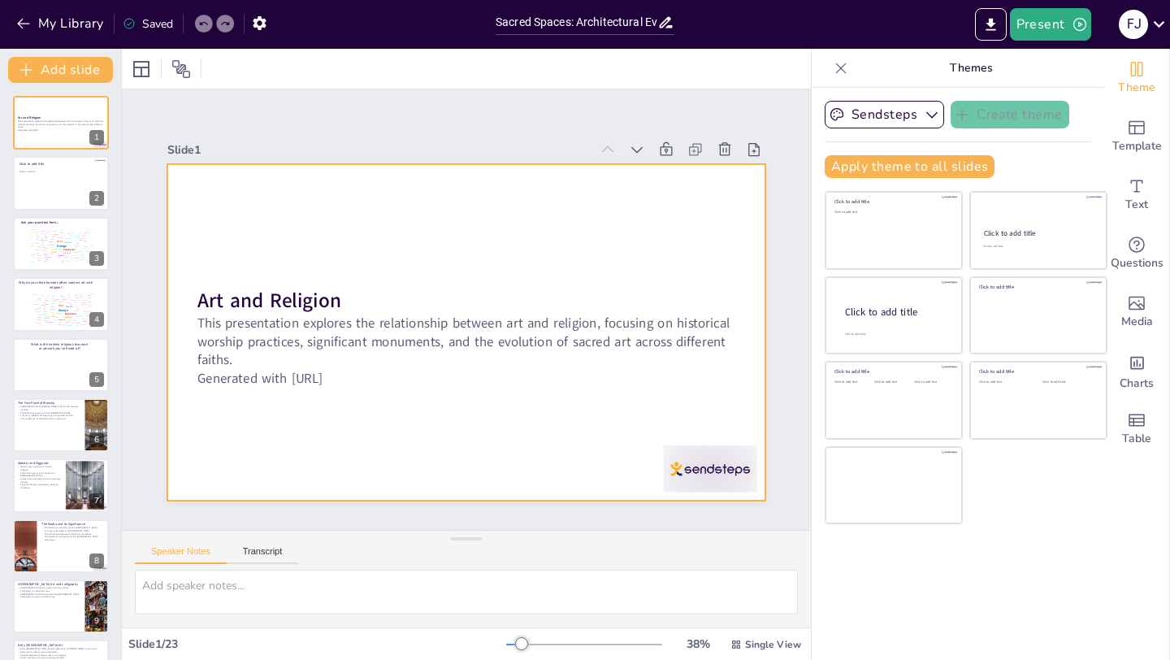
checkbox input "true"
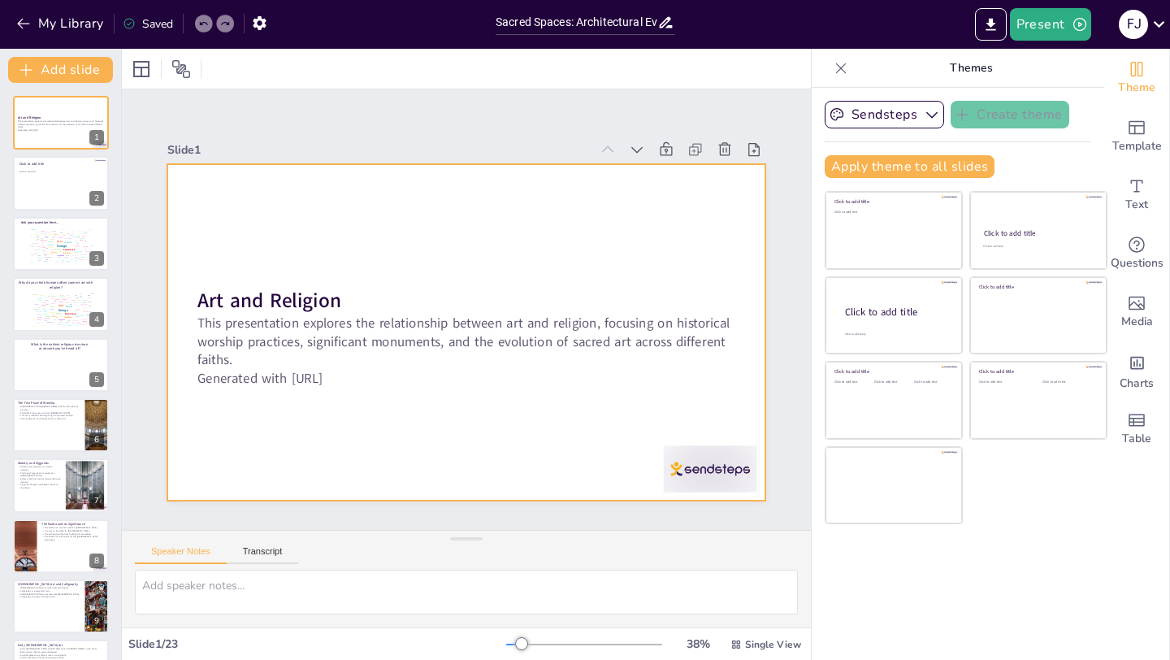
checkbox input "true"
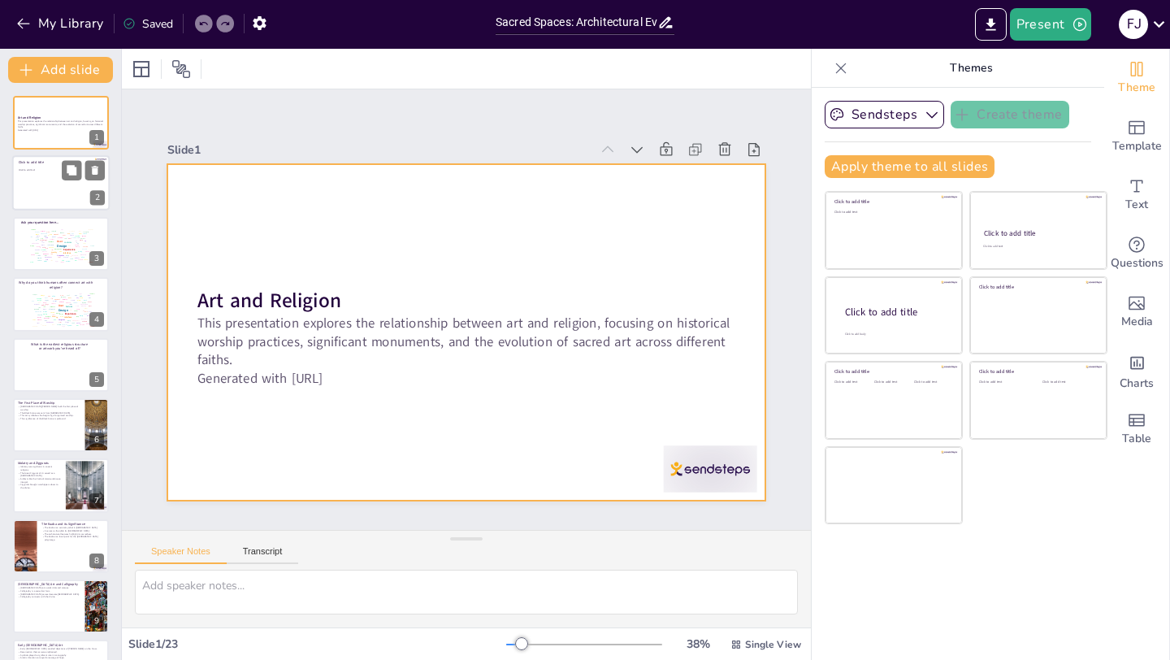
checkbox input "true"
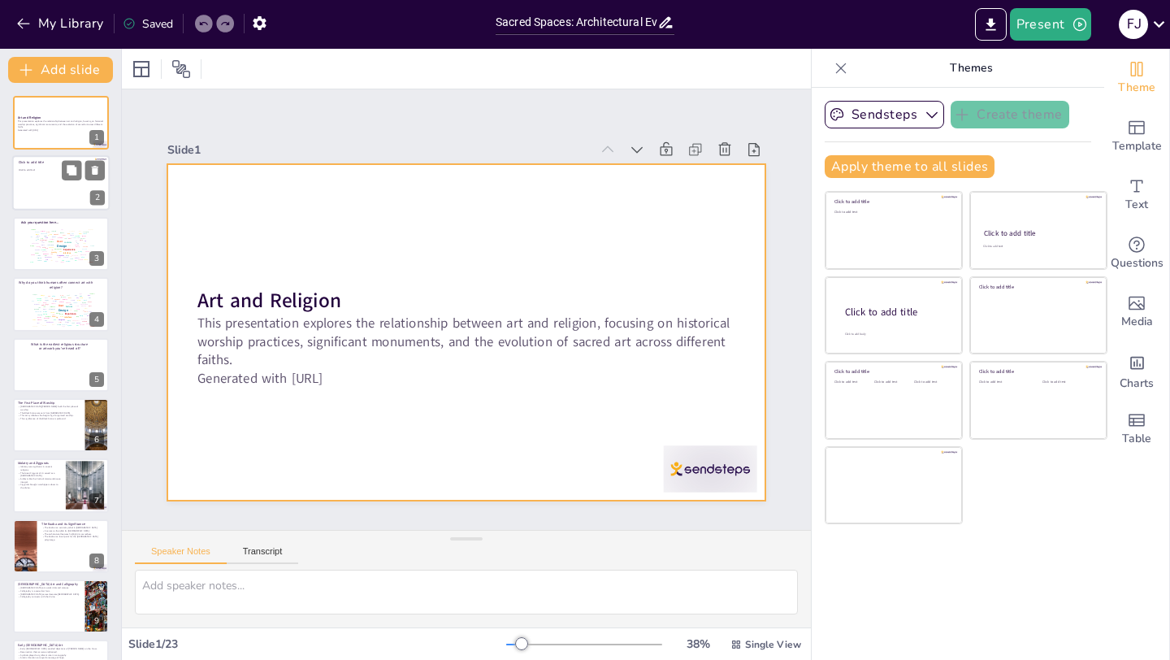
checkbox input "true"
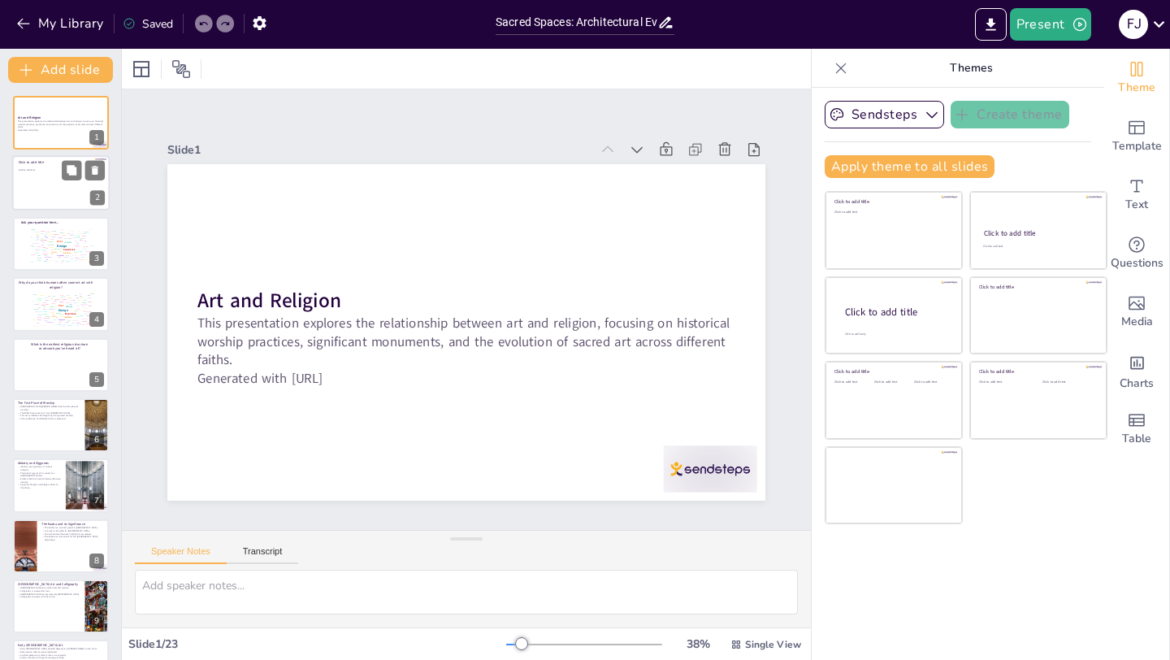
click at [42, 164] on span "Click to add title" at bounding box center [31, 163] width 25 height 5
checkbox input "true"
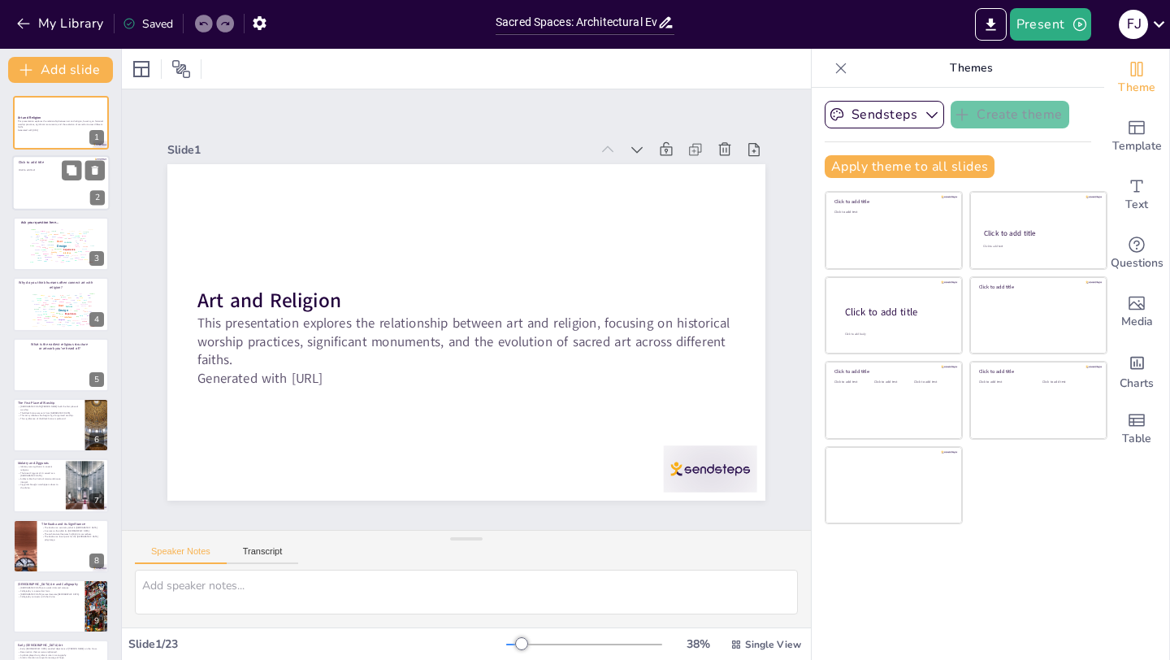
checkbox input "true"
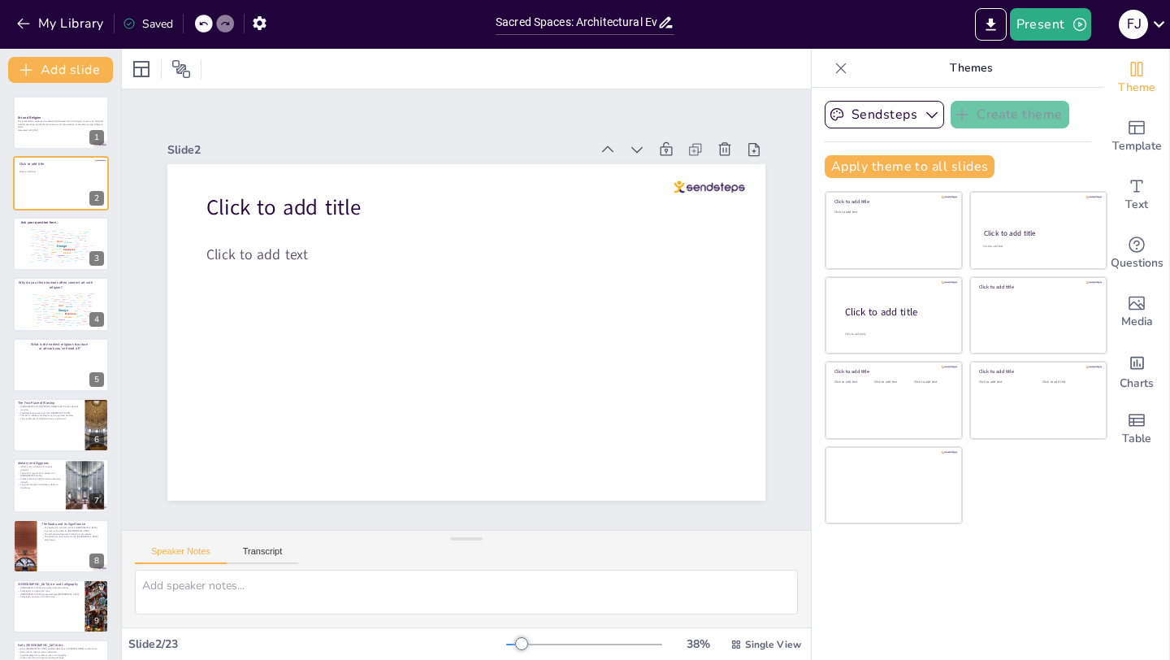
checkbox input "true"
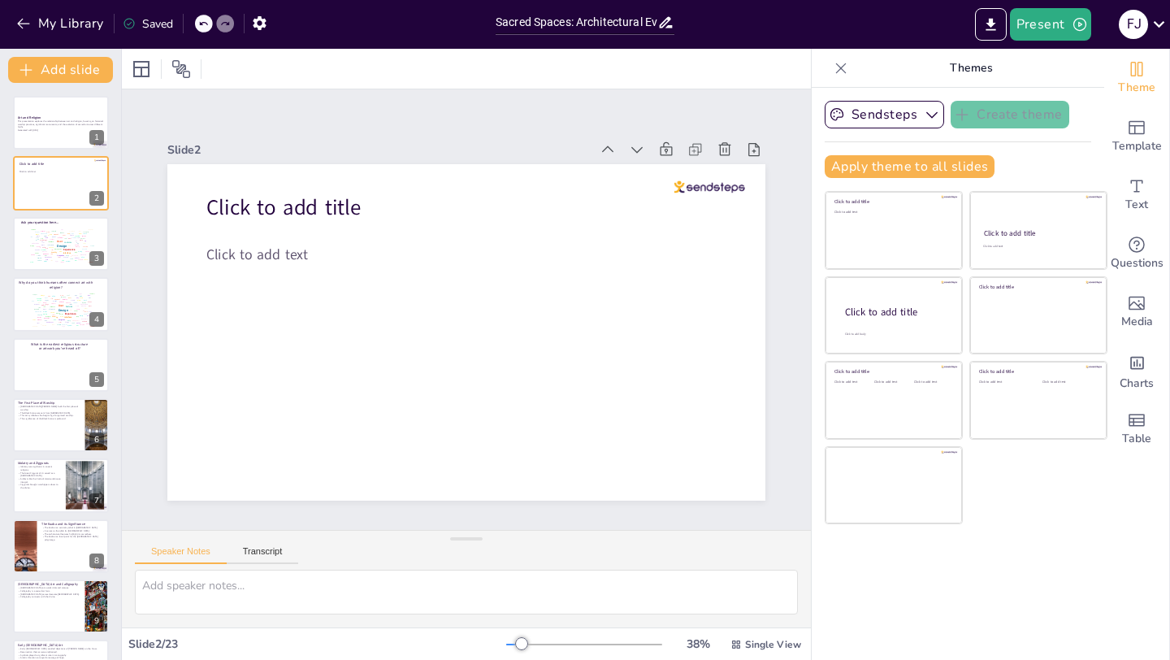
checkbox input "true"
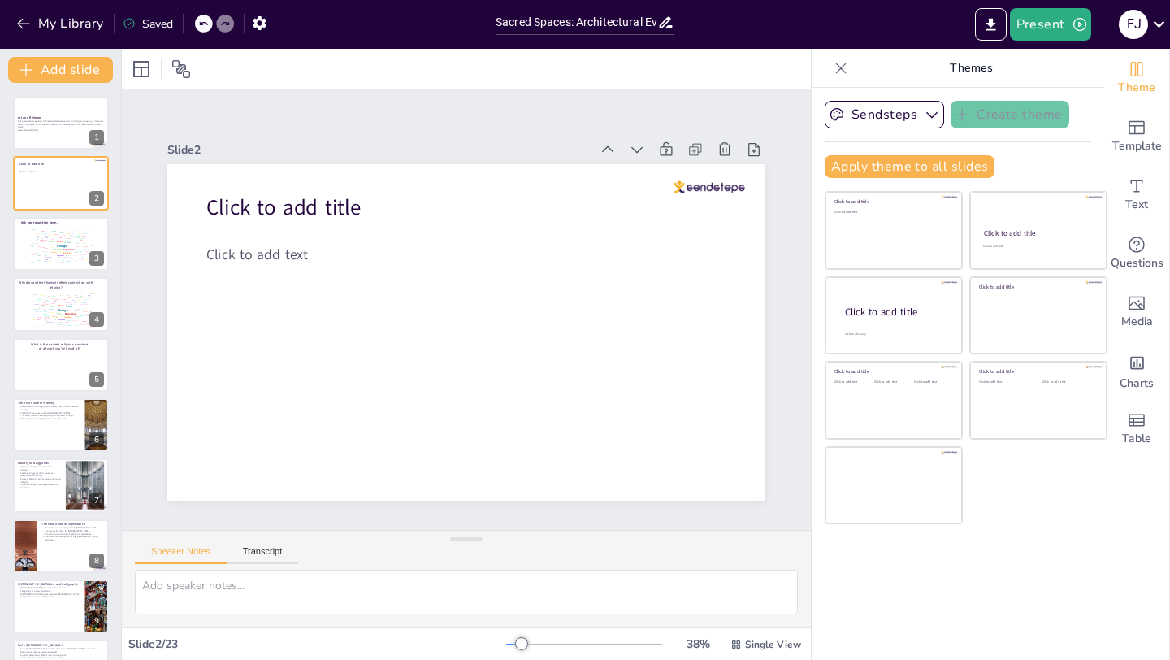
checkbox input "true"
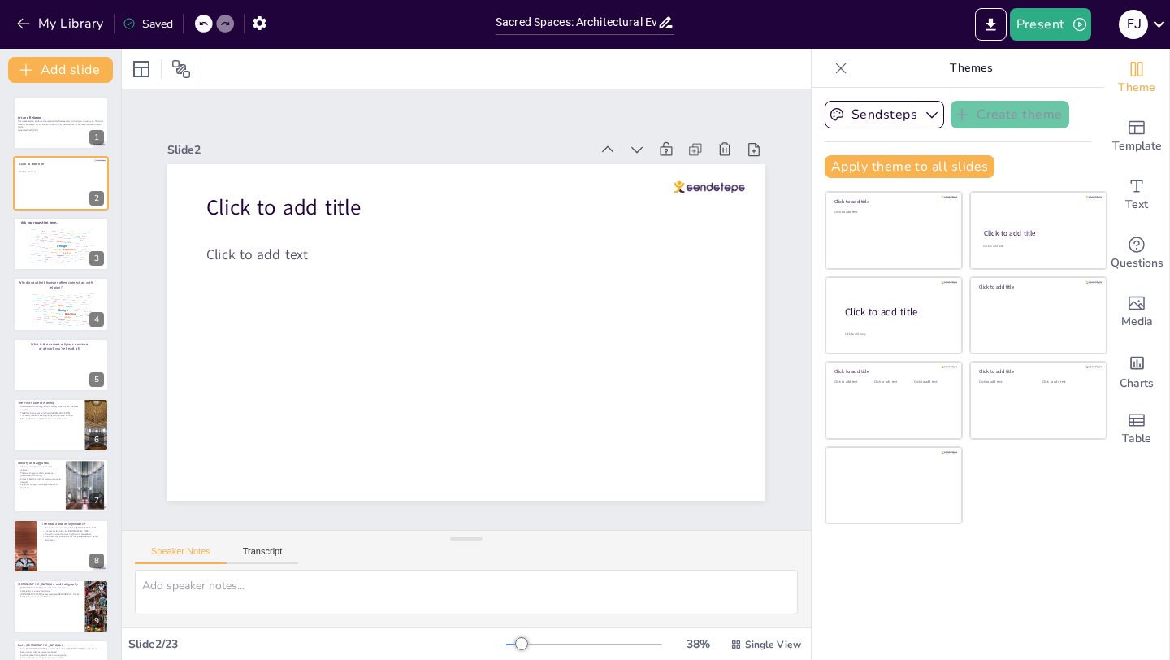
checkbox input "true"
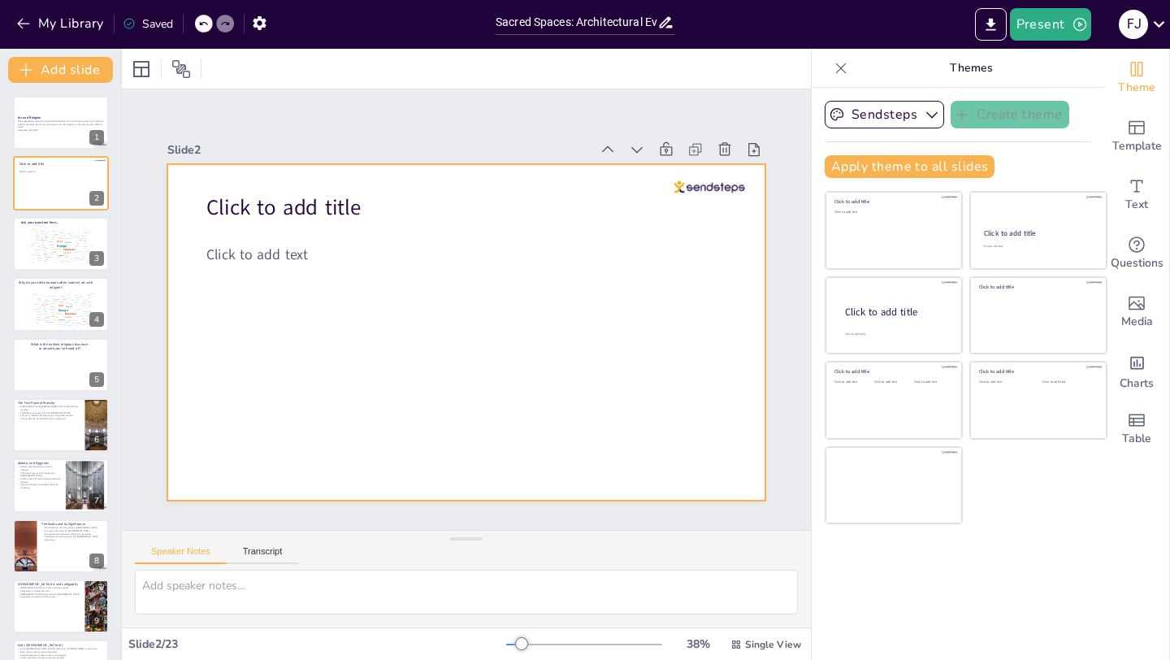
checkbox input "true"
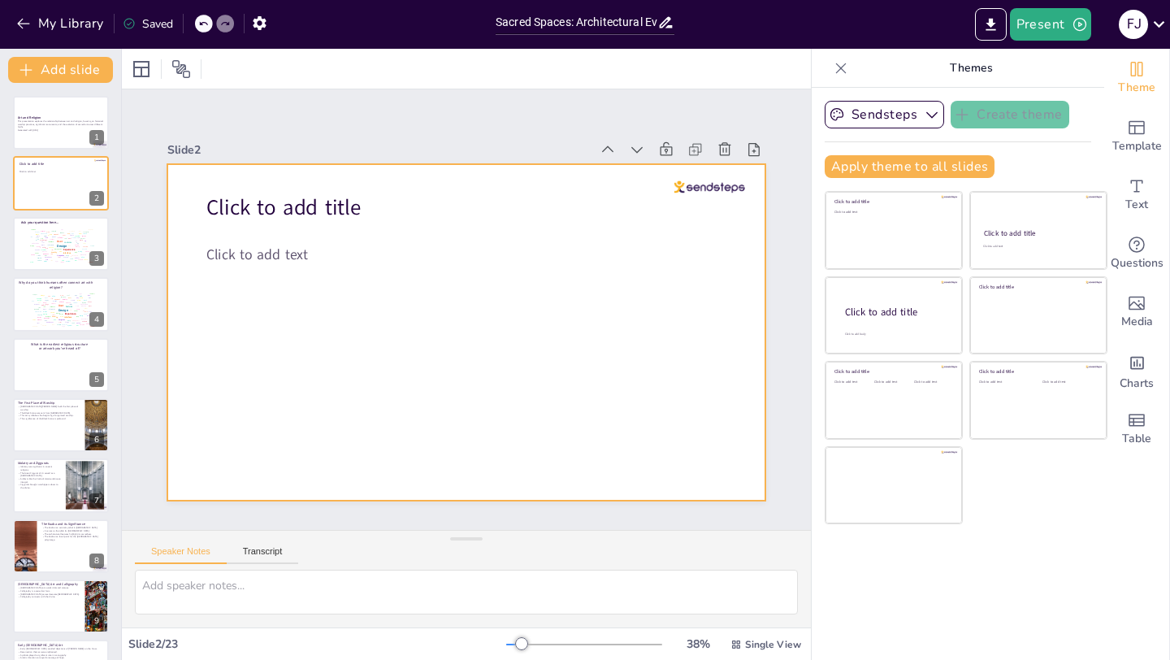
checkbox input "true"
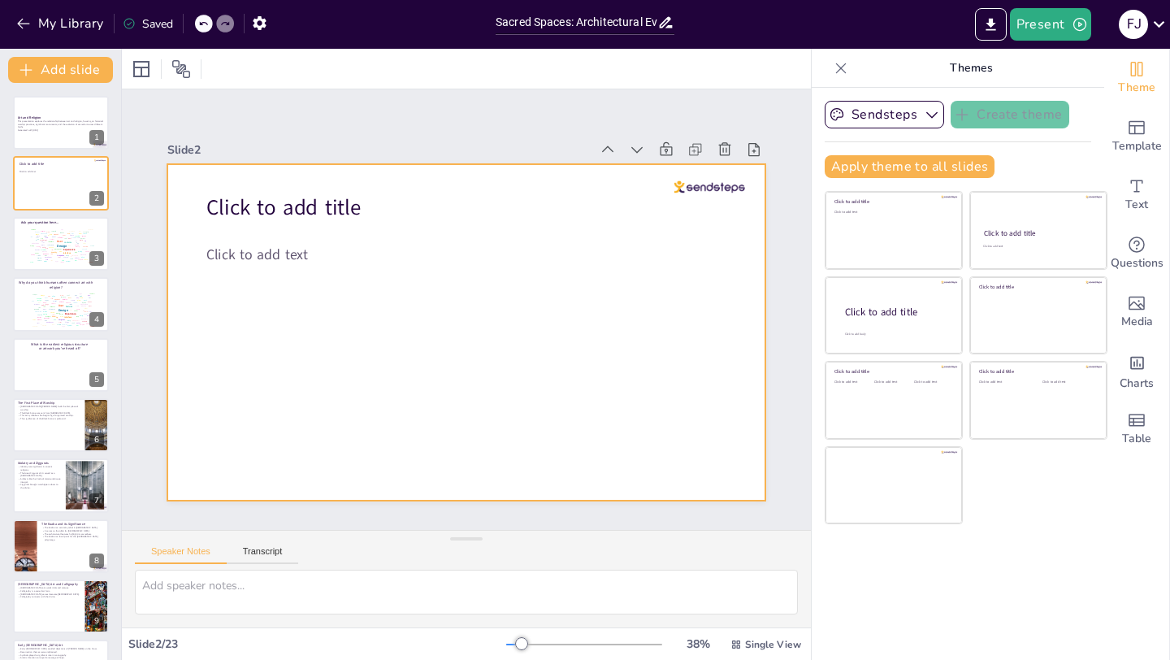
checkbox input "true"
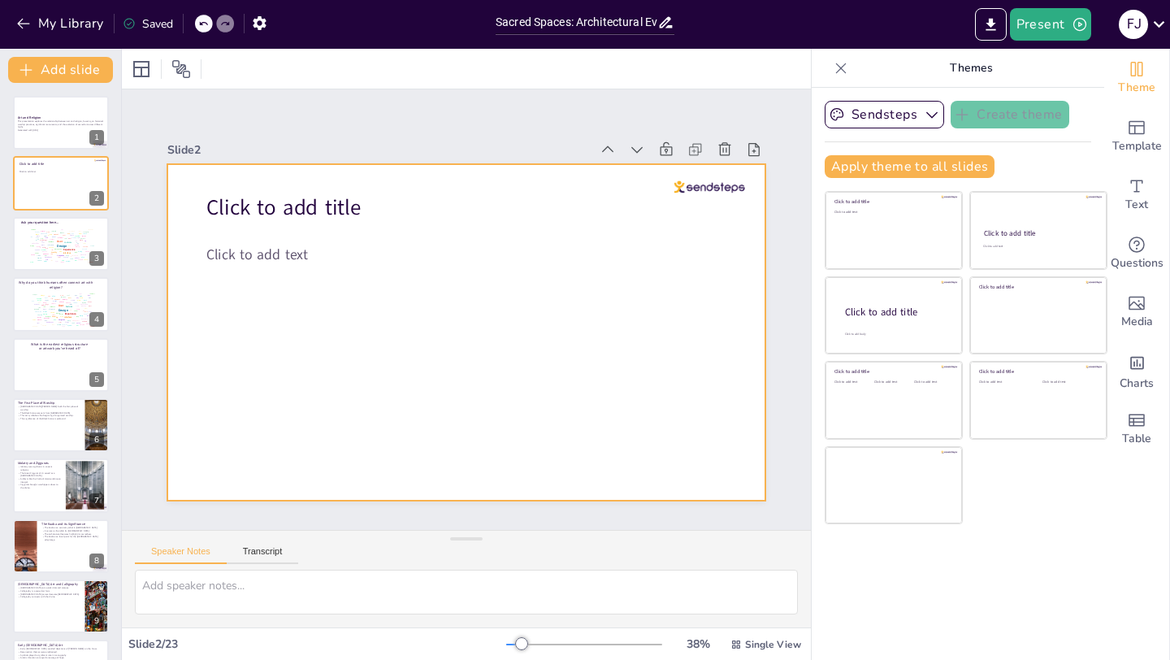
checkbox input "true"
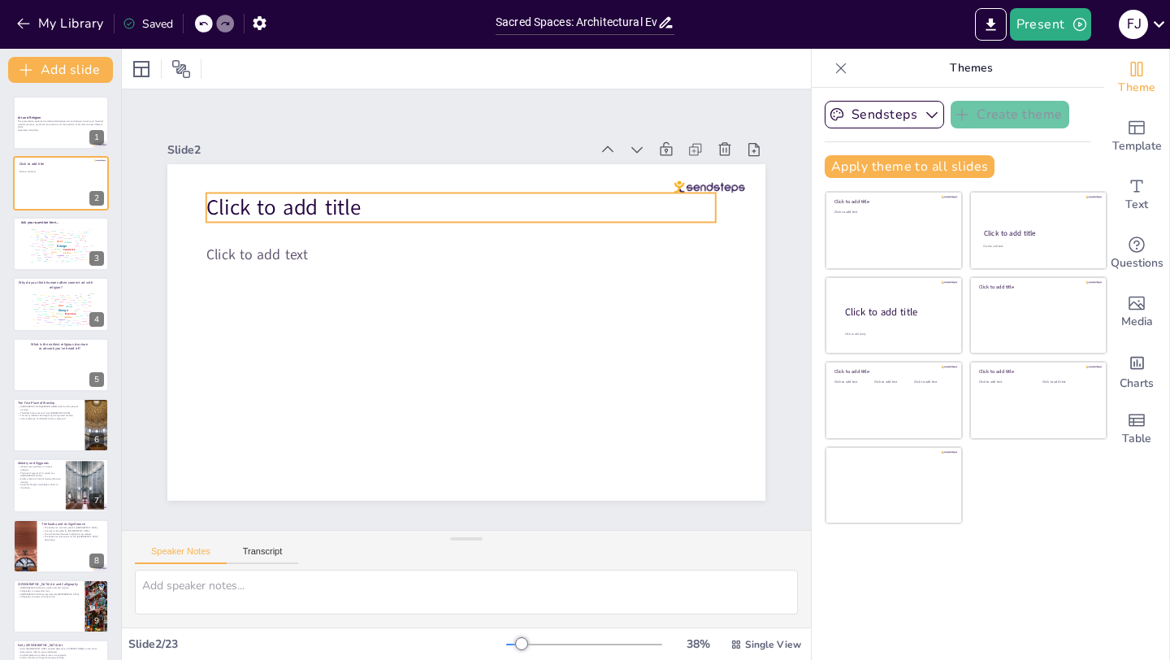
checkbox input "true"
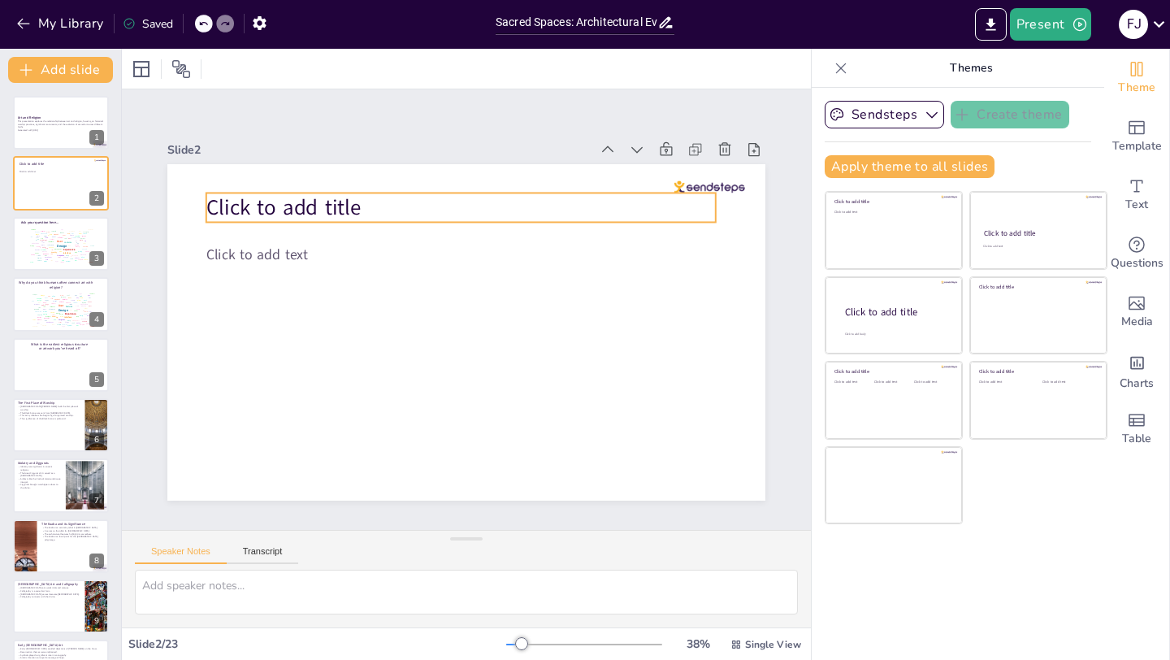
checkbox input "true"
click at [309, 206] on span "Click to add title" at bounding box center [283, 207] width 155 height 29
checkbox input "true"
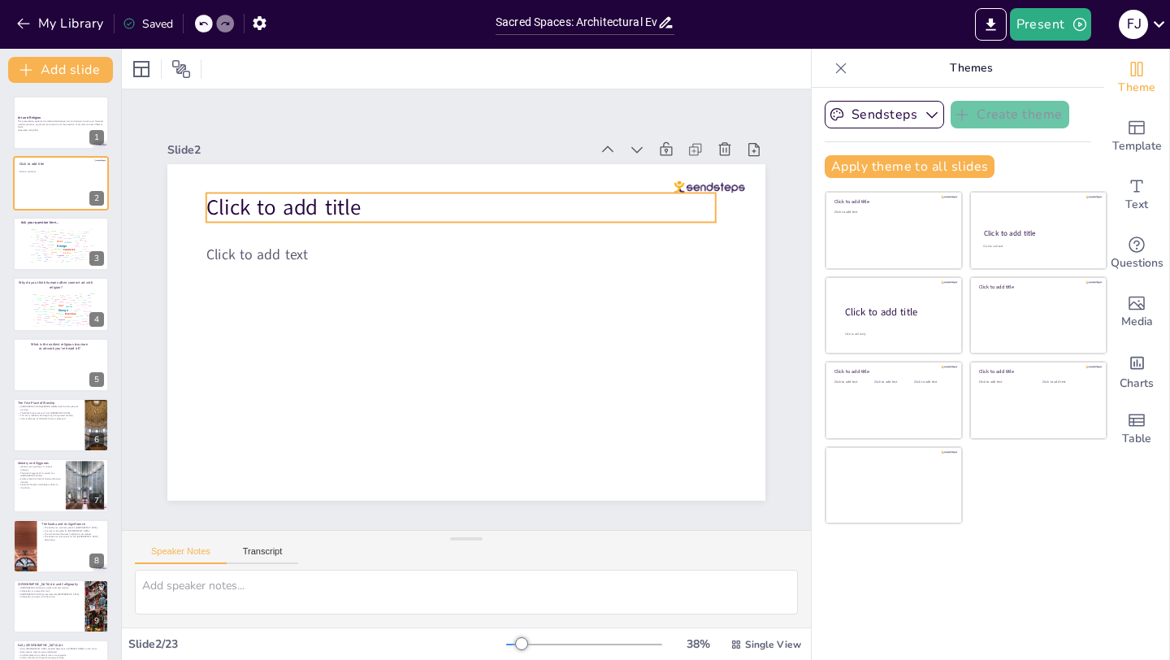
checkbox input "true"
click at [309, 206] on span "Click to add title" at bounding box center [283, 207] width 155 height 29
checkbox input "true"
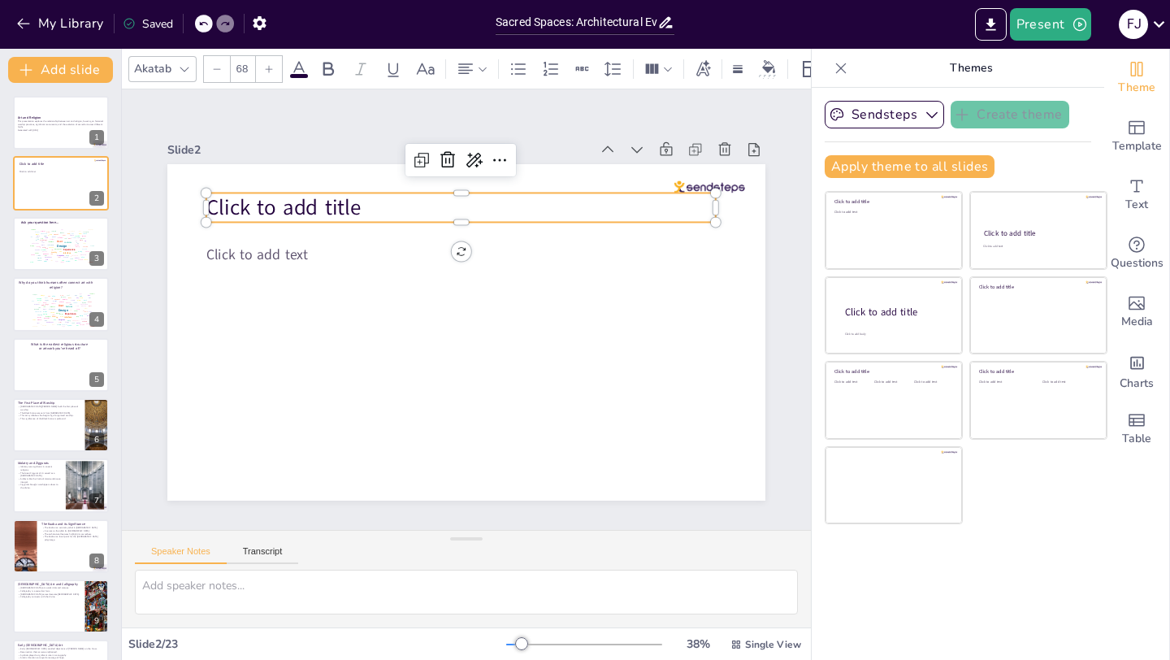
checkbox input "true"
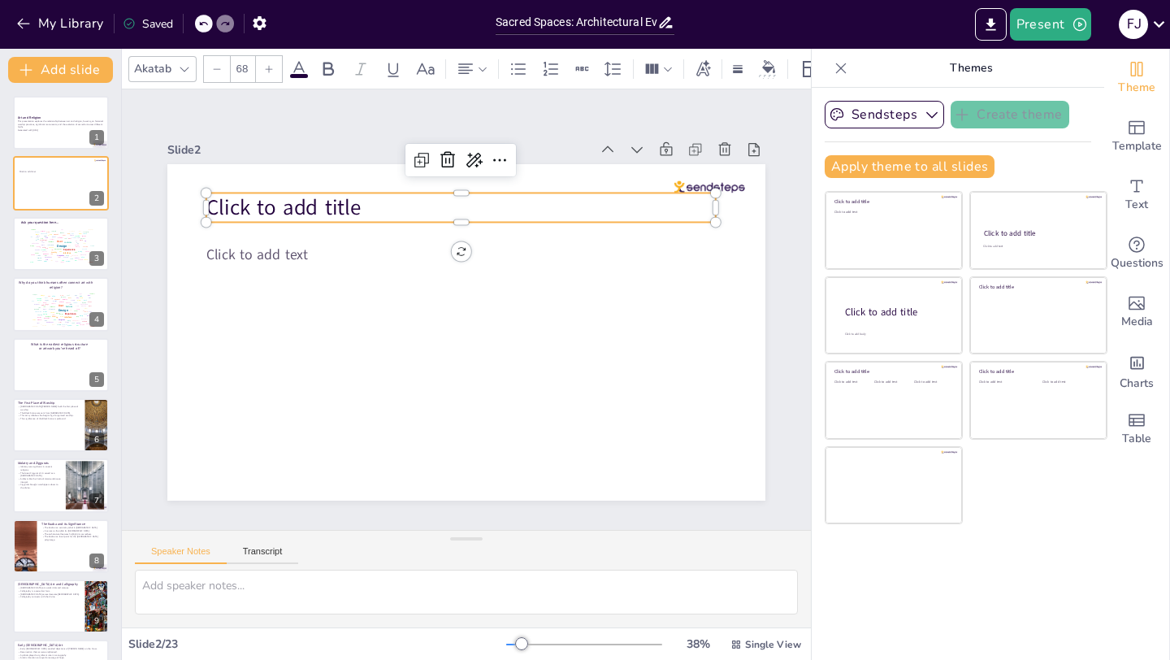
click at [309, 206] on span "Click to add title" at bounding box center [283, 207] width 155 height 29
checkbox input "true"
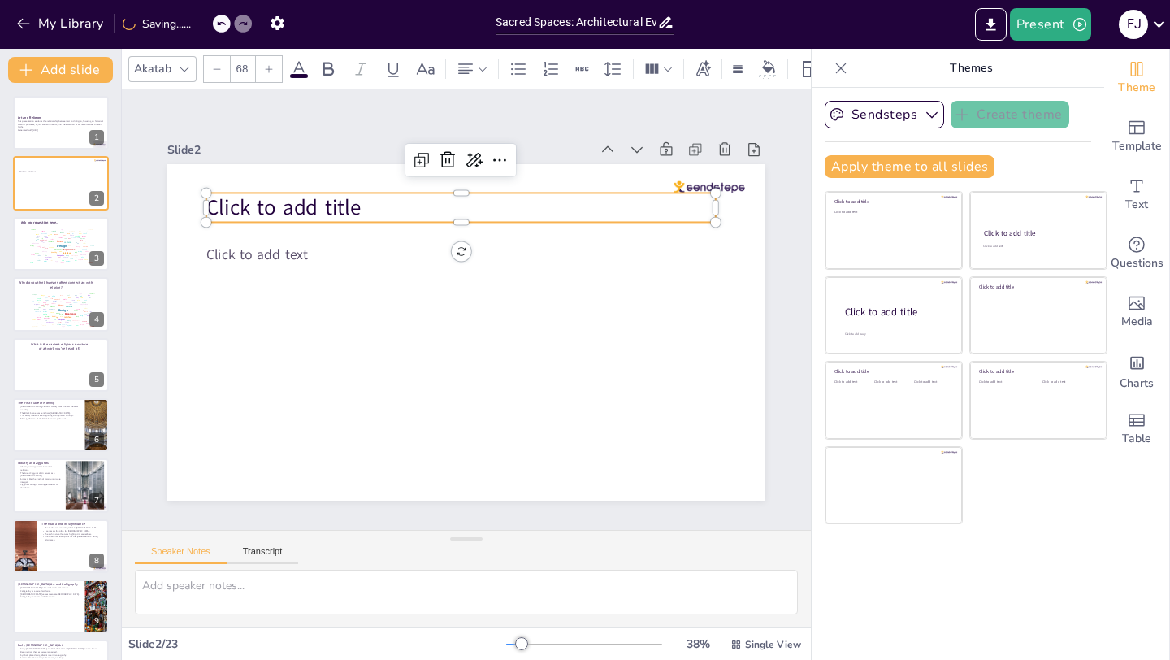
checkbox input "true"
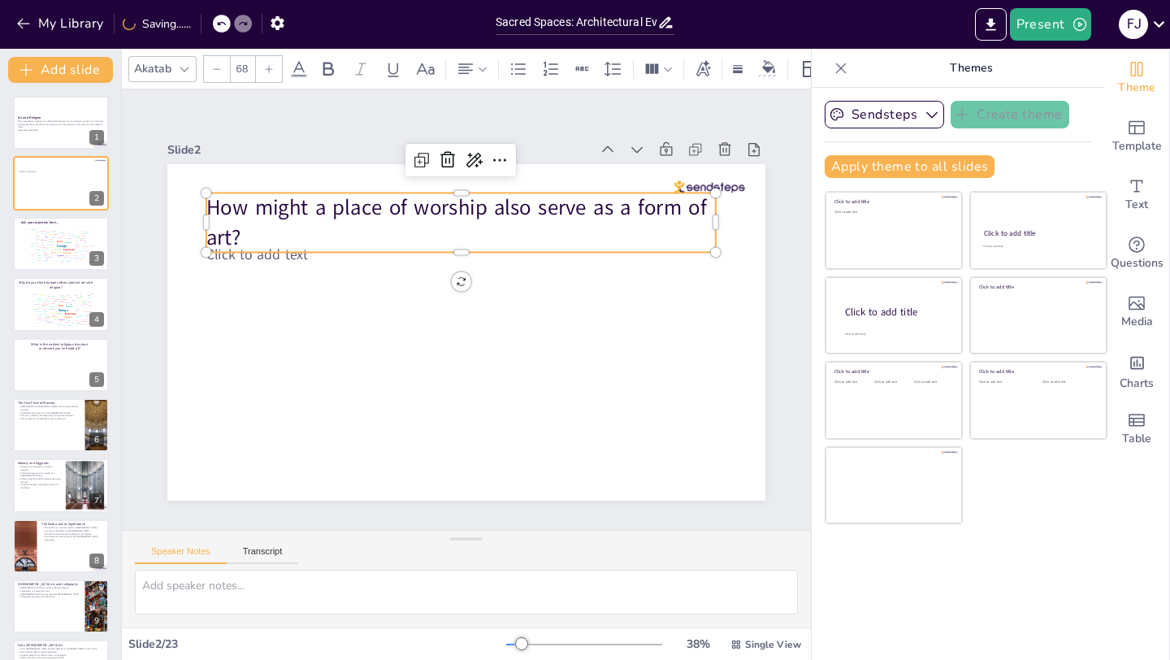
checkbox input "true"
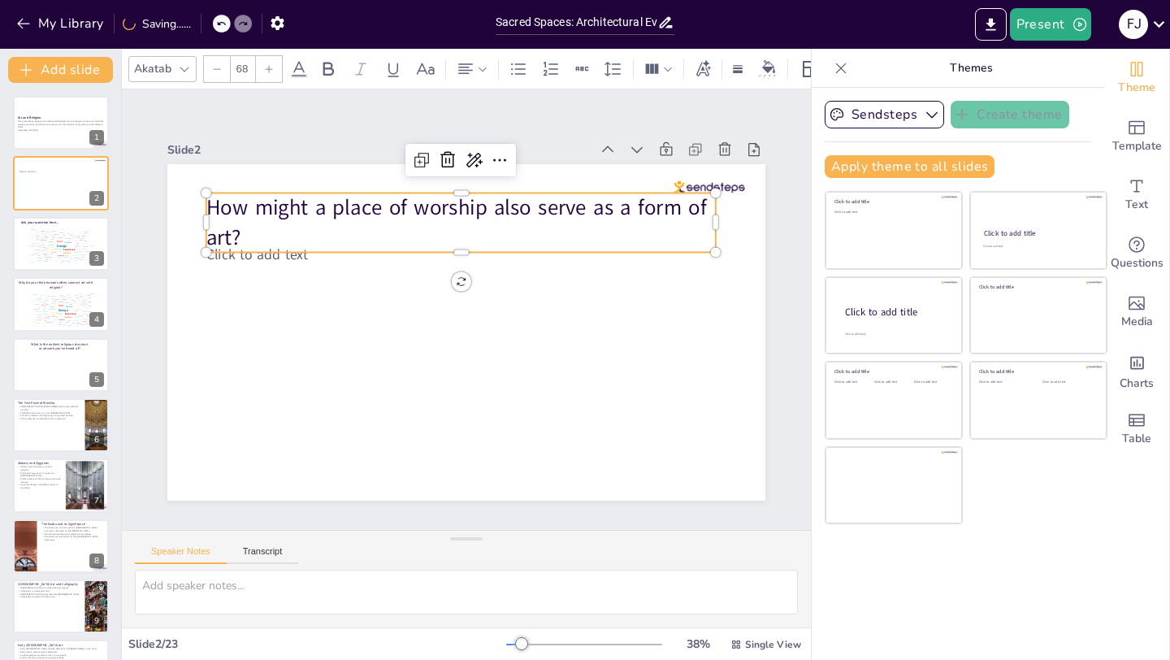
checkbox input "true"
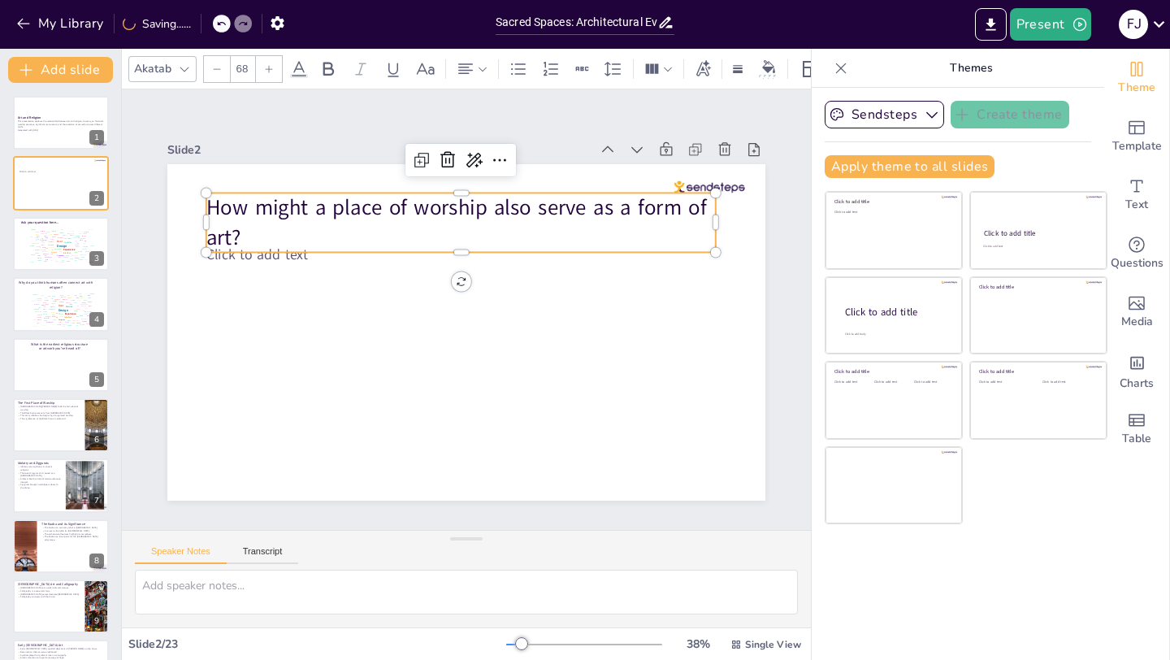
checkbox input "true"
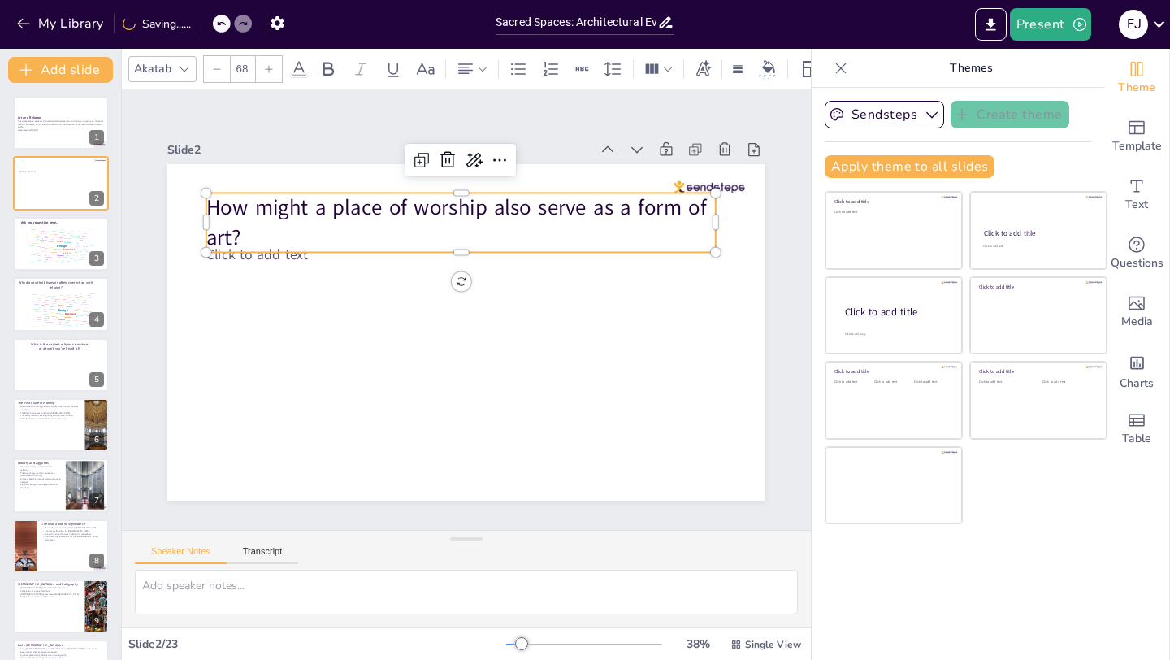
checkbox input "true"
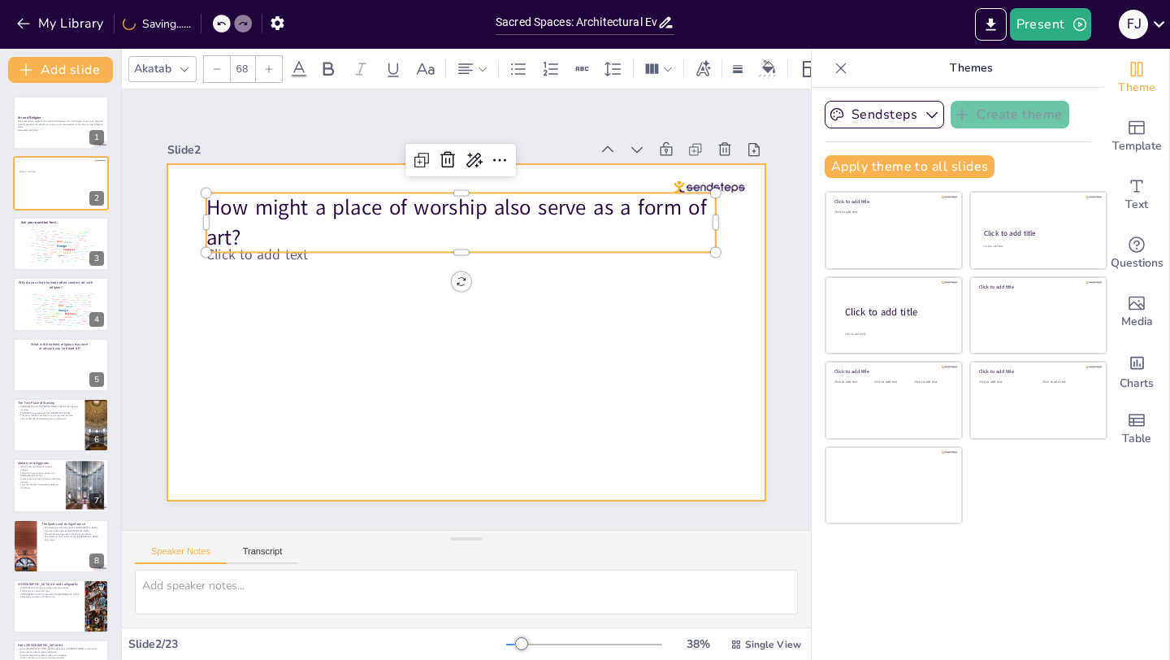
checkbox input "true"
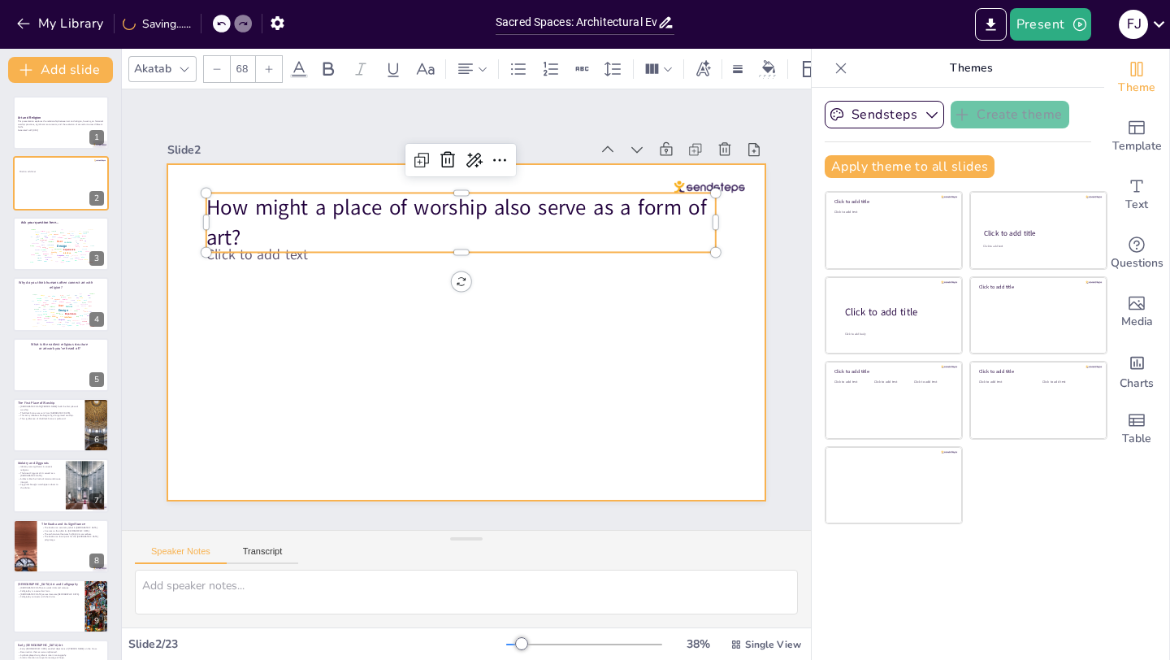
checkbox input "true"
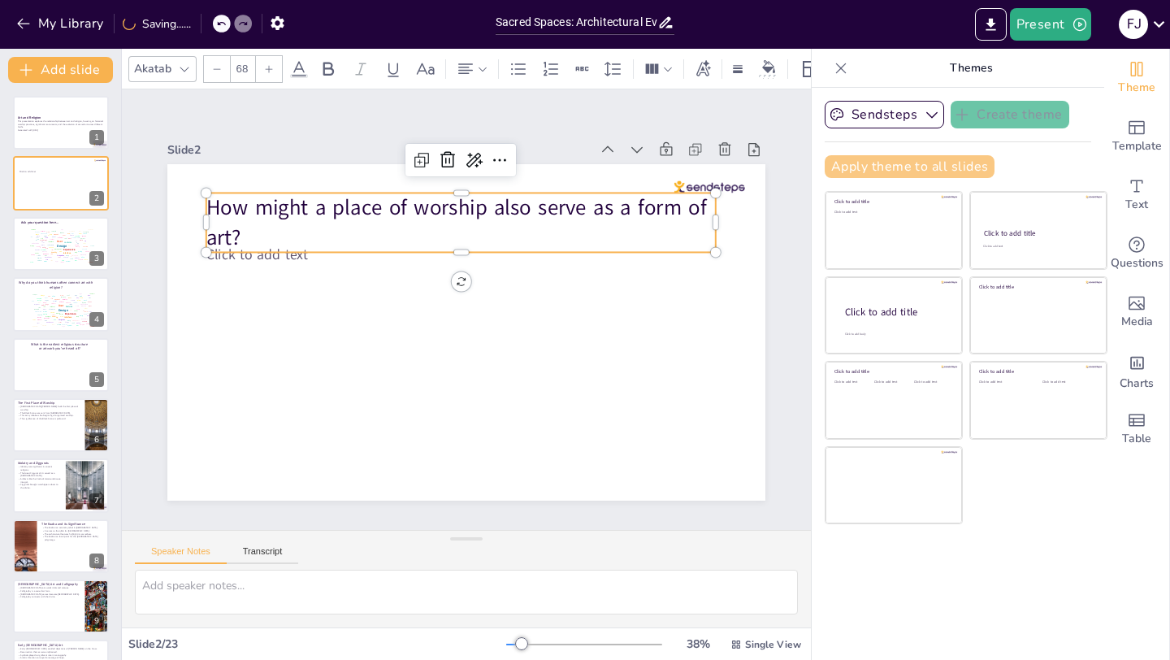
checkbox input "true"
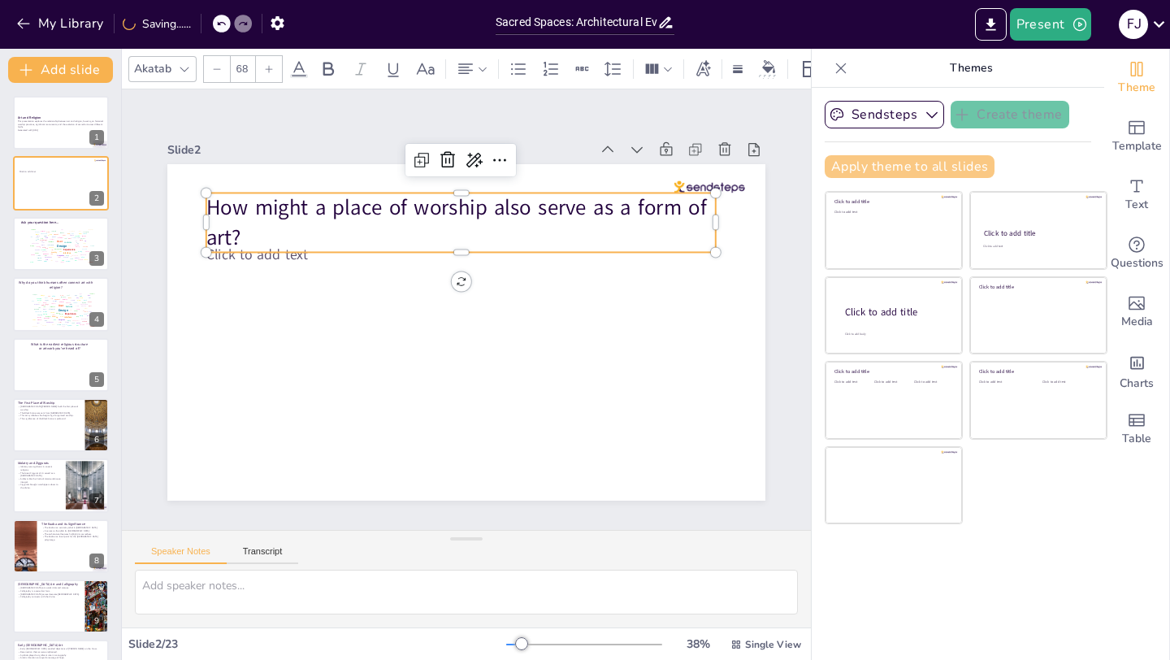
checkbox input "true"
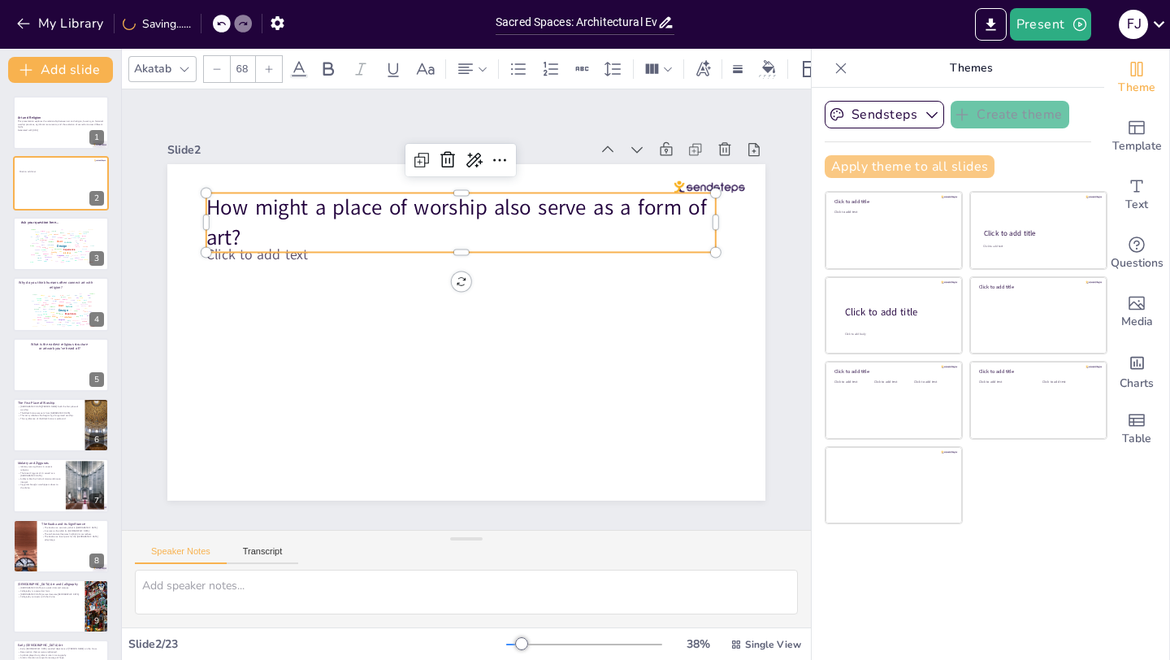
checkbox input "true"
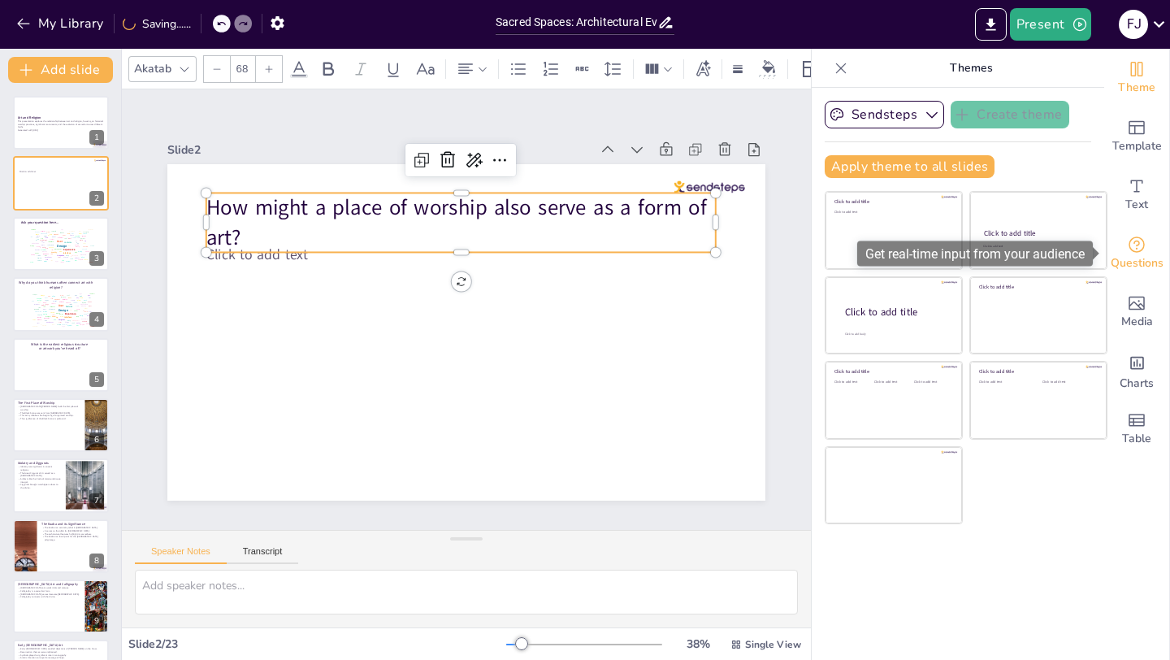
click at [1131, 253] on icon "Get real-time input from your audience" at bounding box center [1136, 244] width 19 height 19
checkbox input "true"
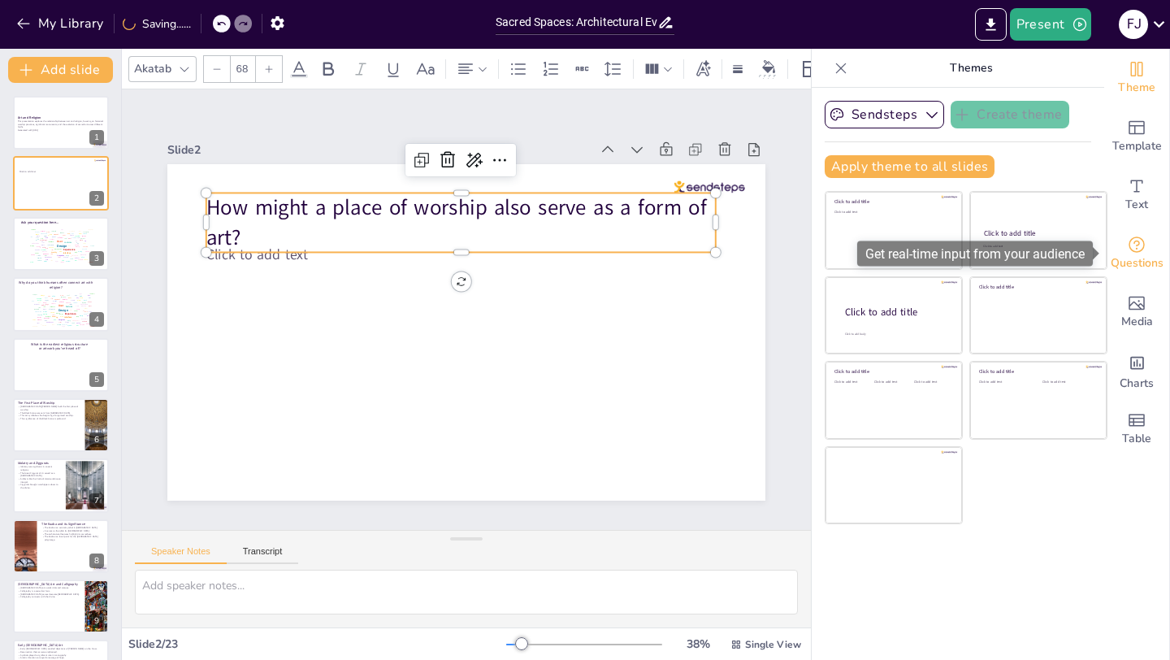
checkbox input "true"
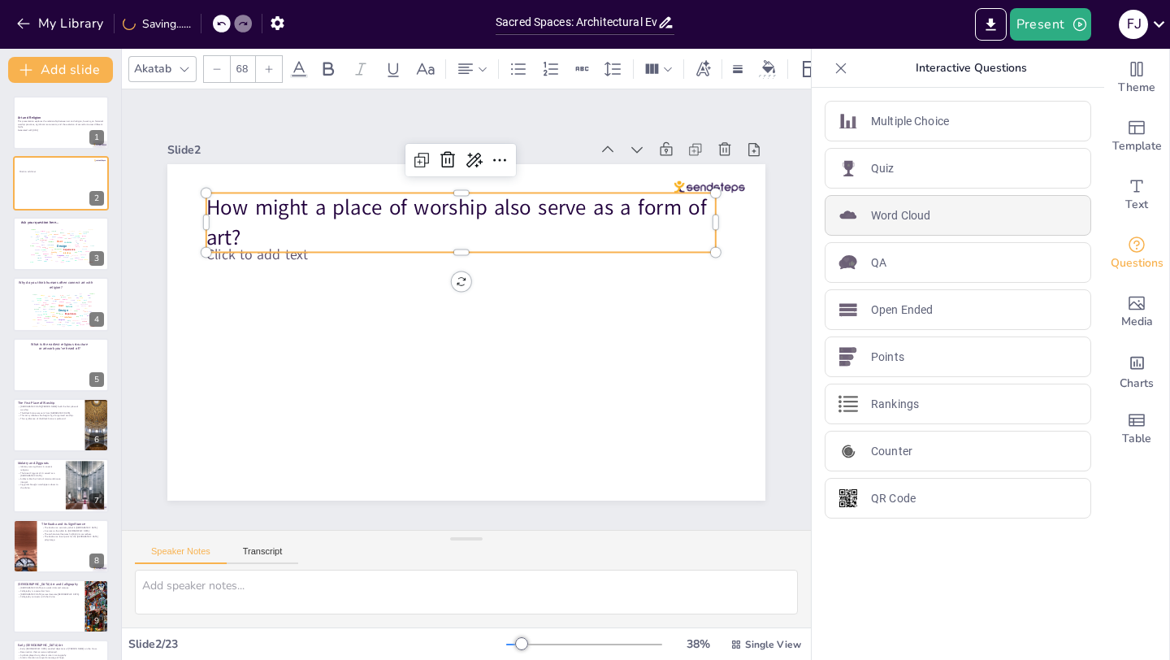
click at [881, 224] on div "Word Cloud" at bounding box center [957, 215] width 266 height 41
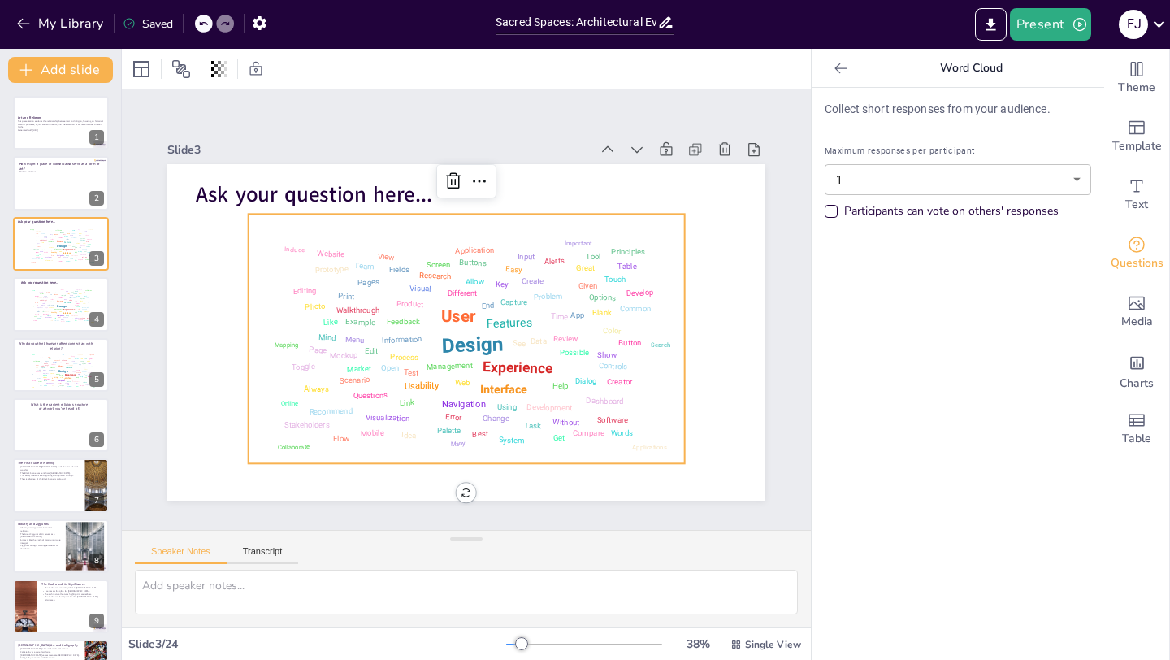
checkbox input "true"
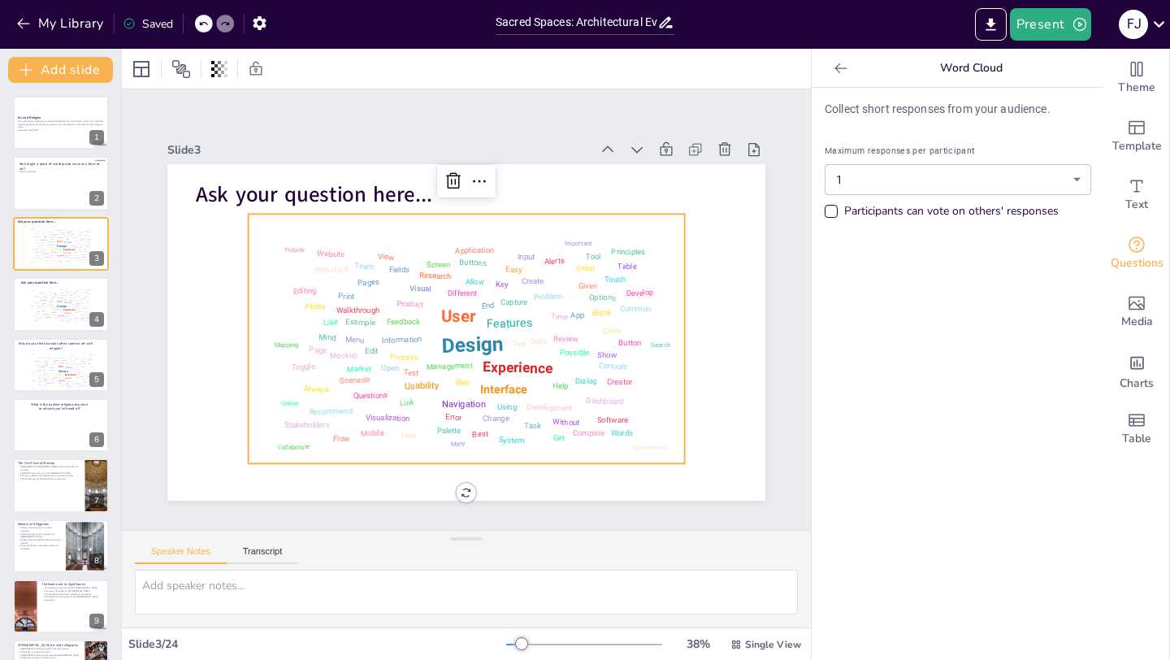
checkbox input "true"
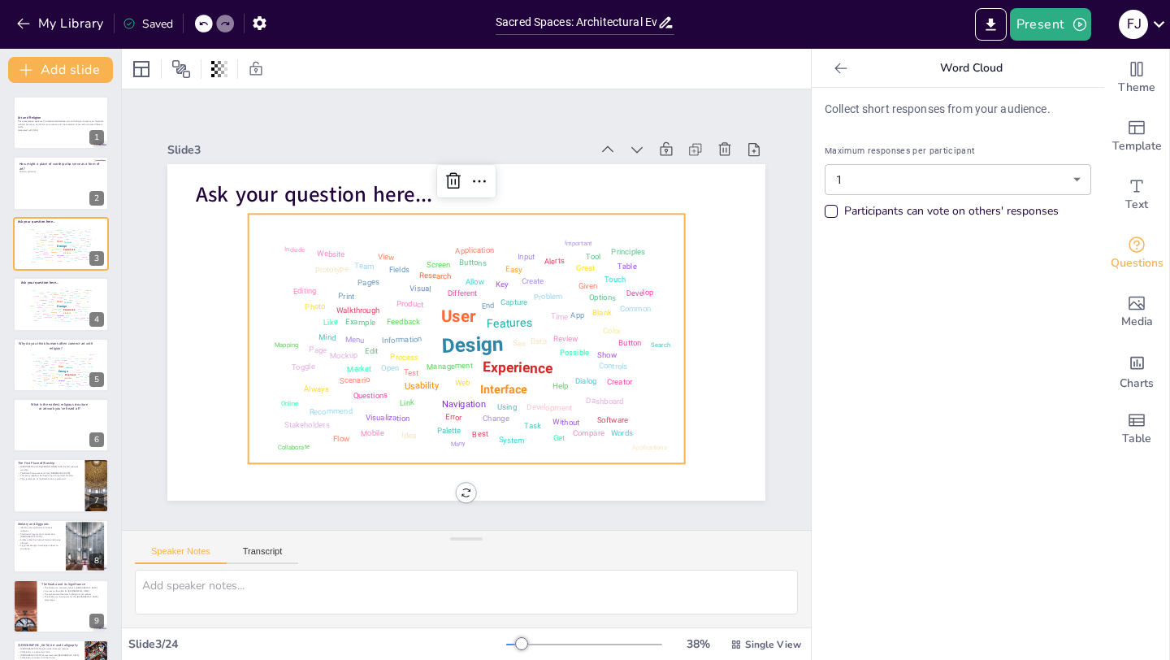
checkbox input "true"
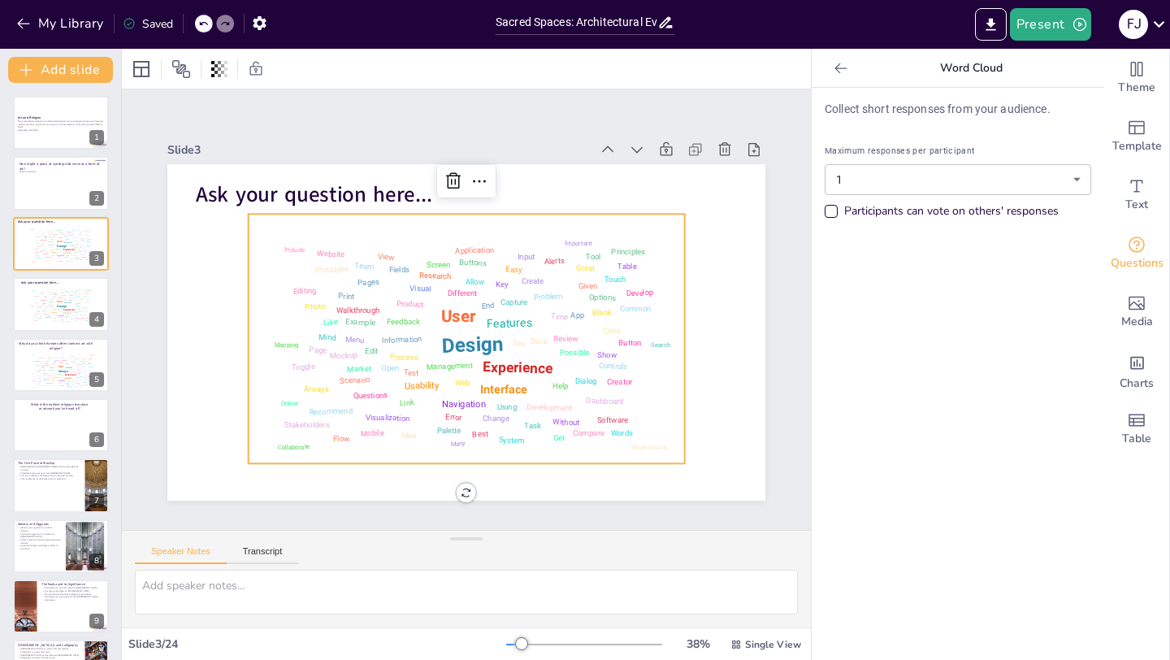
checkbox input "true"
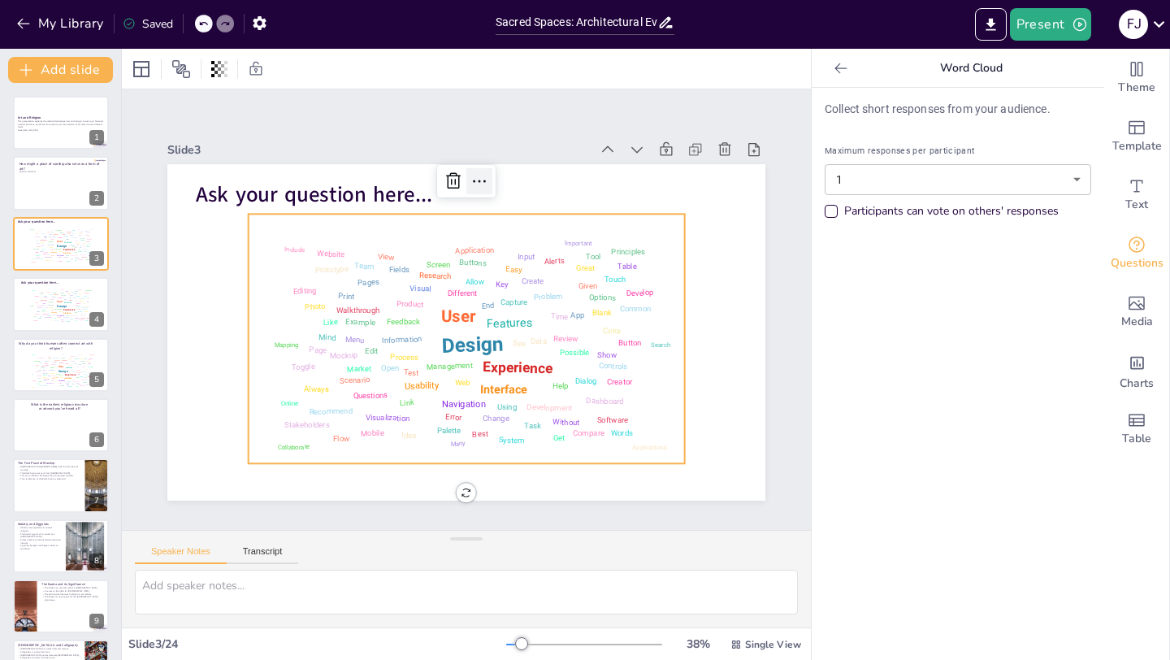
checkbox input "true"
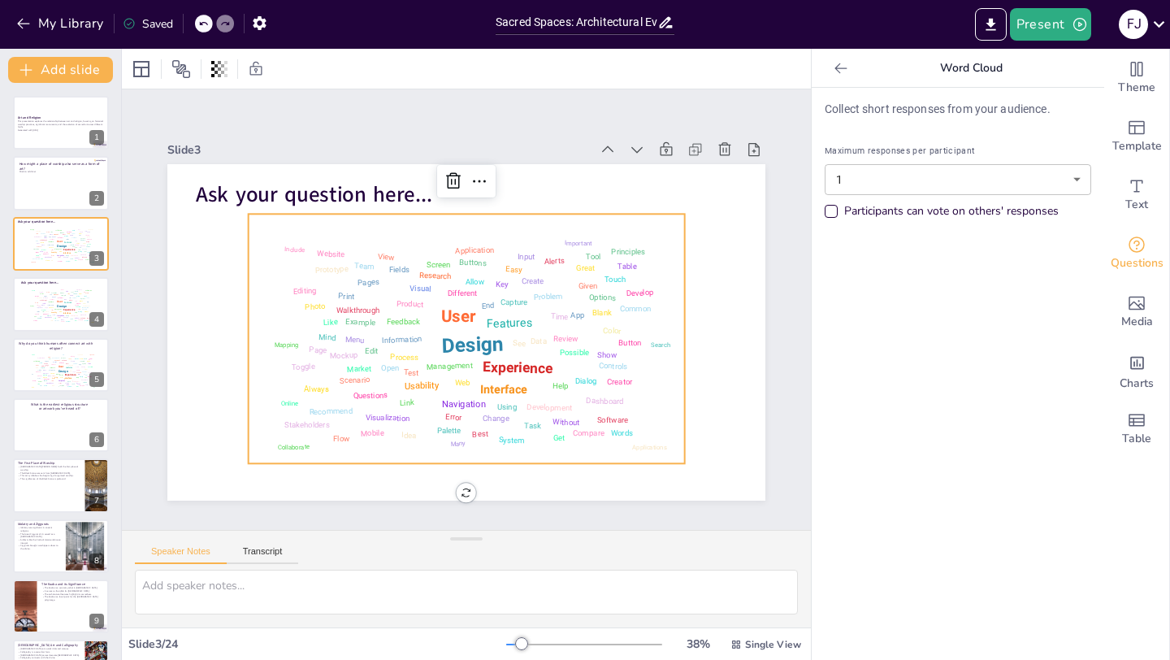
checkbox input "true"
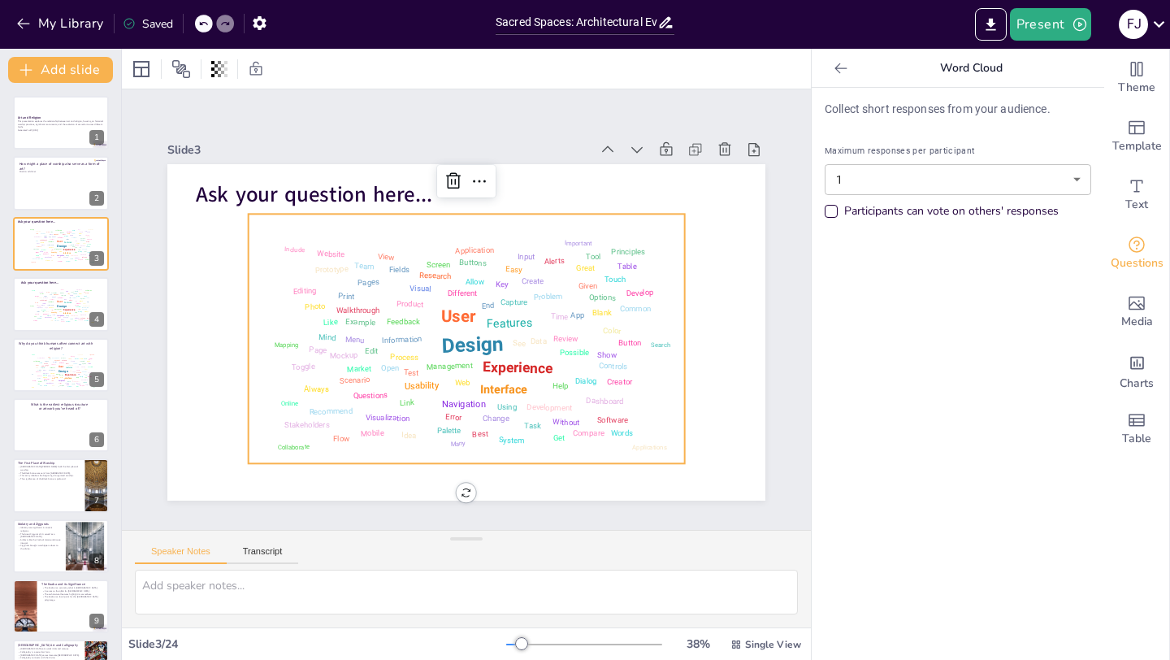
checkbox input "true"
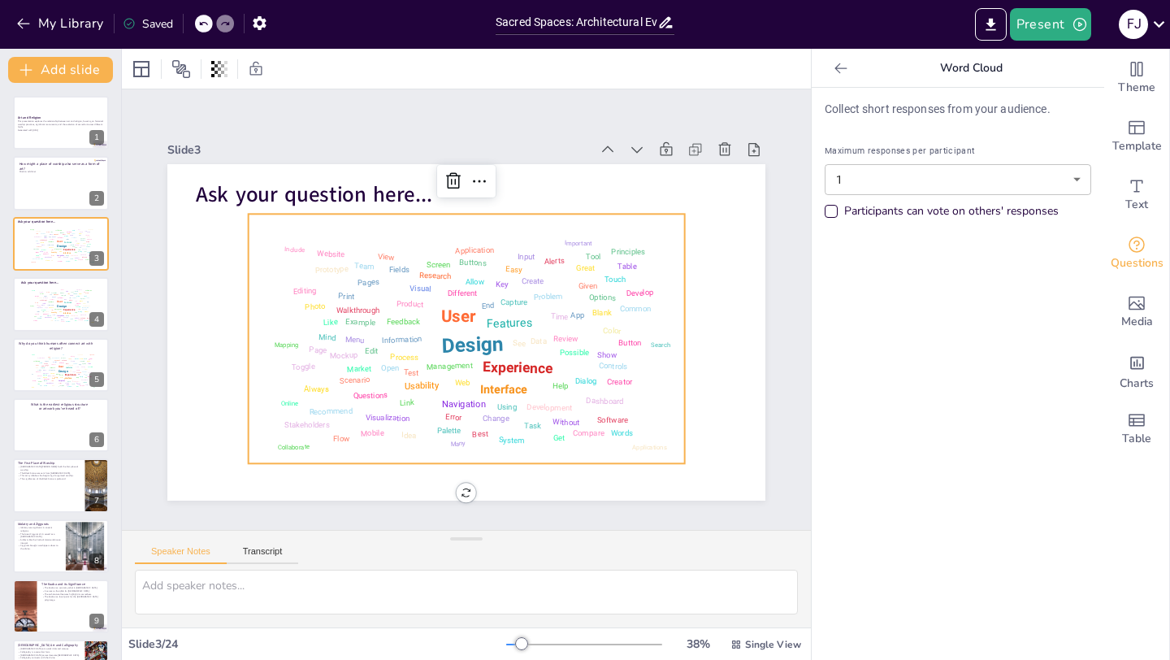
checkbox input "true"
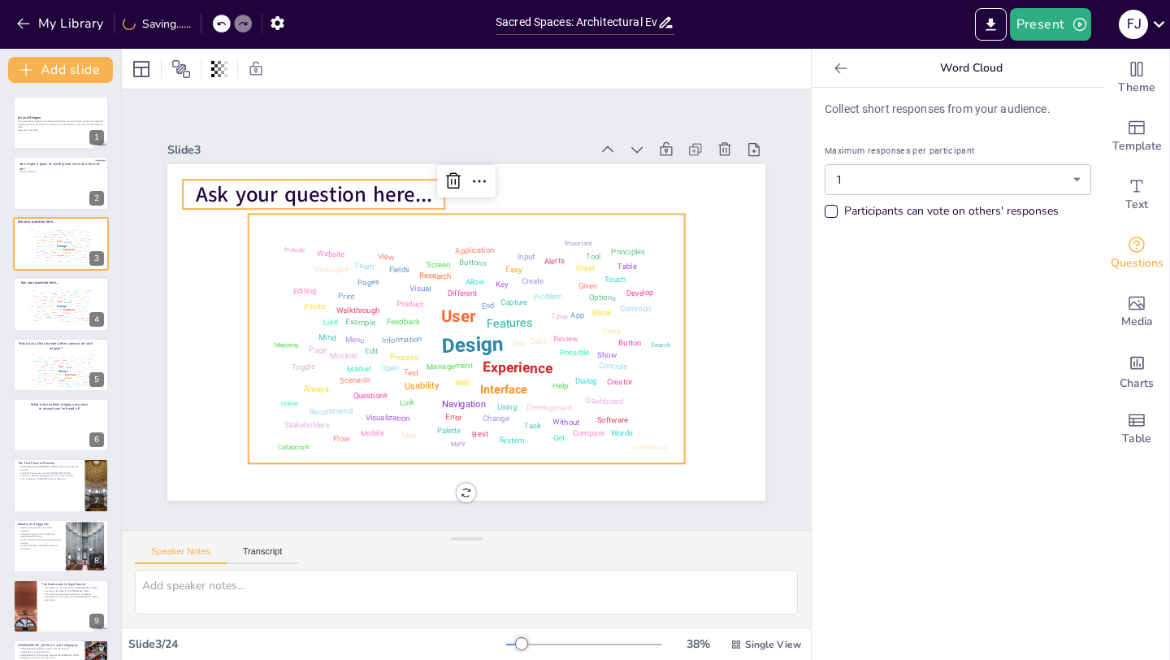
checkbox input "true"
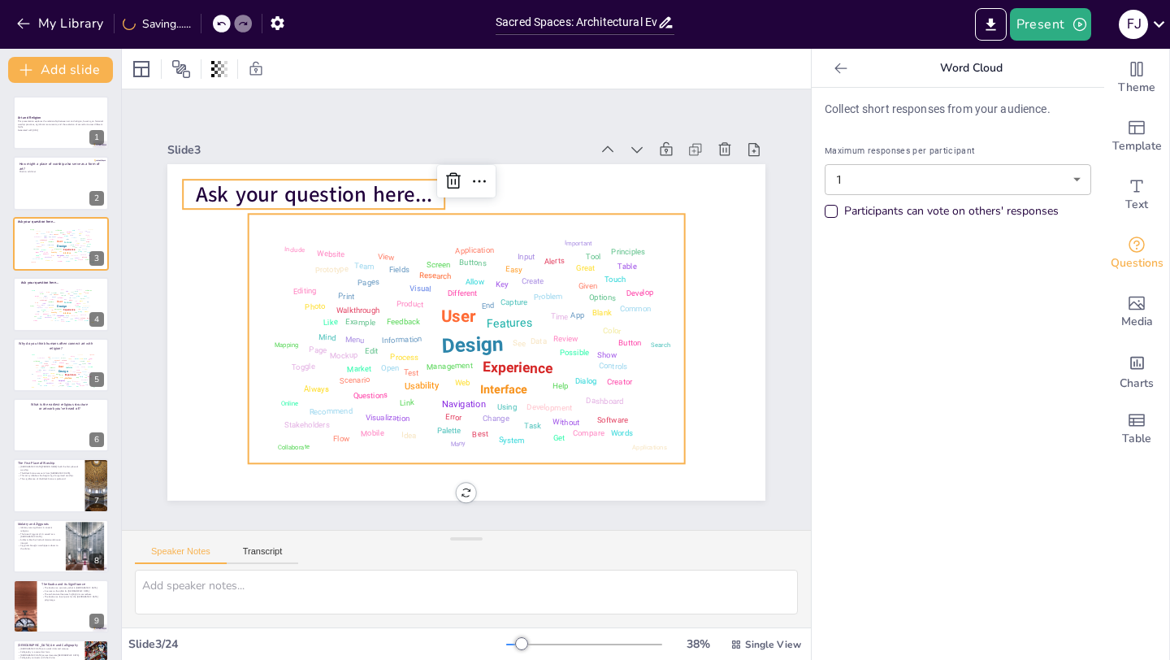
checkbox input "true"
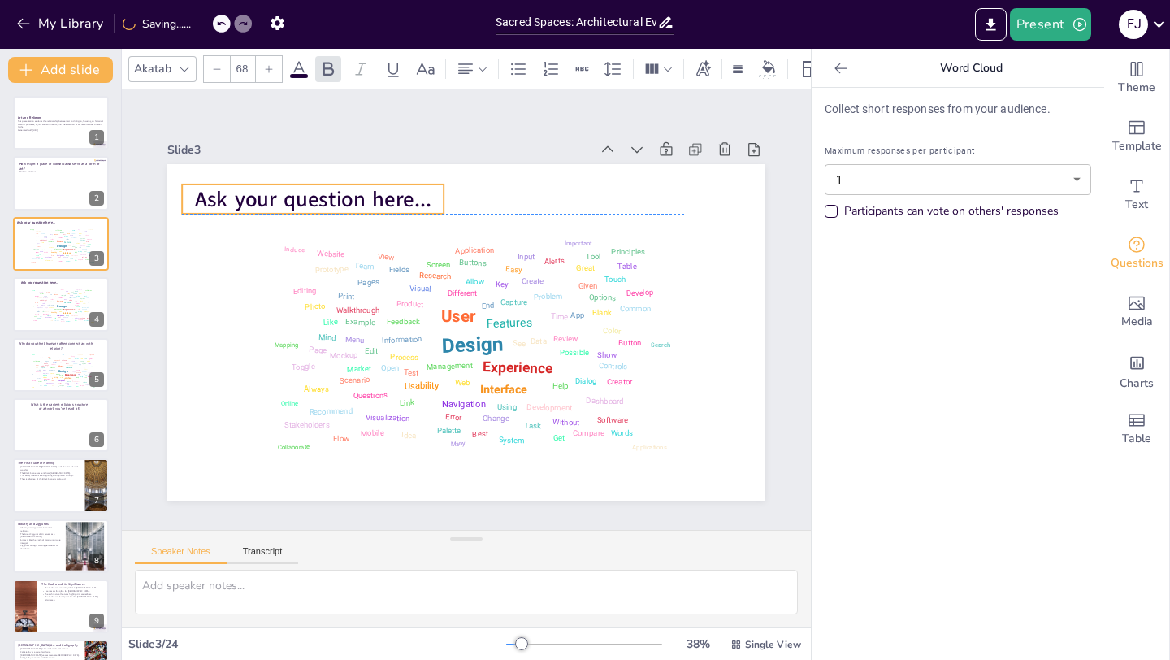
click at [378, 199] on span "Ask your question here..." at bounding box center [325, 184] width 238 height 54
click at [376, 198] on span "Ask your question here..." at bounding box center [354, 157] width 233 height 101
click at [418, 200] on span "Ask your question here..." at bounding box center [325, 184] width 238 height 54
click at [418, 200] on span "Ask your question here..." at bounding box center [313, 198] width 236 height 29
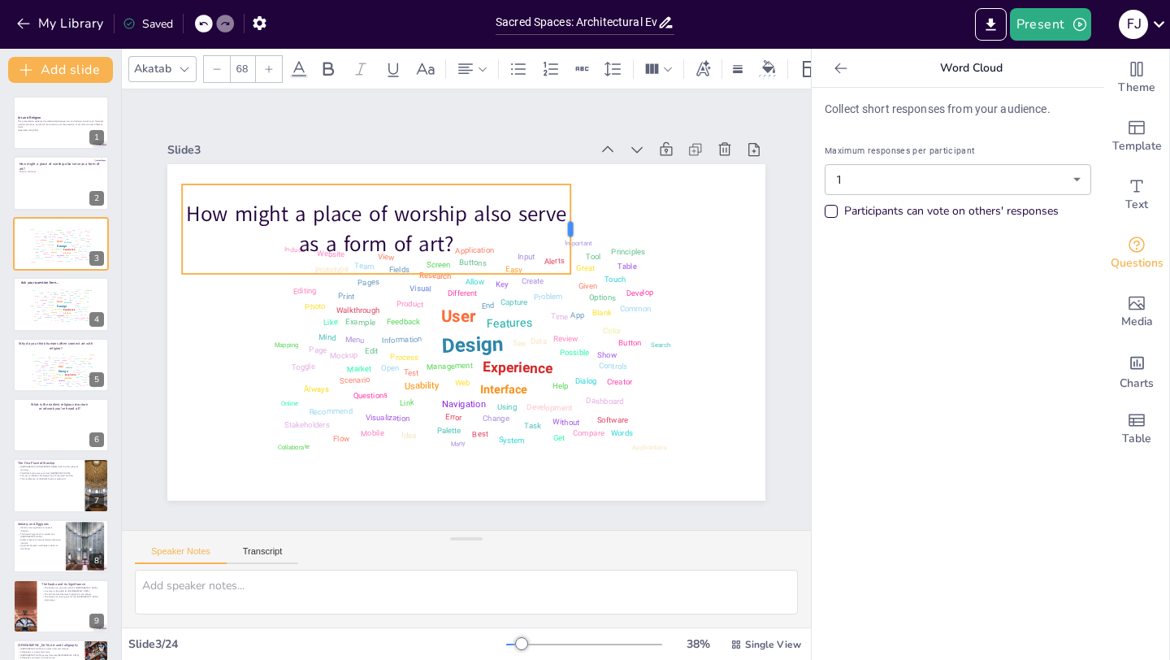
drag, startPoint x: 447, startPoint y: 229, endPoint x: 601, endPoint y: 225, distance: 154.4
click at [601, 237] on div at bounding box center [600, 280] width 48 height 87
drag, startPoint x: 556, startPoint y: 182, endPoint x: 598, endPoint y: 181, distance: 41.4
click at [598, 181] on div "Design User Experience Interface Features Navigation Usability Test Process Inf…" at bounding box center [464, 331] width 630 height 397
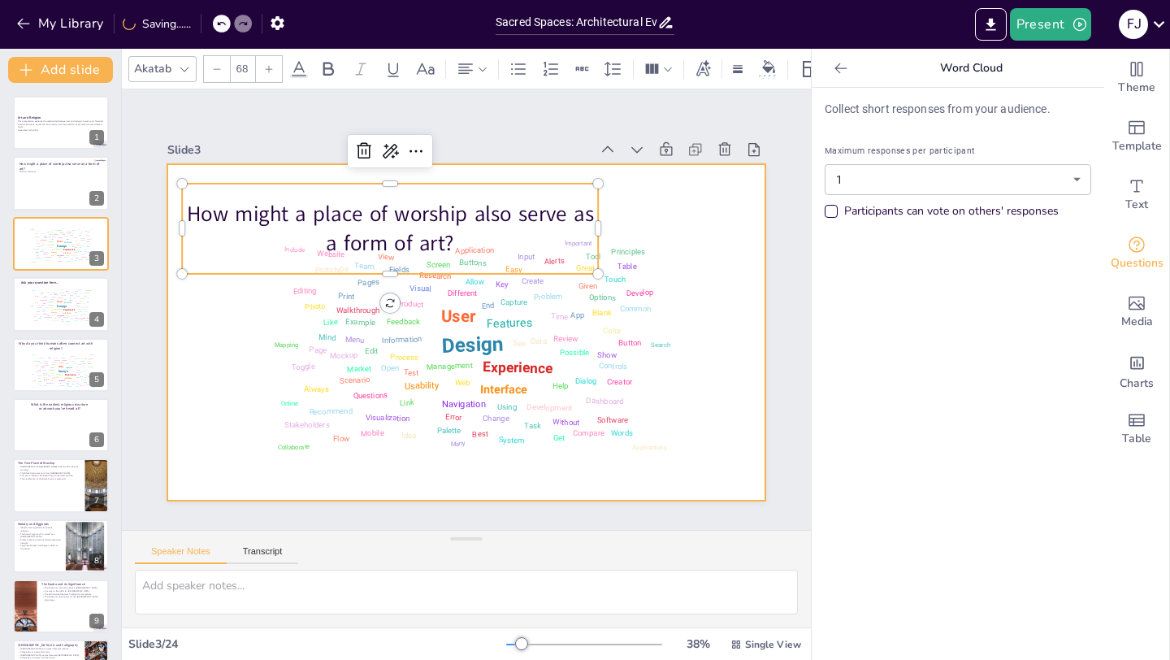
drag, startPoint x: 556, startPoint y: 186, endPoint x: 662, endPoint y: 186, distance: 105.6
click at [664, 186] on div "Design User Experience Interface Features Navigation Usability Test Process Inf…" at bounding box center [466, 332] width 598 height 336
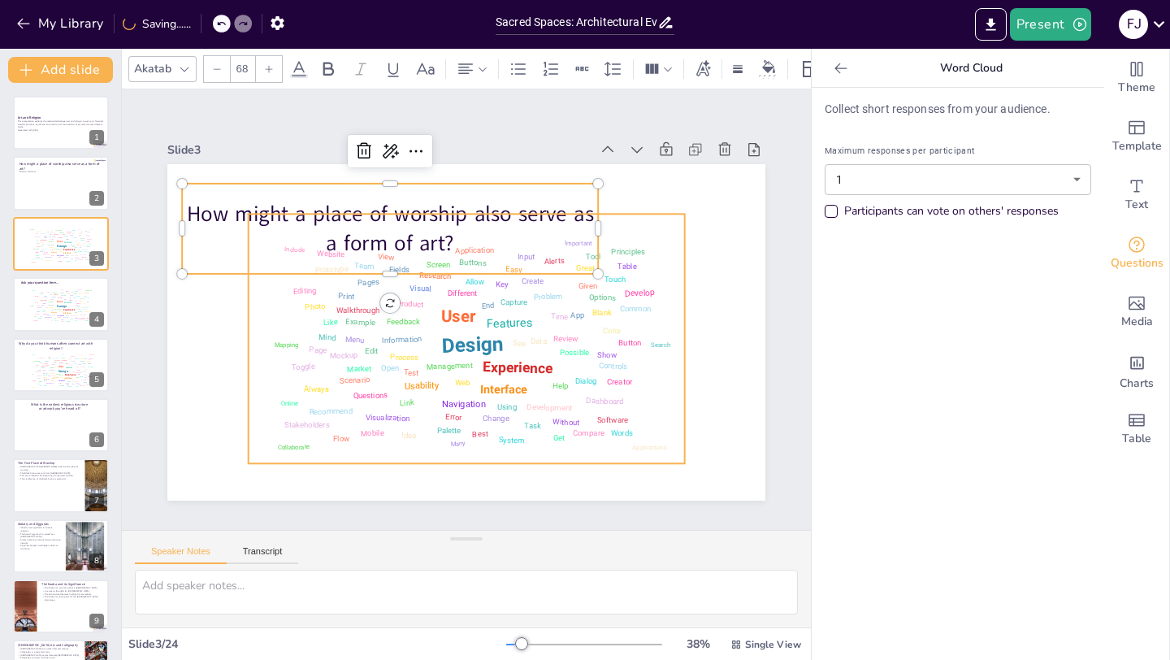
click at [624, 298] on div "Design User Experience Interface Features Navigation Usability Test Process Inf…" at bounding box center [463, 337] width 446 height 279
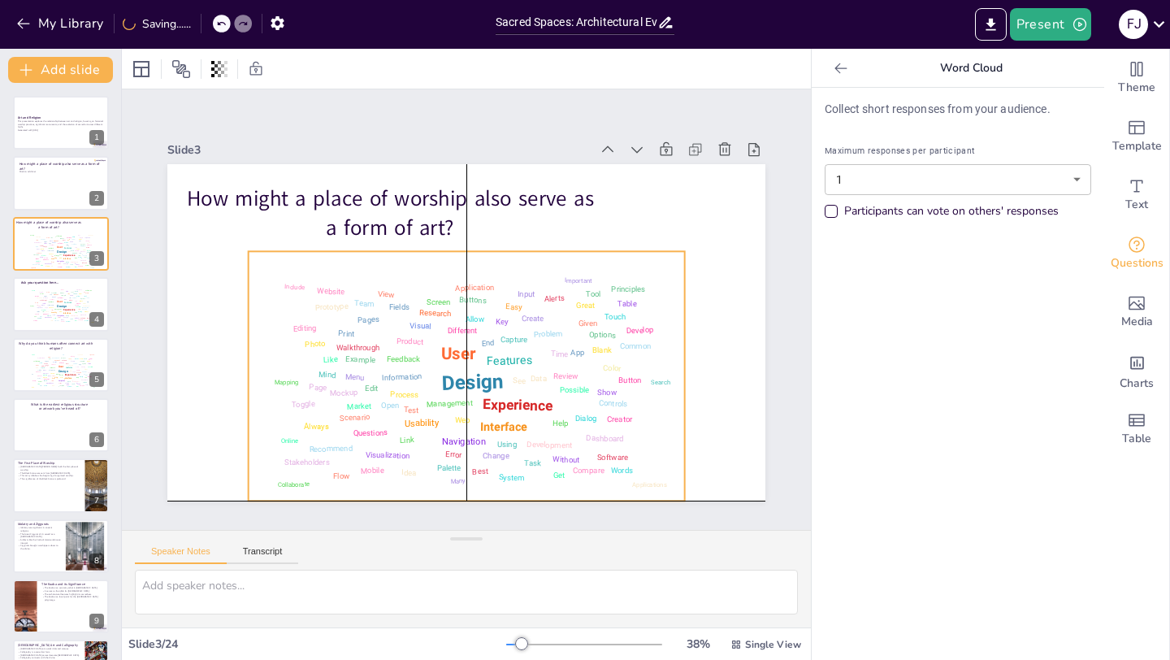
drag, startPoint x: 569, startPoint y: 255, endPoint x: 566, endPoint y: 292, distance: 37.5
click at [569, 297] on div "Design User Experience Interface Features Navigation Usability Test Process Inf…" at bounding box center [459, 375] width 446 height 279
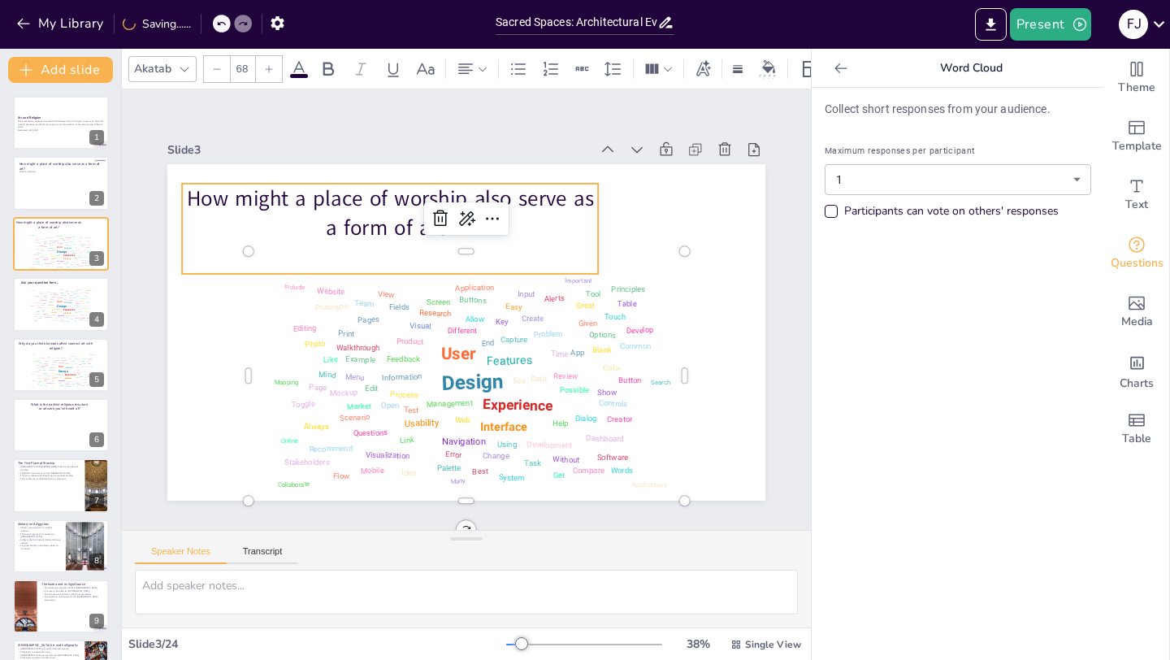
click at [515, 207] on p "How might a place of worship also serve as a form of art?" at bounding box center [401, 205] width 420 height 102
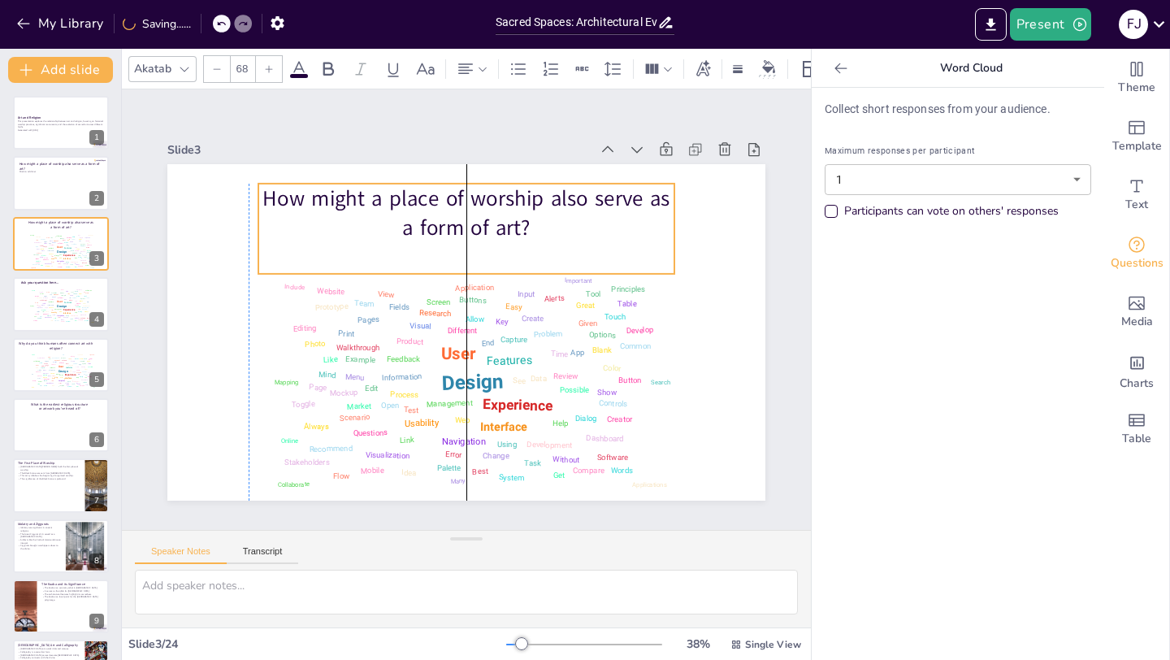
drag, startPoint x: 522, startPoint y: 185, endPoint x: 596, endPoint y: 185, distance: 73.9
click at [596, 331] on p "How might a place of worship also serve as a form of art?" at bounding box center [445, 403] width 419 height 145
click at [30, 131] on p "Generated with [URL]" at bounding box center [61, 130] width 88 height 3
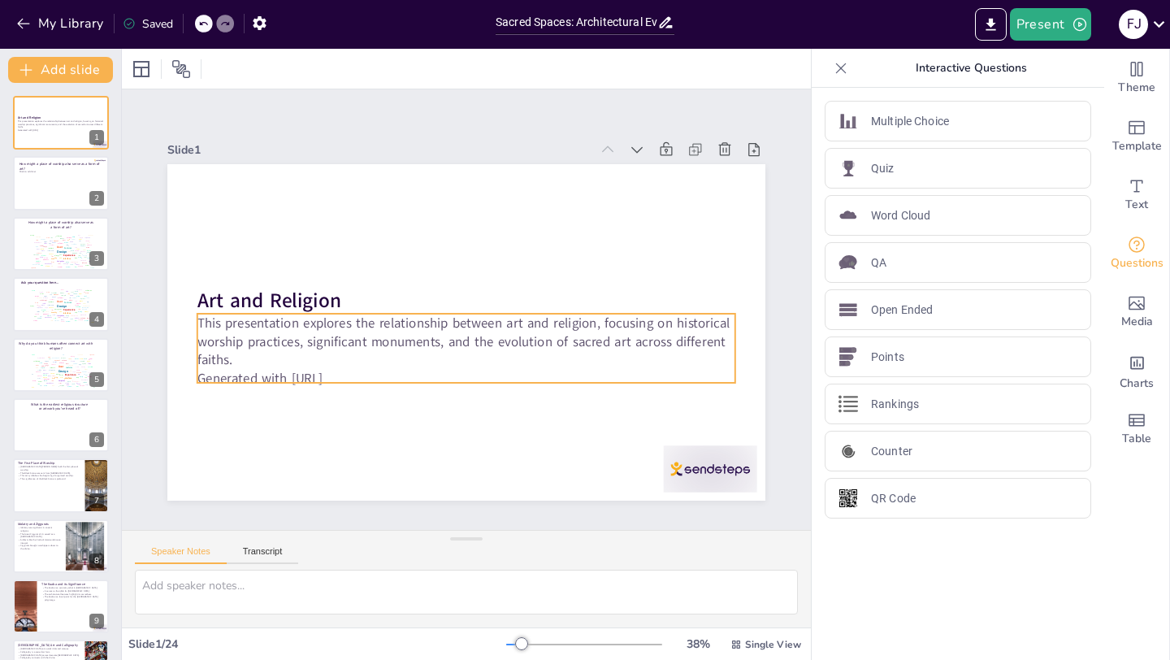
click at [317, 324] on p "This presentation explores the relationship between art and religion, focusing …" at bounding box center [466, 342] width 538 height 56
click at [357, 353] on p "This presentation explores the relationship between art and religion, focusing …" at bounding box center [466, 342] width 538 height 56
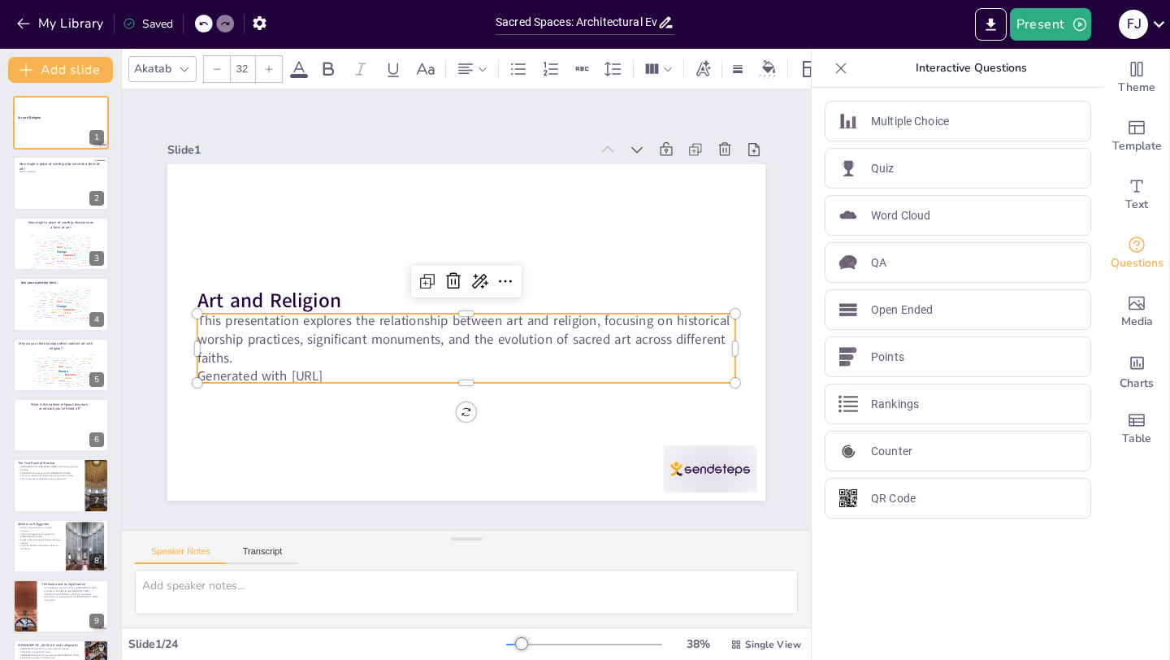
drag, startPoint x: 366, startPoint y: 371, endPoint x: 201, endPoint y: 360, distance: 165.3
click at [203, 364] on div "This presentation explores the relationship between art and religion, focusing …" at bounding box center [462, 348] width 543 height 130
click at [316, 379] on p "Generated with [URL]" at bounding box center [466, 379] width 538 height 19
drag, startPoint x: 379, startPoint y: 379, endPoint x: 198, endPoint y: 379, distance: 181.1
click at [197, 381] on div "Art and Religion This presentation explores the relationship between art and re…" at bounding box center [466, 332] width 598 height 336
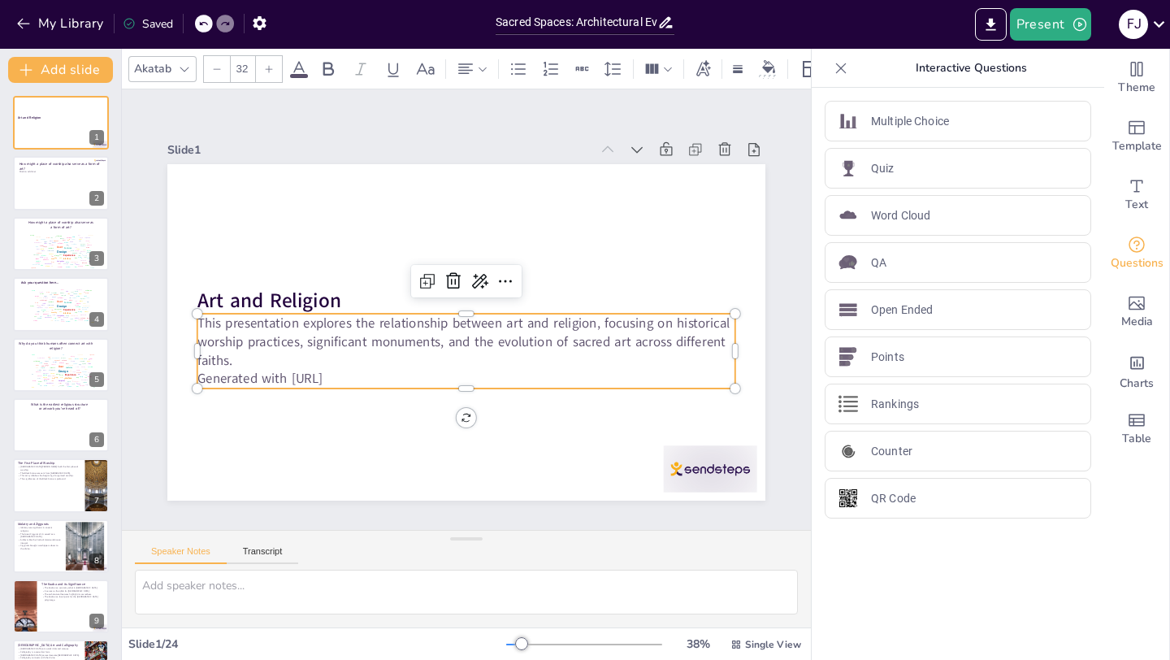
click at [345, 375] on p "Generated with [URL]" at bounding box center [466, 379] width 538 height 19
drag, startPoint x: 377, startPoint y: 374, endPoint x: 318, endPoint y: 369, distance: 59.6
click at [318, 374] on p "Generated with [URL]" at bounding box center [458, 378] width 537 height 75
click at [64, 181] on div at bounding box center [60, 183] width 97 height 55
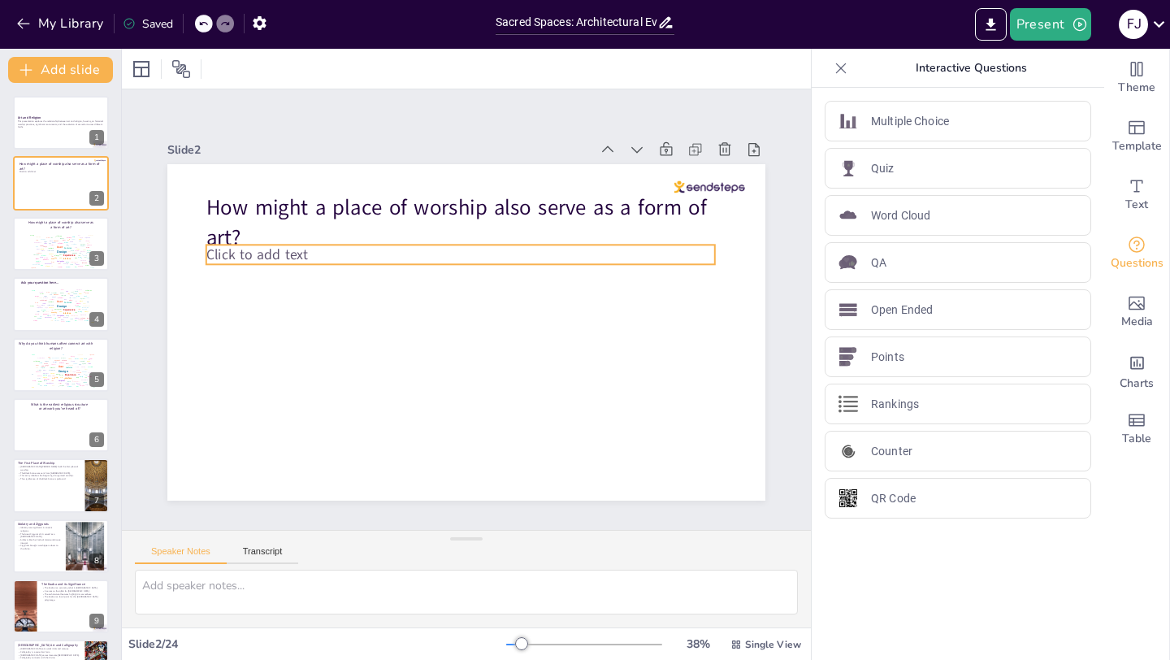
click at [312, 257] on p "Click to add text" at bounding box center [460, 254] width 509 height 19
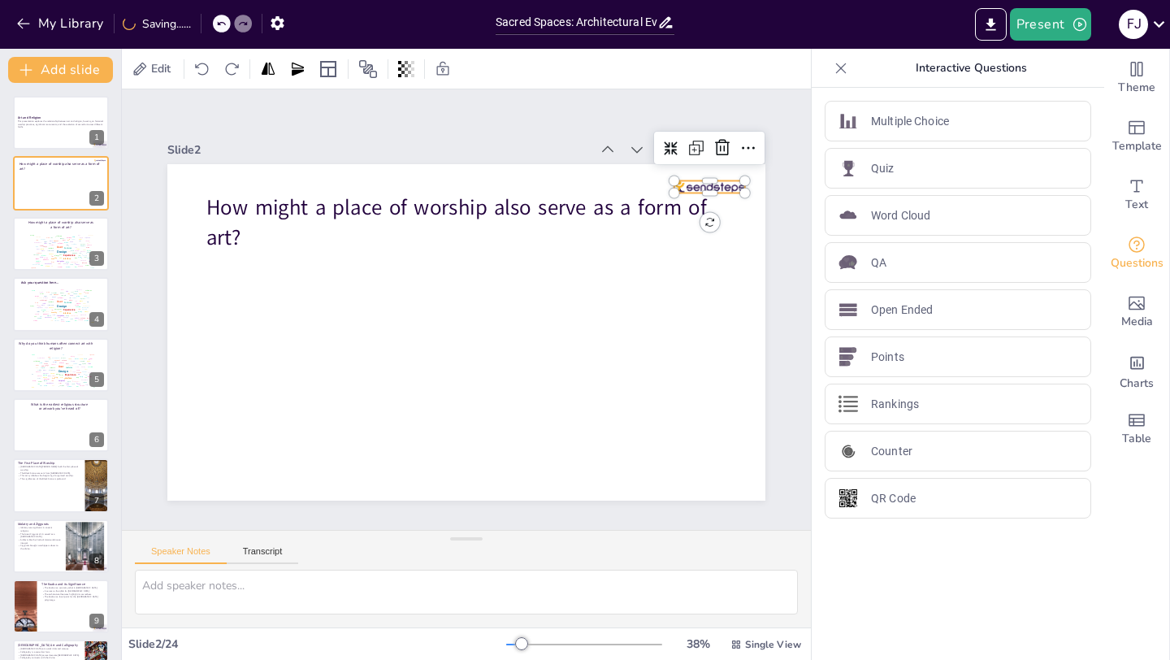
click at [247, 396] on div at bounding box center [210, 405] width 71 height 19
click at [41, 261] on div "Design User Experience Interface Features Navigation Usability Test Process Inf…" at bounding box center [60, 251] width 69 height 39
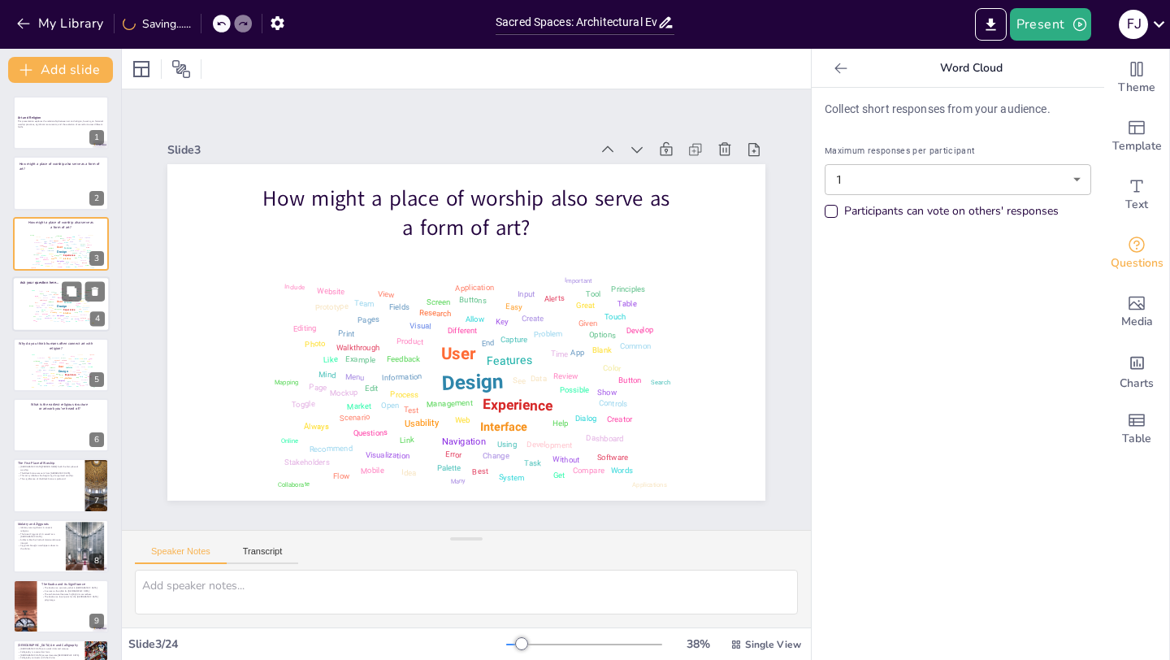
click at [60, 300] on div "User" at bounding box center [60, 301] width 6 height 3
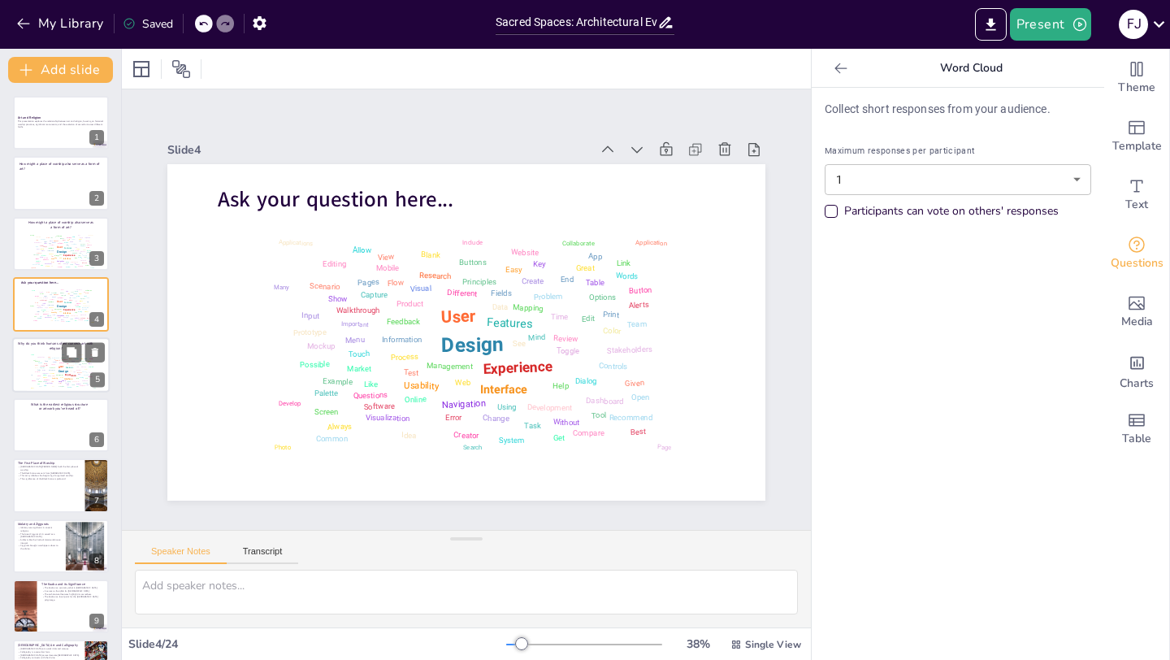
click at [50, 362] on div "Design User Experience Interface Features Navigation Usability Test Process Inf…" at bounding box center [62, 370] width 69 height 39
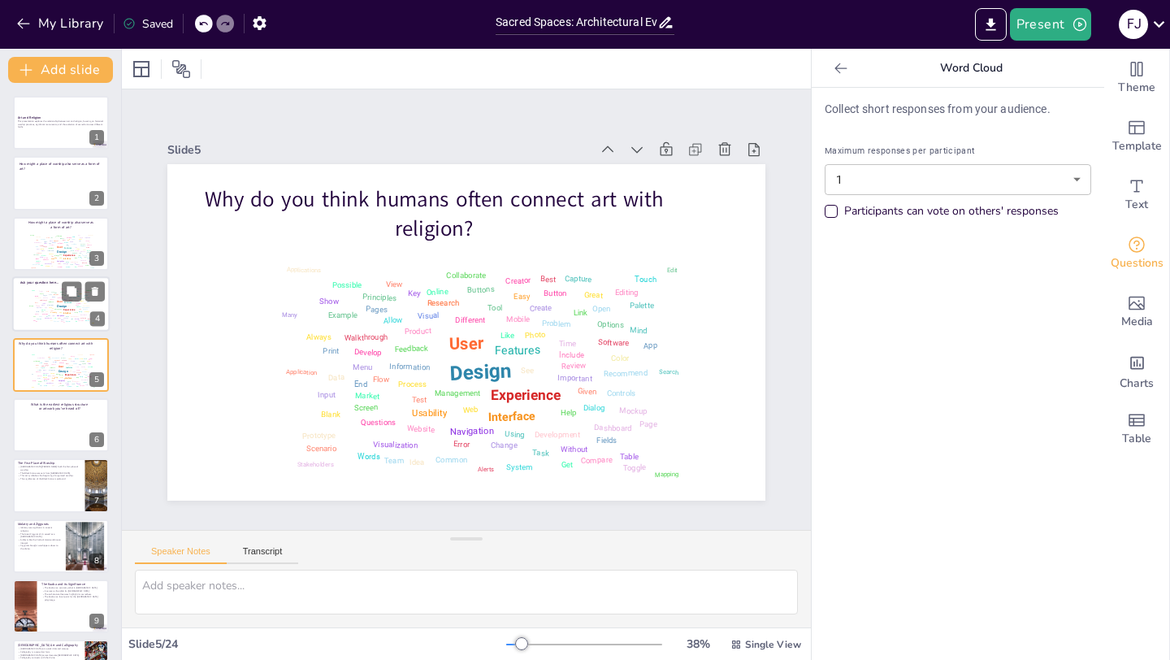
click at [32, 285] on div "Design User Experience Interface Features Navigation Usability Test Process Inf…" at bounding box center [60, 304] width 71 height 41
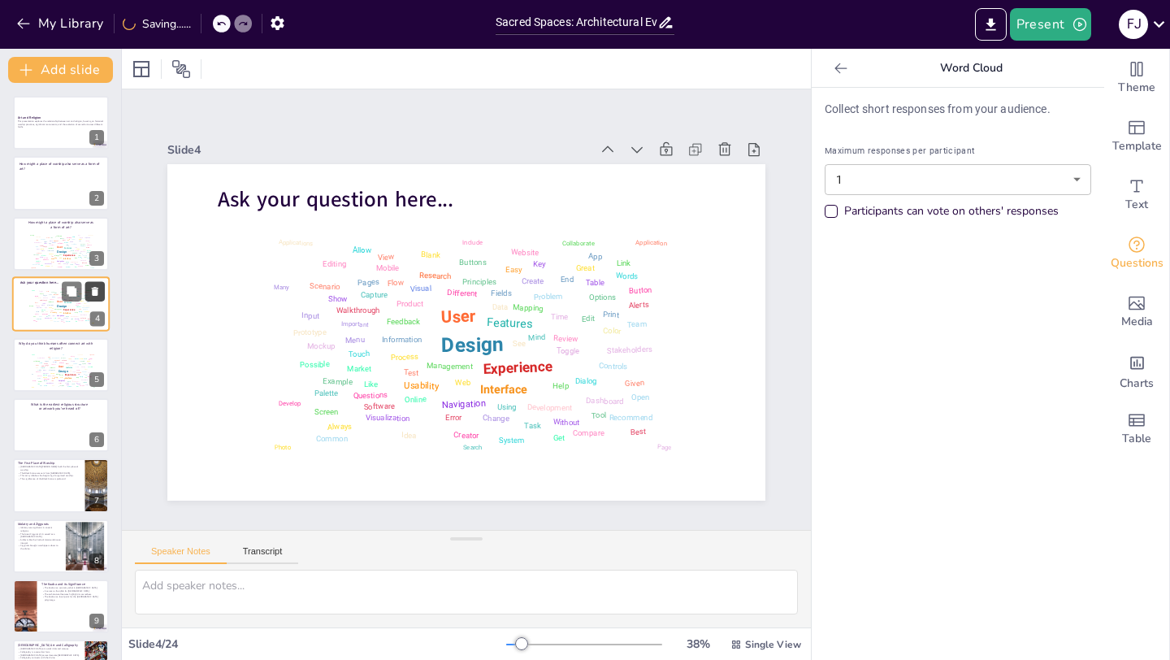
click at [96, 292] on icon at bounding box center [95, 291] width 6 height 9
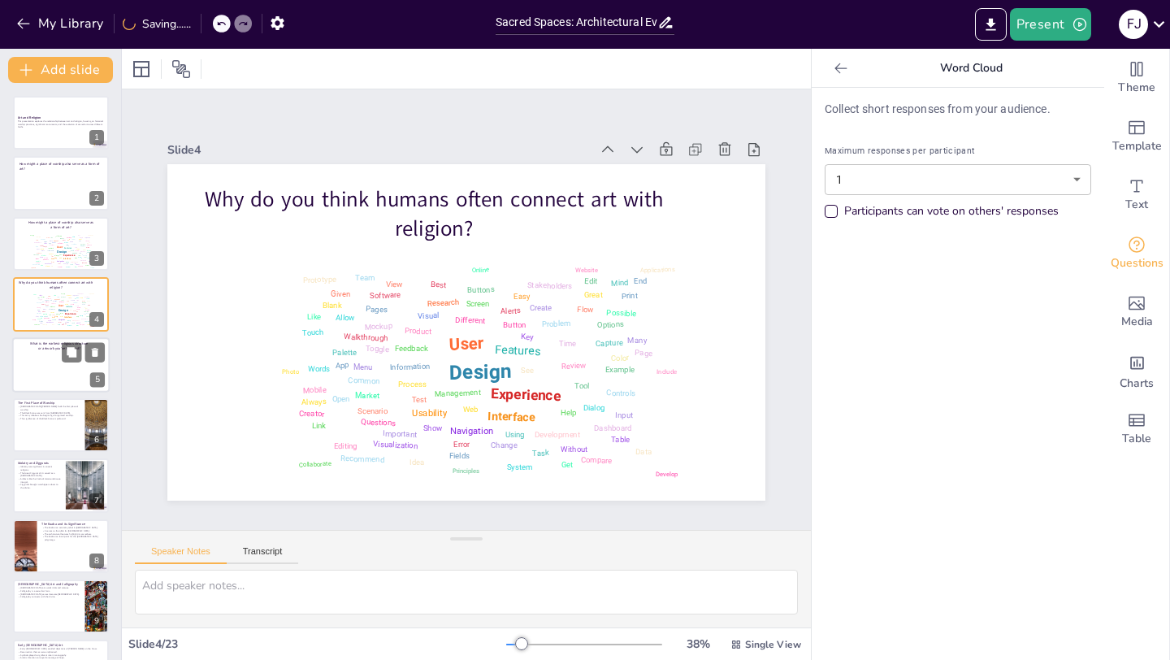
click at [41, 349] on p "What is the earliest religious structure or artwork you’ve heard of?" at bounding box center [59, 345] width 60 height 10
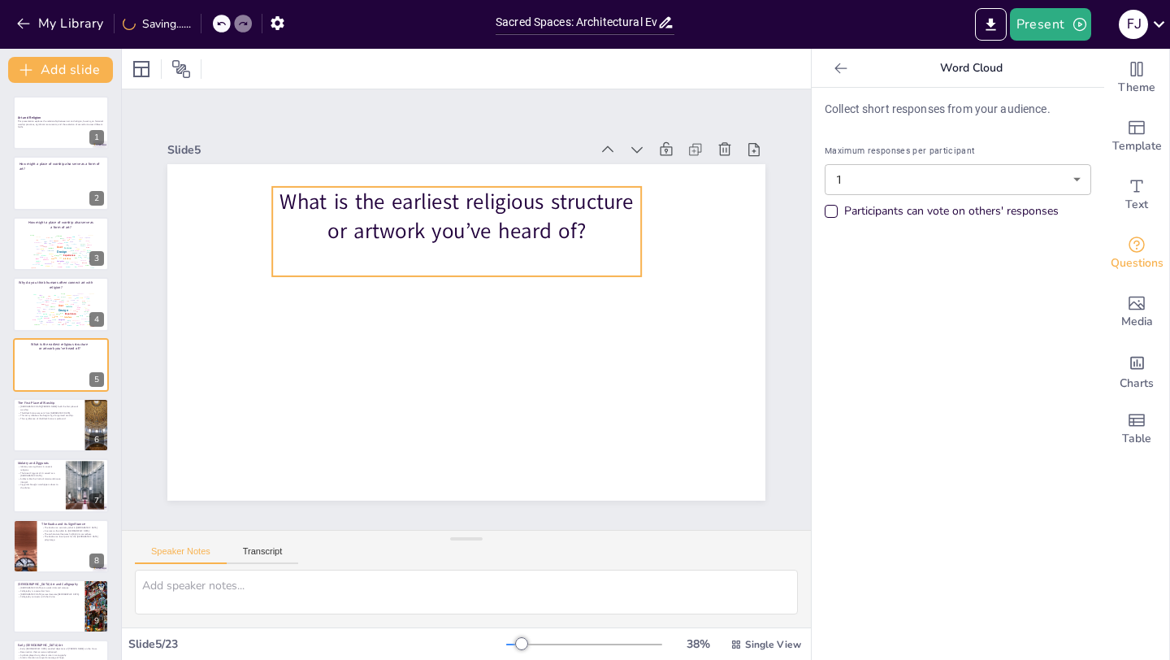
click at [443, 258] on div "What is the earliest religious structure or artwork you’ve heard of?" at bounding box center [504, 240] width 351 height 289
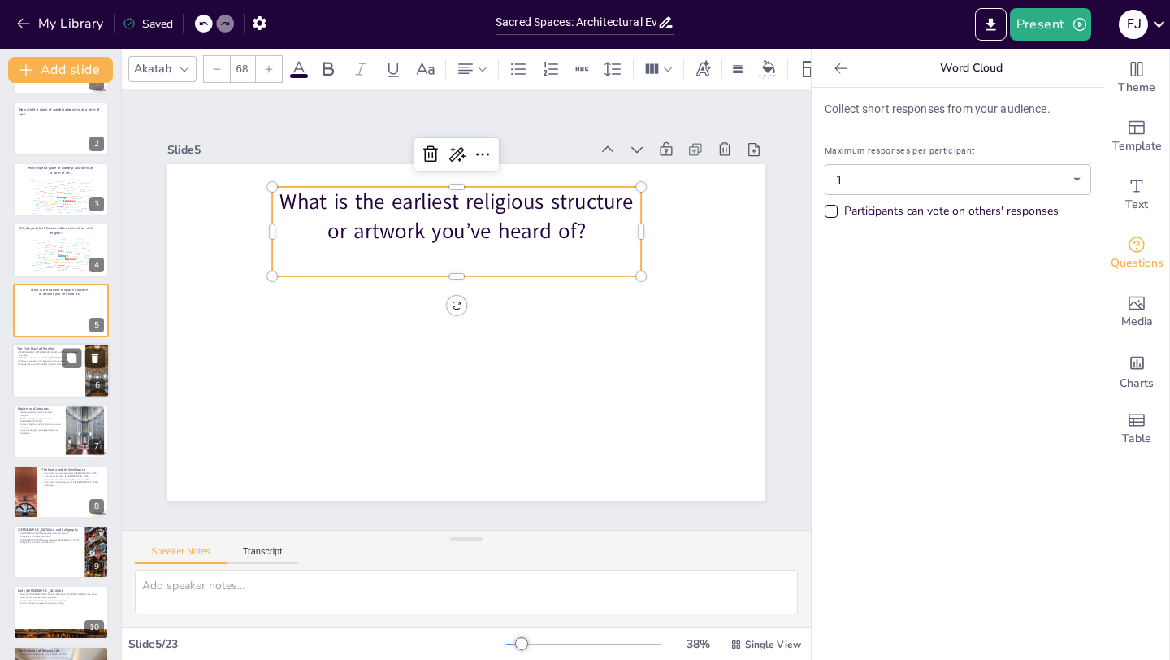
click at [45, 366] on div at bounding box center [60, 370] width 97 height 55
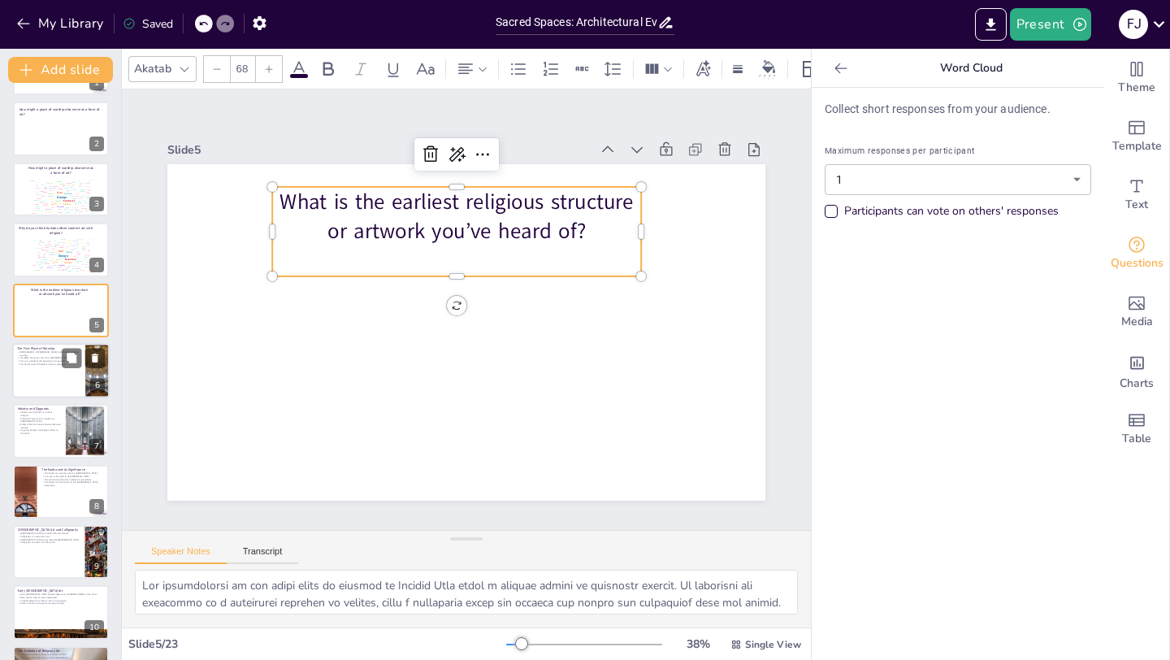
scroll to position [54, 0]
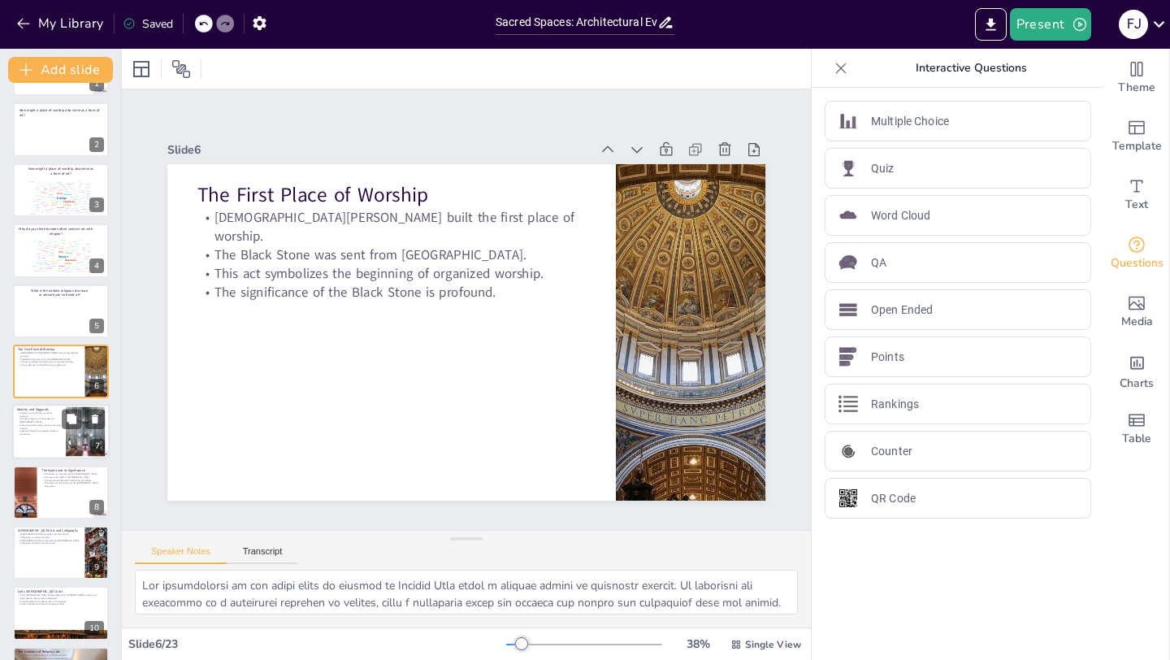
click at [45, 433] on p "Ziggurats brought worshippers closer to the divine." at bounding box center [39, 433] width 44 height 6
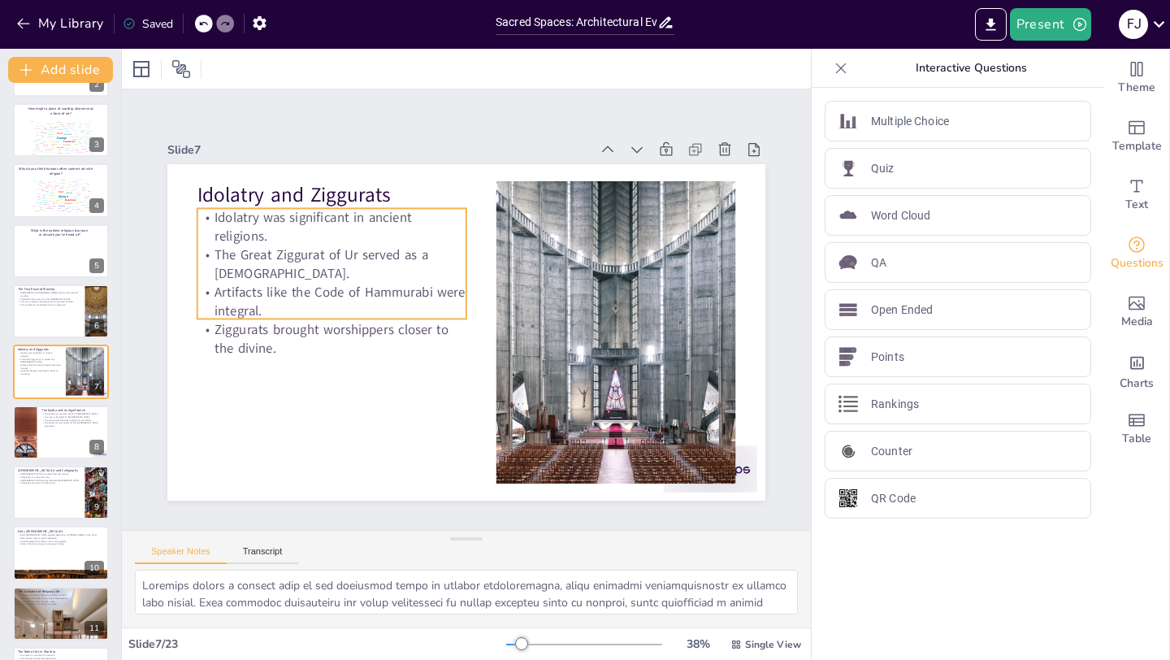
click at [308, 240] on p "Idolatry was significant in ancient religions." at bounding box center [331, 226] width 269 height 37
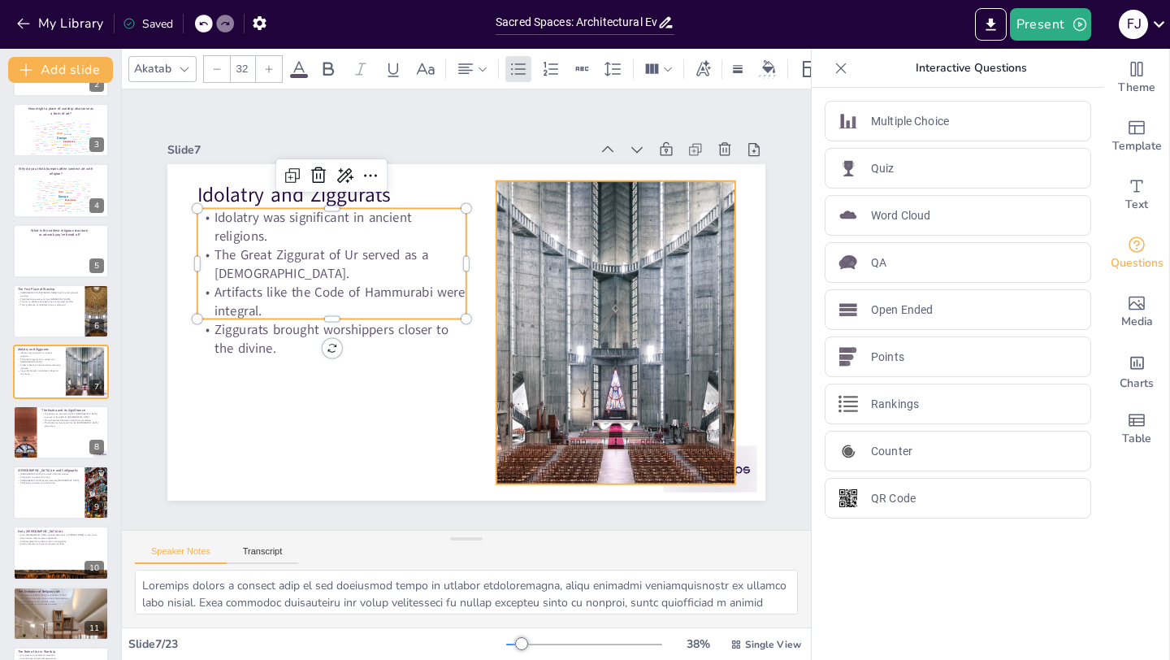
click at [662, 293] on div at bounding box center [607, 363] width 589 height 408
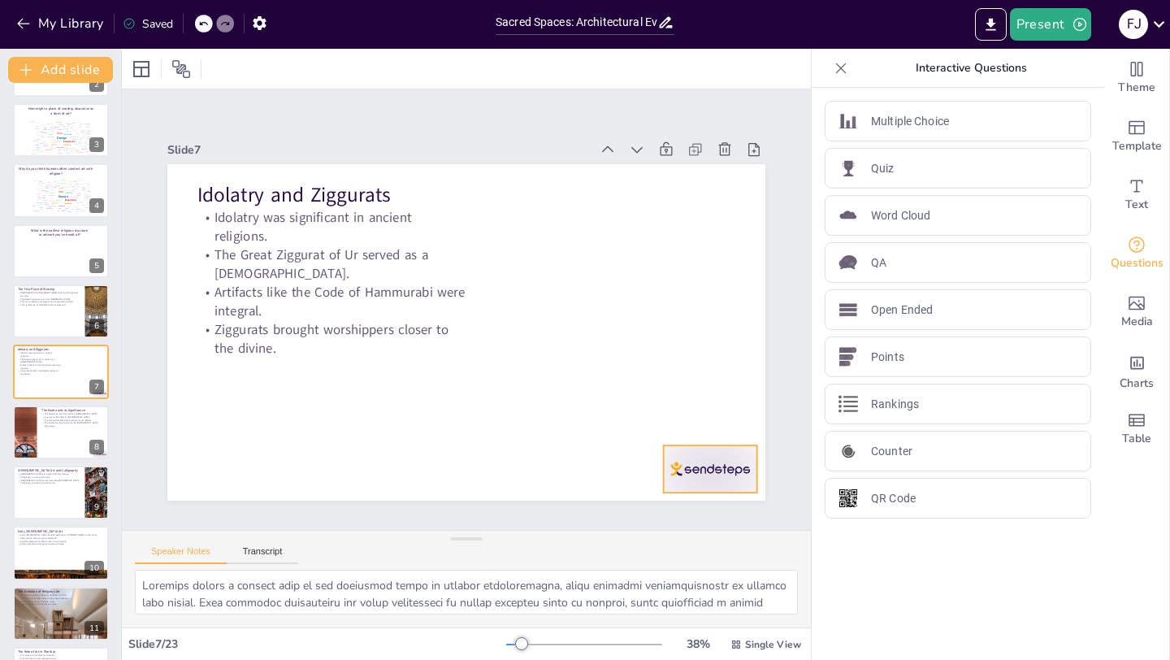
click at [727, 470] on div at bounding box center [710, 468] width 93 height 47
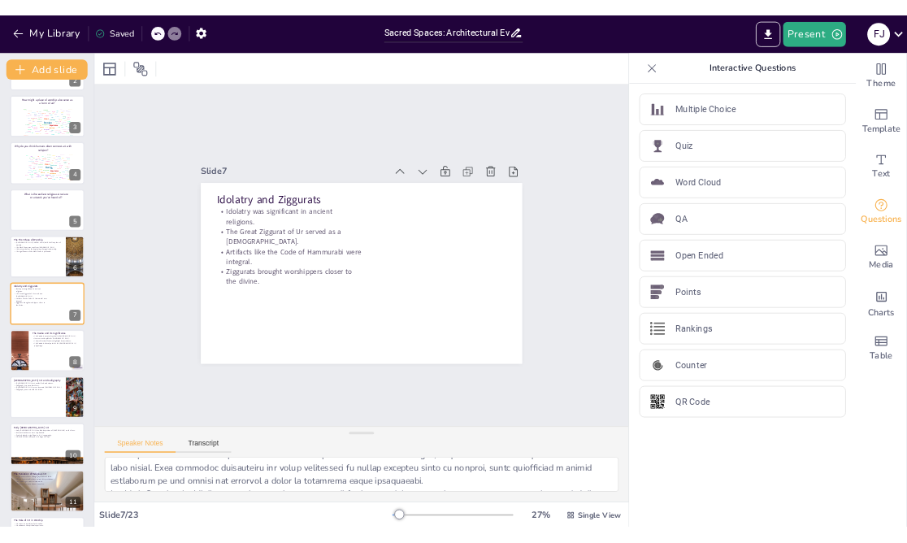
scroll to position [21, 0]
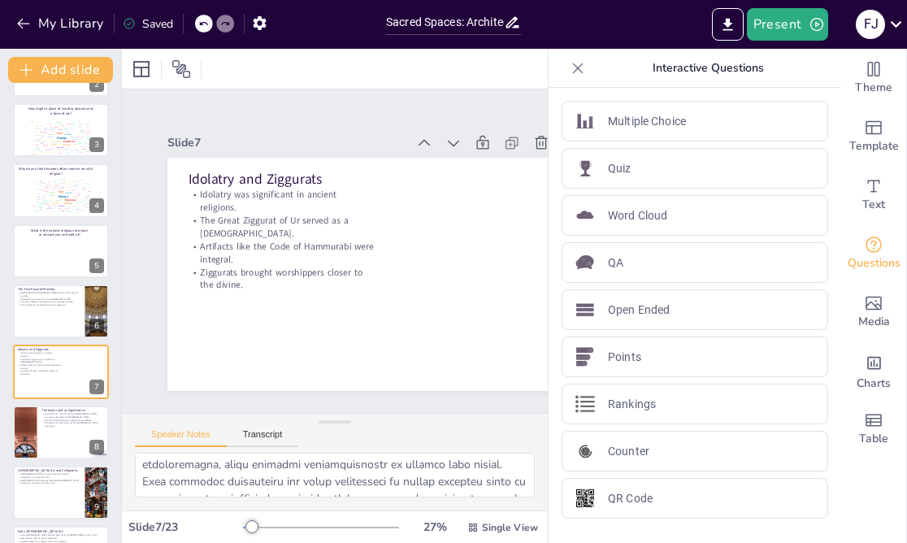
click at [580, 68] on icon at bounding box center [577, 68] width 16 height 16
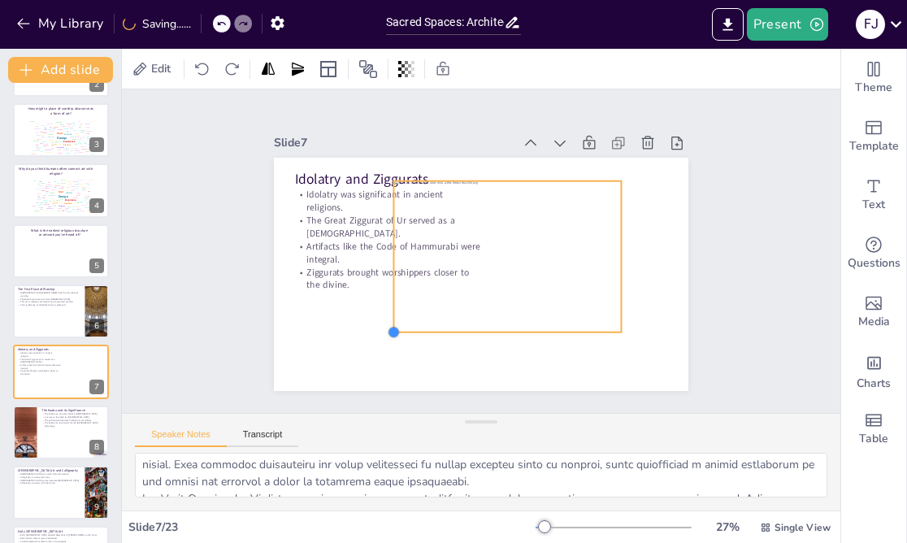
drag, startPoint x: 343, startPoint y: 368, endPoint x: 420, endPoint y: 333, distance: 84.7
click at [420, 333] on div "Idolatry and Ziggurats Idolatry was significant in ancient religions. The Great…" at bounding box center [481, 274] width 414 height 233
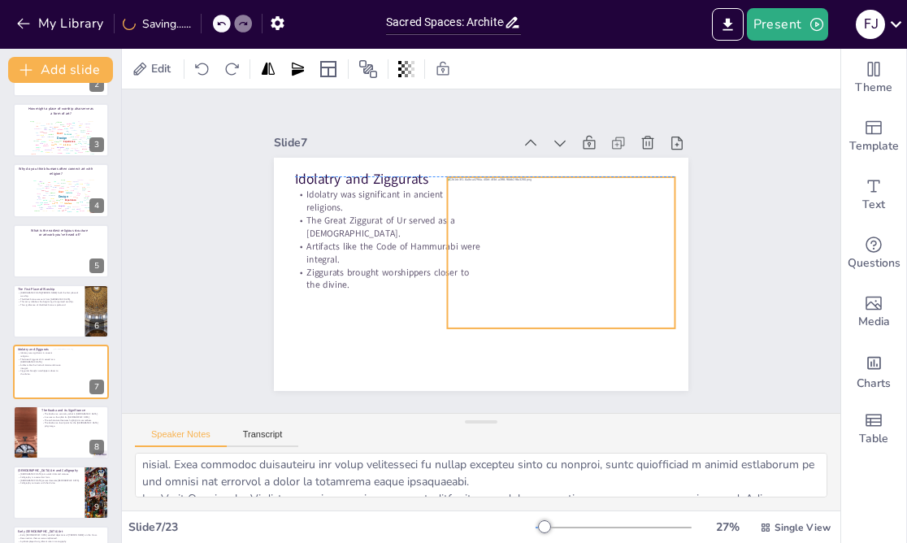
drag, startPoint x: 491, startPoint y: 263, endPoint x: 547, endPoint y: 254, distance: 56.8
click at [545, 258] on div at bounding box center [552, 284] width 269 height 231
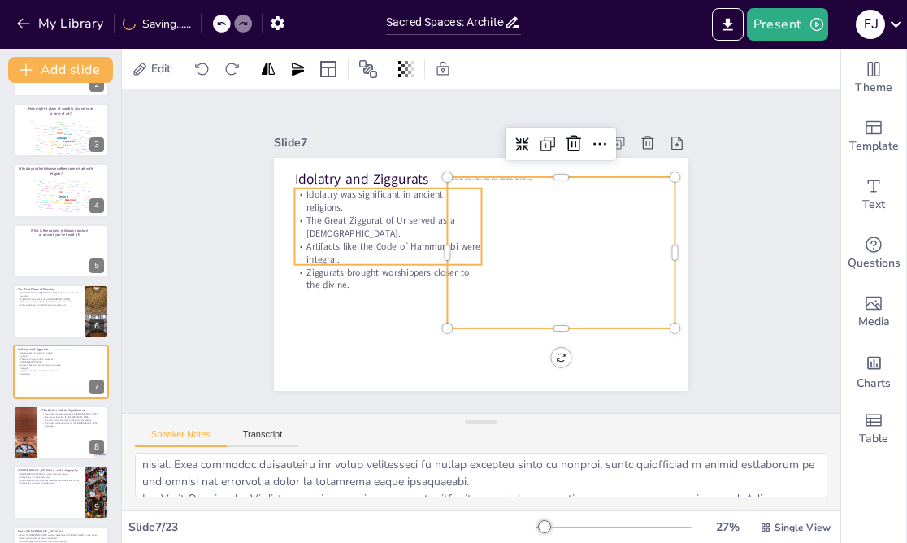
click at [348, 250] on p "Artifacts like the Code of Hammurabi were integral." at bounding box center [388, 253] width 187 height 26
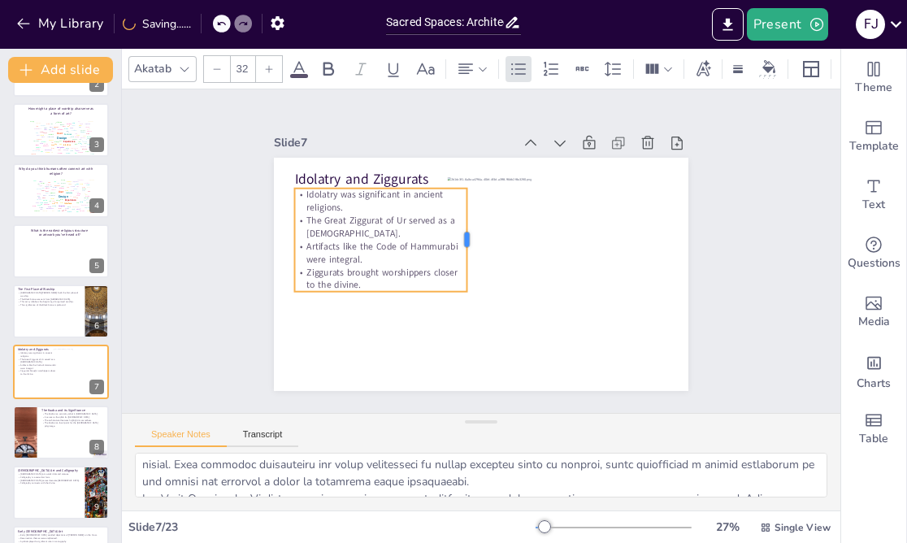
drag, startPoint x: 482, startPoint y: 226, endPoint x: 466, endPoint y: 227, distance: 15.5
click at [467, 227] on div at bounding box center [479, 238] width 54 height 100
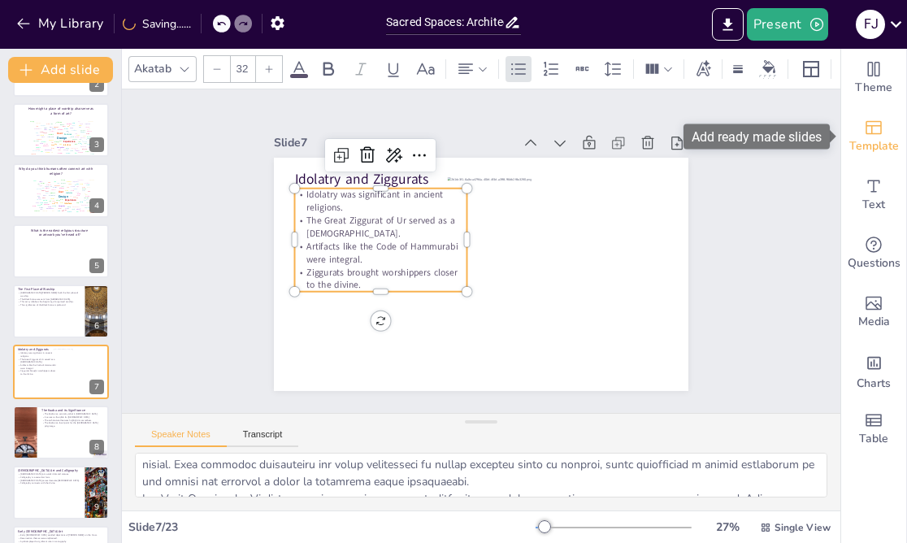
click at [888, 130] on div "Template" at bounding box center [873, 136] width 65 height 58
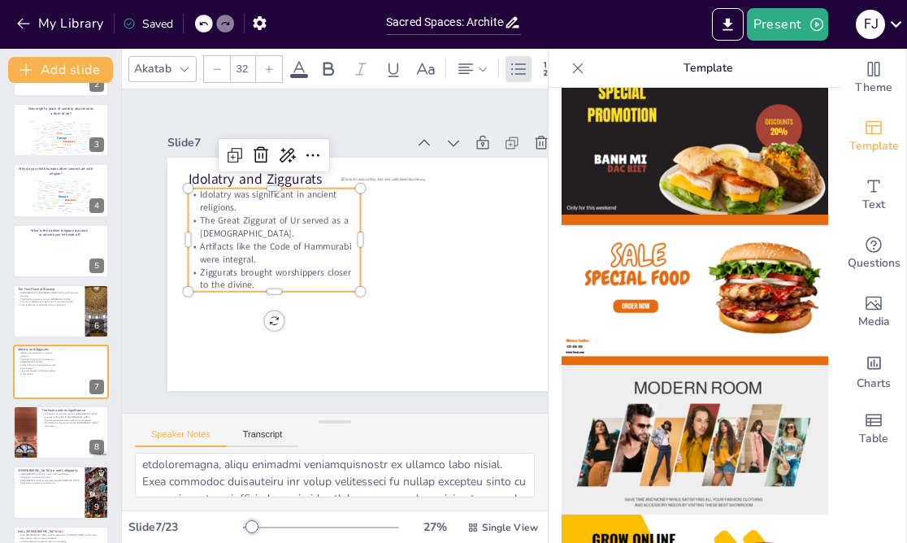
scroll to position [0, 0]
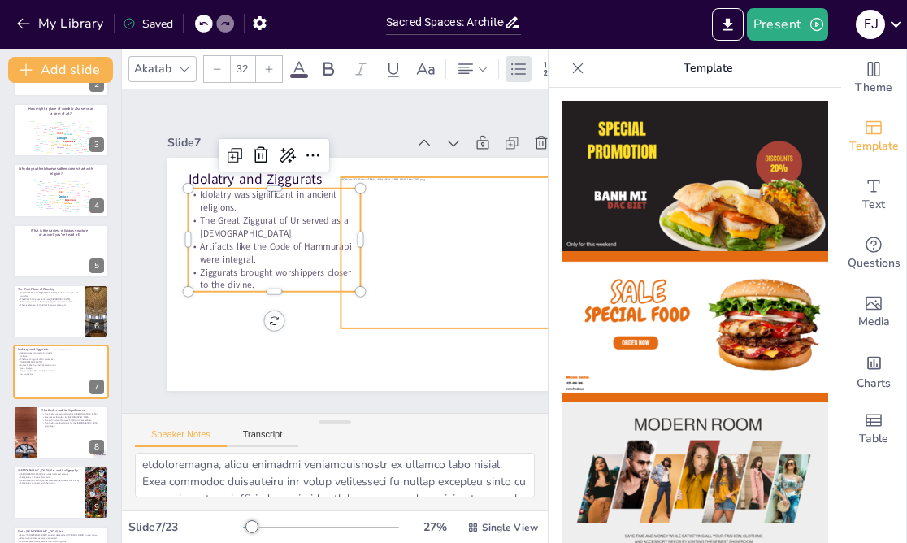
click at [488, 244] on div at bounding box center [453, 265] width 242 height 175
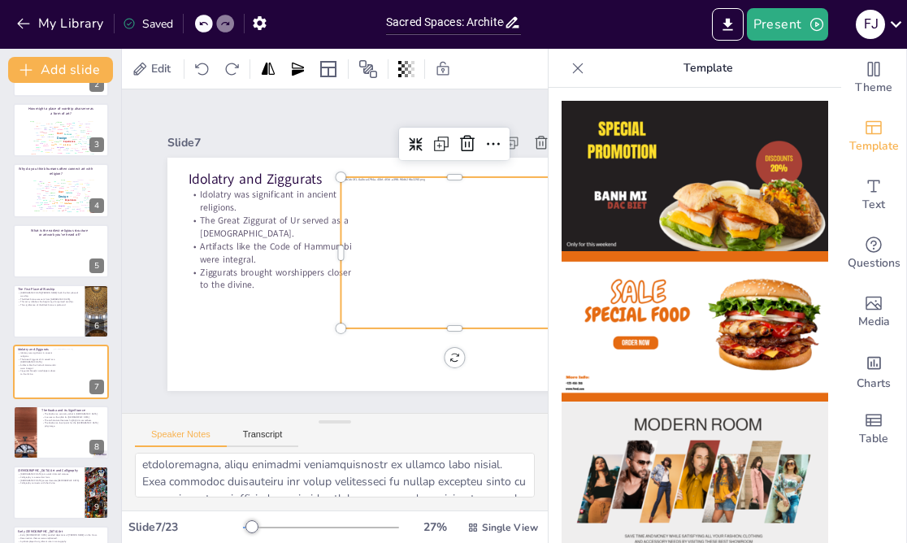
click at [580, 61] on icon at bounding box center [577, 68] width 16 height 16
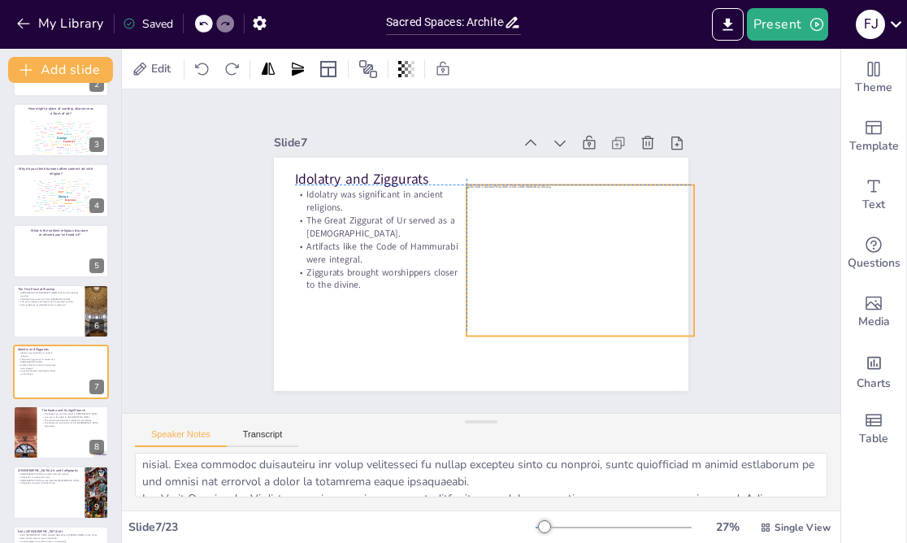
drag, startPoint x: 526, startPoint y: 266, endPoint x: 542, endPoint y: 269, distance: 15.6
click at [543, 269] on div at bounding box center [579, 259] width 227 height 151
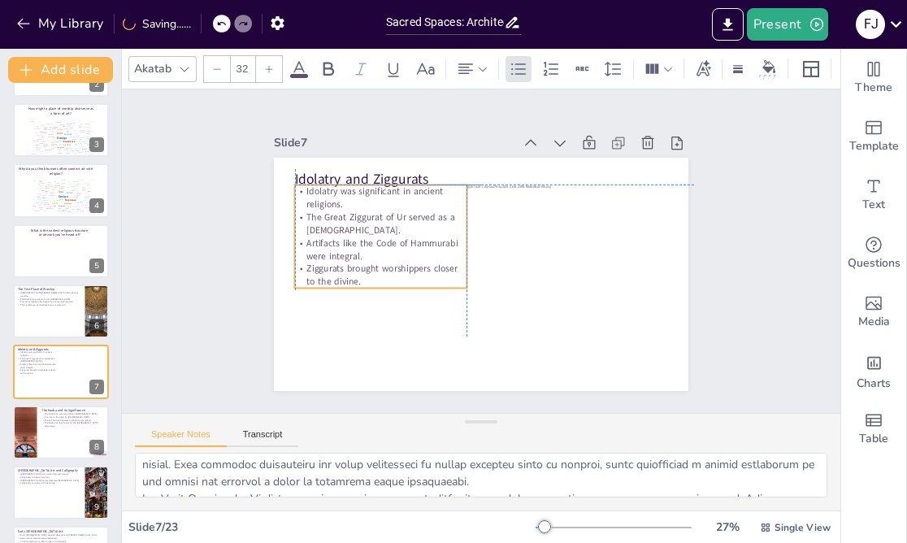
click at [370, 266] on p "Ziggurats brought worshippers closer to the divine." at bounding box center [380, 275] width 171 height 26
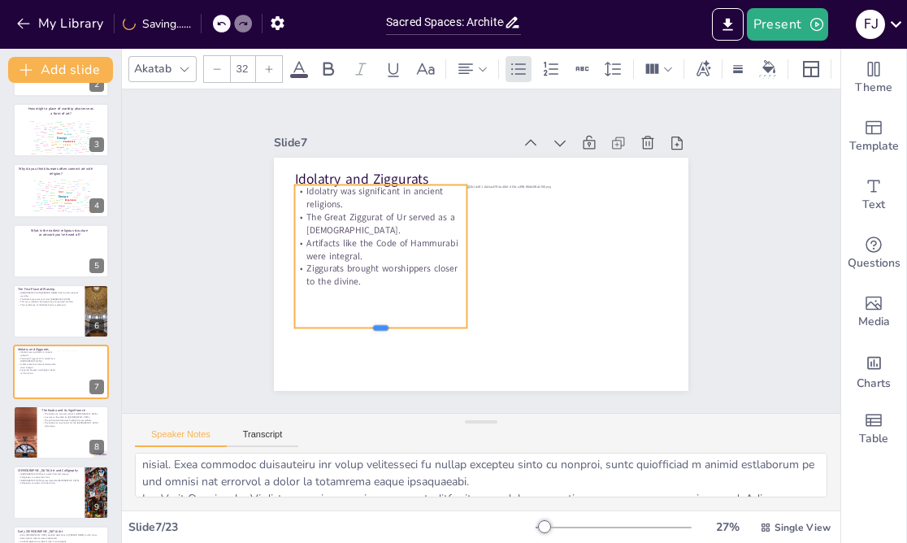
drag, startPoint x: 379, startPoint y: 289, endPoint x: 380, endPoint y: 332, distance: 43.1
click at [381, 335] on div "Idolatry and Ziggurats Idolatry was significant in ancient religions. The Great…" at bounding box center [481, 274] width 414 height 233
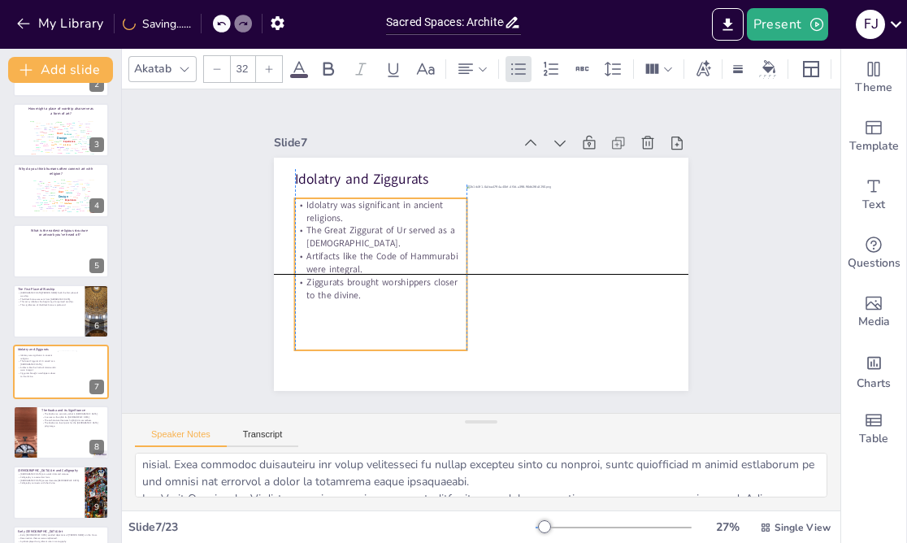
drag, startPoint x: 416, startPoint y: 185, endPoint x: 416, endPoint y: 199, distance: 13.8
click at [416, 199] on p "Idolatry was significant in ancient religions." at bounding box center [380, 211] width 171 height 26
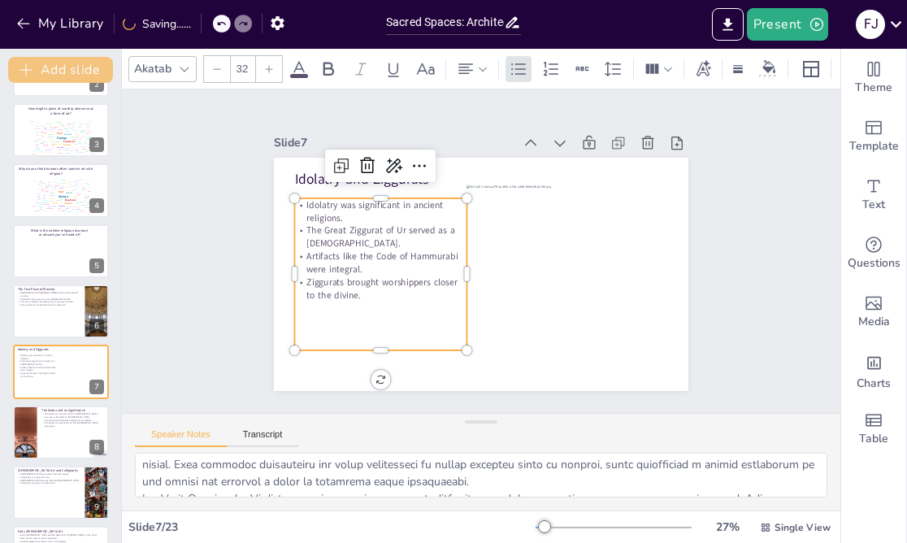
click at [59, 72] on button "Add slide" at bounding box center [60, 70] width 105 height 26
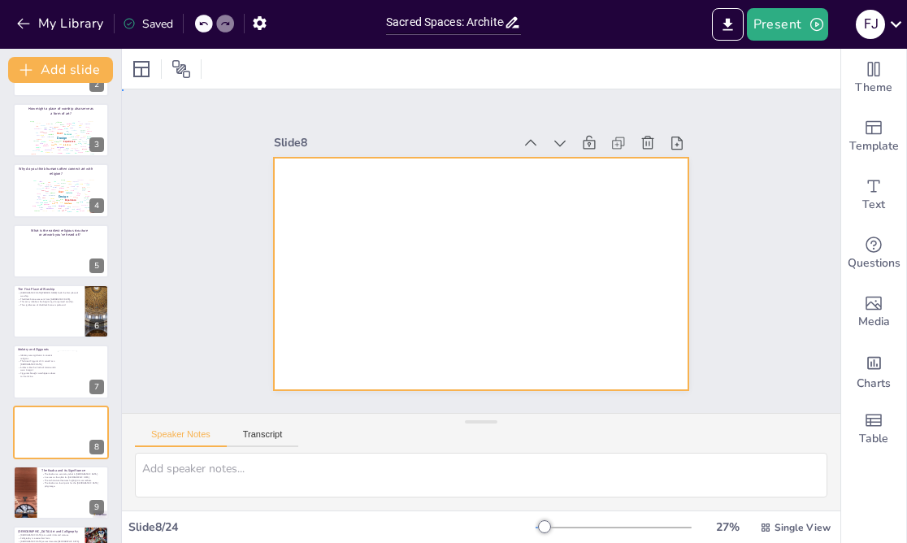
click at [543, 243] on div at bounding box center [481, 274] width 414 height 233
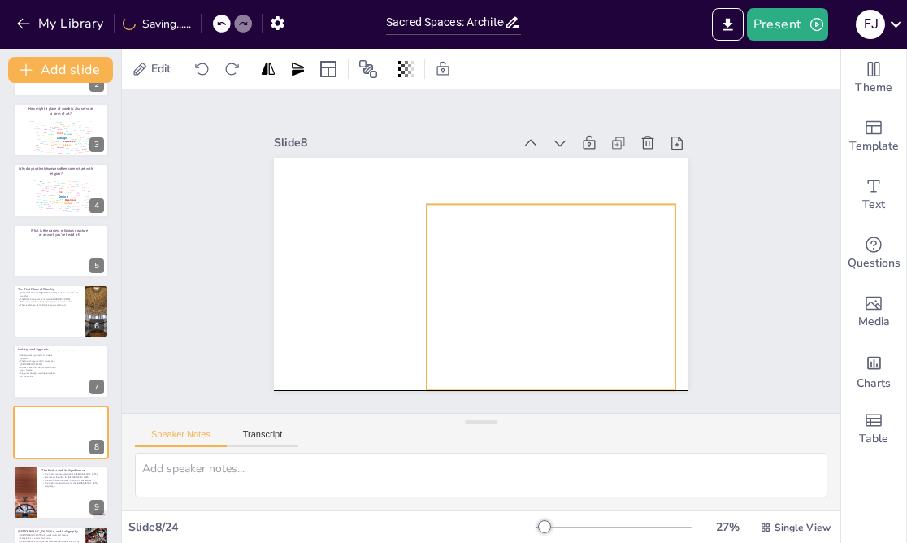
drag, startPoint x: 439, startPoint y: 292, endPoint x: 509, endPoint y: 310, distance: 72.3
click at [509, 310] on div at bounding box center [550, 297] width 249 height 187
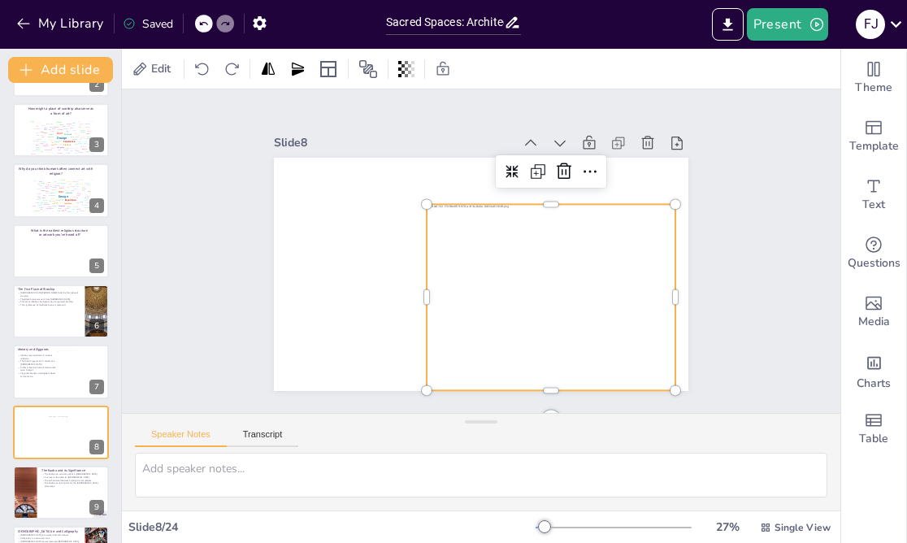
click at [319, 188] on div at bounding box center [481, 274] width 414 height 233
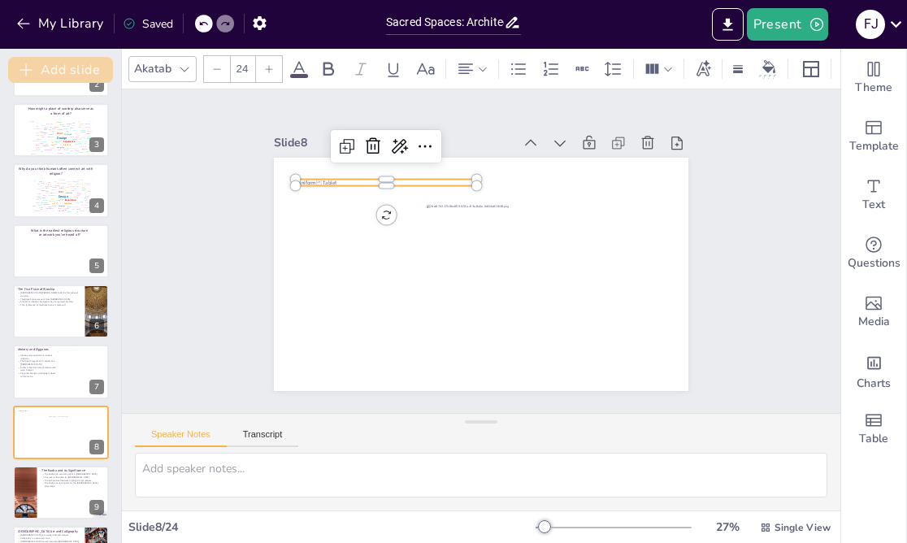
click at [61, 64] on button "Add slide" at bounding box center [60, 70] width 105 height 26
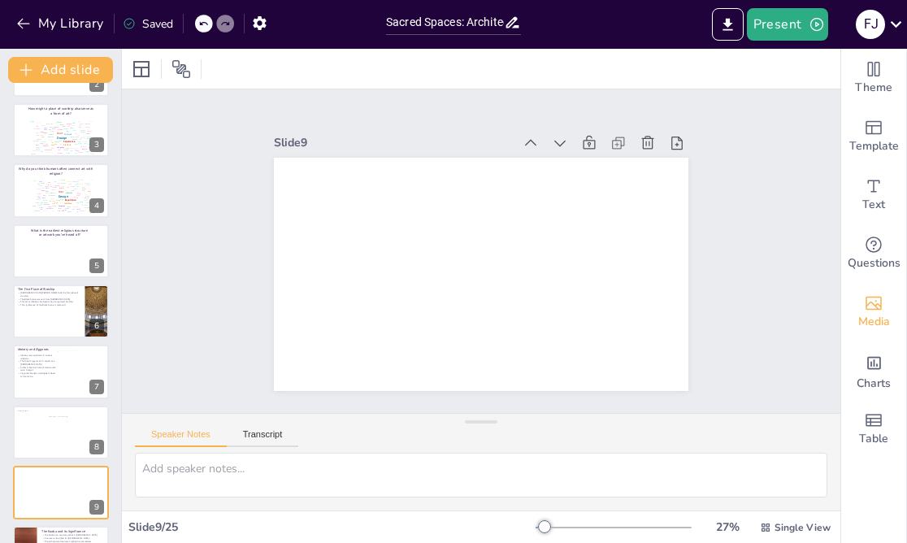
click at [874, 304] on icon "Add images, graphics, shapes or video" at bounding box center [872, 302] width 19 height 19
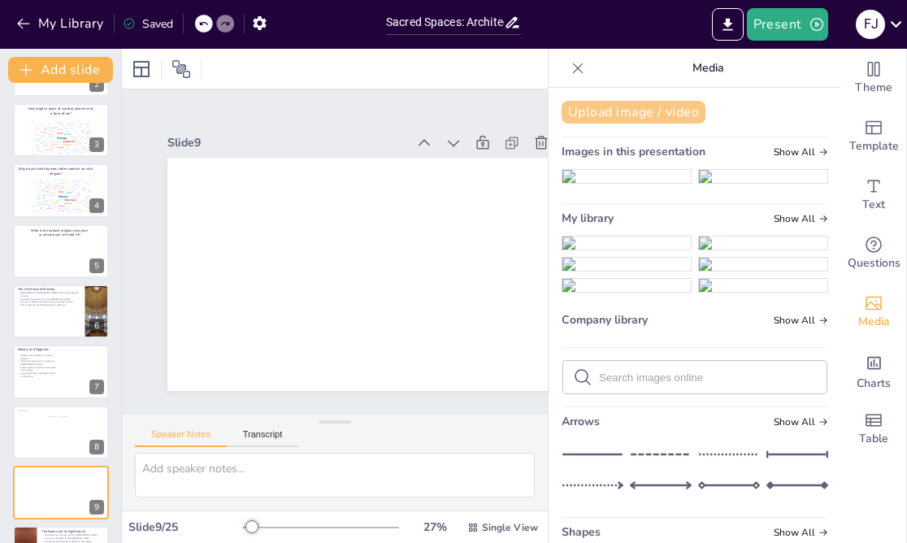
click at [623, 110] on button "Upload image / video" at bounding box center [633, 112] width 144 height 23
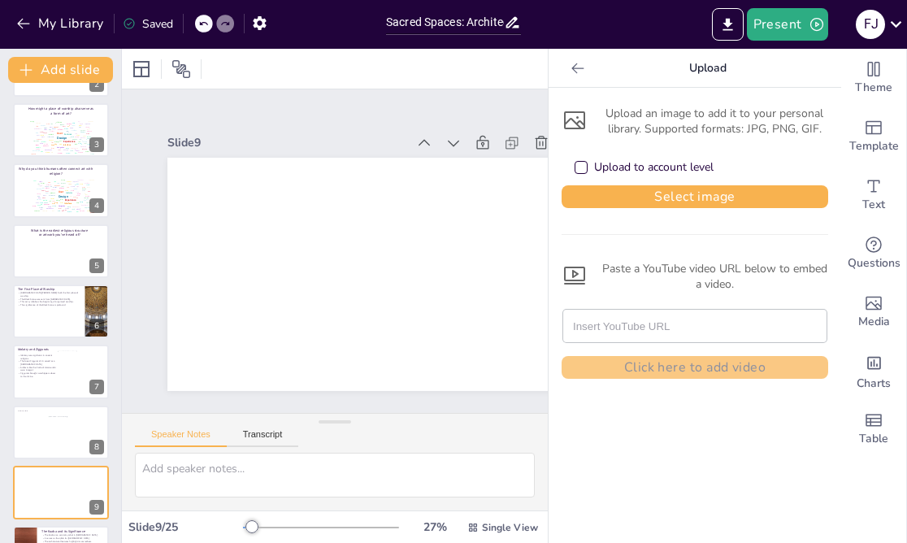
click at [638, 322] on input "text" at bounding box center [695, 325] width 244 height 32
paste input "[URL][DOMAIN_NAME][DOMAIN_NAME]"
click at [625, 262] on div "Paste a YouTube video URL below to embed a video." at bounding box center [694, 276] width 266 height 31
click at [662, 334] on input "[URL][DOMAIN_NAME][DOMAIN_NAME]" at bounding box center [695, 325] width 244 height 32
click at [612, 331] on input "[URL][DOMAIN_NAME][DOMAIN_NAME]" at bounding box center [695, 325] width 244 height 32
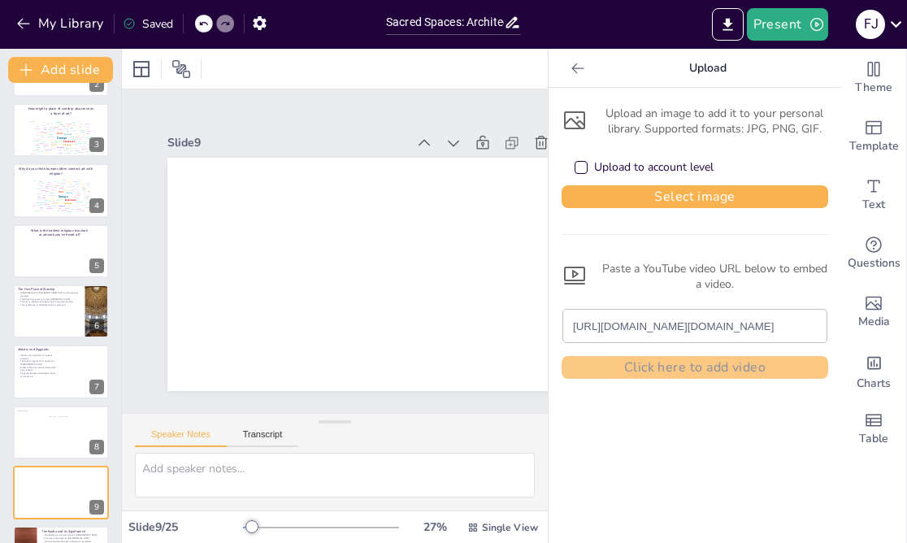
drag, startPoint x: 569, startPoint y: 333, endPoint x: 652, endPoint y: 310, distance: 85.9
click at [656, 310] on div "[URL][DOMAIN_NAME][DOMAIN_NAME]" at bounding box center [694, 325] width 263 height 32
click at [652, 310] on input "[URL][DOMAIN_NAME][DOMAIN_NAME]" at bounding box center [695, 325] width 244 height 32
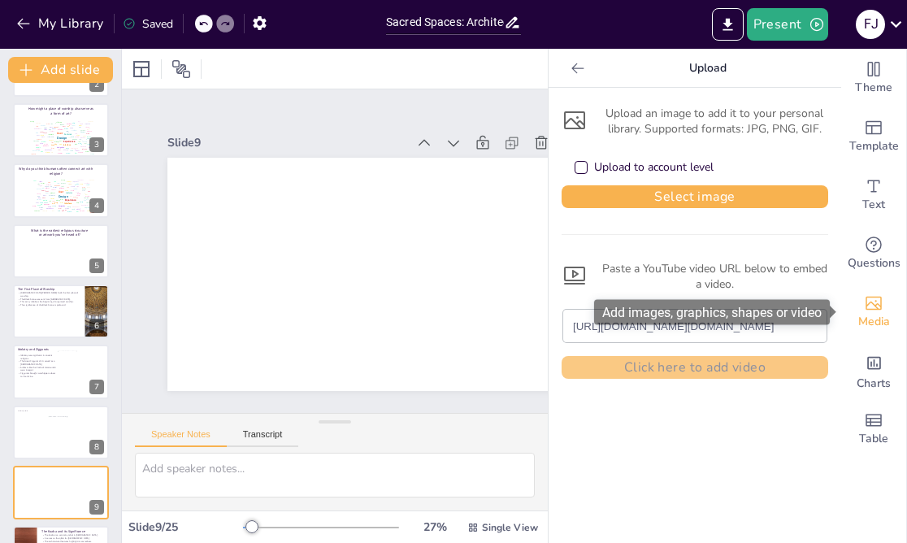
scroll to position [0, 579]
drag, startPoint x: 573, startPoint y: 328, endPoint x: 837, endPoint y: 315, distance: 264.3
click at [838, 315] on body "My Library Saved Sacred Spaces: Architectural Evolution in Religious Practices …" at bounding box center [453, 271] width 907 height 543
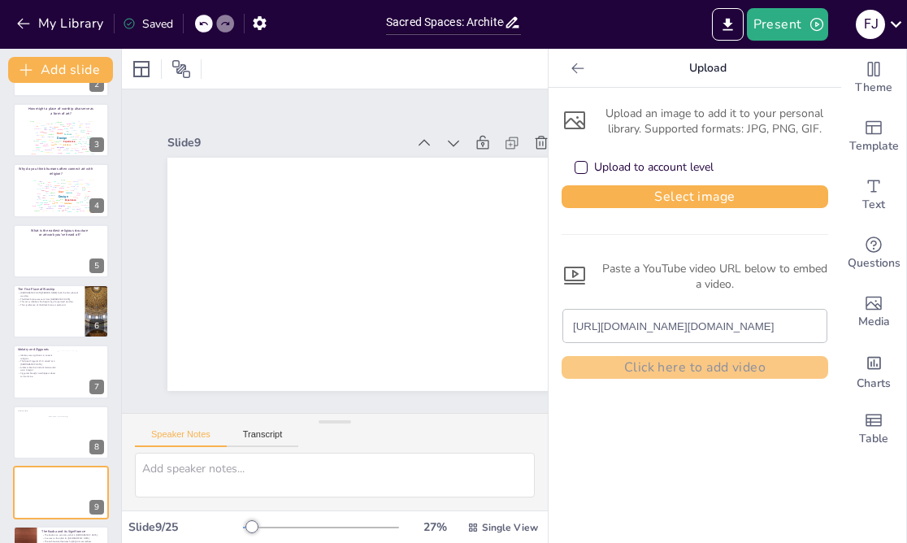
scroll to position [0, 0]
click at [571, 67] on icon at bounding box center [577, 68] width 16 height 16
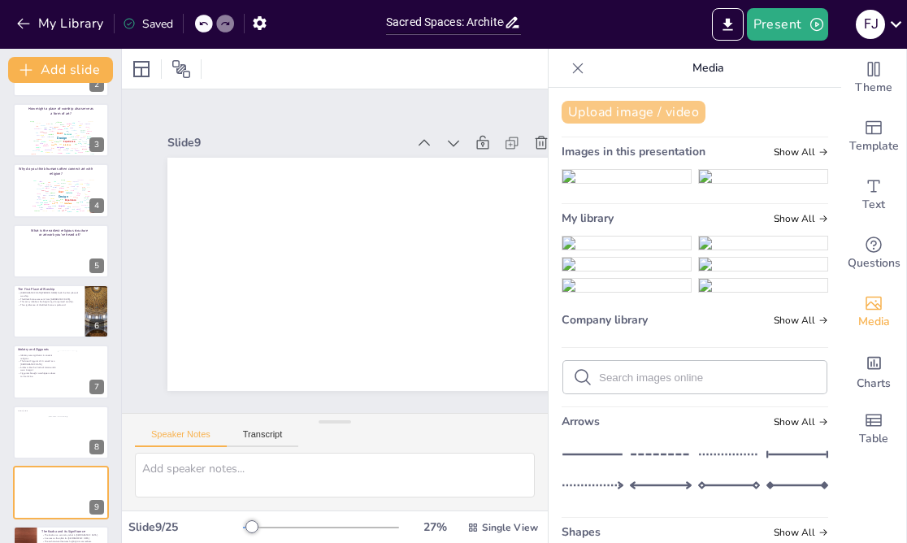
click at [617, 112] on button "Upload image / video" at bounding box center [633, 112] width 144 height 23
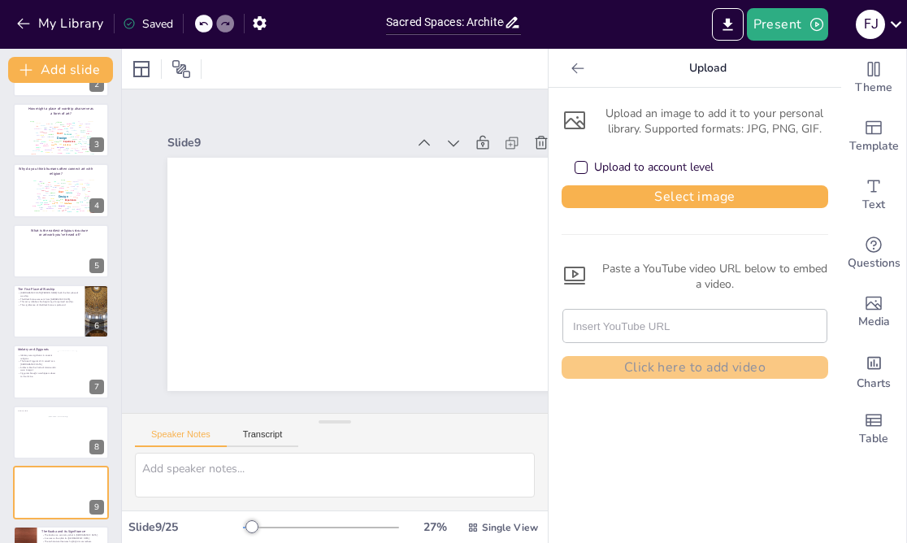
click at [619, 333] on input "text" at bounding box center [695, 325] width 244 height 32
paste input "[URL][DOMAIN_NAME][DOMAIN_NAME]"
click at [612, 325] on input "[URL][DOMAIN_NAME][DOMAIN_NAME]" at bounding box center [695, 325] width 244 height 32
drag, startPoint x: 571, startPoint y: 327, endPoint x: 786, endPoint y: 305, distance: 216.4
click at [790, 306] on div "[URL][DOMAIN_NAME][DOMAIN_NAME] Click here to add video" at bounding box center [694, 337] width 266 height 82
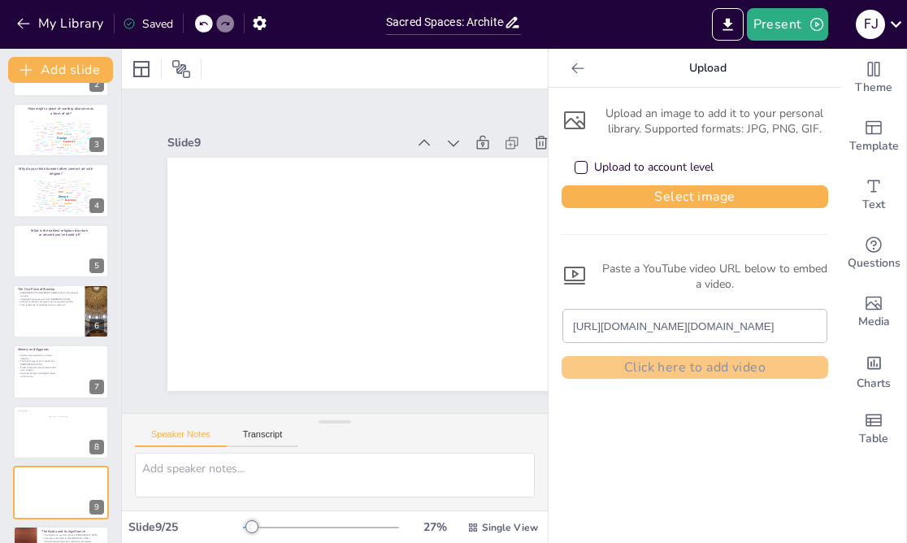
click at [664, 361] on div "[URL][DOMAIN_NAME][DOMAIN_NAME] Click here to add video" at bounding box center [694, 337] width 266 height 82
paste input "[URL][DOMAIN_NAME]"
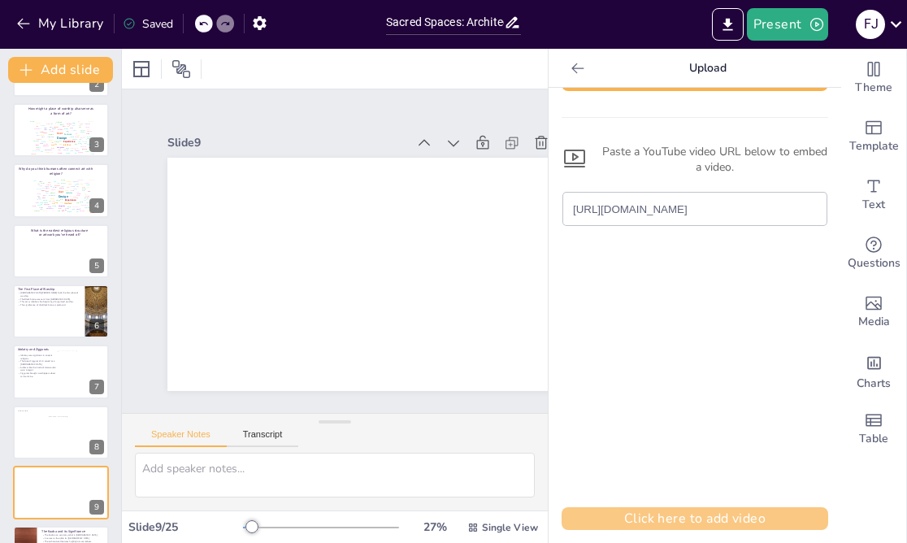
click at [716, 518] on button "Click here to add video" at bounding box center [694, 518] width 266 height 23
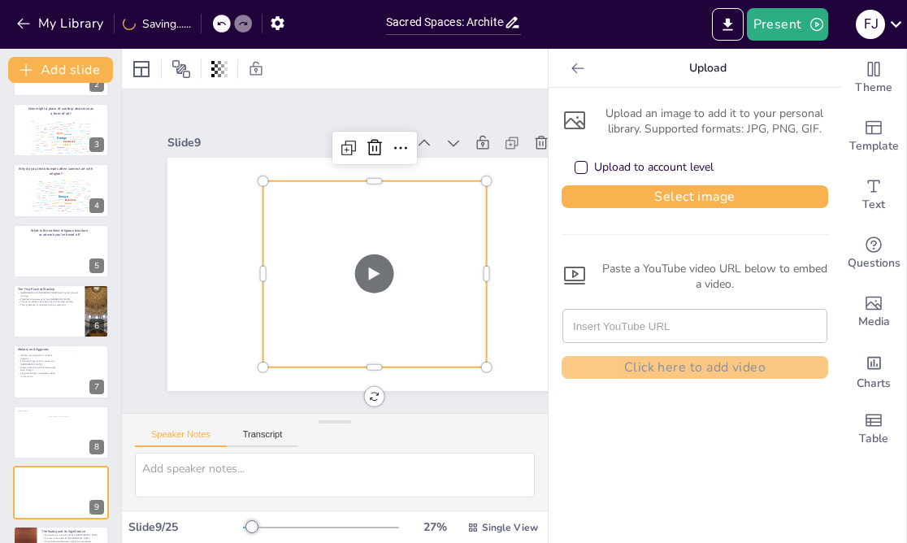
click at [575, 66] on icon at bounding box center [577, 68] width 16 height 16
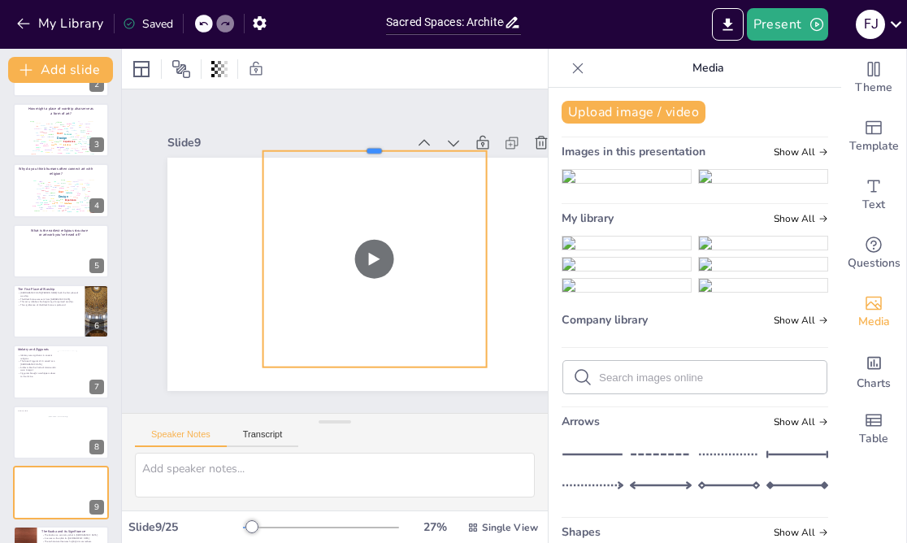
drag, startPoint x: 377, startPoint y: 180, endPoint x: 370, endPoint y: 148, distance: 32.5
click at [370, 149] on div at bounding box center [385, 149] width 223 height 37
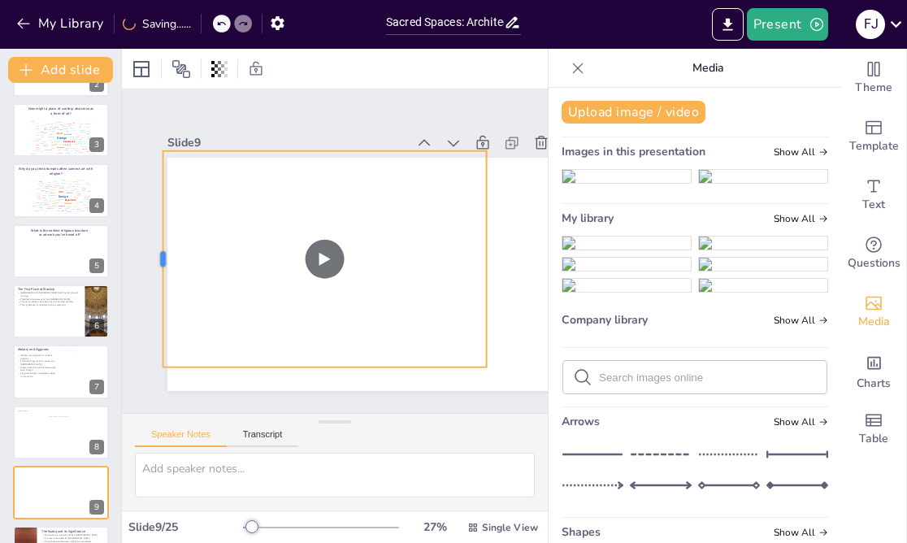
drag, startPoint x: 262, startPoint y: 260, endPoint x: 162, endPoint y: 270, distance: 101.2
click at [162, 274] on div at bounding box center [156, 258] width 13 height 217
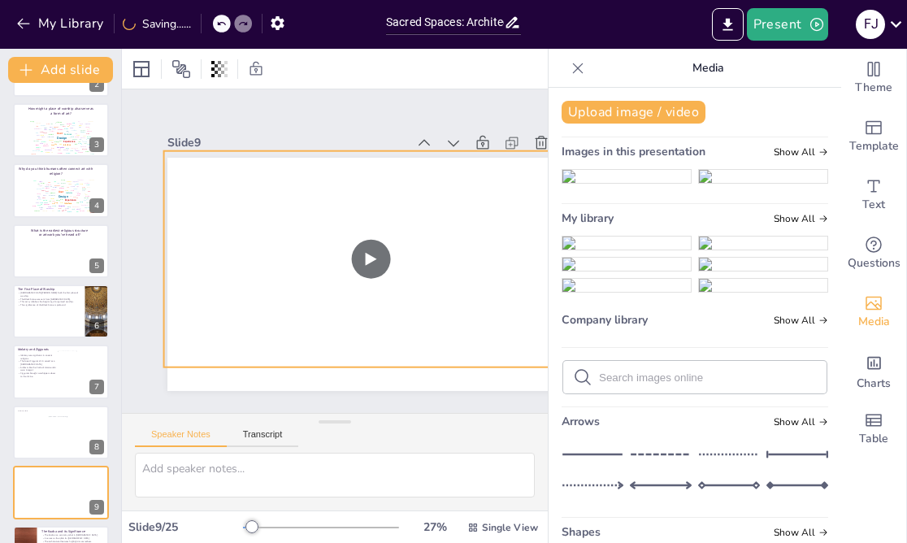
drag, startPoint x: 487, startPoint y: 258, endPoint x: 578, endPoint y: 262, distance: 91.1
click at [578, 264] on div "Document fonts Akatab Recently used Mulish Akatab Roboto Popular fonts Lato Mon…" at bounding box center [453, 296] width 907 height 494
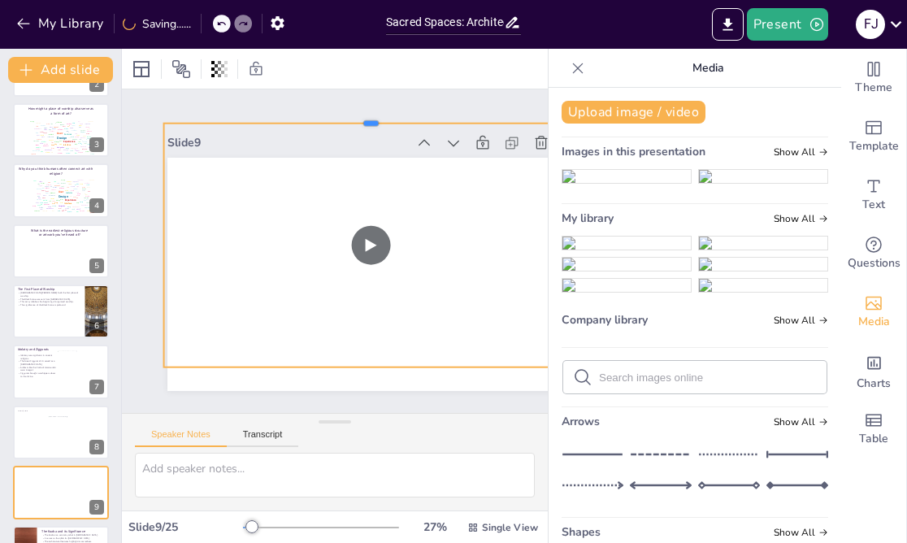
drag, startPoint x: 368, startPoint y: 149, endPoint x: 357, endPoint y: 122, distance: 29.9
click at [357, 122] on div at bounding box center [371, 116] width 414 height 13
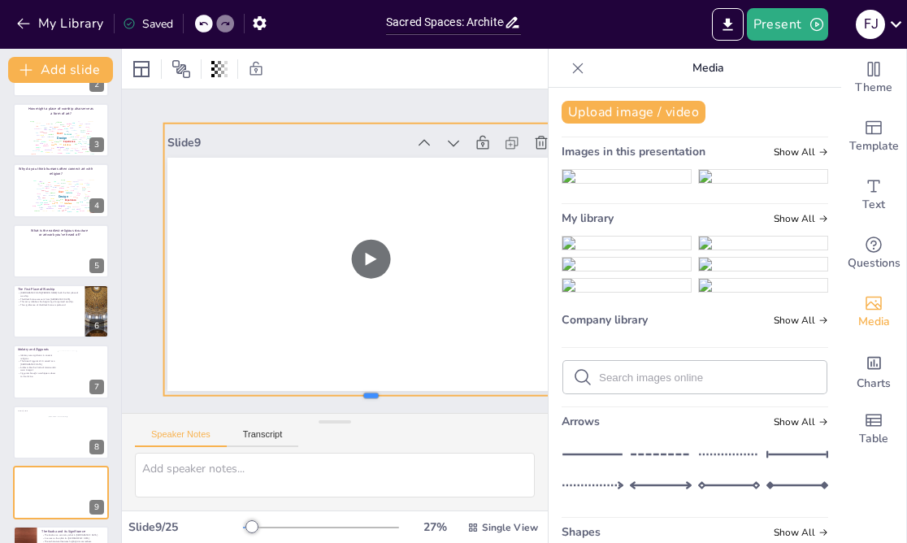
drag, startPoint x: 371, startPoint y: 367, endPoint x: 379, endPoint y: 395, distance: 28.6
click at [379, 396] on div at bounding box center [371, 402] width 414 height 13
click at [578, 63] on icon at bounding box center [577, 68] width 16 height 16
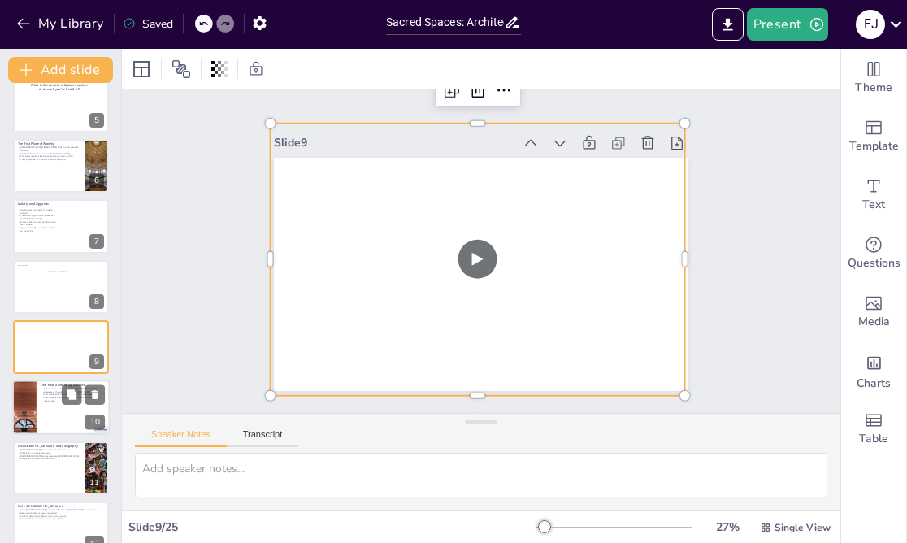
click at [58, 409] on div at bounding box center [60, 407] width 97 height 55
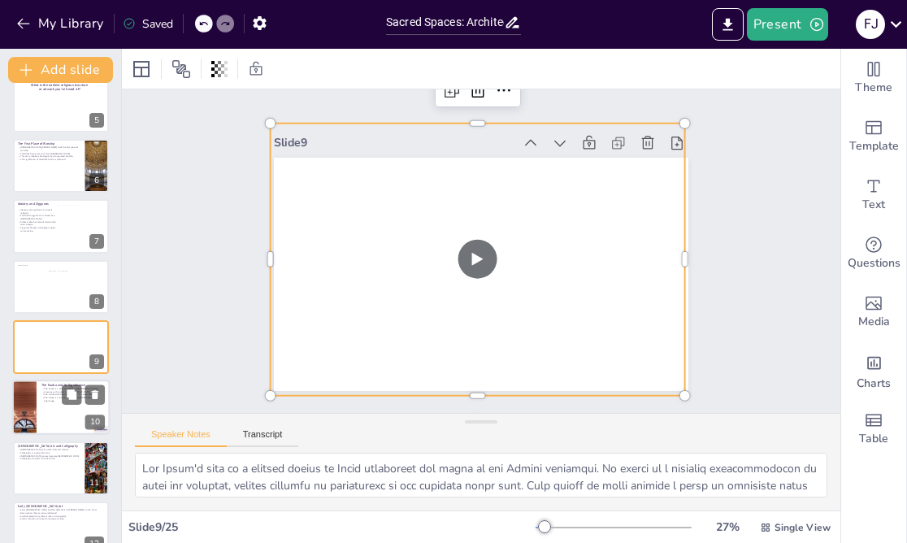
scroll to position [353, 0]
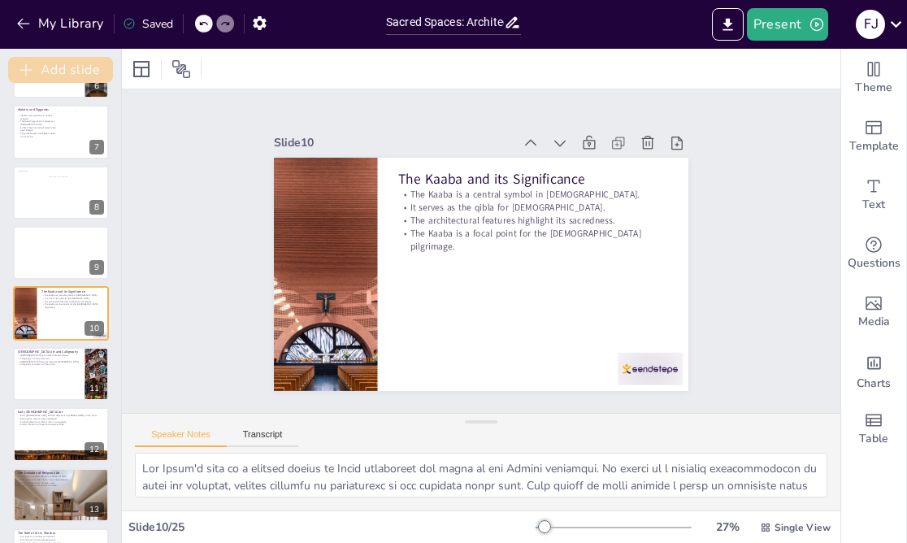
click at [61, 67] on button "Add slide" at bounding box center [60, 70] width 105 height 26
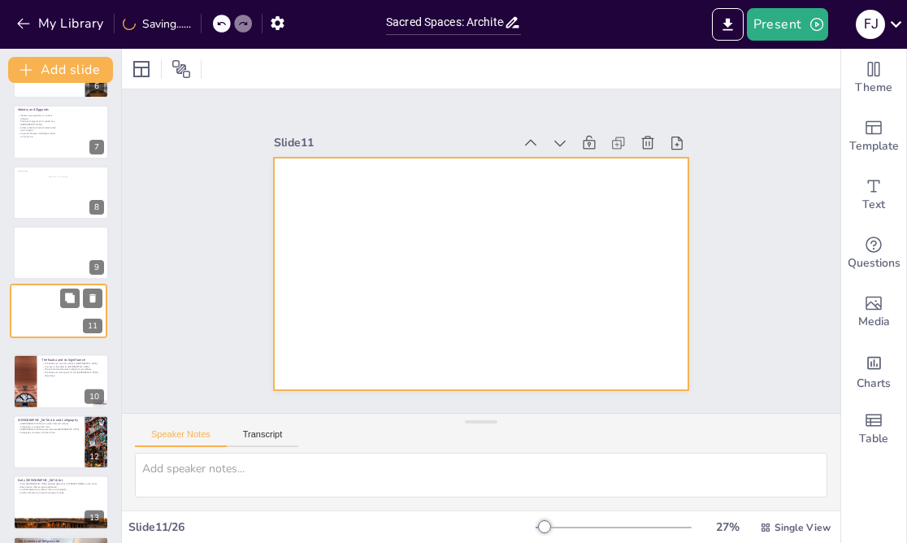
drag, startPoint x: 58, startPoint y: 376, endPoint x: 56, endPoint y: 300, distance: 76.4
click at [56, 299] on div at bounding box center [59, 310] width 96 height 54
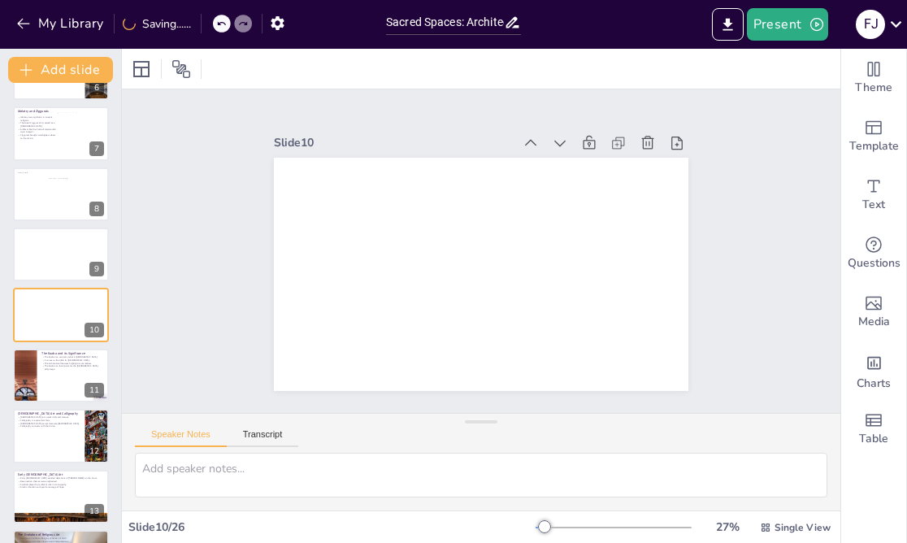
scroll to position [422, 0]
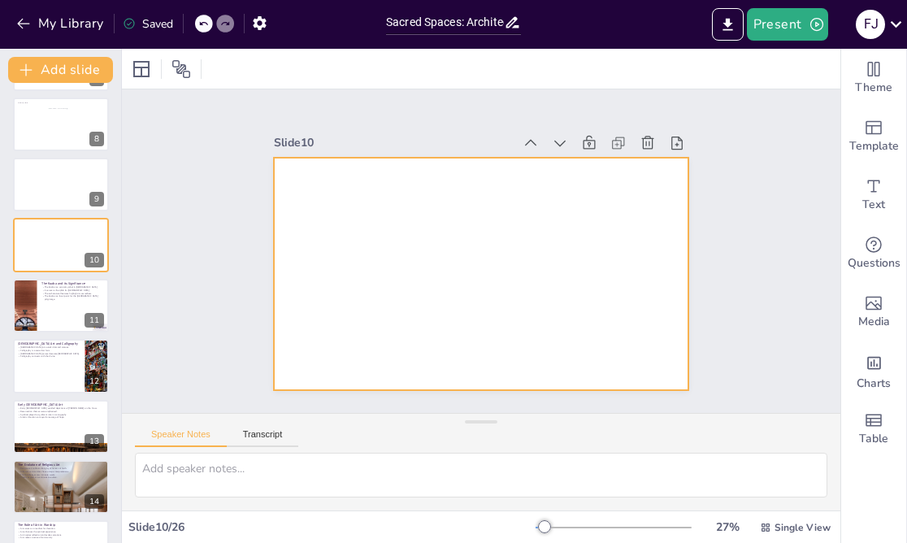
click at [340, 184] on div at bounding box center [478, 273] width 436 height 275
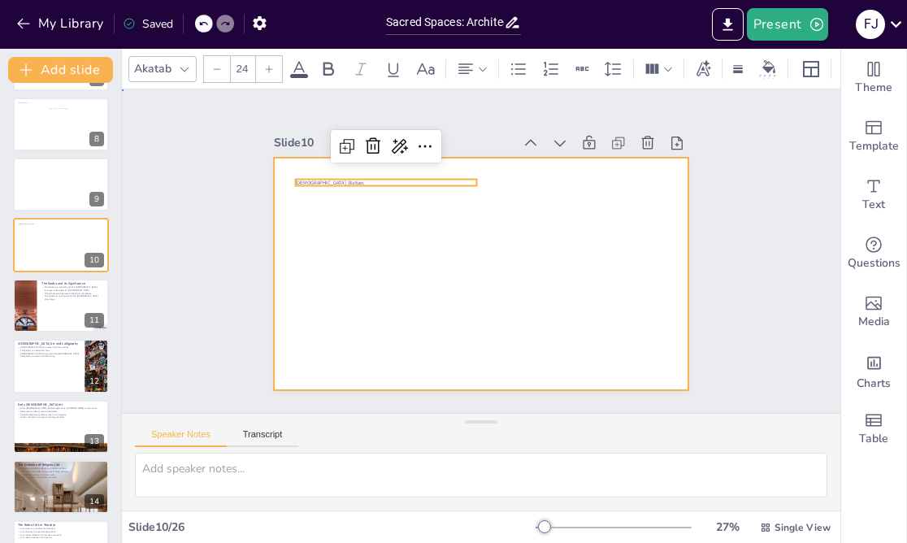
click at [553, 228] on div at bounding box center [478, 273] width 436 height 275
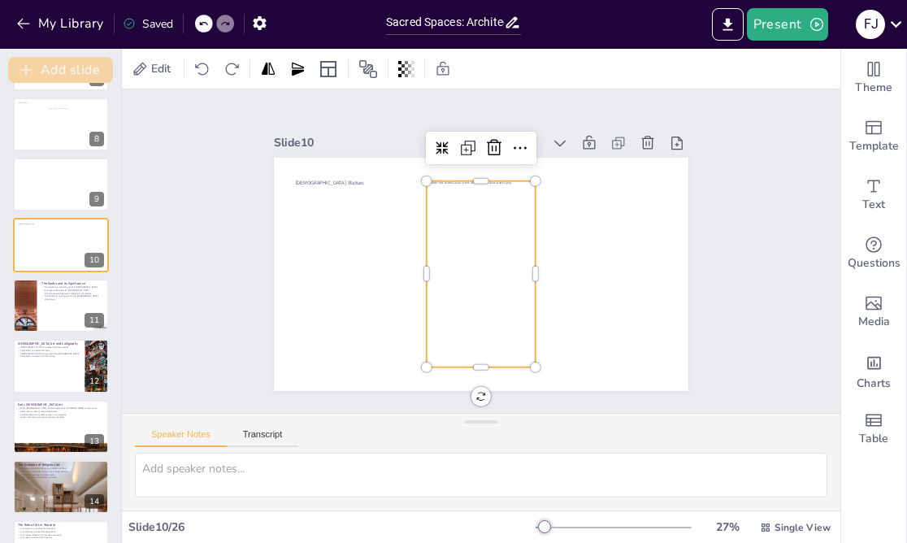
click at [79, 69] on button "Add slide" at bounding box center [60, 70] width 105 height 26
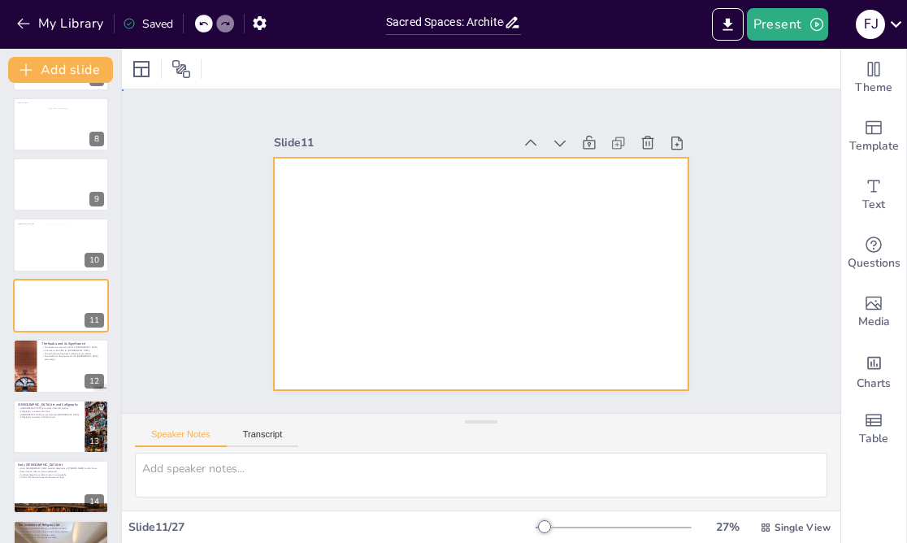
click at [322, 187] on div at bounding box center [481, 274] width 414 height 233
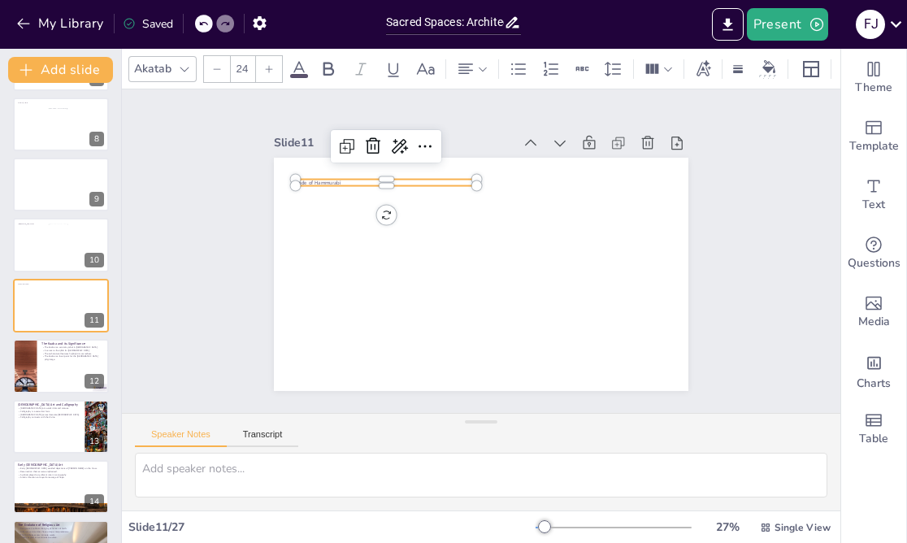
click at [564, 276] on div at bounding box center [481, 274] width 414 height 233
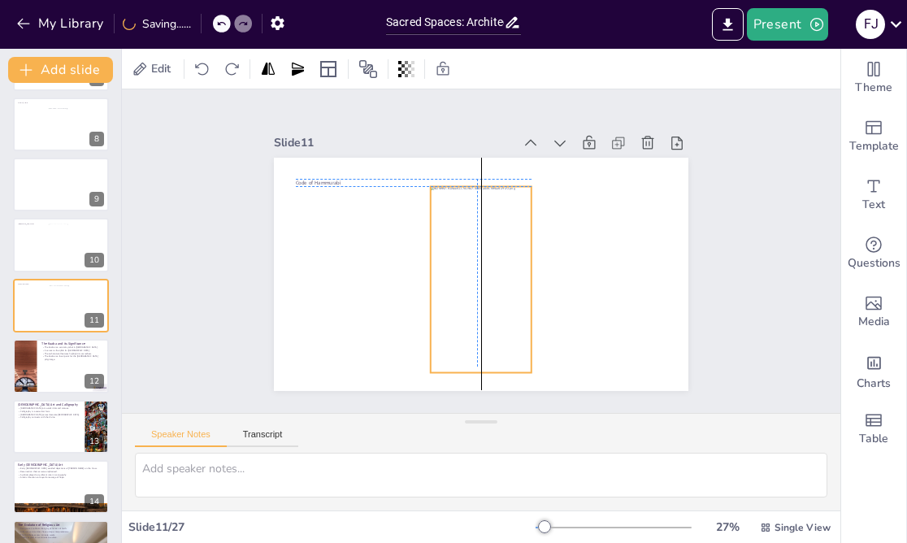
click at [481, 158] on div "Code of Hammurabi" at bounding box center [481, 158] width 414 height 0
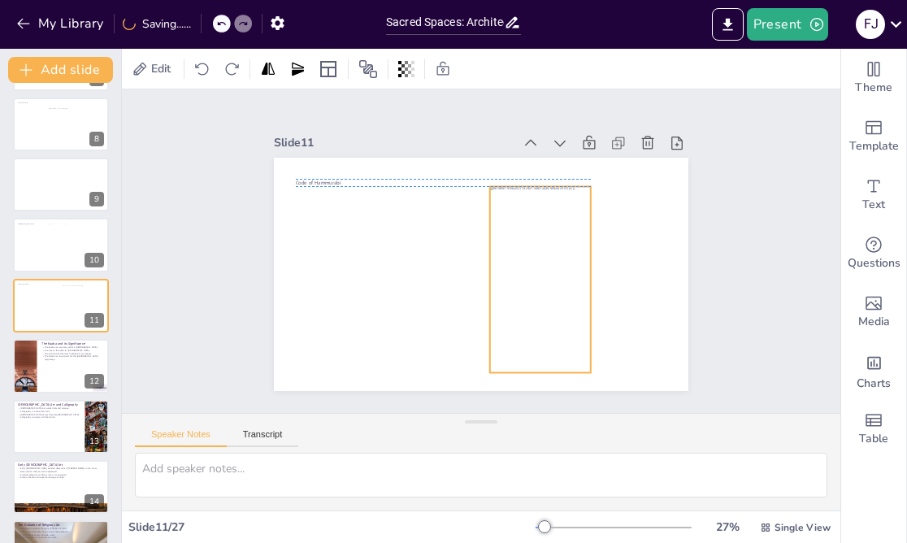
drag, startPoint x: 490, startPoint y: 213, endPoint x: 548, endPoint y: 209, distance: 58.6
click at [549, 210] on div at bounding box center [537, 286] width 120 height 196
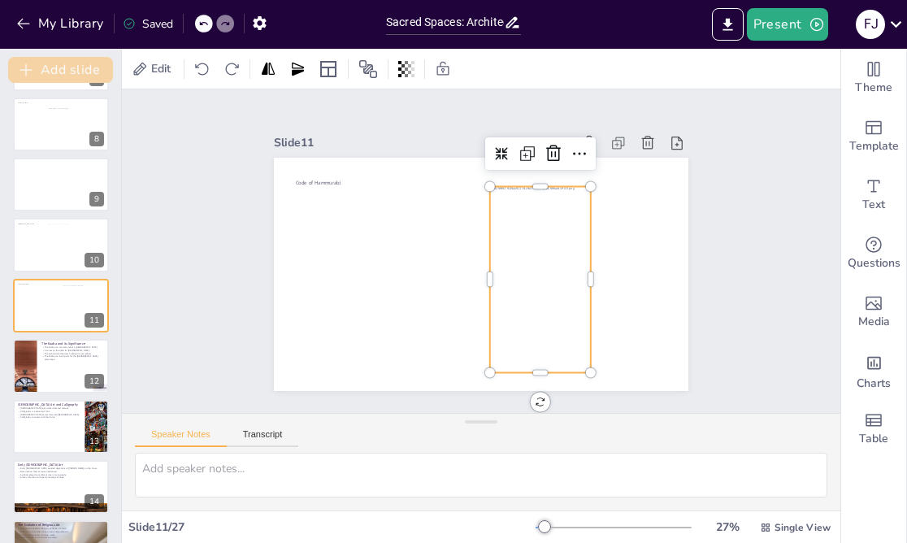
click at [70, 66] on button "Add slide" at bounding box center [60, 70] width 105 height 26
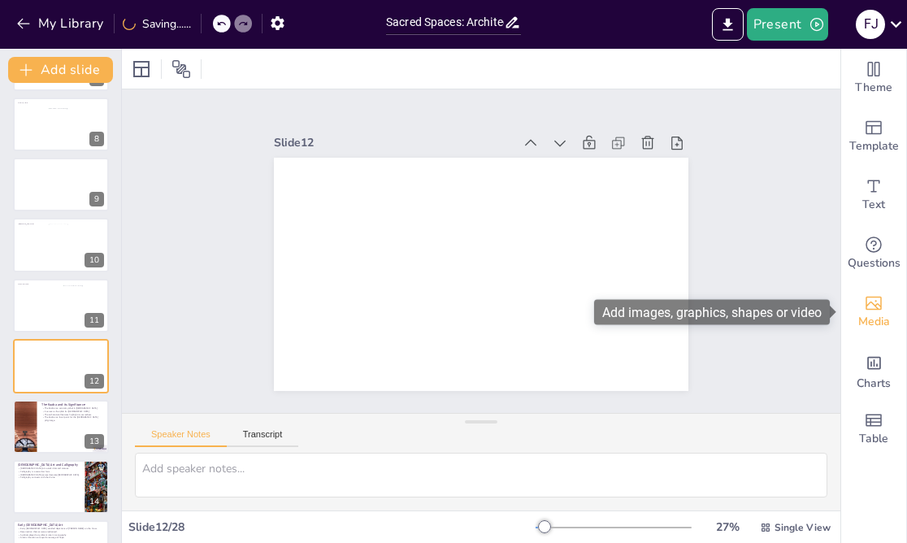
click at [888, 301] on div "Media" at bounding box center [873, 312] width 65 height 58
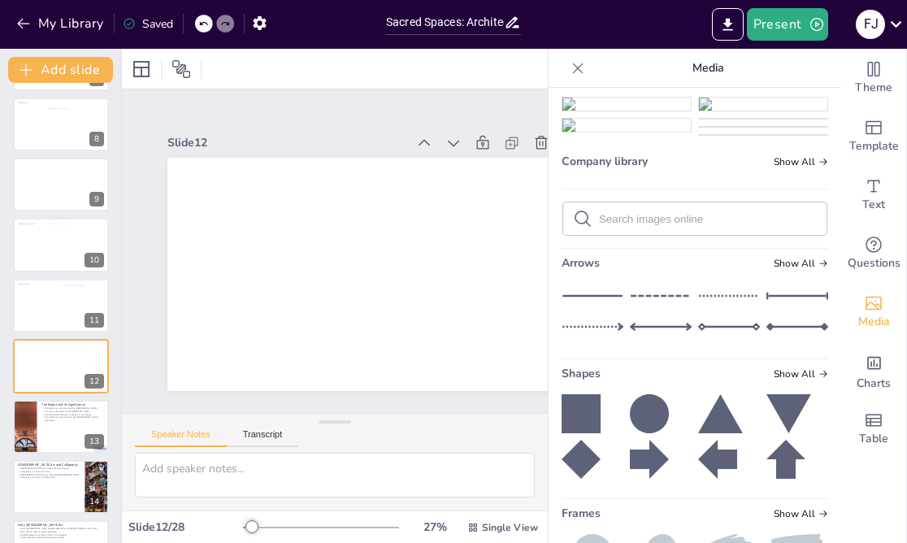
scroll to position [0, 0]
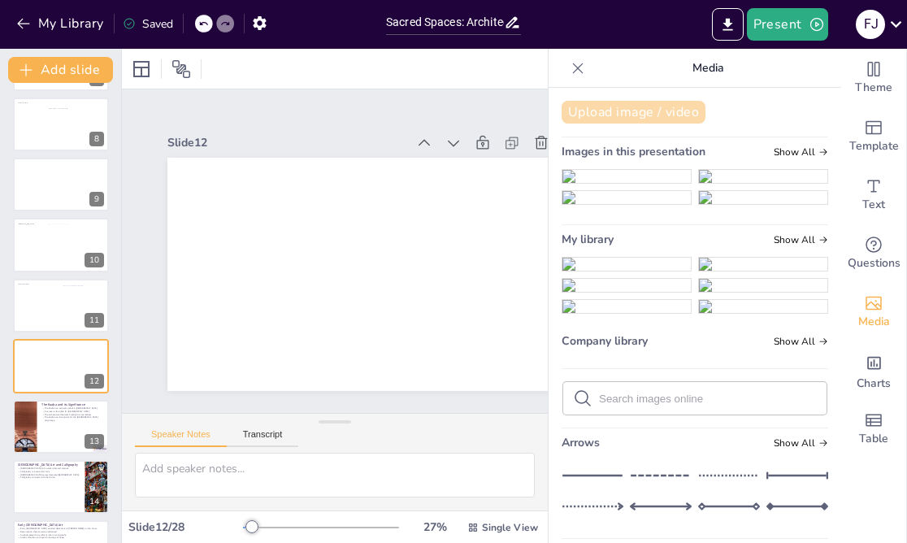
click at [647, 114] on button "Upload image / video" at bounding box center [633, 112] width 144 height 23
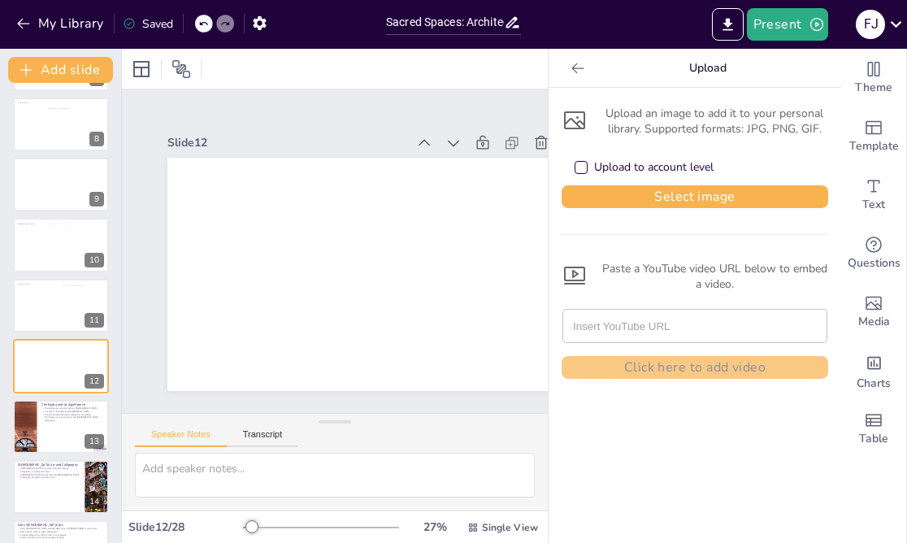
click at [606, 331] on input "text" at bounding box center [695, 325] width 244 height 32
paste input "[URL][DOMAIN_NAME]"
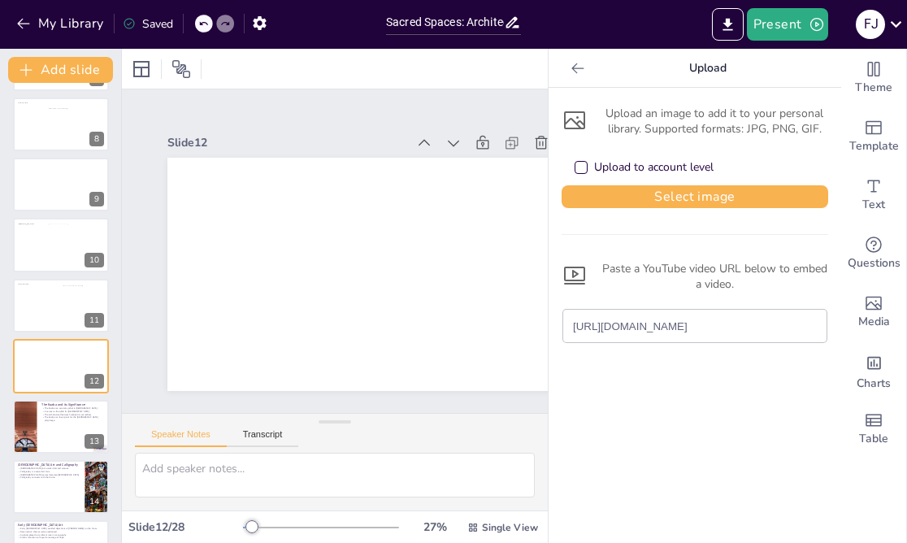
scroll to position [117, 0]
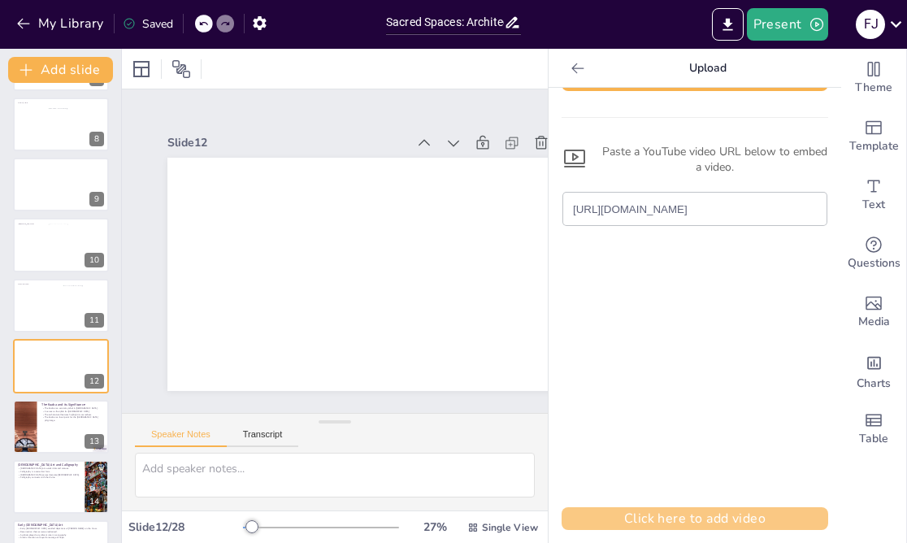
click at [703, 522] on button "Click here to add video" at bounding box center [694, 518] width 266 height 23
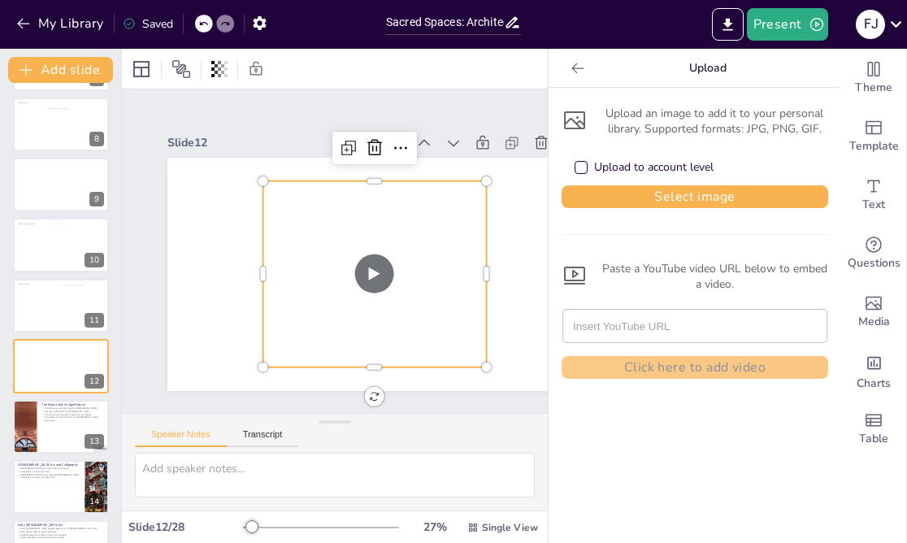
scroll to position [0, 0]
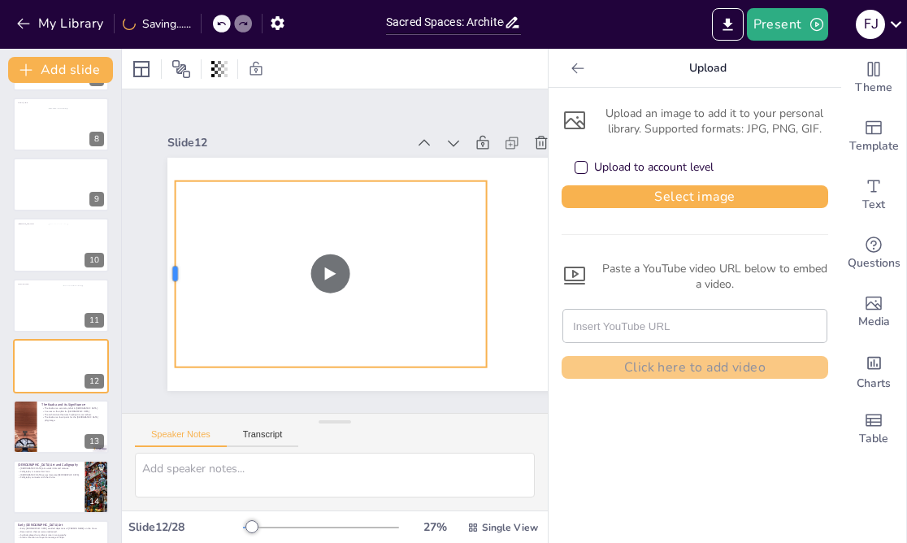
drag, startPoint x: 261, startPoint y: 273, endPoint x: 173, endPoint y: 270, distance: 87.8
click at [173, 270] on div at bounding box center [168, 273] width 13 height 187
drag, startPoint x: 486, startPoint y: 274, endPoint x: 550, endPoint y: 274, distance: 64.2
click at [550, 274] on div "Document fonts Akatab Recently used Mulish Akatab Roboto Popular fonts Lato Mon…" at bounding box center [453, 296] width 907 height 494
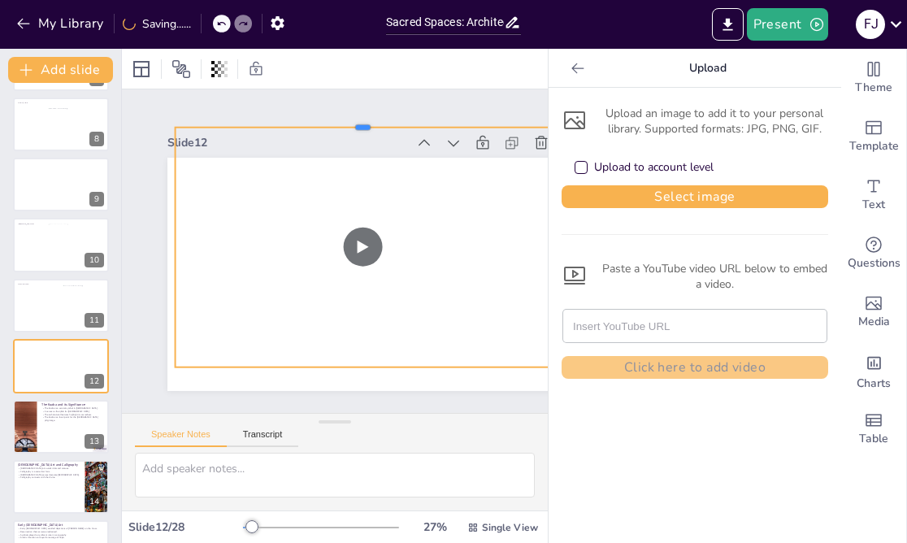
drag, startPoint x: 362, startPoint y: 179, endPoint x: 348, endPoint y: 128, distance: 53.0
click at [348, 126] on div at bounding box center [376, 124] width 374 height 52
click at [178, 249] on div at bounding box center [388, 334] width 426 height 413
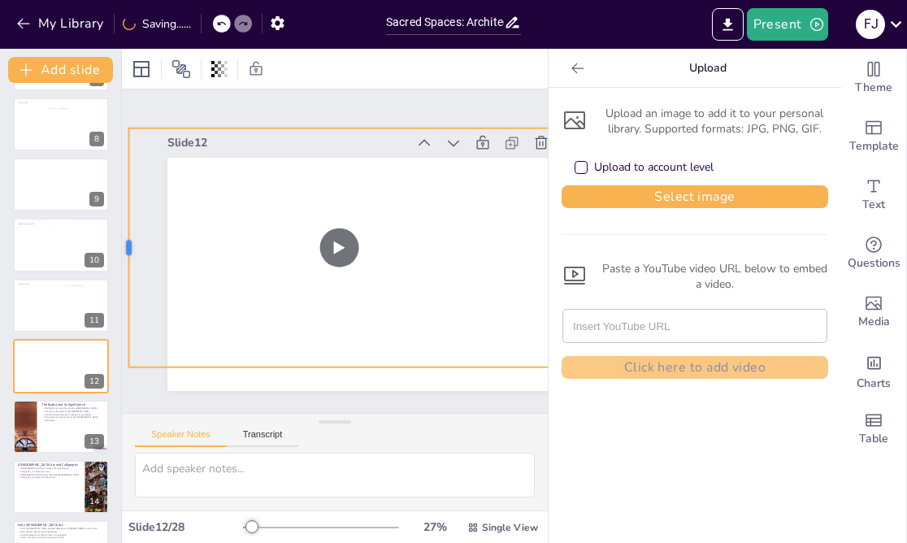
drag, startPoint x: 174, startPoint y: 243, endPoint x: 128, endPoint y: 243, distance: 46.3
click at [128, 243] on div at bounding box center [122, 248] width 13 height 240
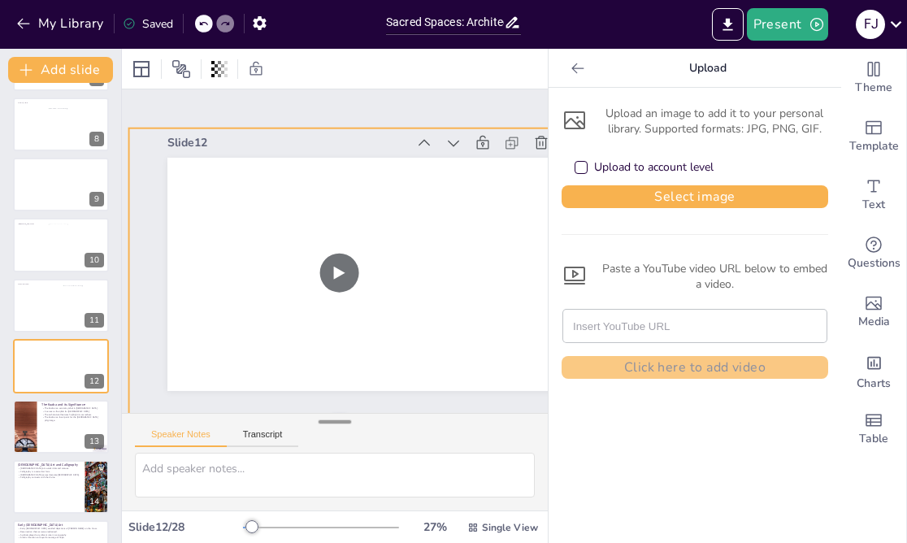
drag, startPoint x: 338, startPoint y: 372, endPoint x: 348, endPoint y: 422, distance: 51.5
click at [348, 422] on div "Slide 1 Art and Religion This presentation explores the relationship between ar…" at bounding box center [335, 299] width 426 height 421
click at [59, 71] on button "Add slide" at bounding box center [60, 70] width 105 height 26
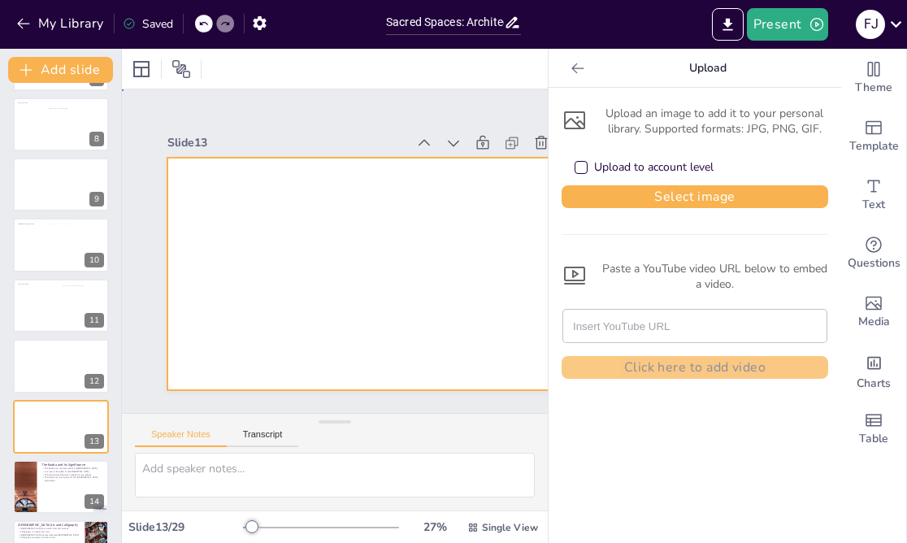
click at [239, 173] on div at bounding box center [374, 274] width 414 height 233
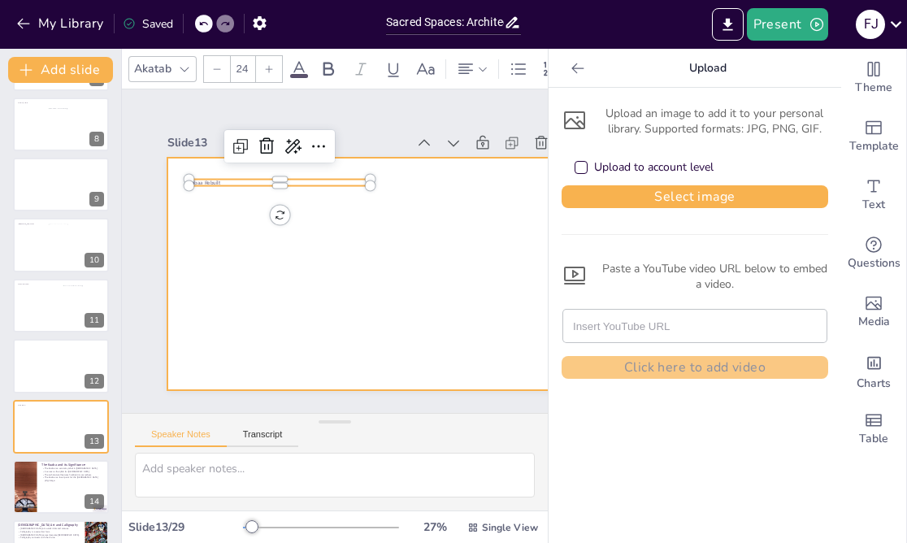
click at [359, 220] on div at bounding box center [374, 274] width 414 height 233
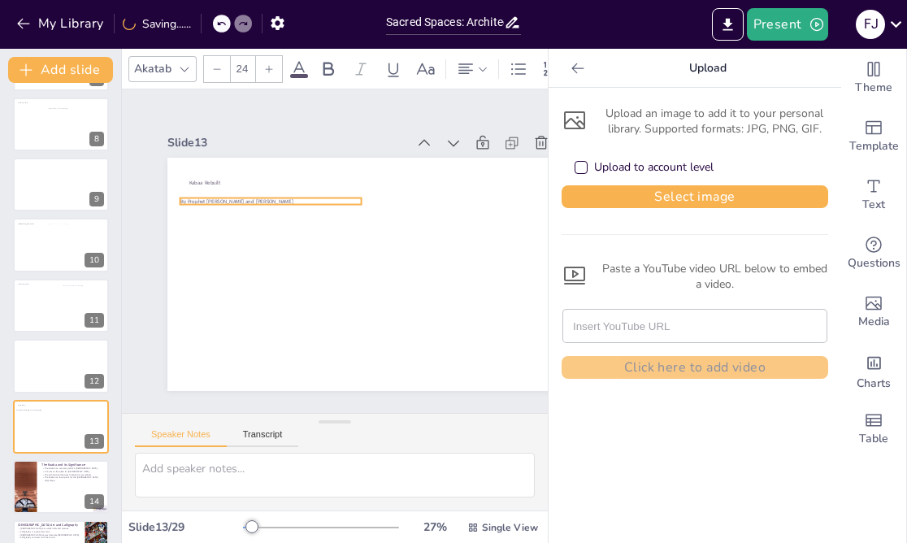
drag, startPoint x: 321, startPoint y: 182, endPoint x: 312, endPoint y: 198, distance: 18.5
click at [312, 198] on p "By Prophet [PERSON_NAME] and [PERSON_NAME]" at bounding box center [270, 200] width 181 height 7
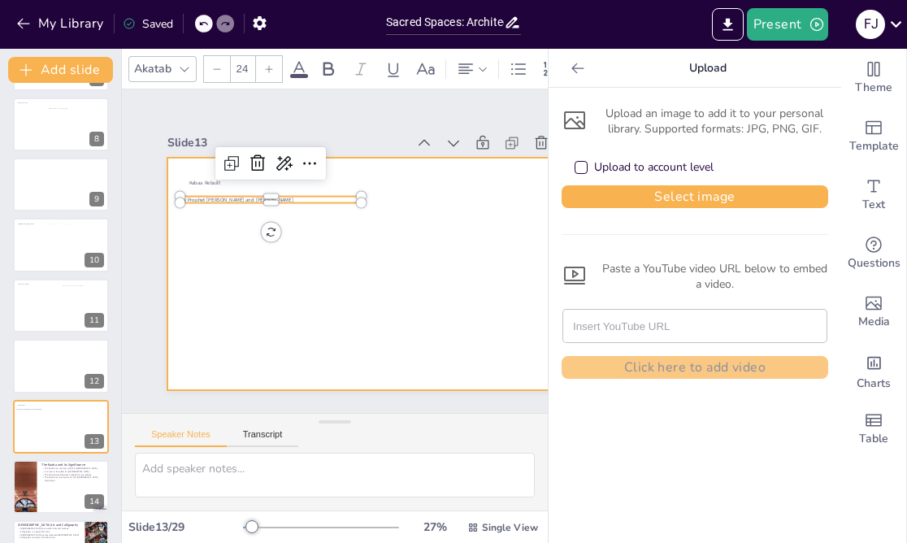
click at [452, 290] on div at bounding box center [374, 274] width 414 height 233
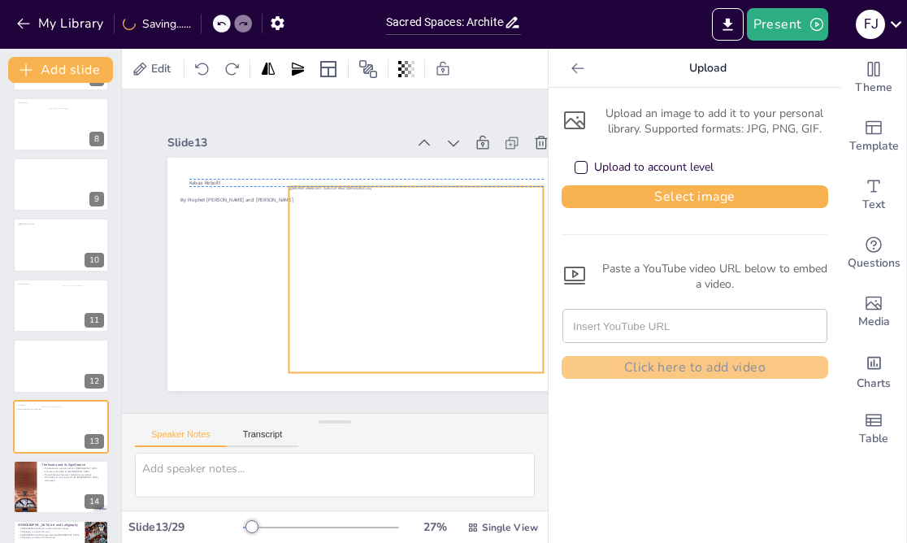
drag, startPoint x: 402, startPoint y: 253, endPoint x: 439, endPoint y: 249, distance: 36.8
click at [439, 251] on div at bounding box center [415, 279] width 254 height 186
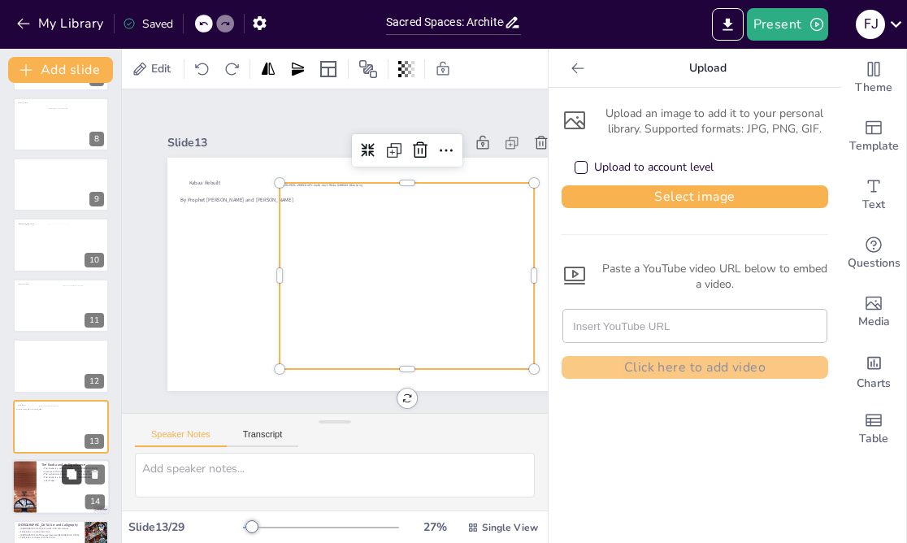
click at [64, 474] on button at bounding box center [71, 473] width 19 height 19
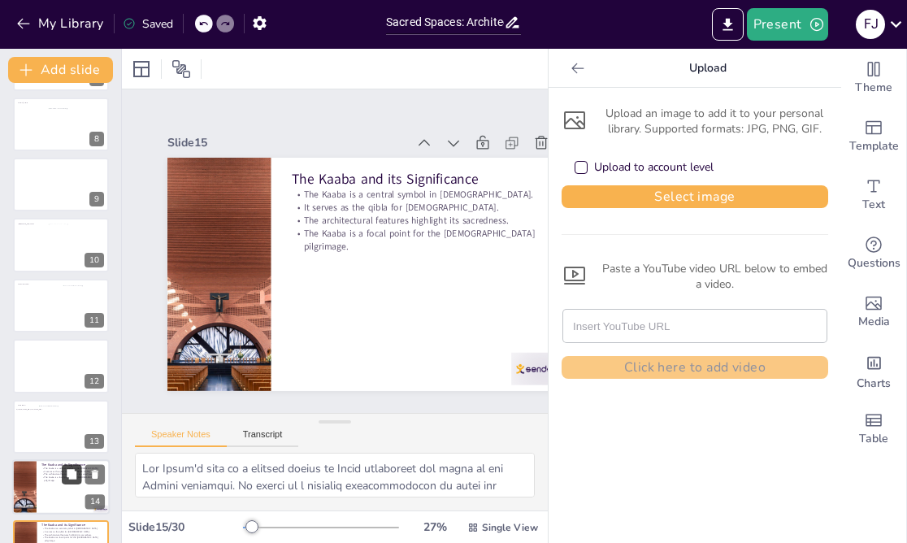
scroll to position [656, 0]
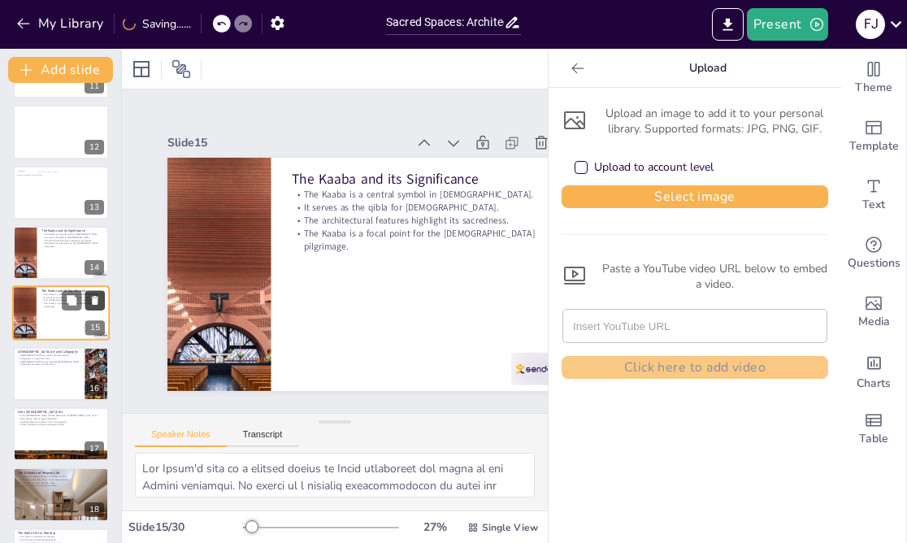
click at [97, 301] on icon at bounding box center [95, 300] width 6 height 9
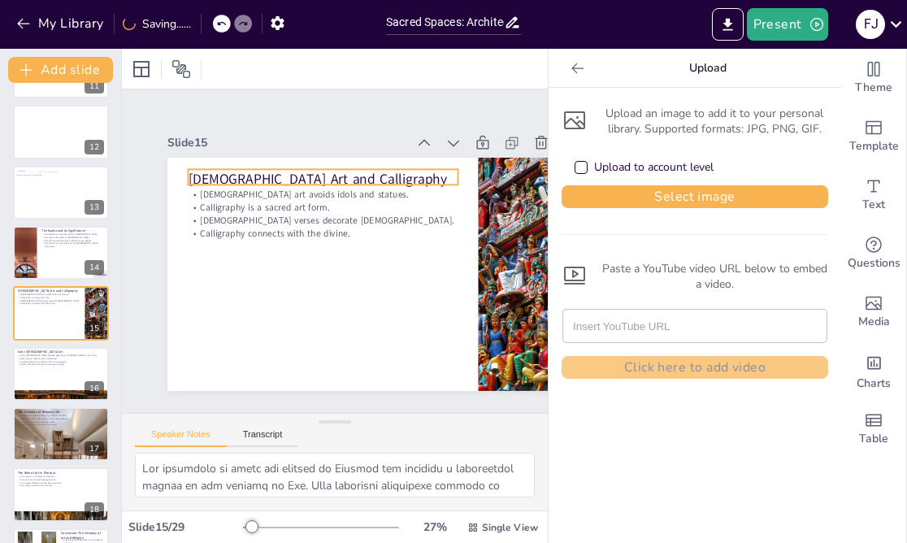
click at [268, 192] on p "[DEMOGRAPHIC_DATA] art avoids idols and statues." at bounding box center [328, 193] width 269 height 41
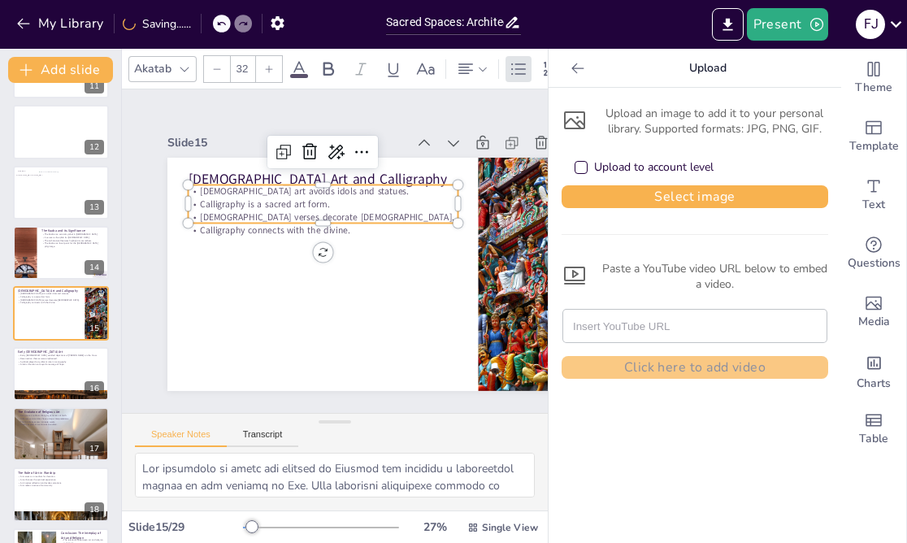
click at [338, 210] on p "[DEMOGRAPHIC_DATA] verses decorate [DEMOGRAPHIC_DATA]." at bounding box center [323, 216] width 270 height 13
click at [225, 195] on p "[DEMOGRAPHIC_DATA] art avoids idols and statues." at bounding box center [328, 190] width 269 height 41
click at [212, 193] on p "[DEMOGRAPHIC_DATA] art avoids idols and statues." at bounding box center [342, 190] width 260 height 96
click at [200, 193] on p "[DEMOGRAPHIC_DATA] art avoids idols and statues." at bounding box center [328, 190] width 269 height 41
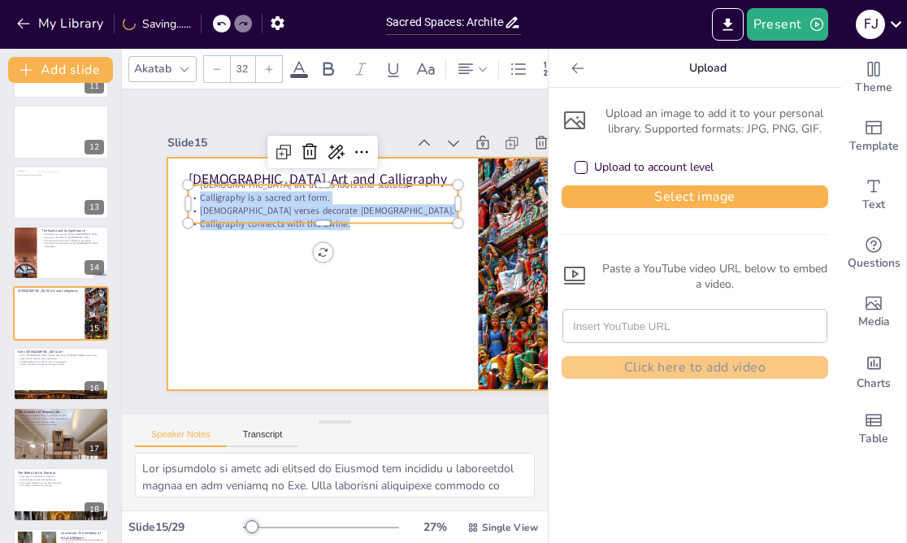
drag, startPoint x: 200, startPoint y: 192, endPoint x: 344, endPoint y: 240, distance: 151.8
click at [344, 241] on div "[DEMOGRAPHIC_DATA] Art and Calligraphy Islamic art avoids idols and statues. Ca…" at bounding box center [372, 278] width 436 height 275
copy div "Calligraphy is a sacred art form. [DEMOGRAPHIC_DATA] verses decorate [DEMOGRAPH…"
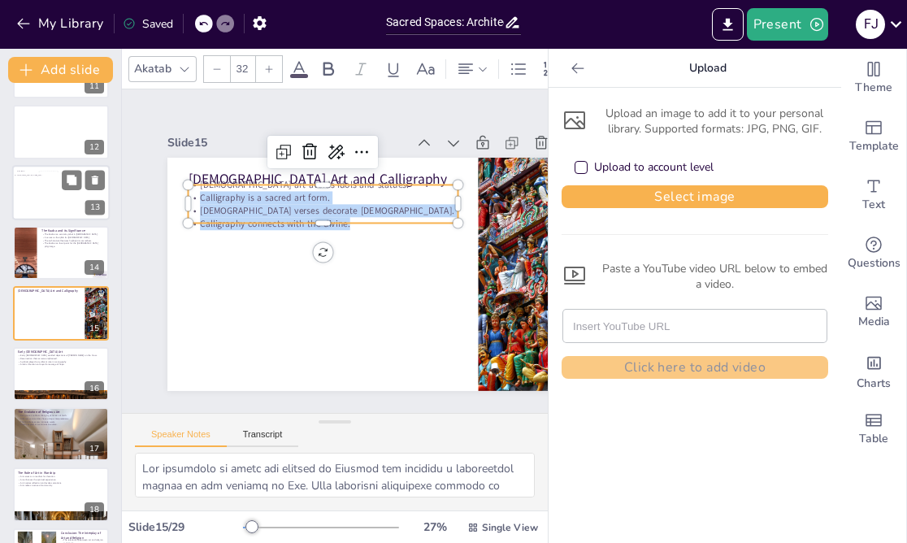
click at [27, 192] on div at bounding box center [60, 192] width 97 height 55
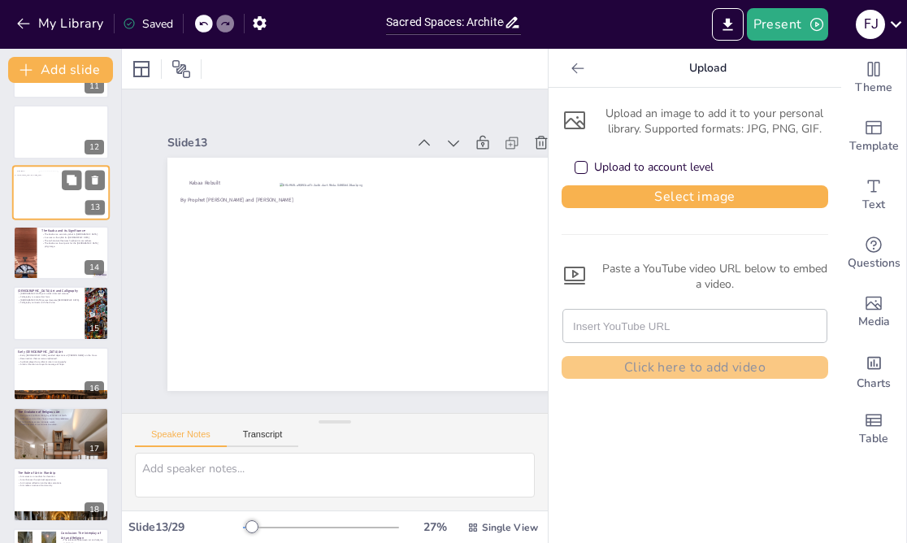
scroll to position [534, 0]
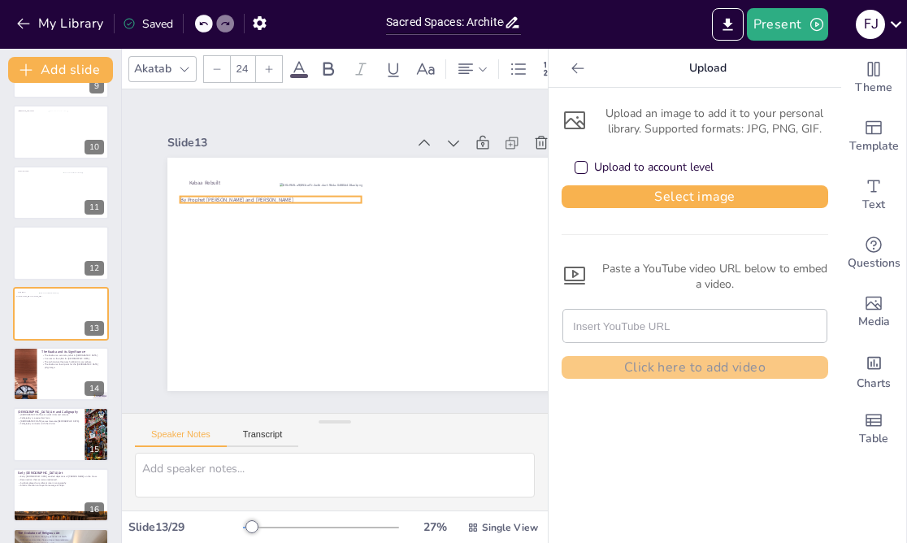
click at [227, 197] on span "By Prophet [PERSON_NAME] and [PERSON_NAME]" at bounding box center [242, 189] width 113 height 19
click at [262, 197] on p "By Prophet [PERSON_NAME] and [PERSON_NAME]" at bounding box center [270, 199] width 181 height 7
click at [262, 197] on p "By Prophet [PERSON_NAME] and [PERSON_NAME]" at bounding box center [276, 193] width 181 height 26
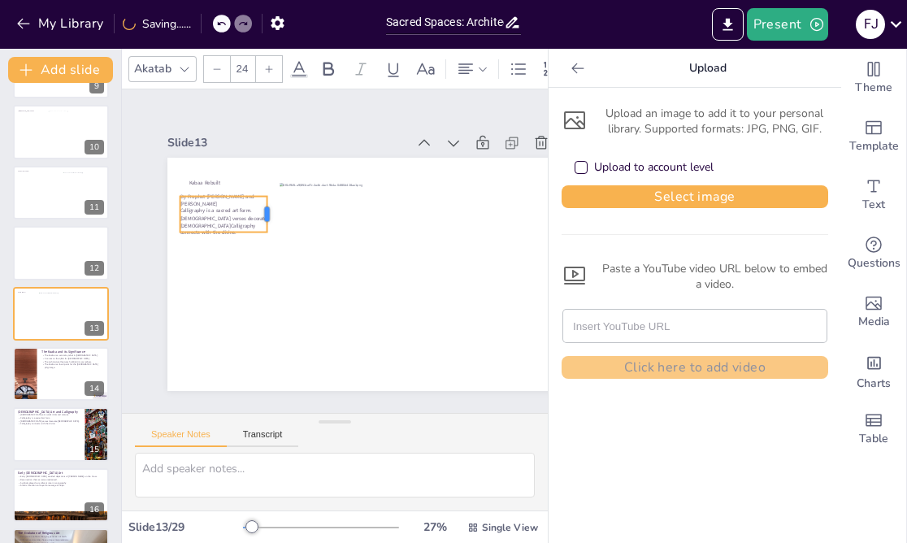
drag, startPoint x: 363, startPoint y: 207, endPoint x: 269, endPoint y: 234, distance: 98.0
click at [269, 234] on div "Kabaa Rebuilt By Prophet [PERSON_NAME] and [PERSON_NAME] Calligraphy is a sacre…" at bounding box center [372, 278] width 436 height 275
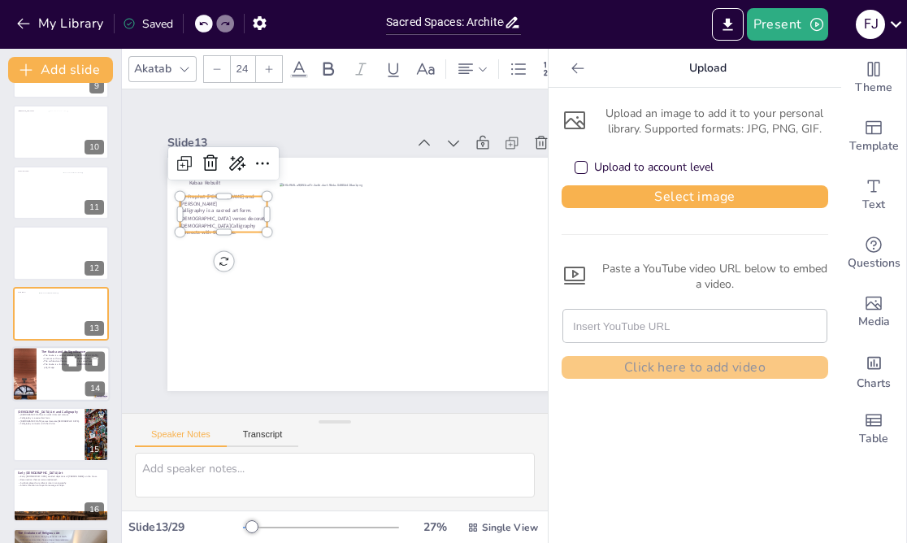
click at [45, 382] on div at bounding box center [60, 373] width 97 height 55
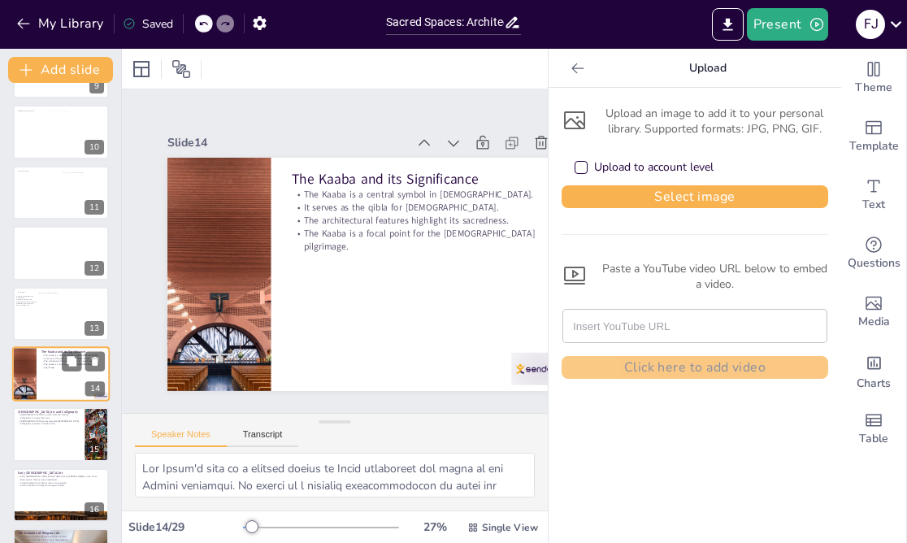
scroll to position [595, 0]
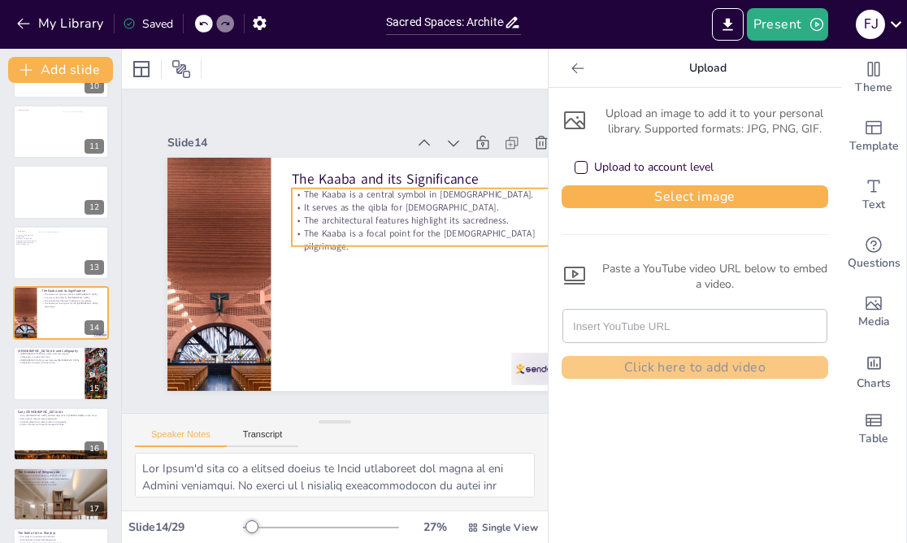
click at [315, 197] on div "The Kaaba is a central symbol in [DEMOGRAPHIC_DATA]. It serves as the qibla for…" at bounding box center [429, 230] width 275 height 93
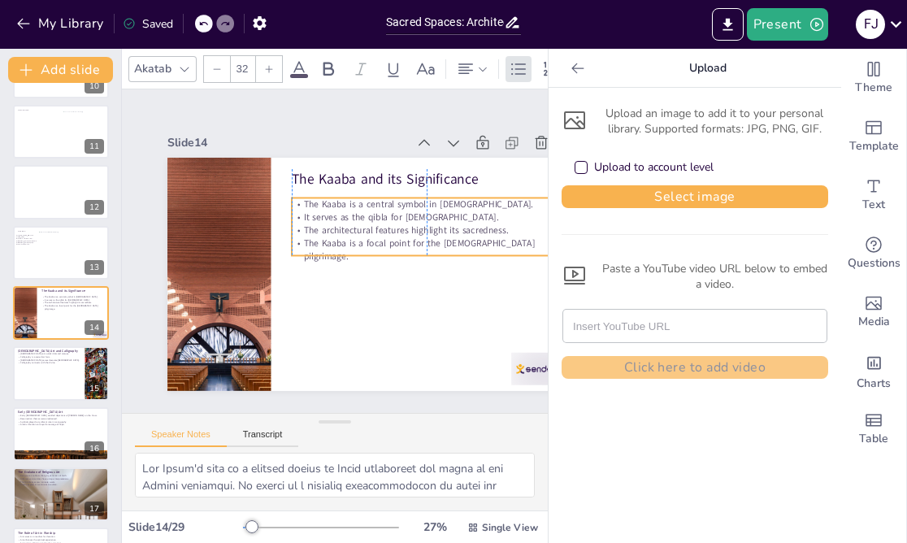
drag, startPoint x: 329, startPoint y: 185, endPoint x: 328, endPoint y: 197, distance: 12.2
click at [328, 198] on p "The Kaaba is a central symbol in [DEMOGRAPHIC_DATA]." at bounding box center [427, 203] width 270 height 13
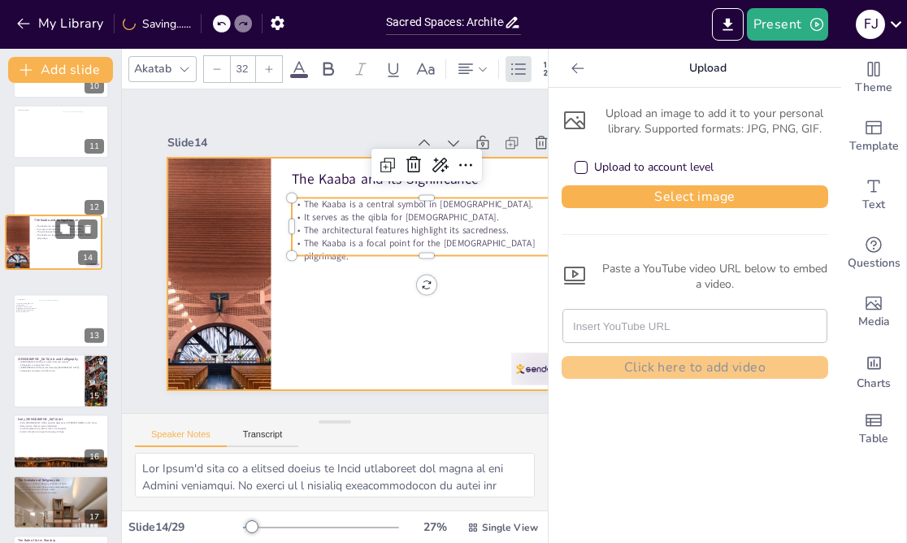
drag, startPoint x: 52, startPoint y: 321, endPoint x: 45, endPoint y: 248, distance: 73.5
click at [45, 248] on div at bounding box center [54, 242] width 96 height 54
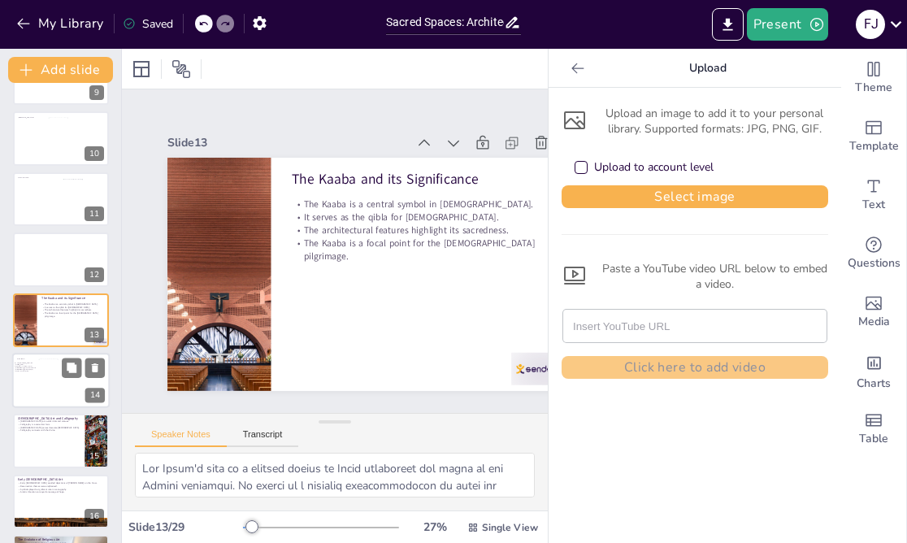
scroll to position [603, 0]
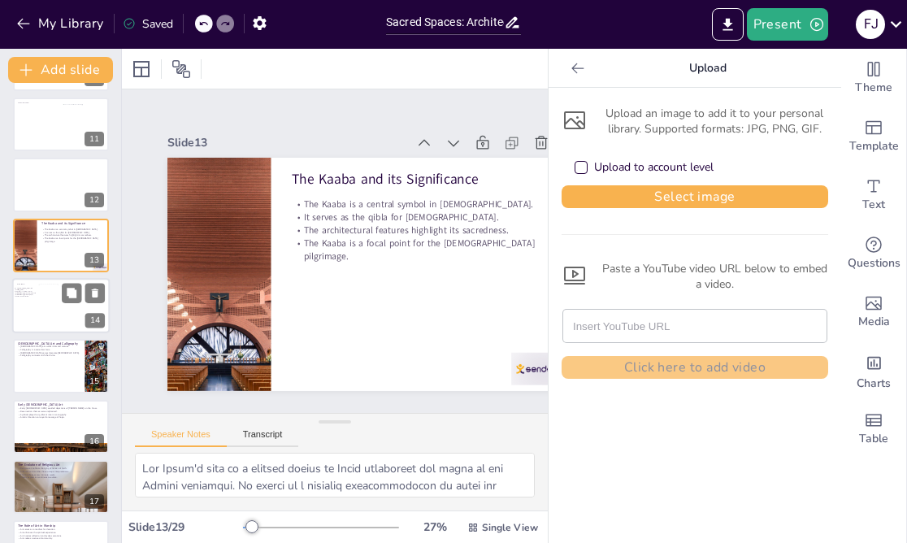
click at [45, 313] on div at bounding box center [68, 306] width 60 height 44
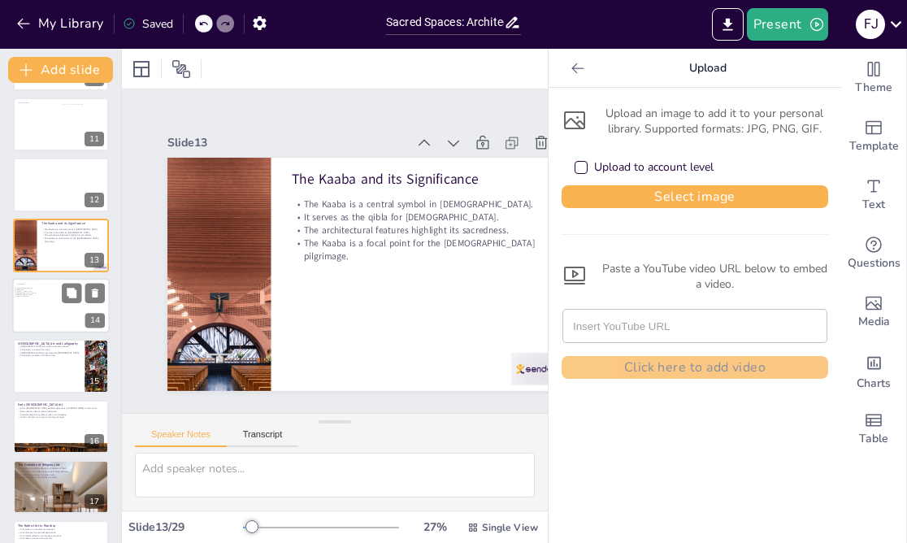
scroll to position [595, 0]
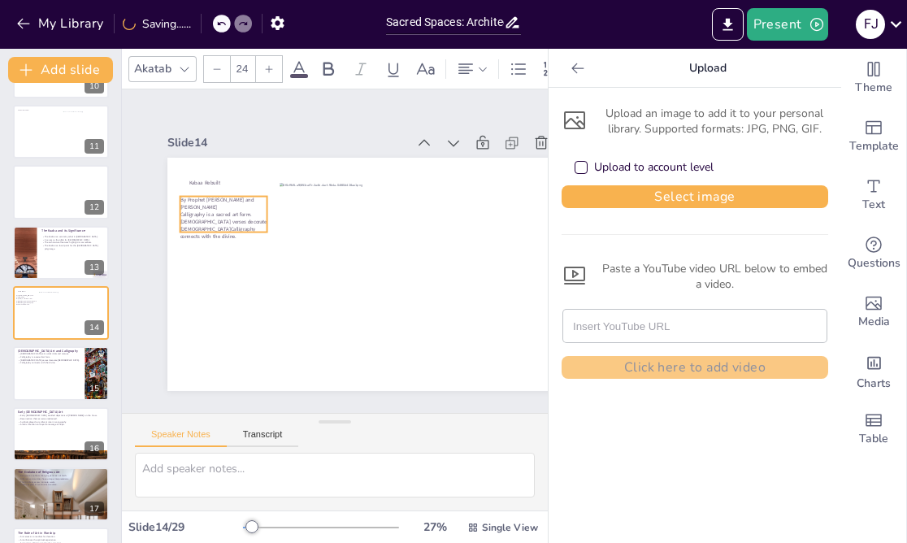
click at [208, 212] on p "Calligraphy is a sacred art form.[DEMOGRAPHIC_DATA] verses decorate [DEMOGRAPHI…" at bounding box center [231, 202] width 91 height 46
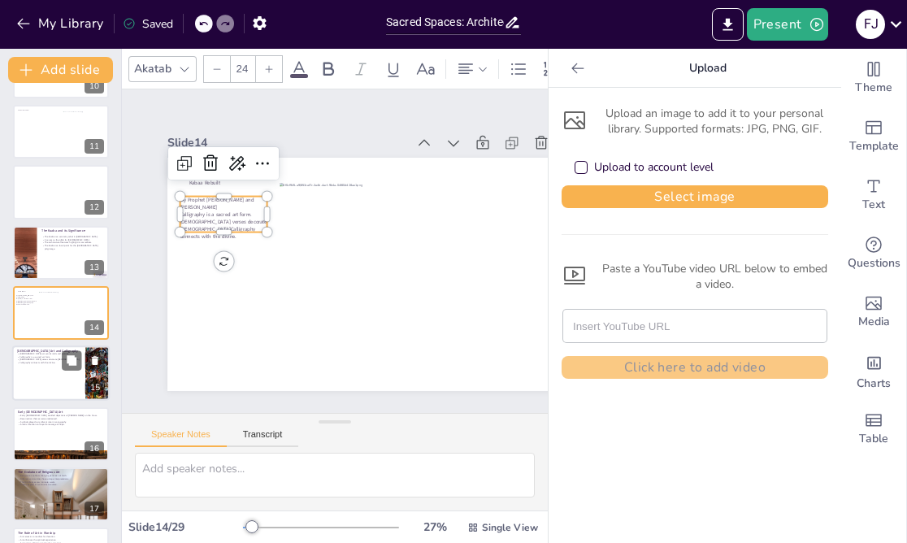
click at [32, 373] on div at bounding box center [60, 373] width 97 height 55
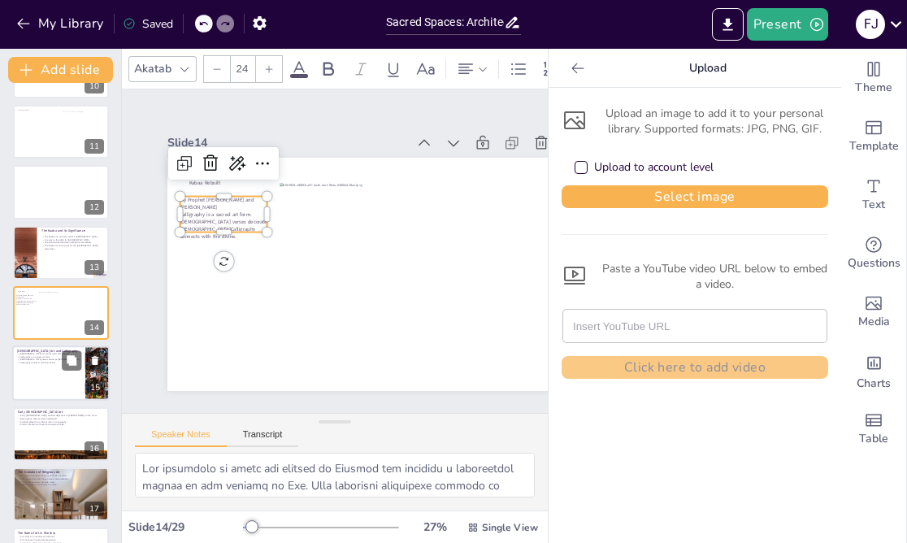
scroll to position [656, 0]
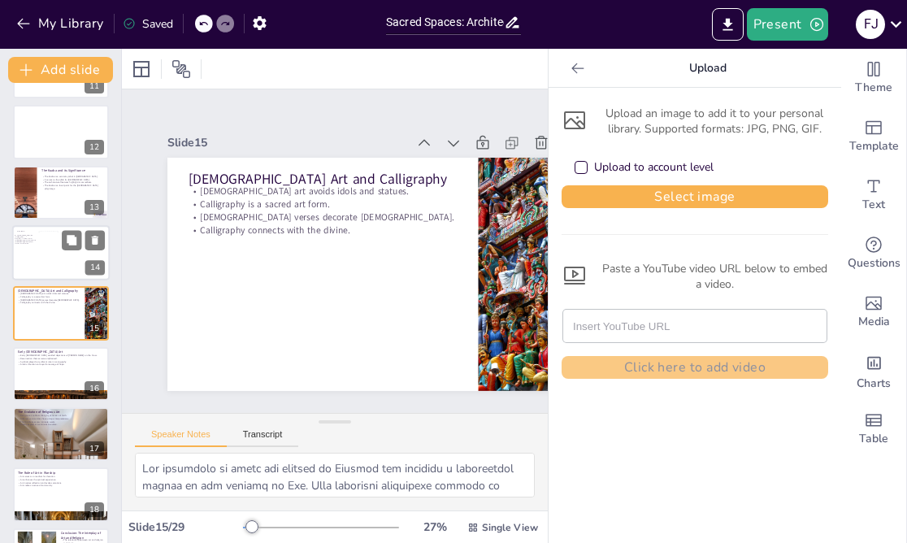
click at [41, 236] on div at bounding box center [68, 254] width 60 height 44
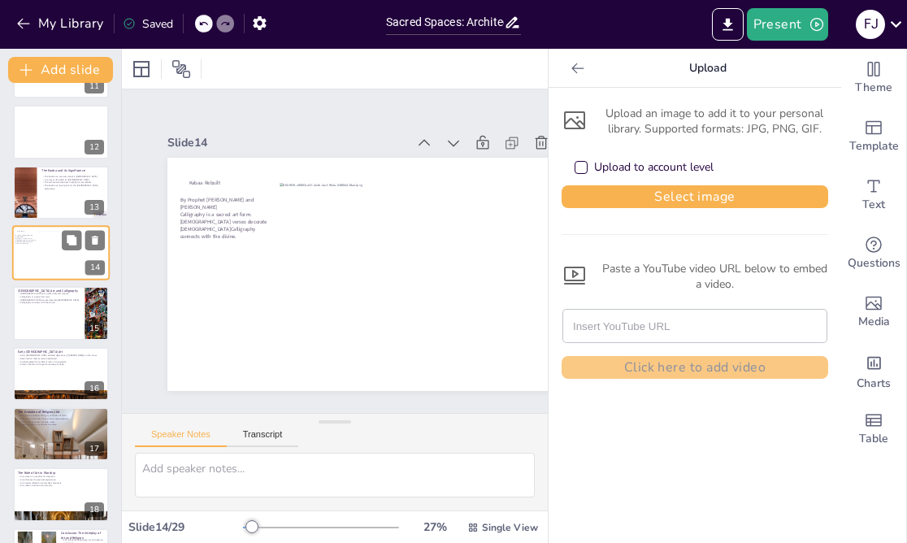
scroll to position [595, 0]
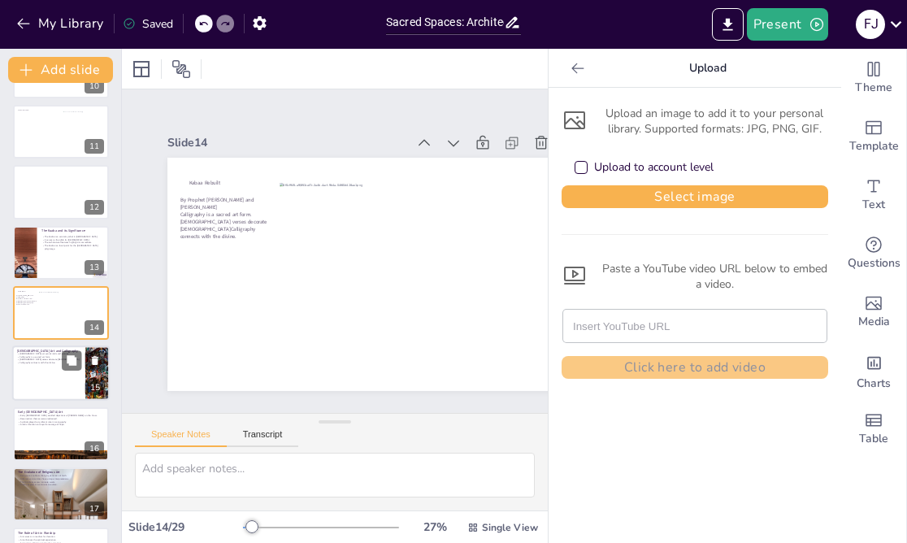
click at [47, 359] on p "[DEMOGRAPHIC_DATA] verses decorate [DEMOGRAPHIC_DATA]." at bounding box center [48, 359] width 63 height 3
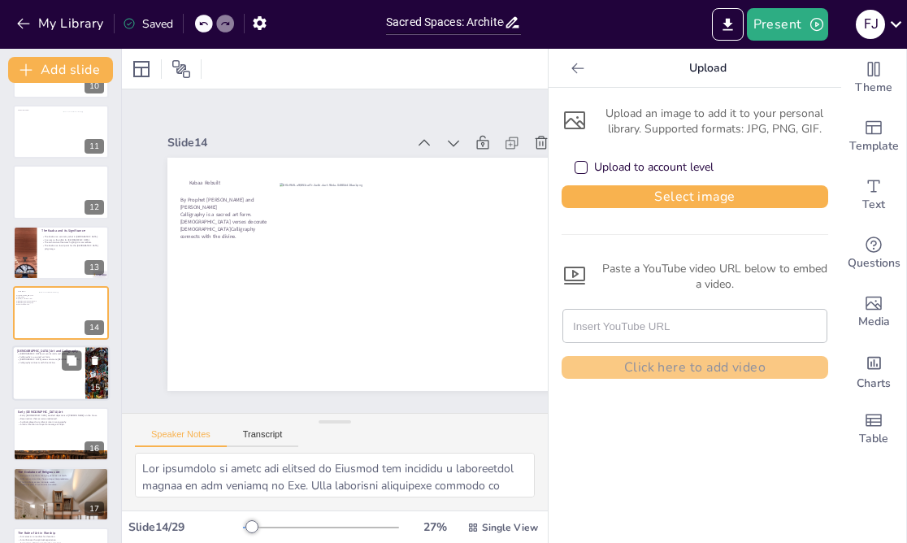
scroll to position [656, 0]
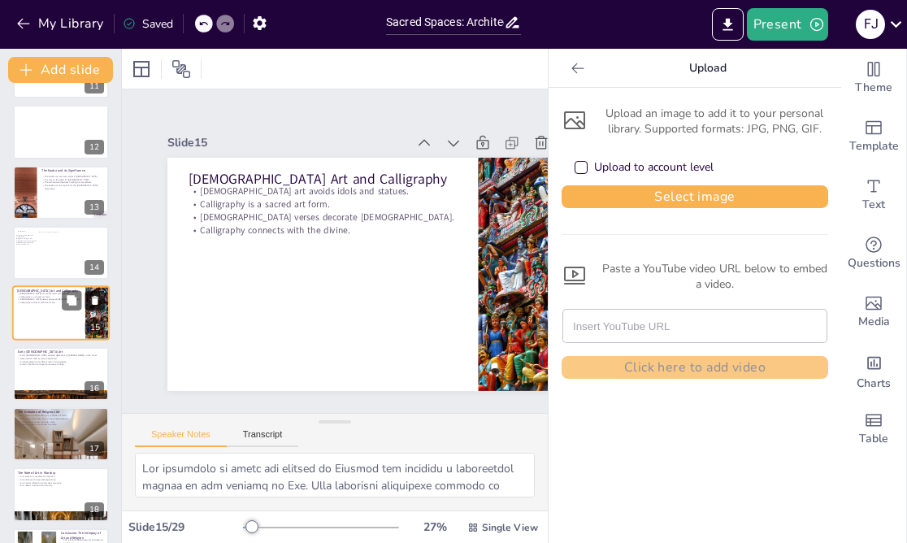
click at [94, 297] on icon at bounding box center [94, 300] width 11 height 11
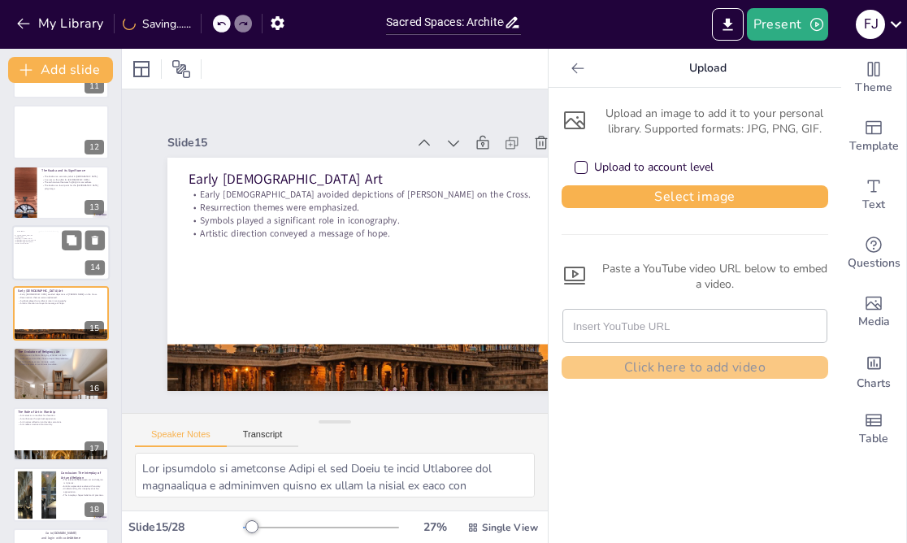
click at [26, 253] on div at bounding box center [60, 252] width 97 height 55
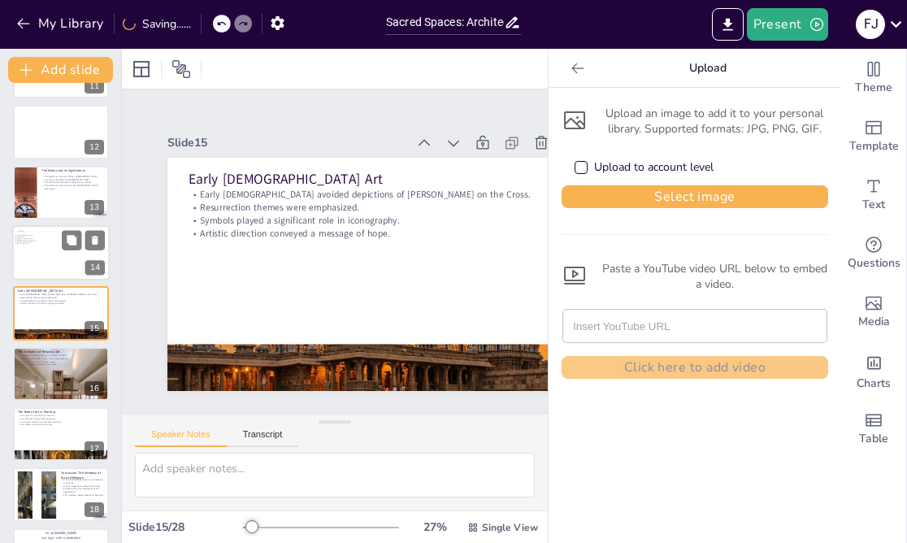
scroll to position [595, 0]
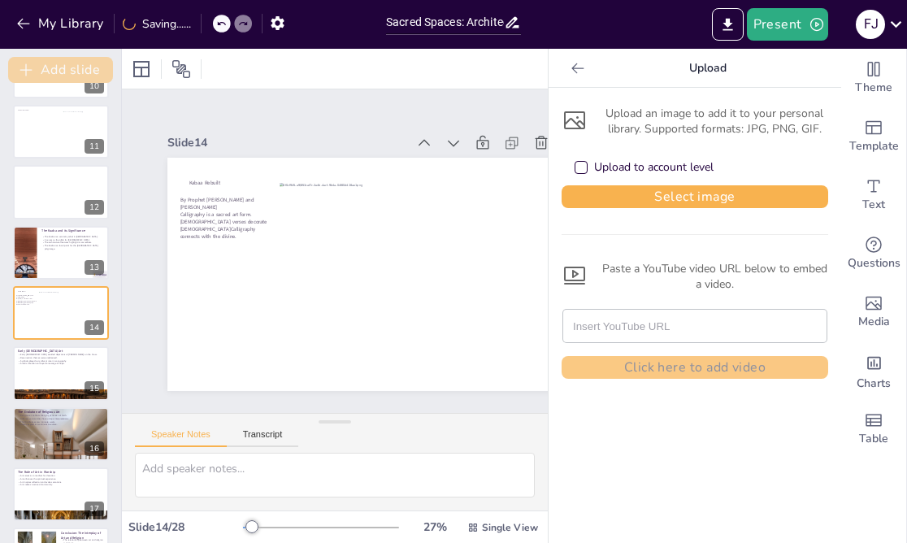
click at [47, 69] on button "Add slide" at bounding box center [60, 70] width 105 height 26
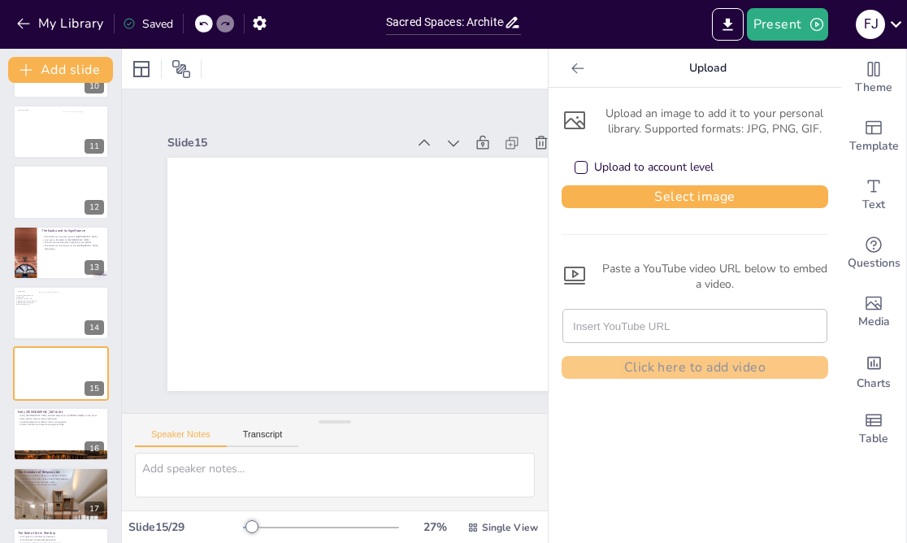
click at [625, 327] on input "text" at bounding box center [695, 325] width 244 height 32
paste input "[URL][DOMAIN_NAME]"
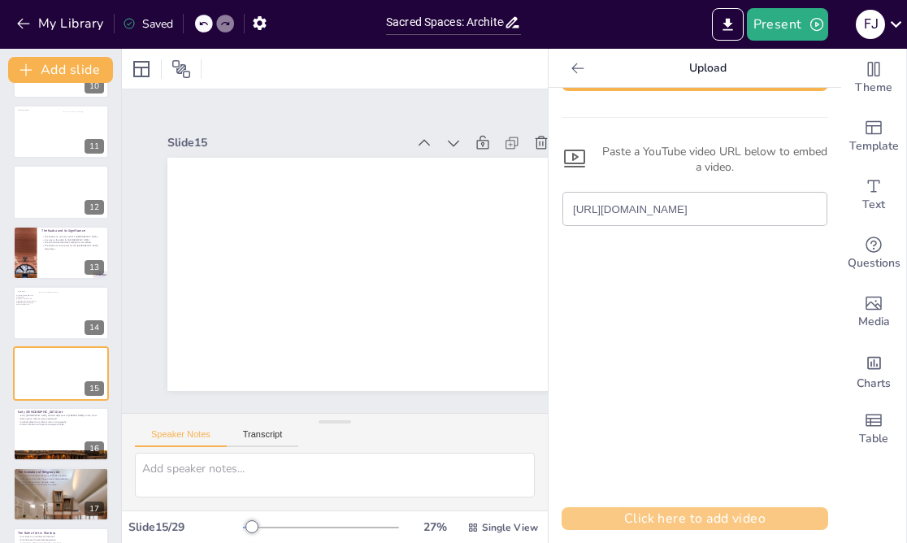
scroll to position [0, 0]
click at [733, 513] on button "Click here to add video" at bounding box center [694, 518] width 266 height 23
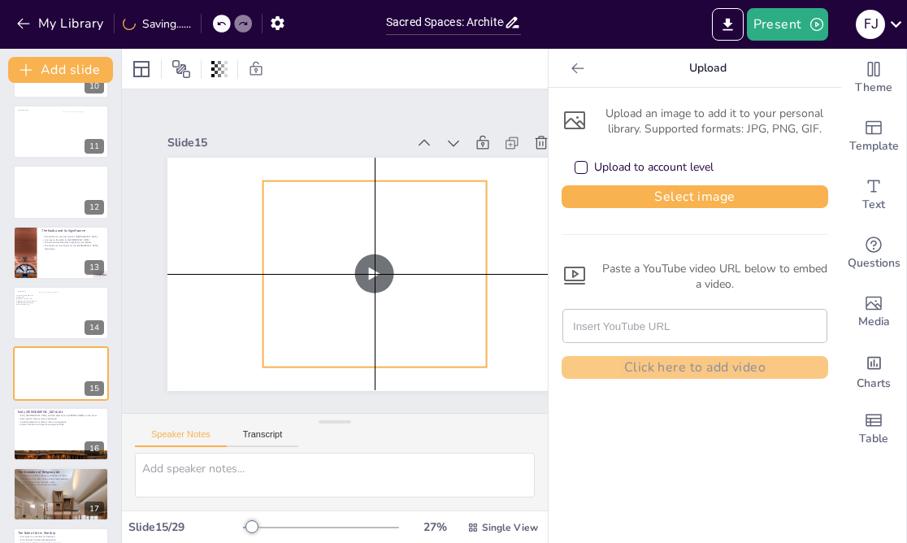
click at [372, 179] on div at bounding box center [384, 162] width 412 height 43
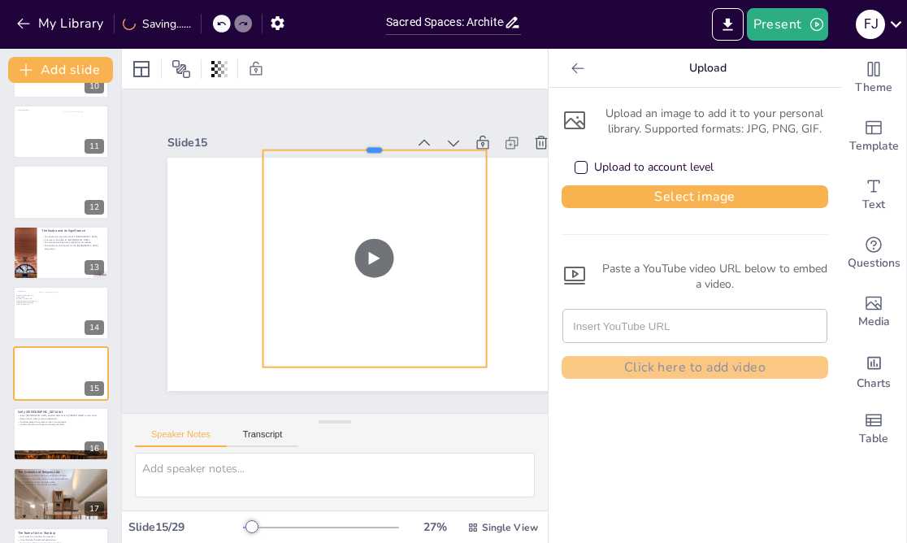
drag, startPoint x: 377, startPoint y: 180, endPoint x: 374, endPoint y: 149, distance: 31.0
click at [374, 149] on div at bounding box center [374, 142] width 223 height 13
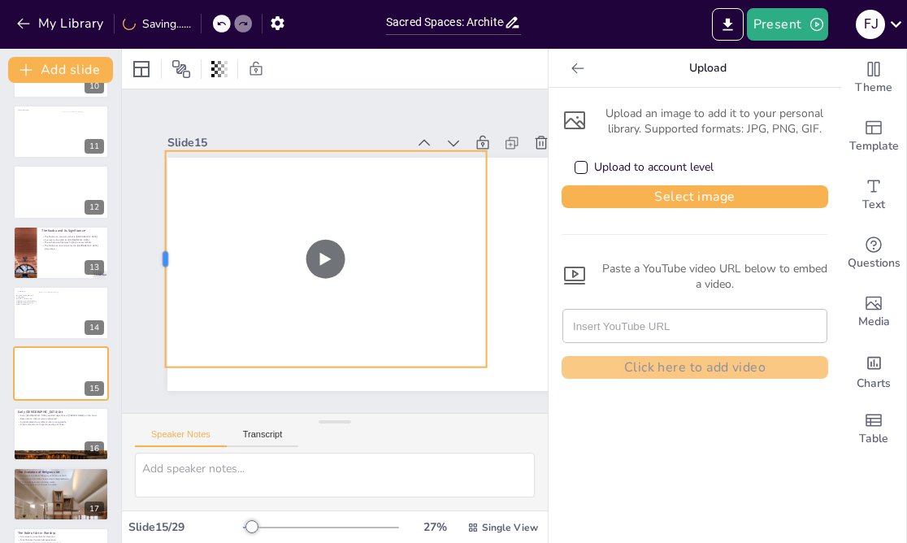
drag, startPoint x: 261, startPoint y: 259, endPoint x: 159, endPoint y: 288, distance: 105.4
click at [160, 287] on div at bounding box center [159, 258] width 13 height 217
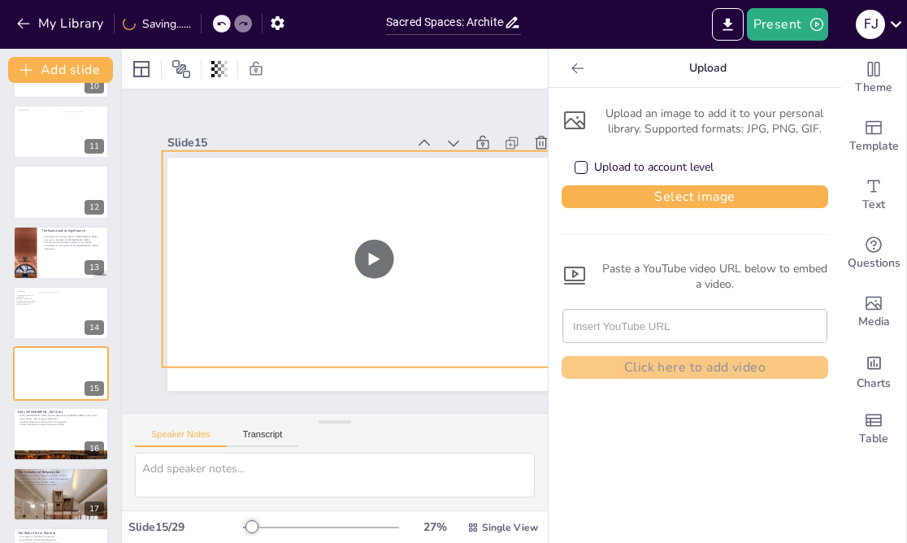
drag, startPoint x: 487, startPoint y: 257, endPoint x: 586, endPoint y: 255, distance: 99.1
click at [587, 256] on div "Document fonts Akatab Recently used Mulish Akatab Roboto Popular fonts Lato Mon…" at bounding box center [453, 296] width 907 height 494
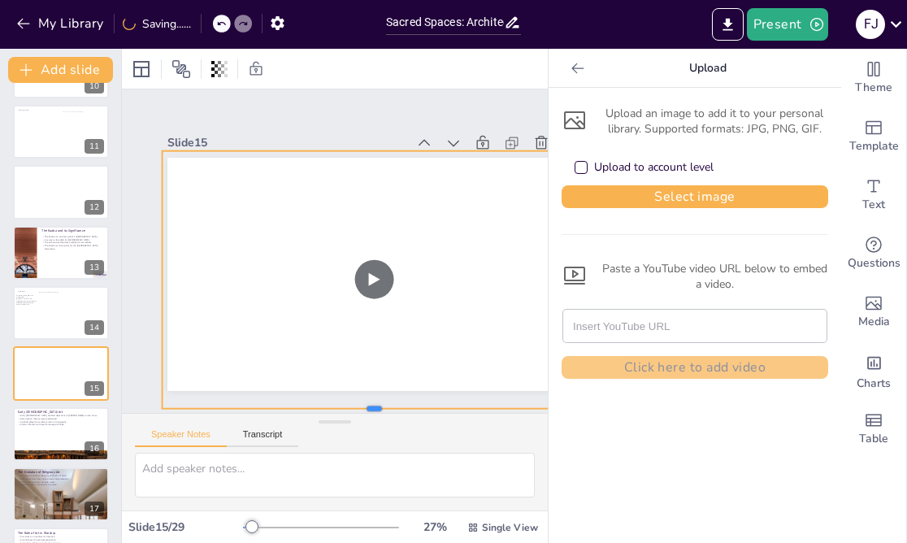
drag, startPoint x: 375, startPoint y: 367, endPoint x: 380, endPoint y: 409, distance: 41.7
click at [380, 201] on div at bounding box center [382, 88] width 374 height 223
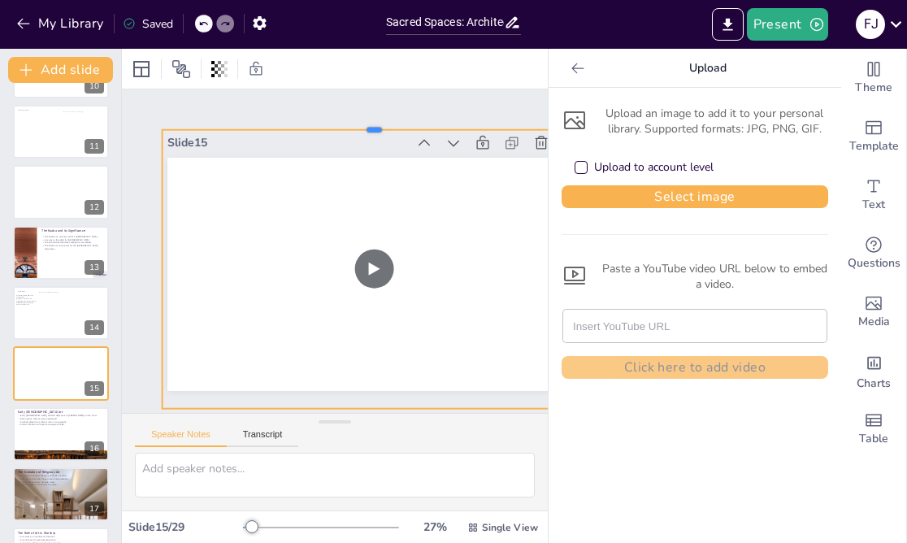
drag, startPoint x: 319, startPoint y: 149, endPoint x: 310, endPoint y: 129, distance: 22.2
click at [310, 129] on div at bounding box center [387, 128] width 424 height 58
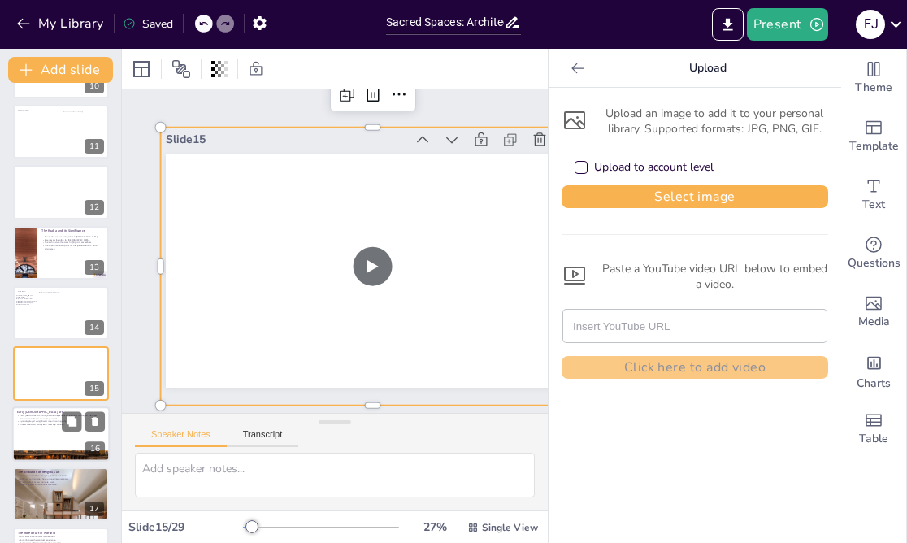
click at [70, 434] on div at bounding box center [60, 433] width 97 height 55
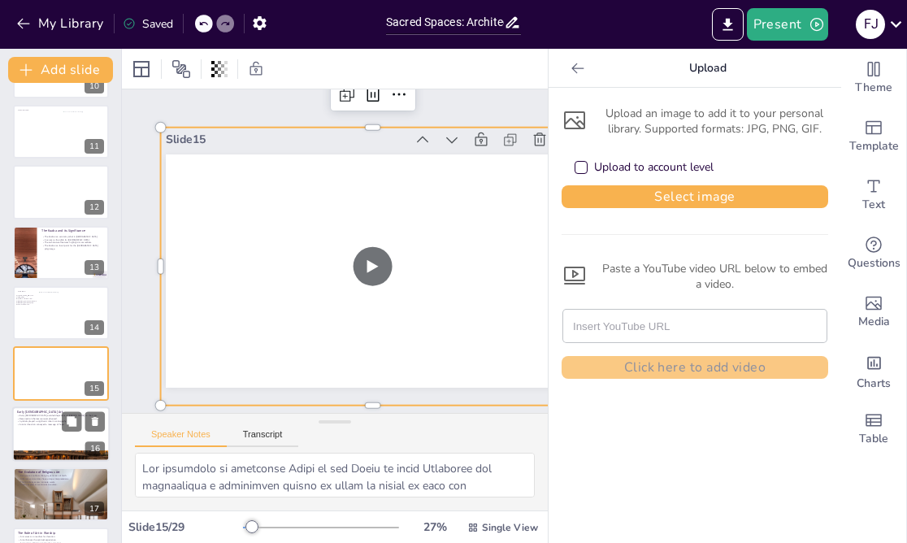
scroll to position [0, 2]
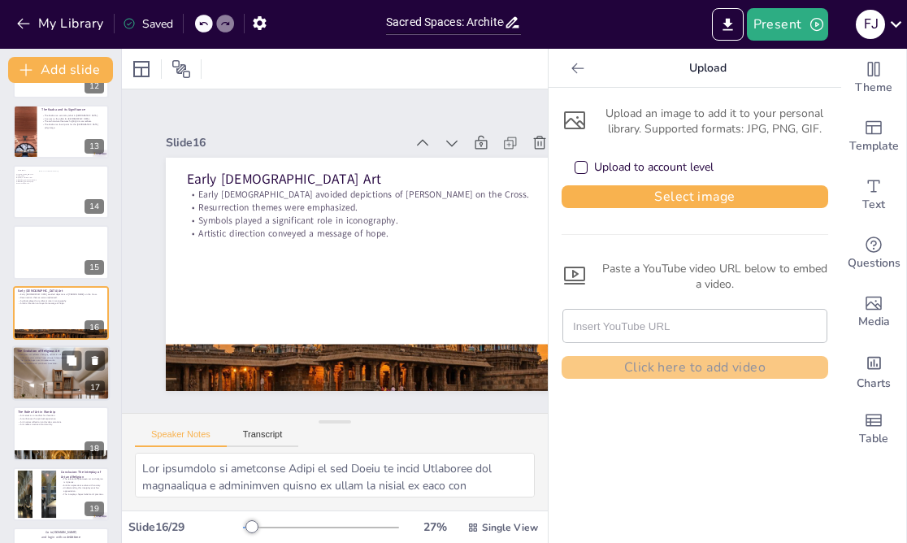
click at [41, 367] on div at bounding box center [60, 372] width 97 height 65
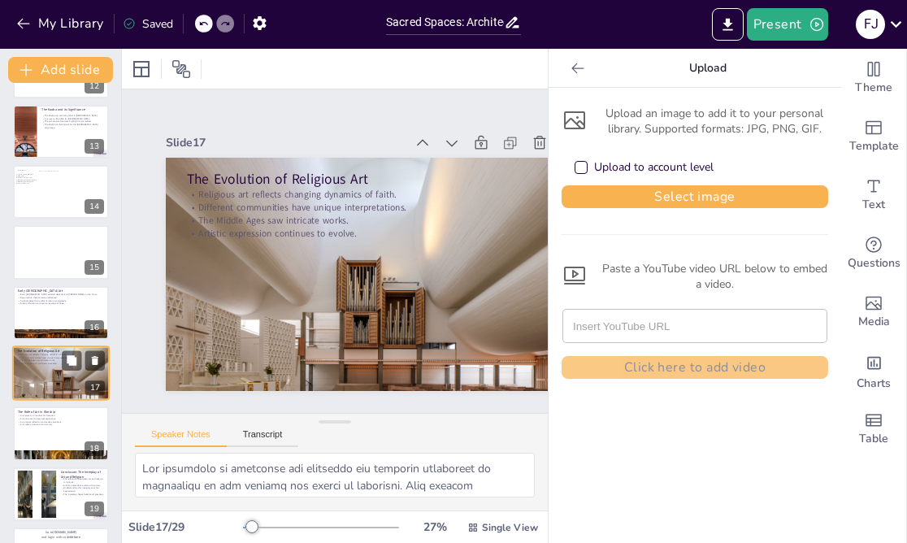
scroll to position [777, 0]
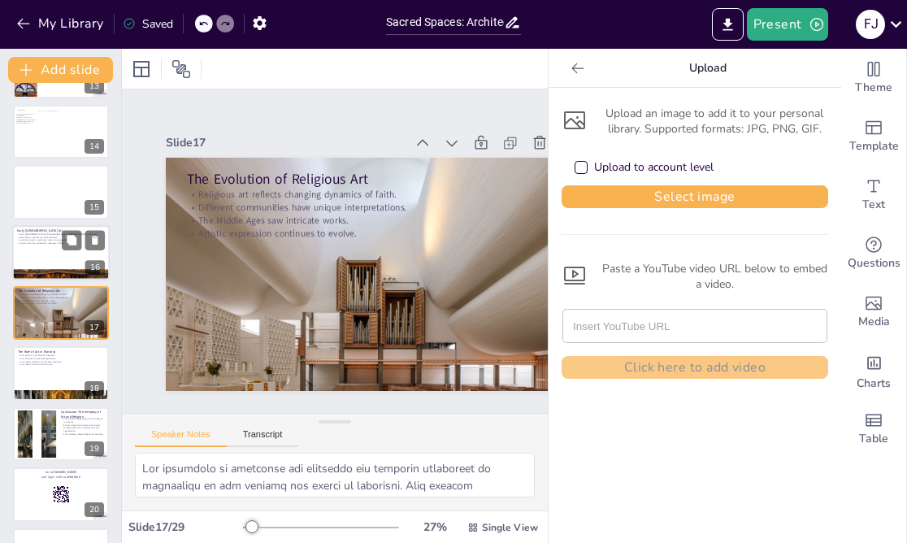
click at [37, 253] on div at bounding box center [60, 252] width 97 height 55
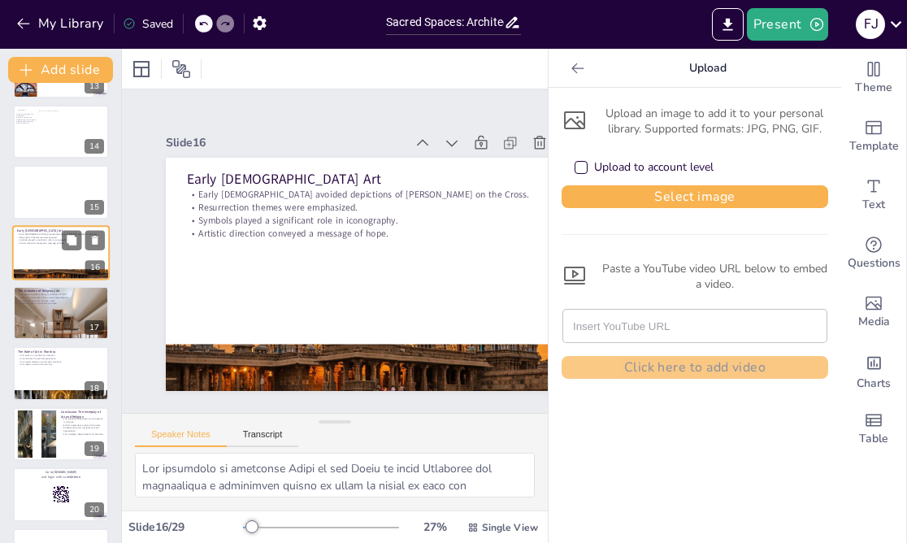
scroll to position [716, 0]
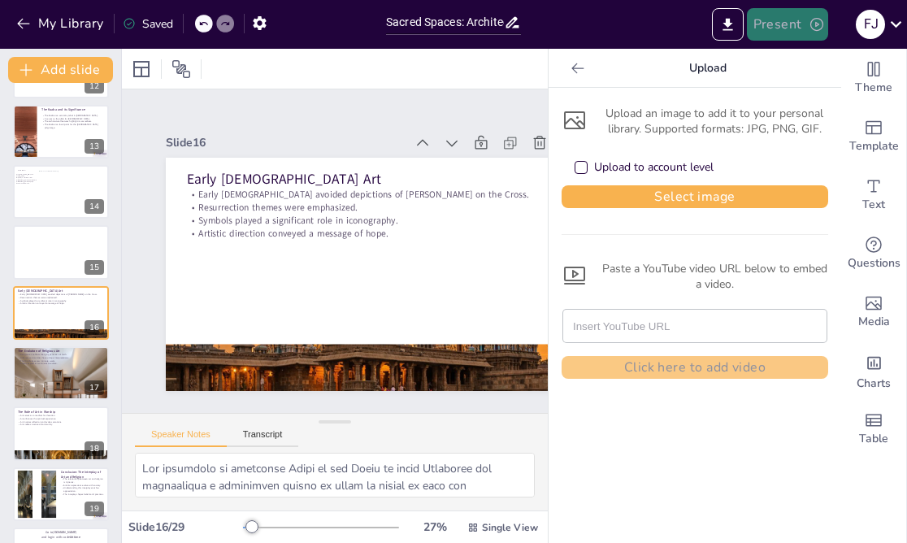
click at [782, 24] on button "Present" at bounding box center [787, 24] width 81 height 32
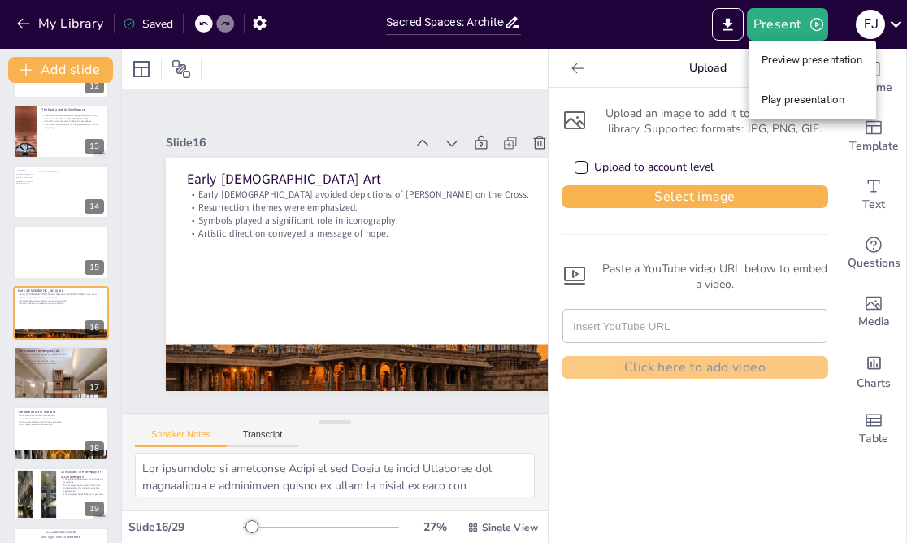
click at [797, 69] on li "Preview presentation" at bounding box center [812, 60] width 128 height 26
